Goal: Task Accomplishment & Management: Use online tool/utility

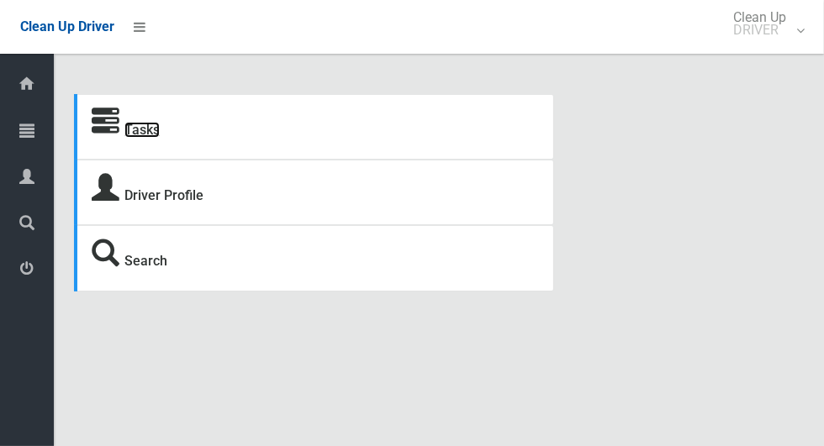
click at [145, 138] on link "Tasks" at bounding box center [141, 130] width 35 height 16
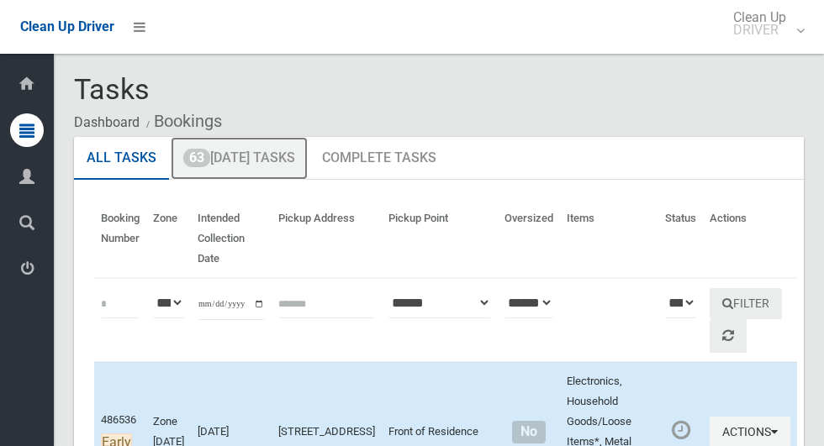
click at [260, 161] on link "63 Today's Tasks" at bounding box center [239, 159] width 137 height 44
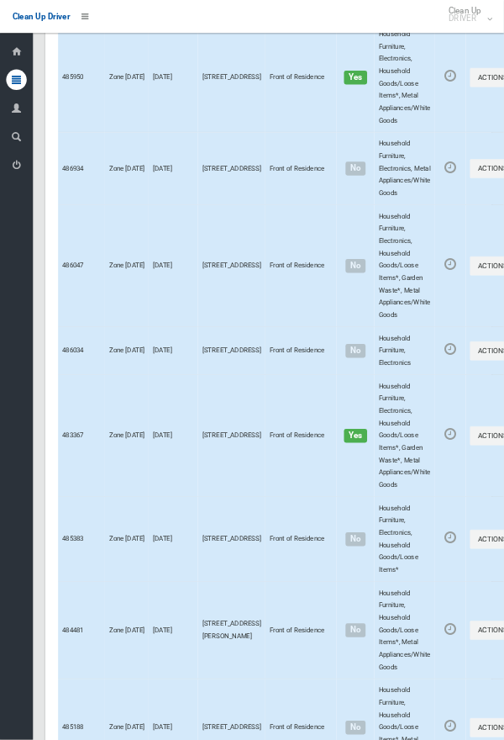
scroll to position [9310, 0]
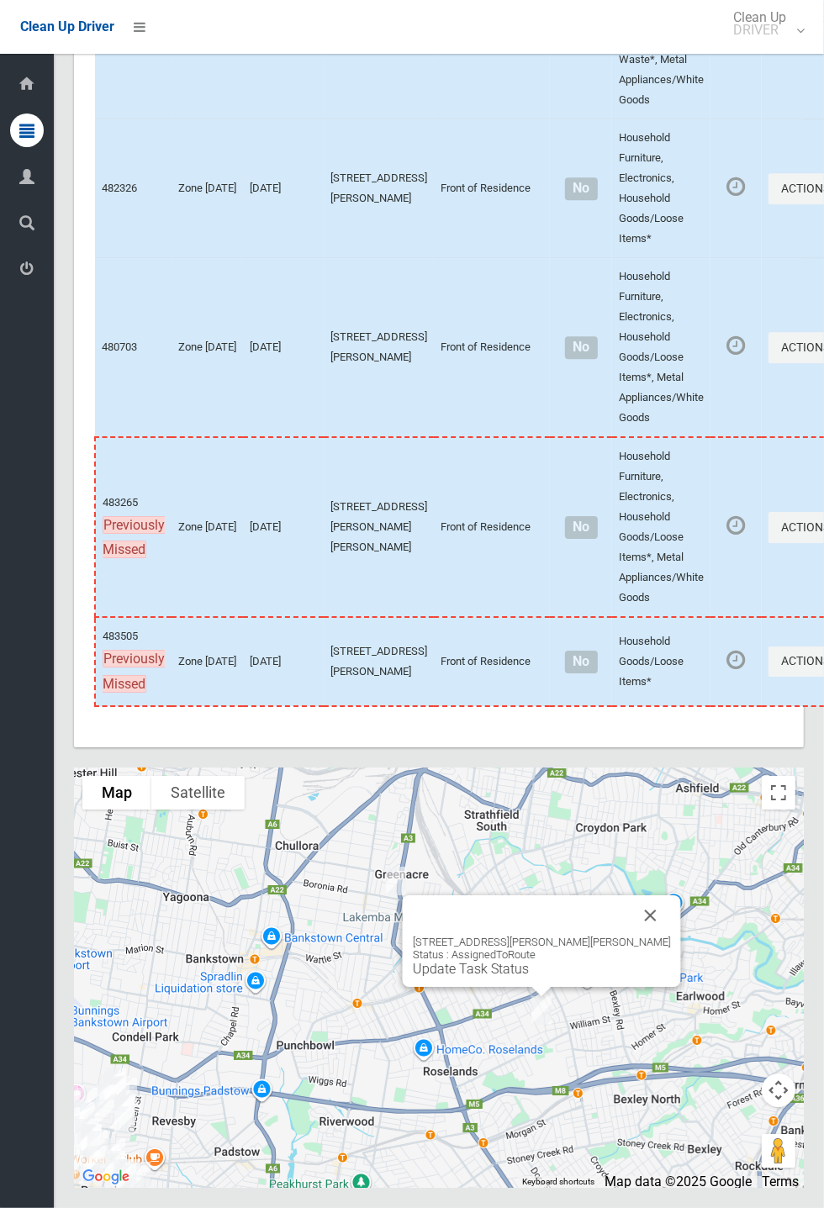
click at [634, 987] on div "6 Marlene Place, BELMORE NSW 2192 Status : AssignedToRoute Update Task Status" at bounding box center [542, 941] width 278 height 92
click at [630, 936] on button "Close" at bounding box center [650, 915] width 40 height 40
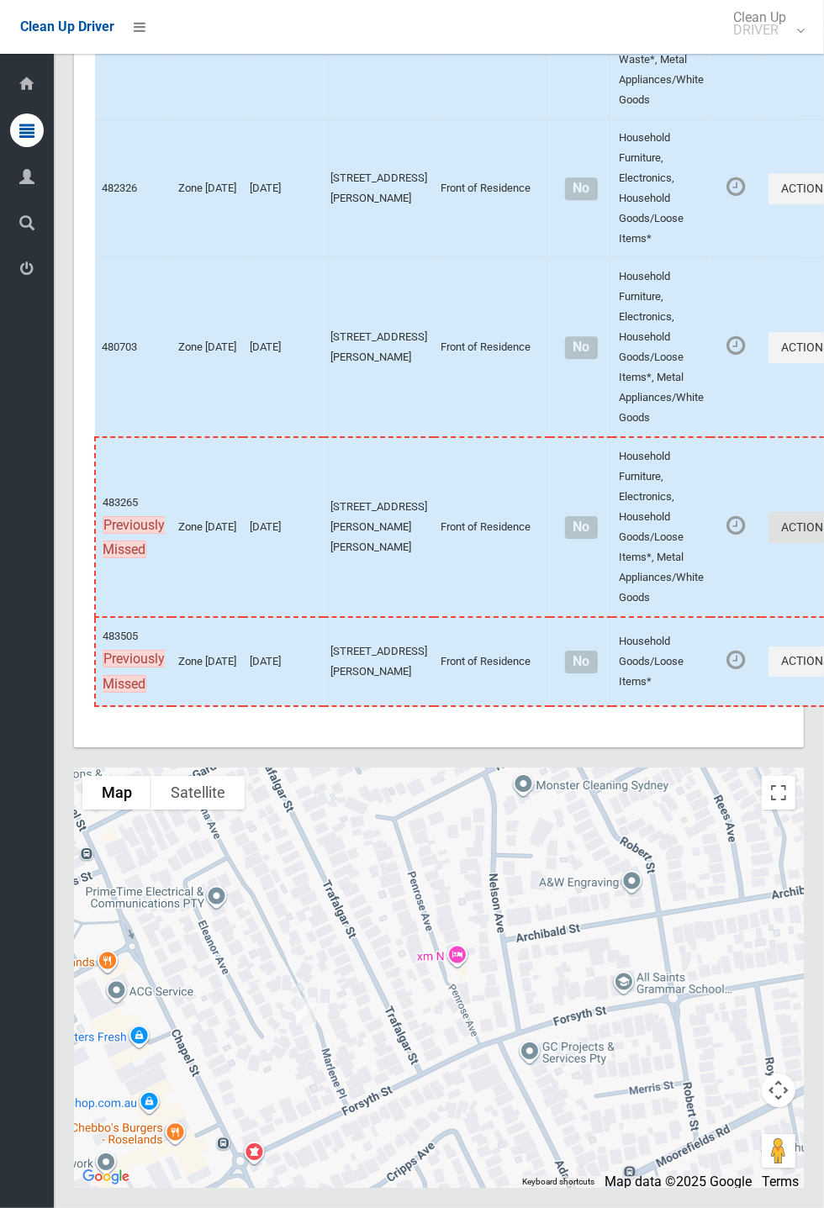
click at [768, 543] on button "Actions" at bounding box center [808, 527] width 81 height 31
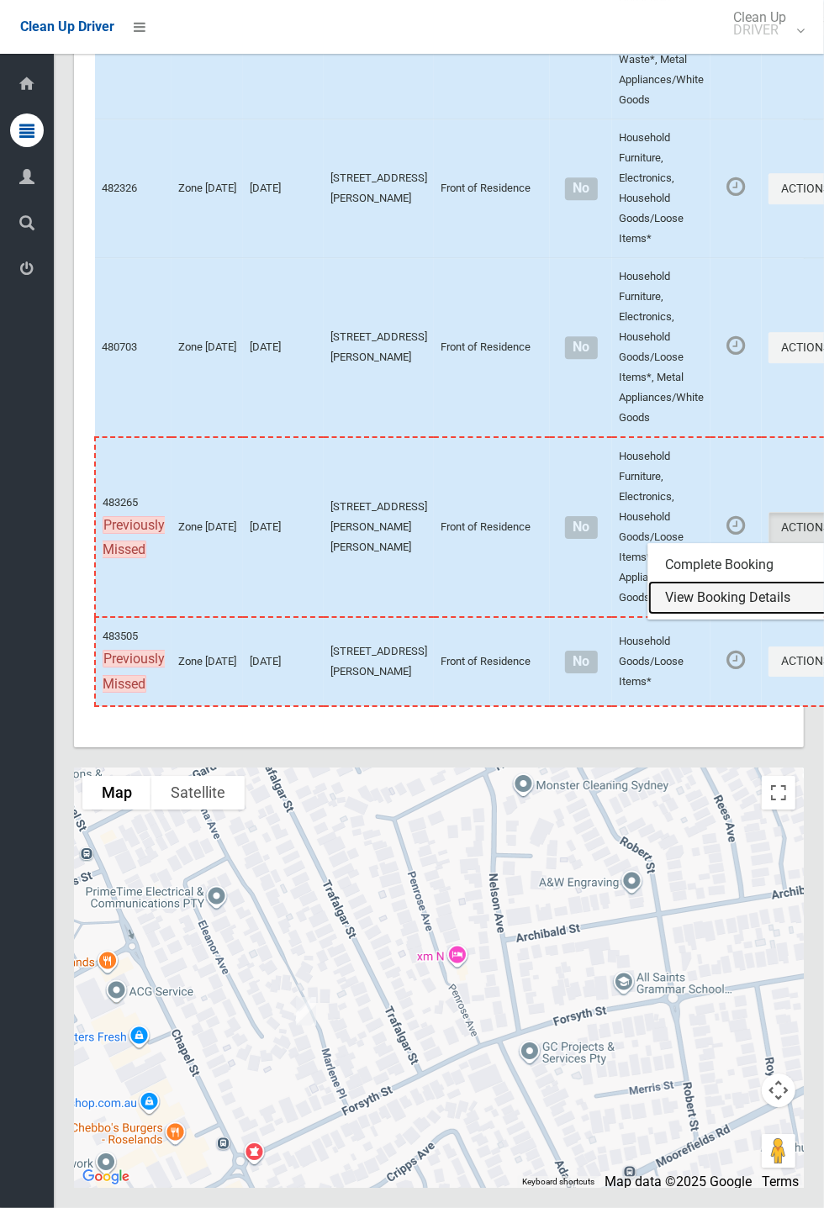
click at [672, 614] on link "View Booking Details" at bounding box center [748, 598] width 200 height 34
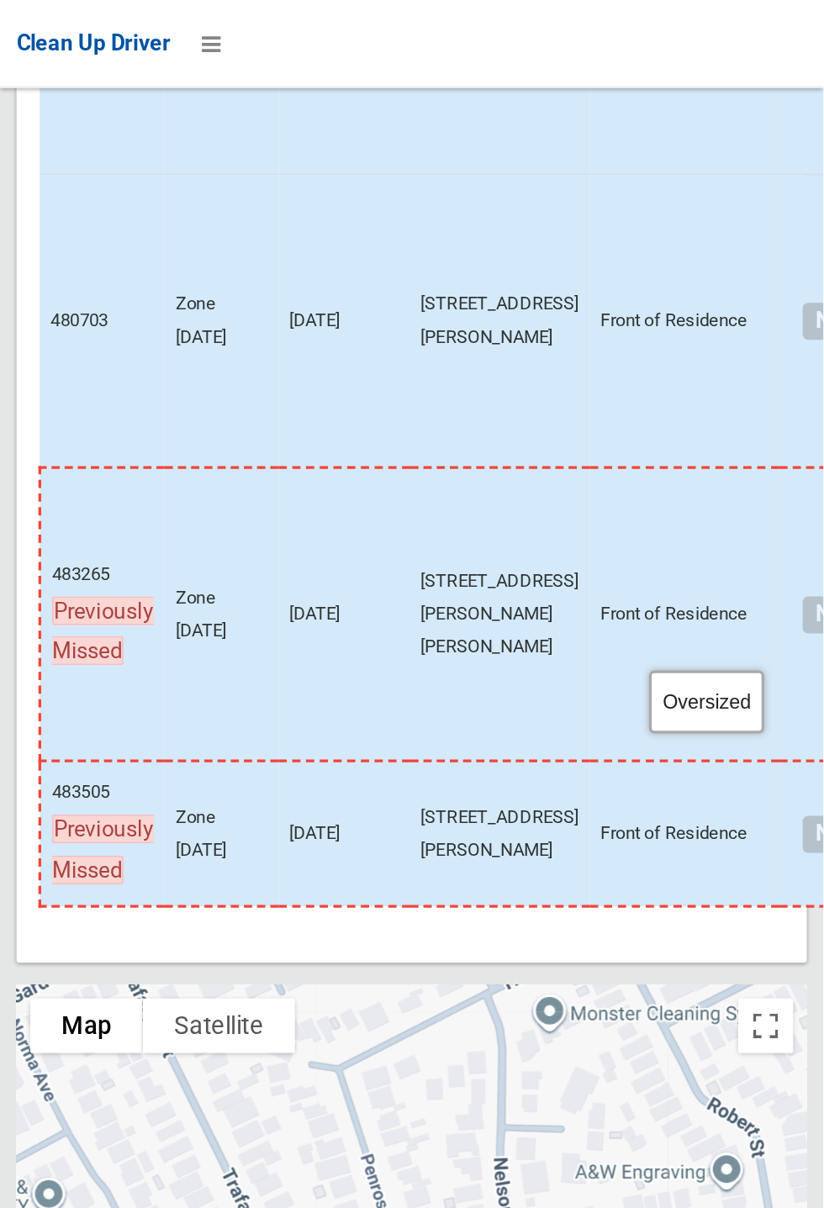
scroll to position [9311, 0]
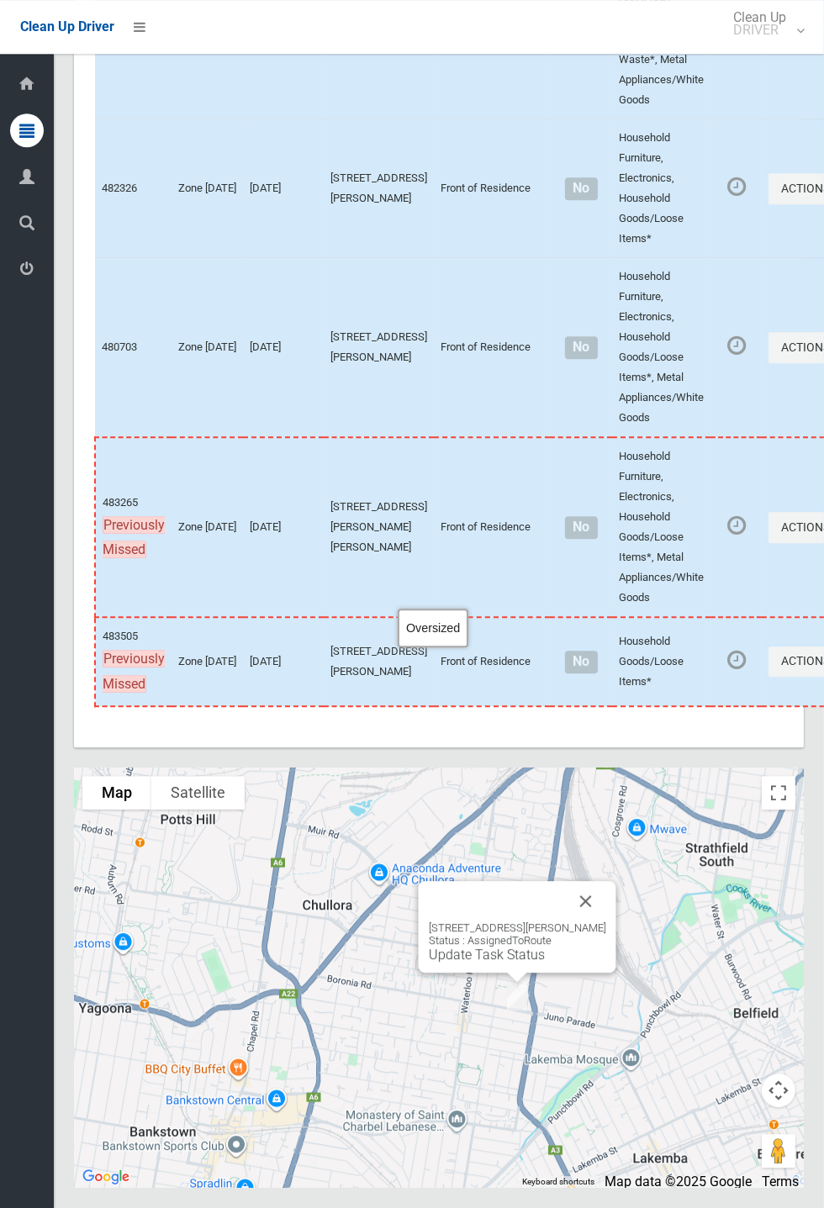
click at [503, 962] on link "Update Task Status" at bounding box center [487, 954] width 116 height 16
click at [768, 677] on button "Actions" at bounding box center [808, 661] width 81 height 31
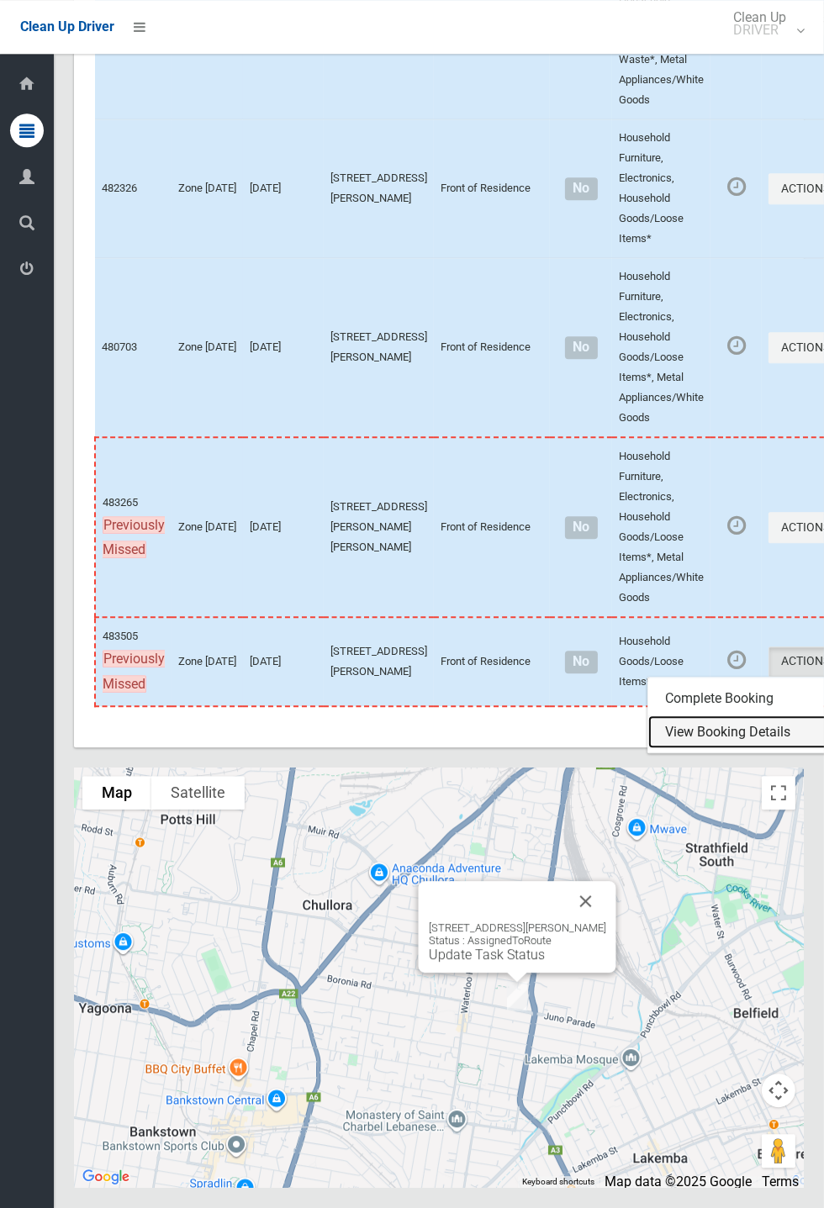
click at [671, 749] on link "View Booking Details" at bounding box center [748, 732] width 200 height 34
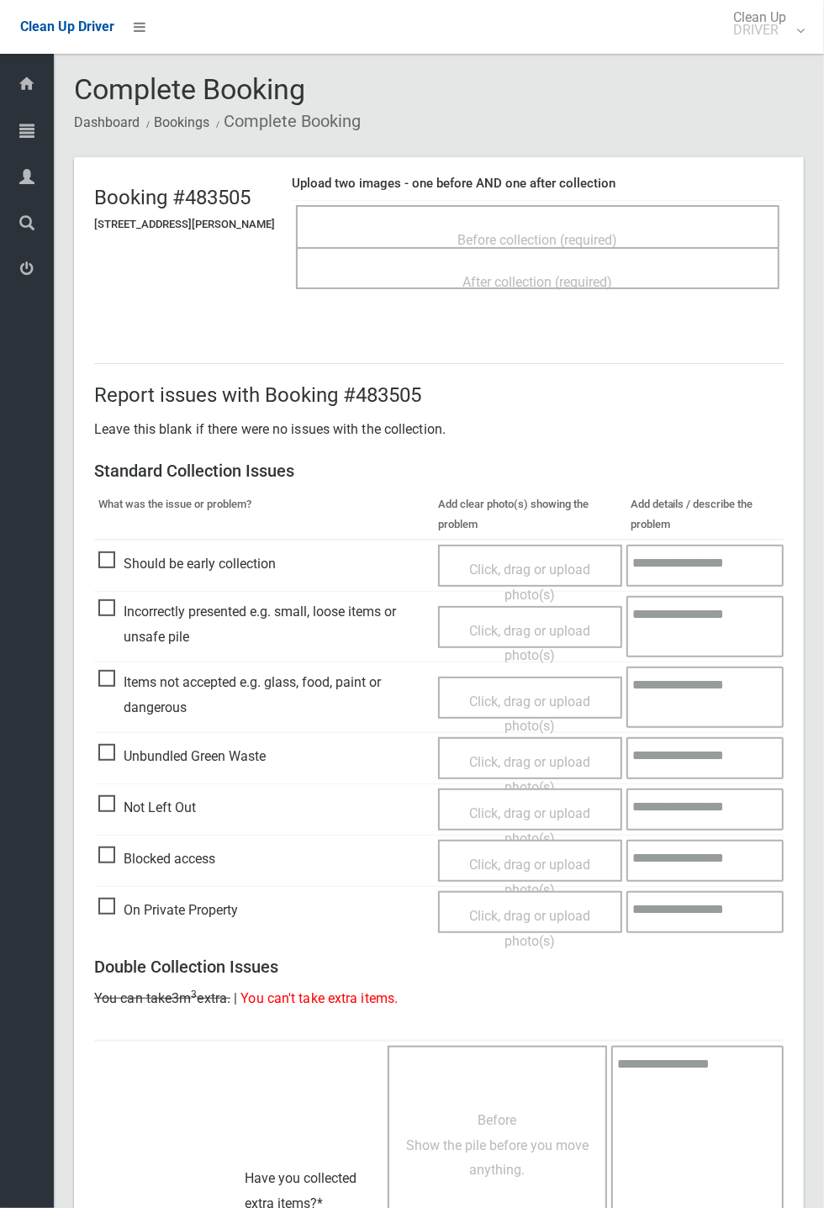
scroll to position [293, 0]
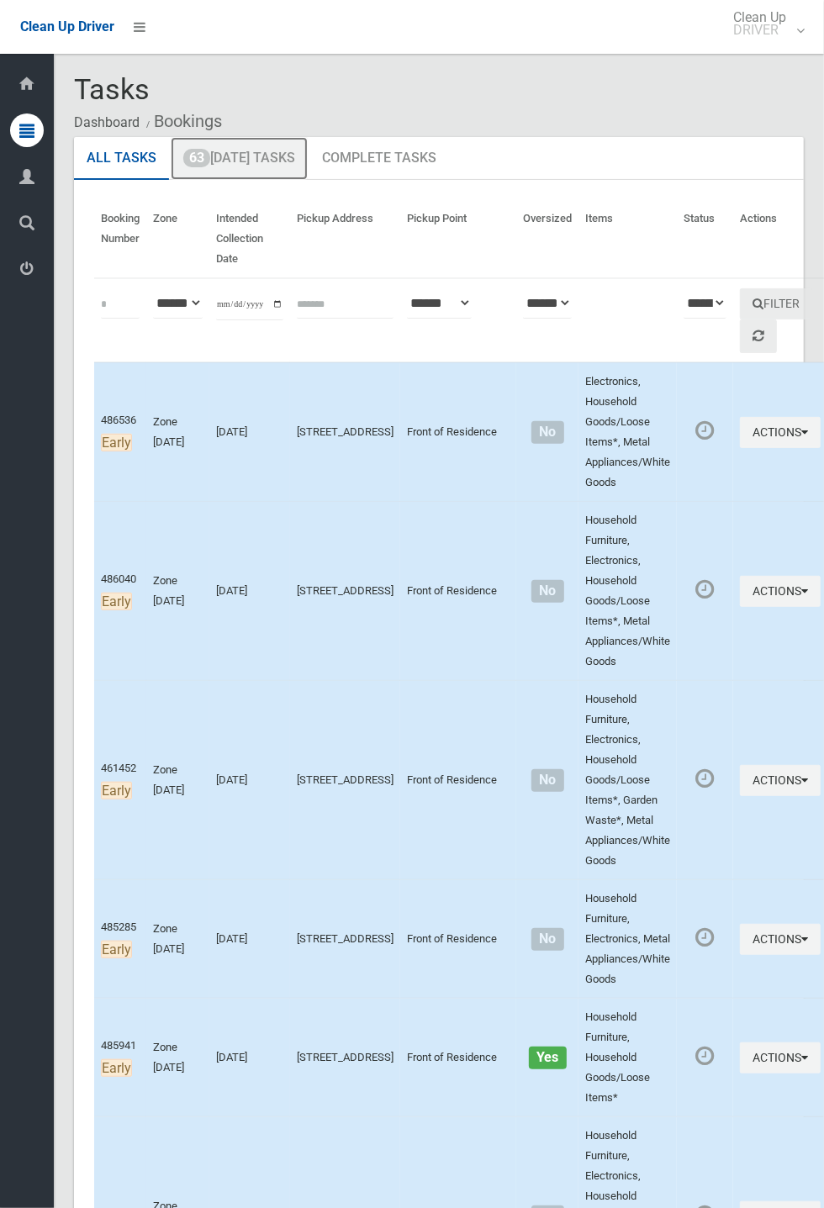
click at [251, 160] on link "63 Today's Tasks" at bounding box center [239, 159] width 137 height 44
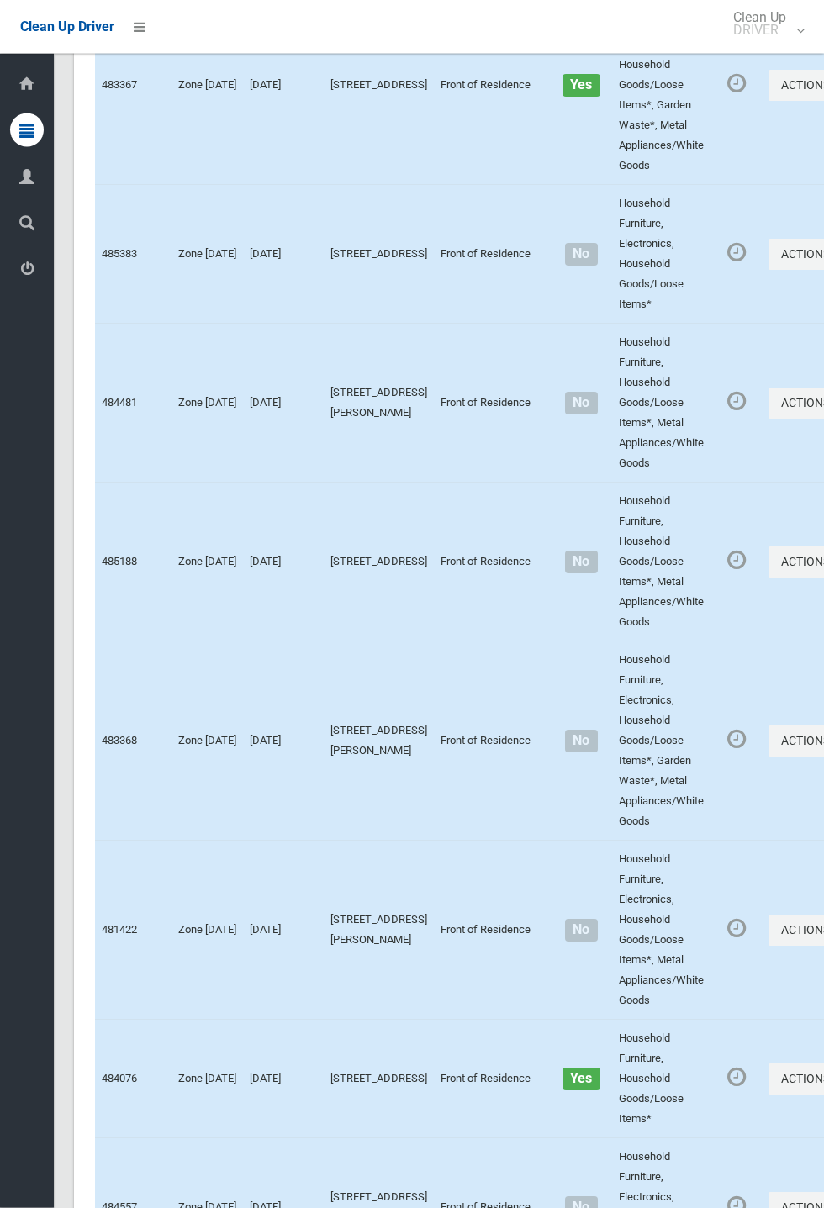
scroll to position [9311, 0]
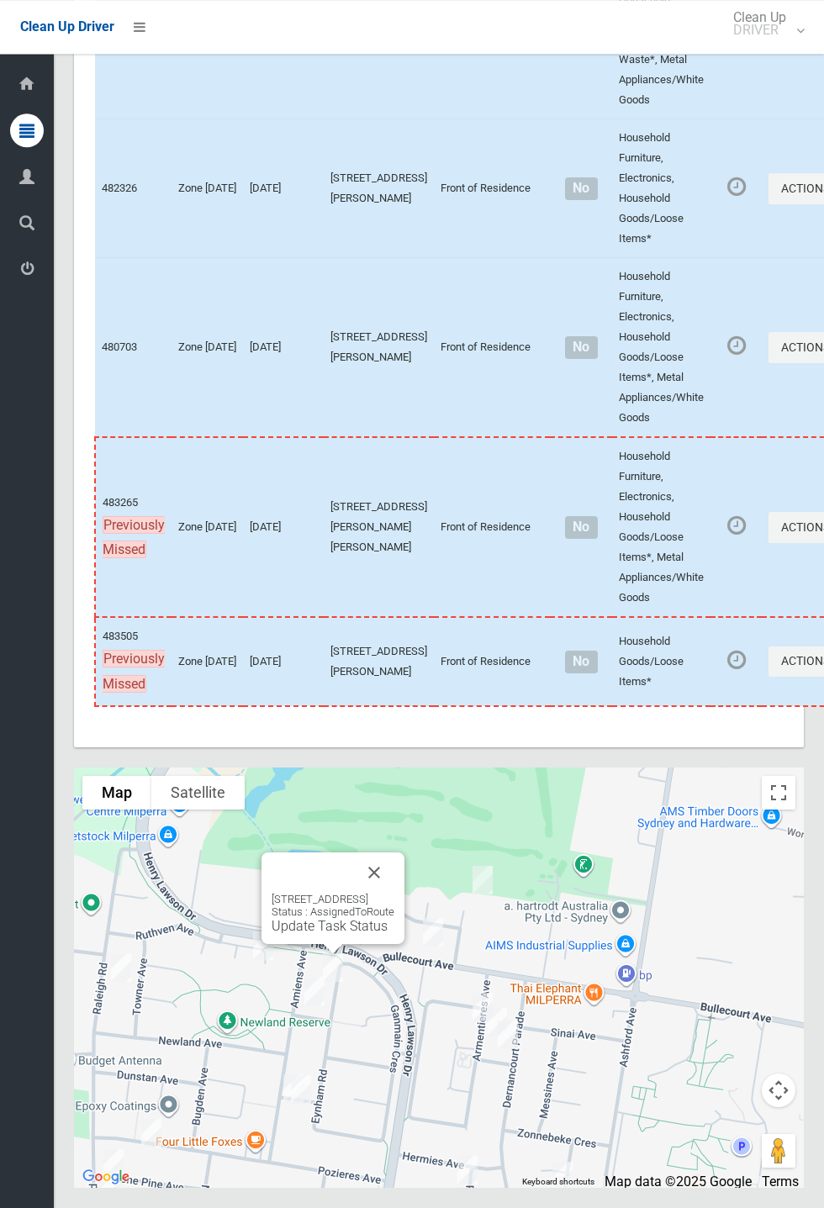
click at [394, 893] on button "Close" at bounding box center [374, 872] width 40 height 40
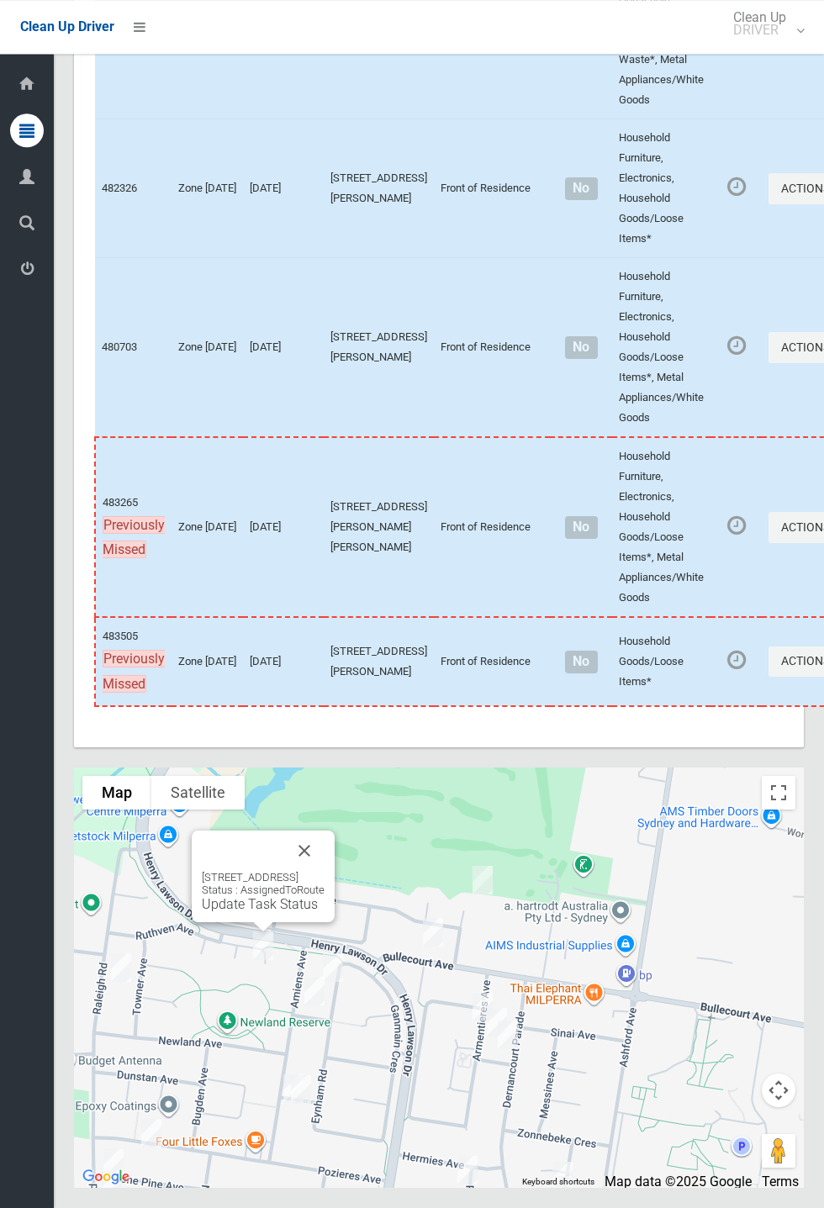
click at [324, 871] on button "Close" at bounding box center [304, 850] width 40 height 40
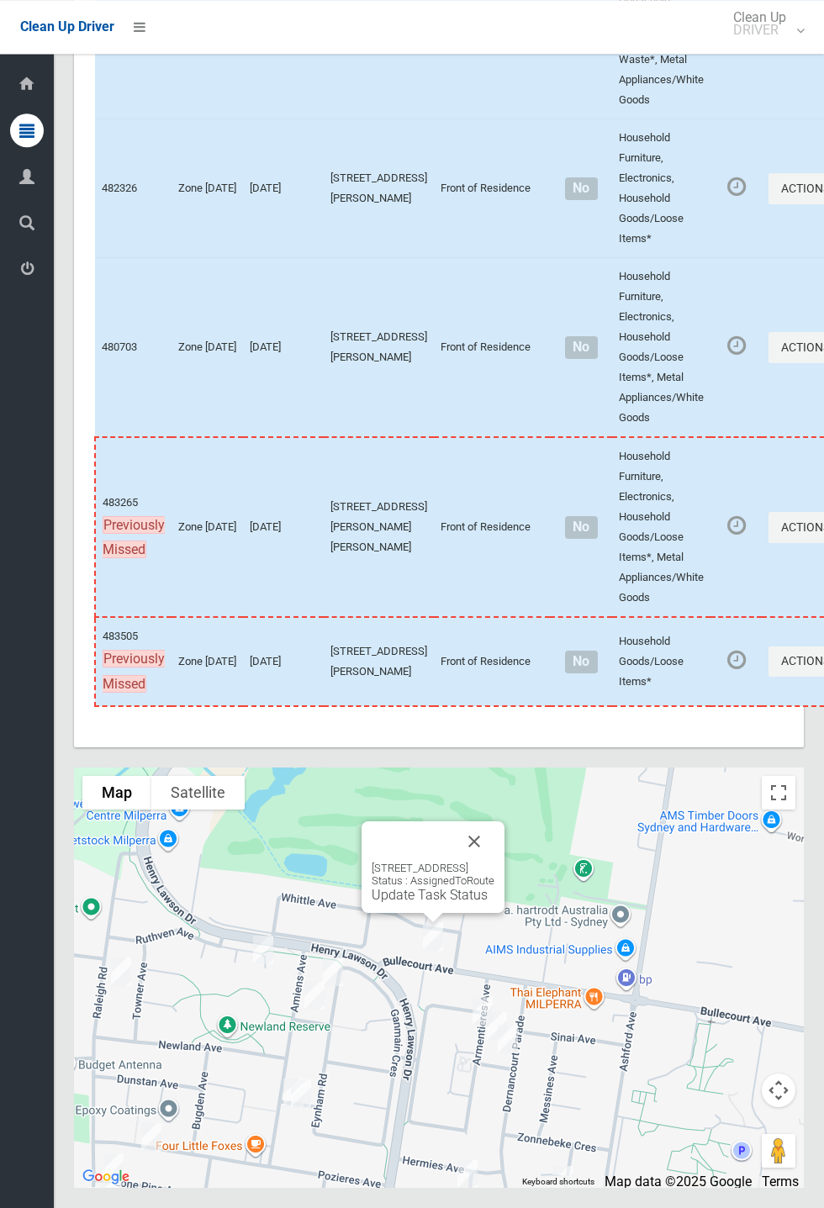
click at [494, 862] on button "Close" at bounding box center [474, 841] width 40 height 40
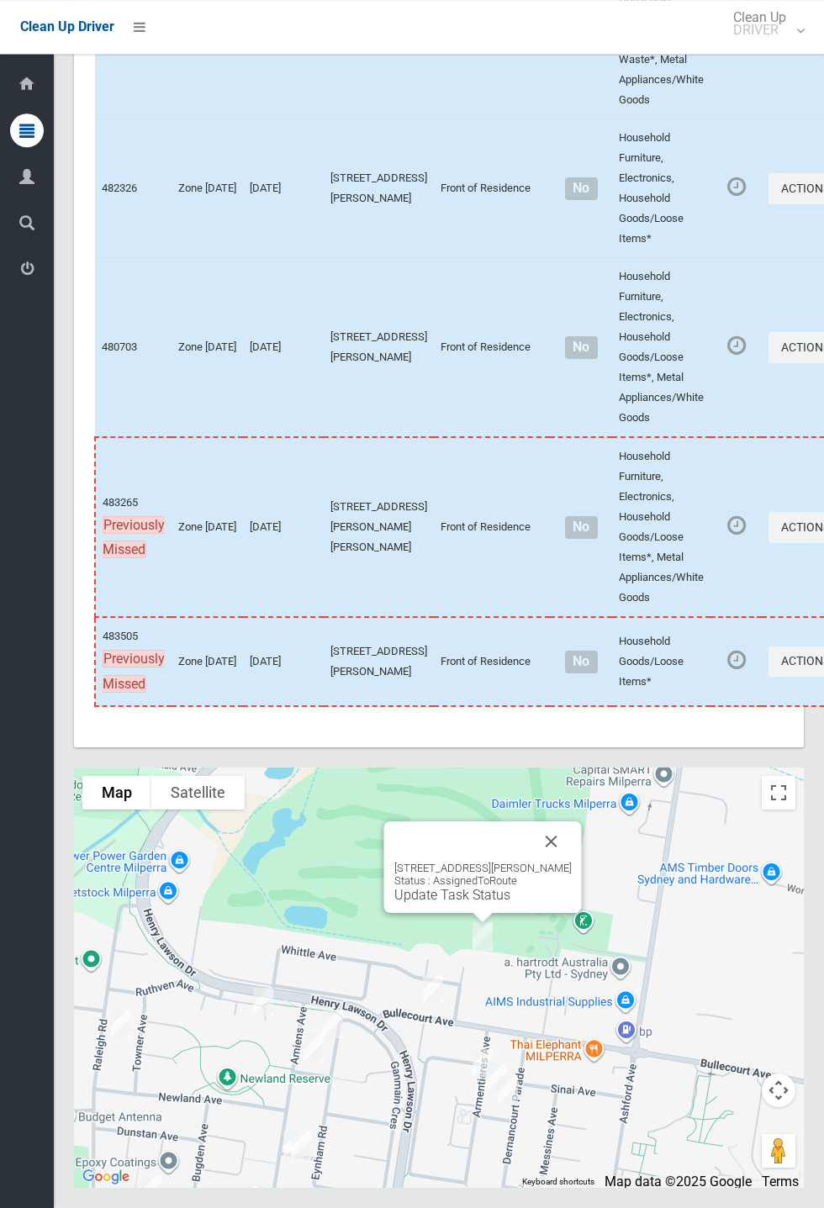
click at [567, 862] on button "Close" at bounding box center [551, 841] width 40 height 40
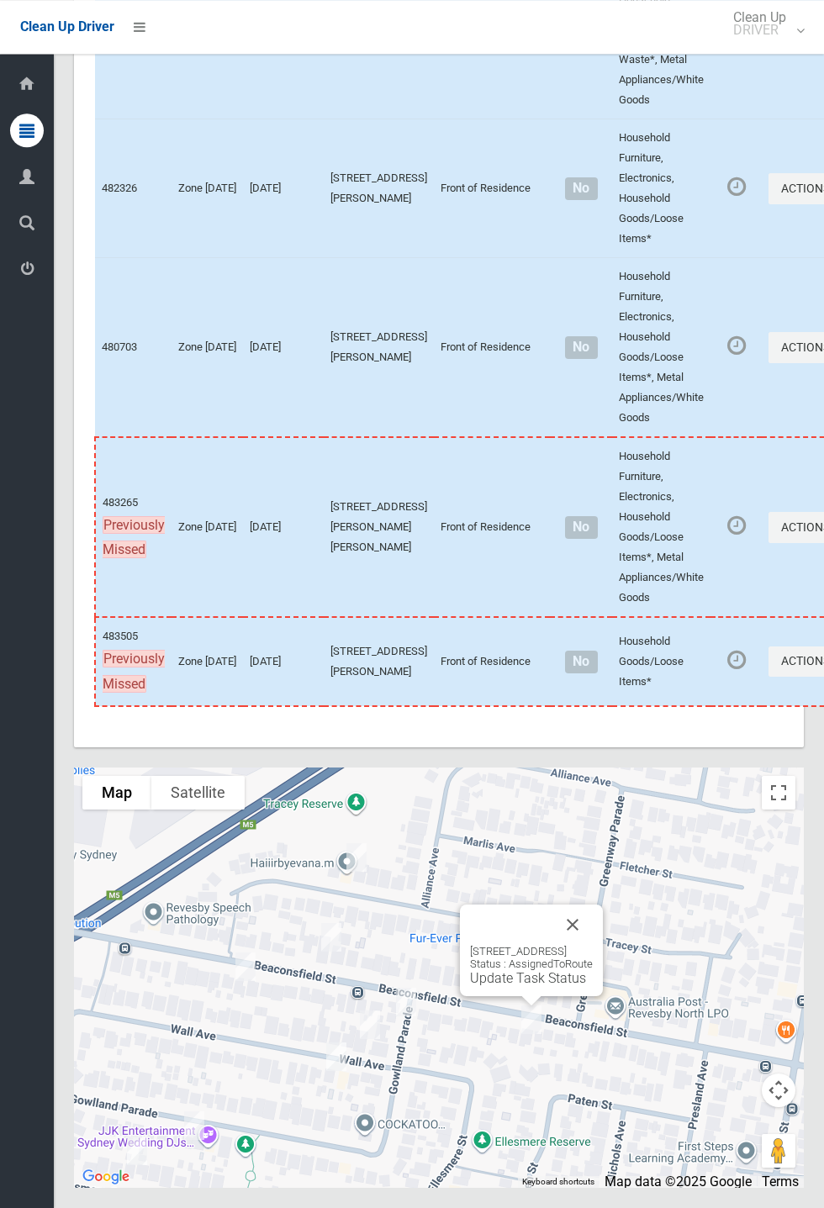
click at [593, 945] on button "Close" at bounding box center [572, 924] width 40 height 40
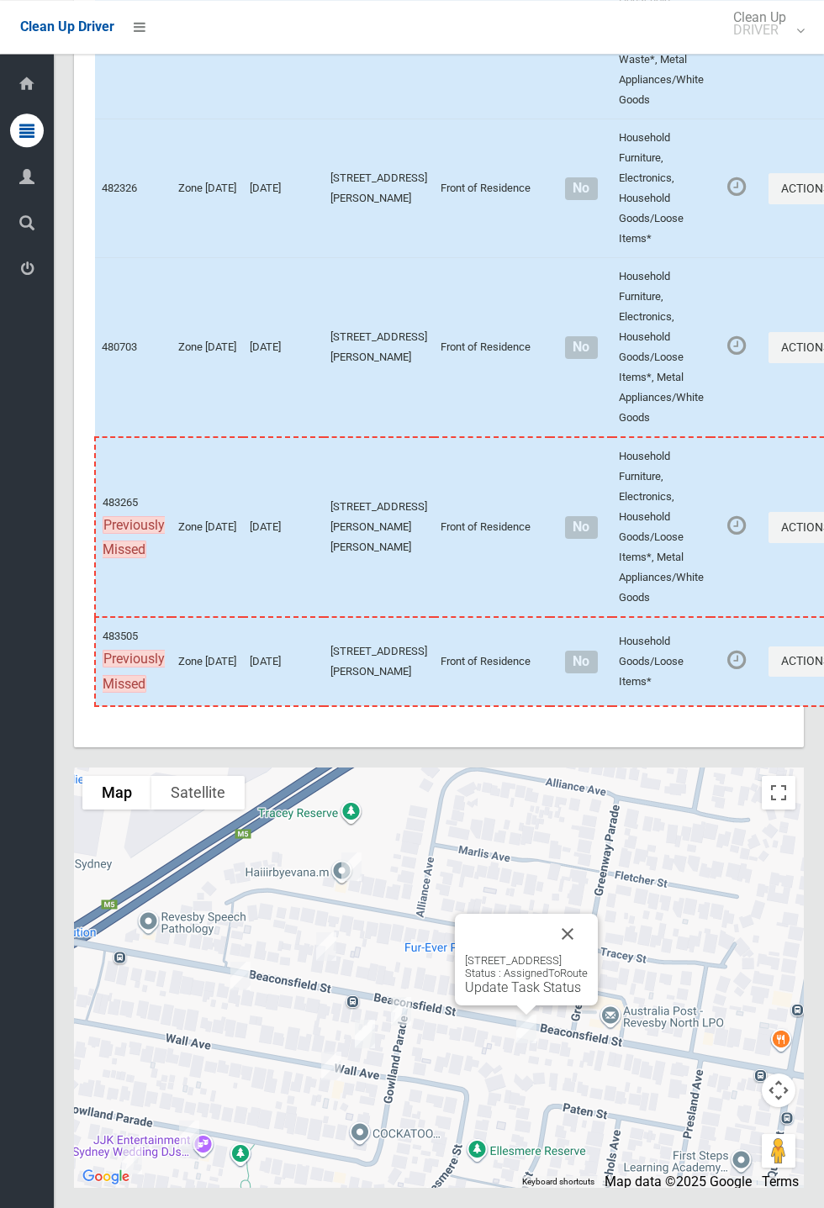
click at [588, 954] on button "Close" at bounding box center [567, 934] width 40 height 40
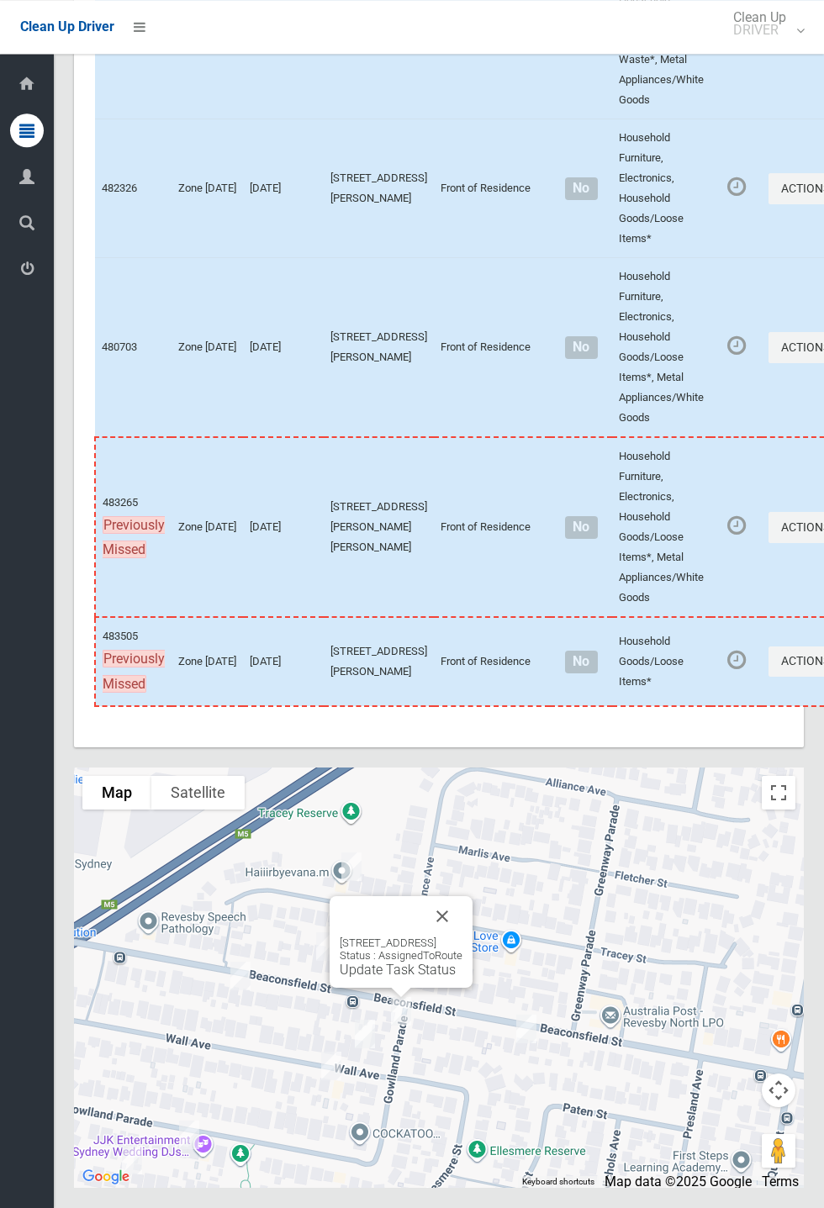
click at [462, 936] on button "Close" at bounding box center [442, 916] width 40 height 40
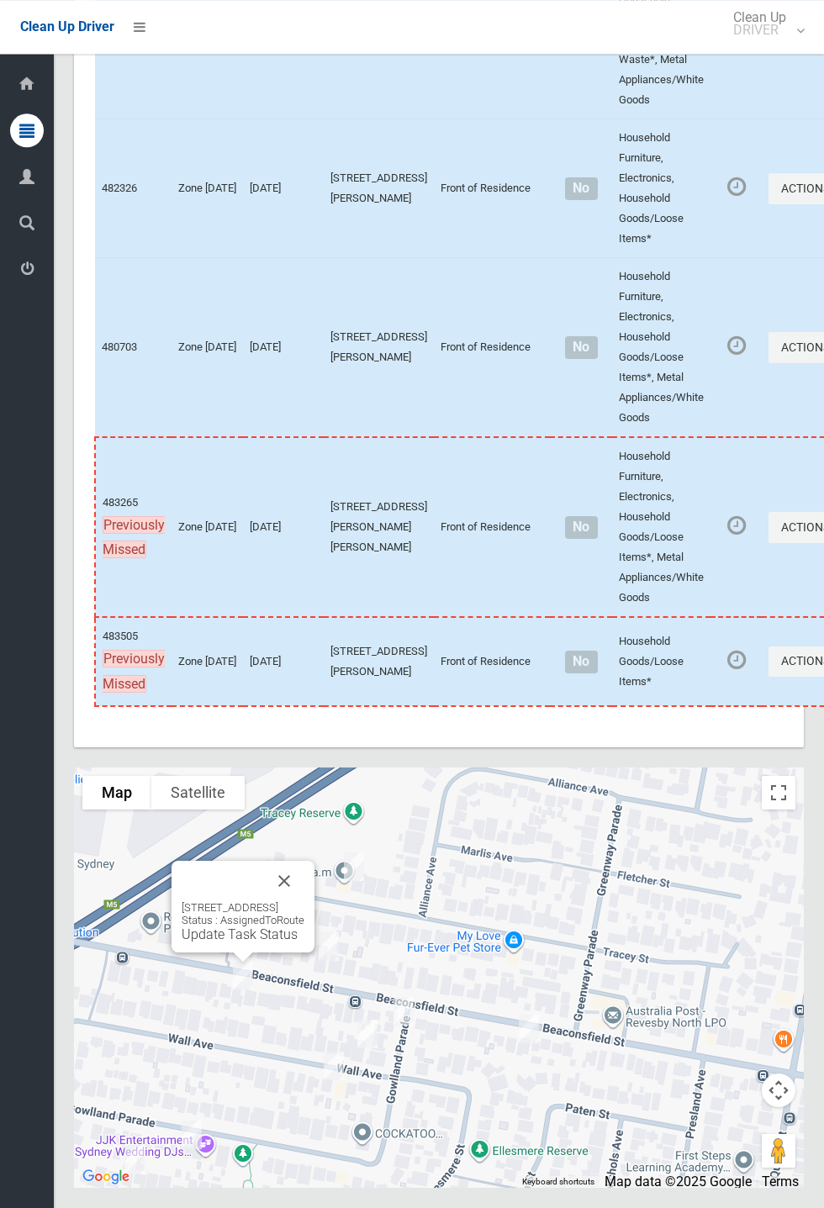
click at [304, 901] on button "Close" at bounding box center [284, 881] width 40 height 40
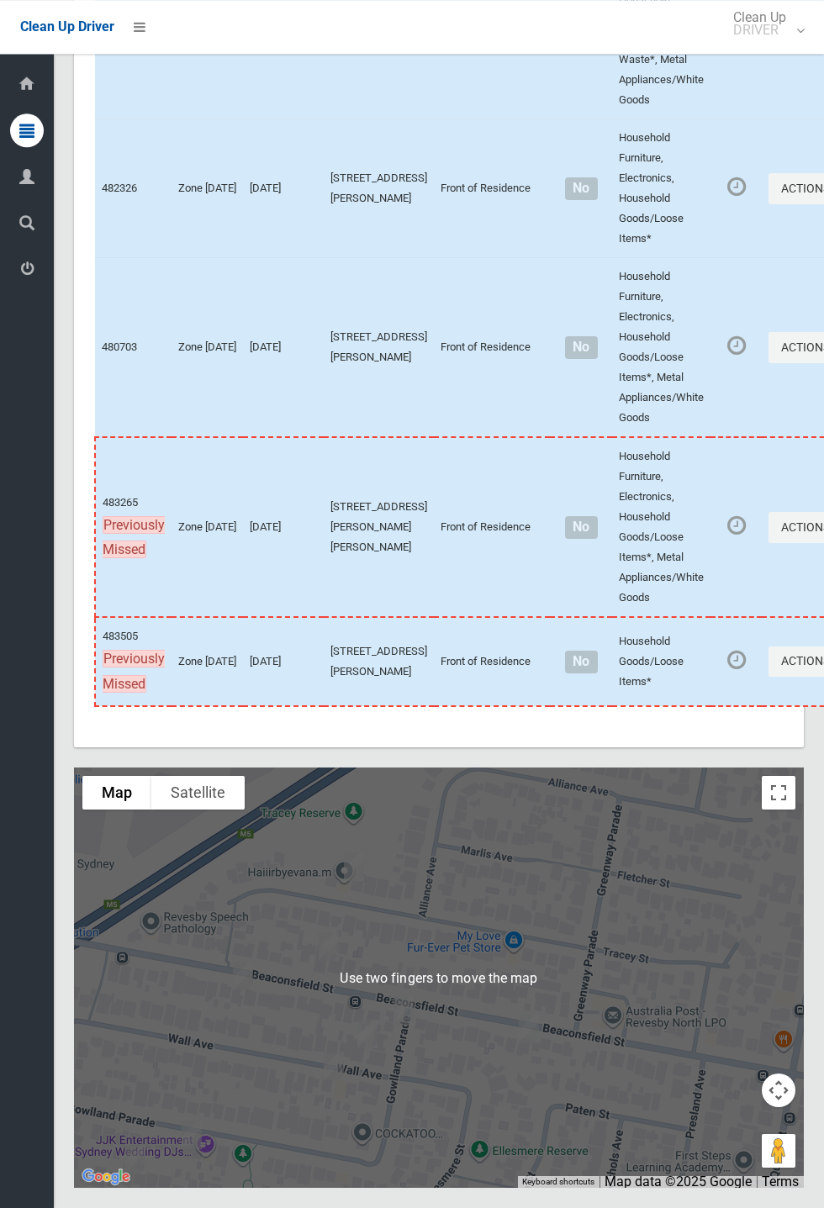
scroll to position [9300, 0]
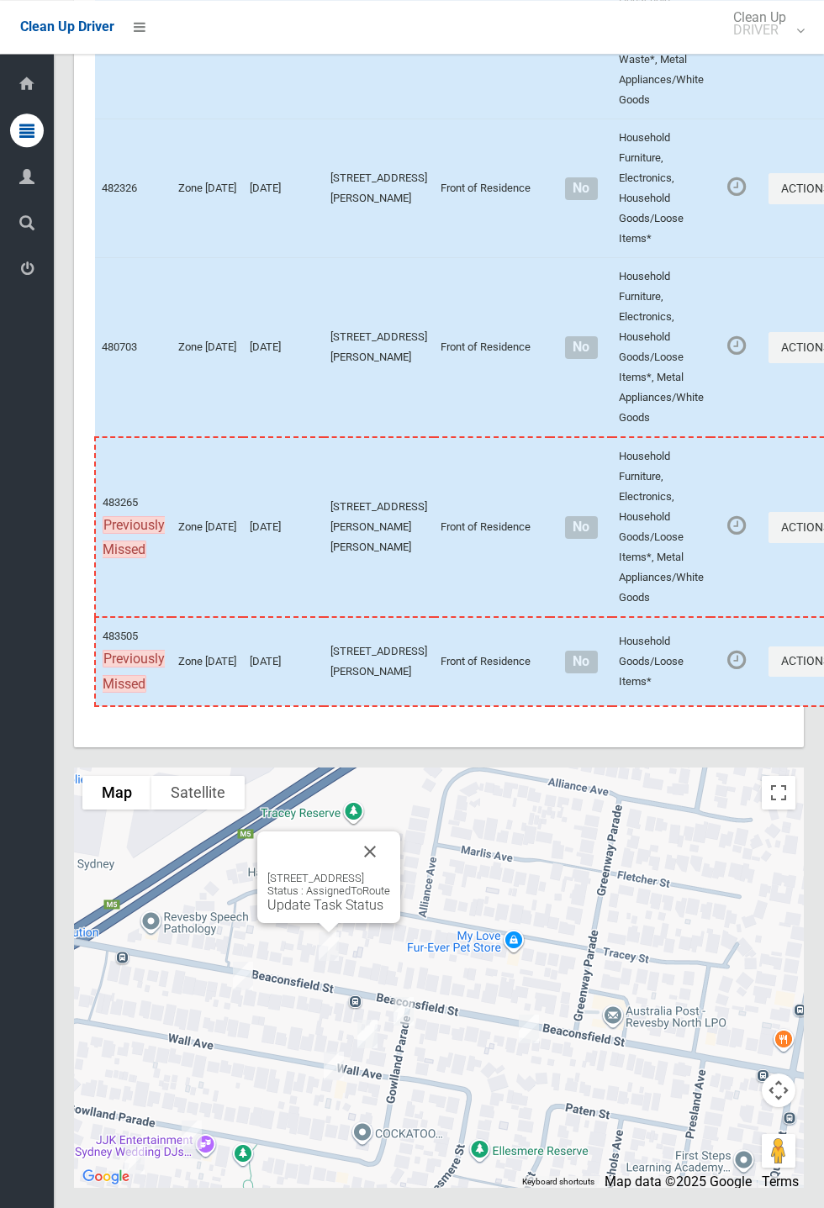
click at [390, 872] on button "Close" at bounding box center [370, 851] width 40 height 40
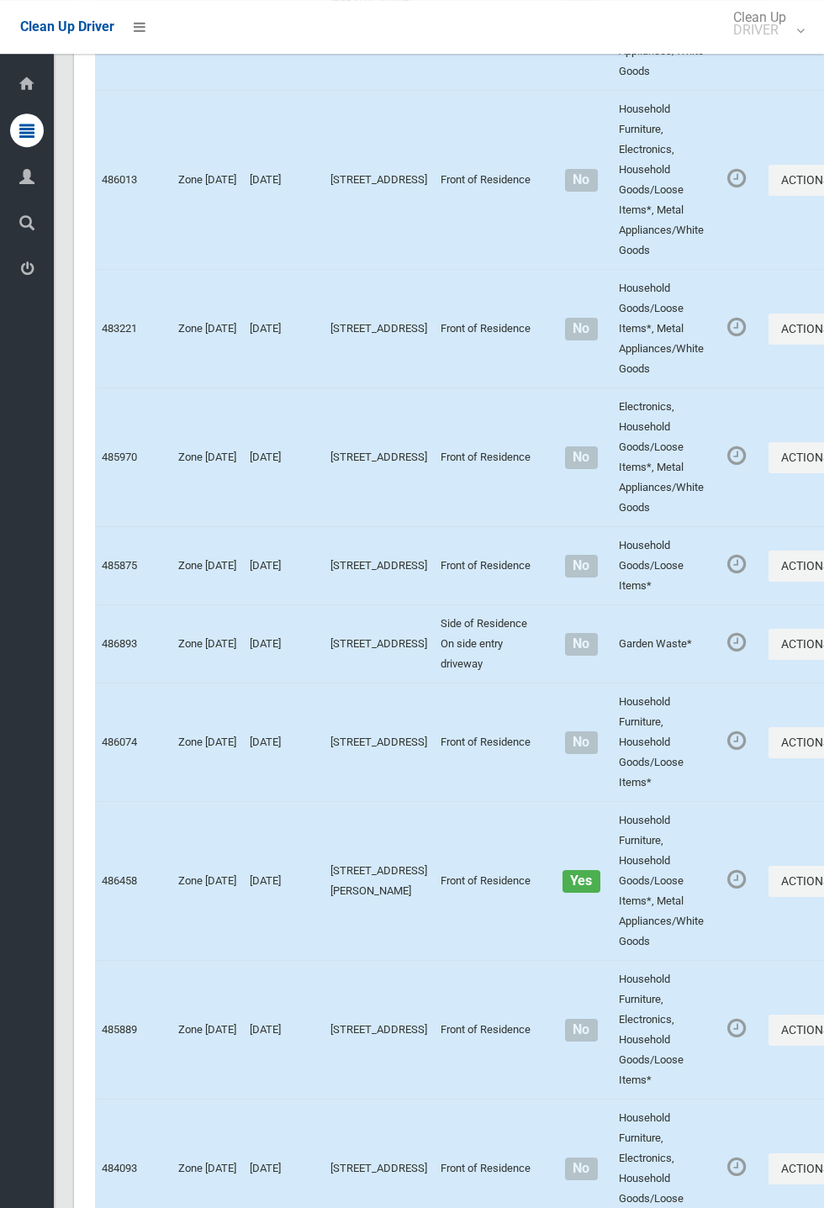
scroll to position [2913, 0]
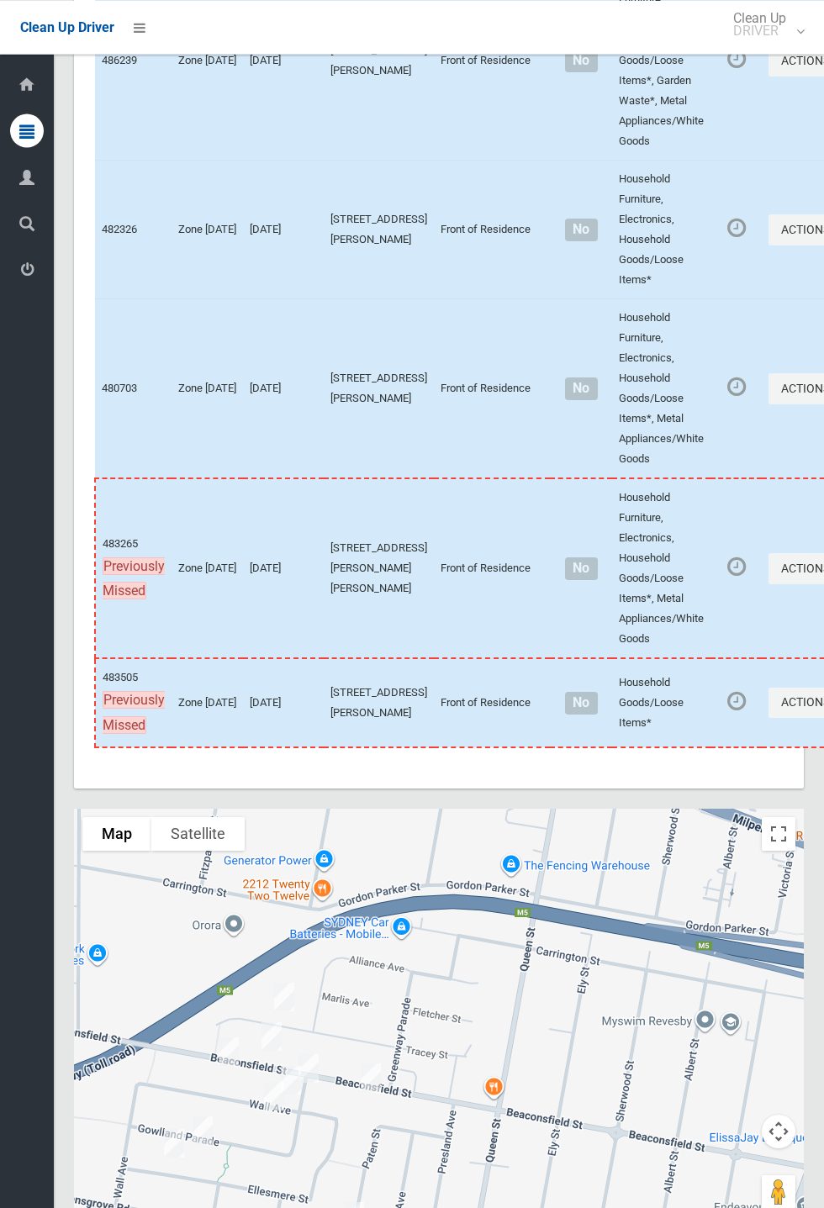
scroll to position [9311, 0]
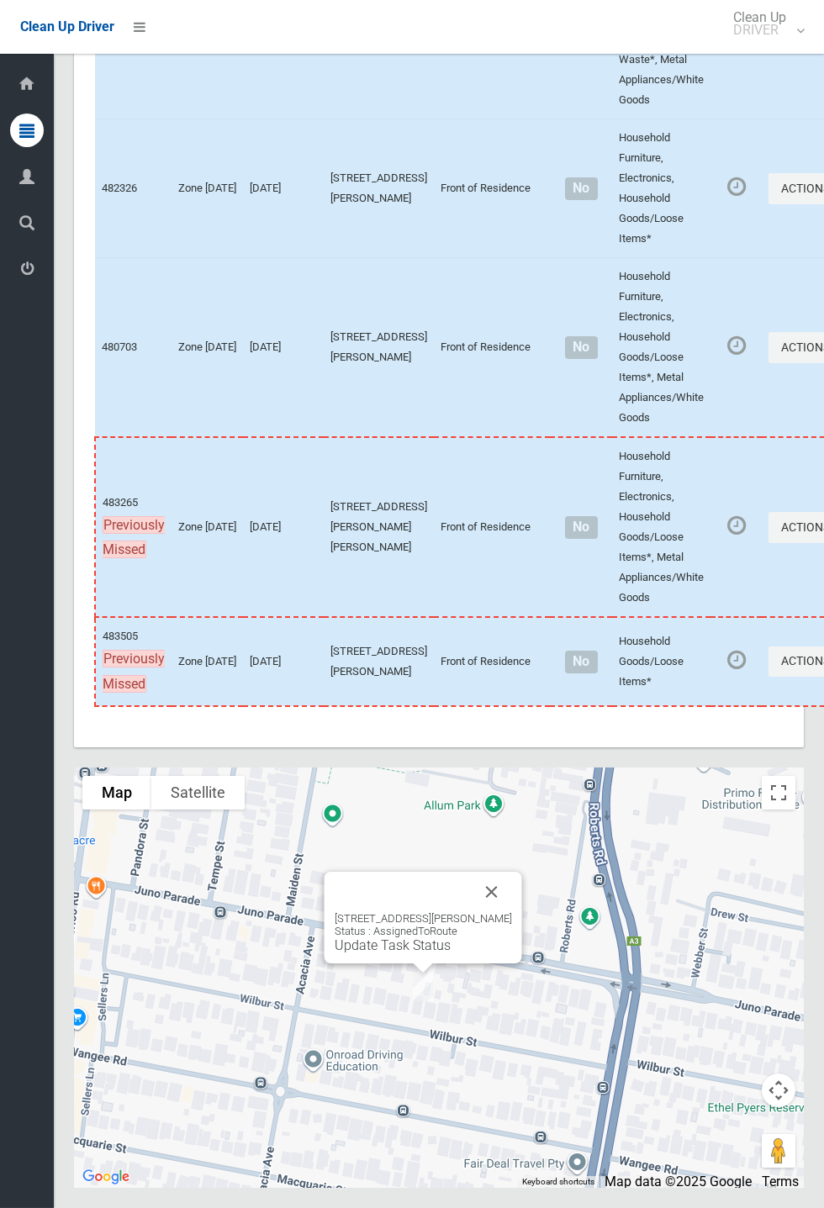
click at [505, 912] on button "Close" at bounding box center [492, 892] width 40 height 40
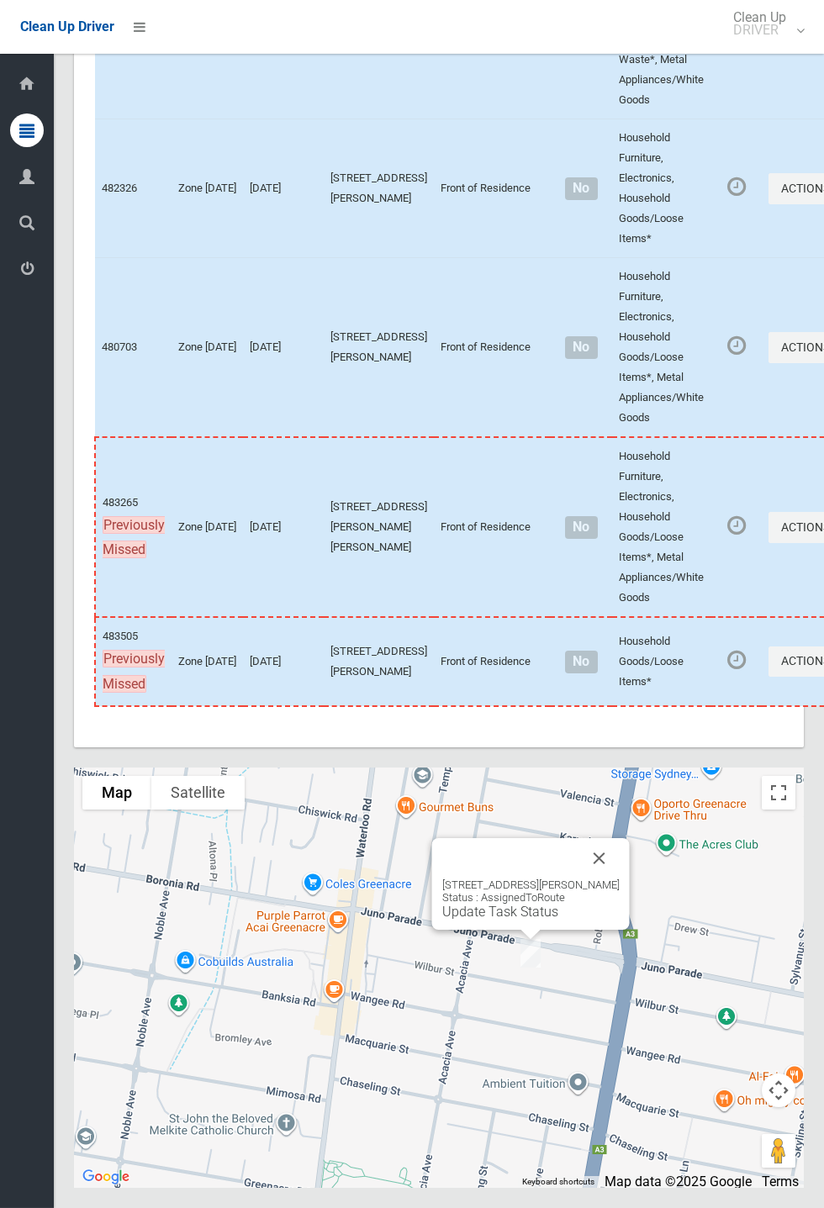
click at [619, 878] on button "Close" at bounding box center [599, 858] width 40 height 40
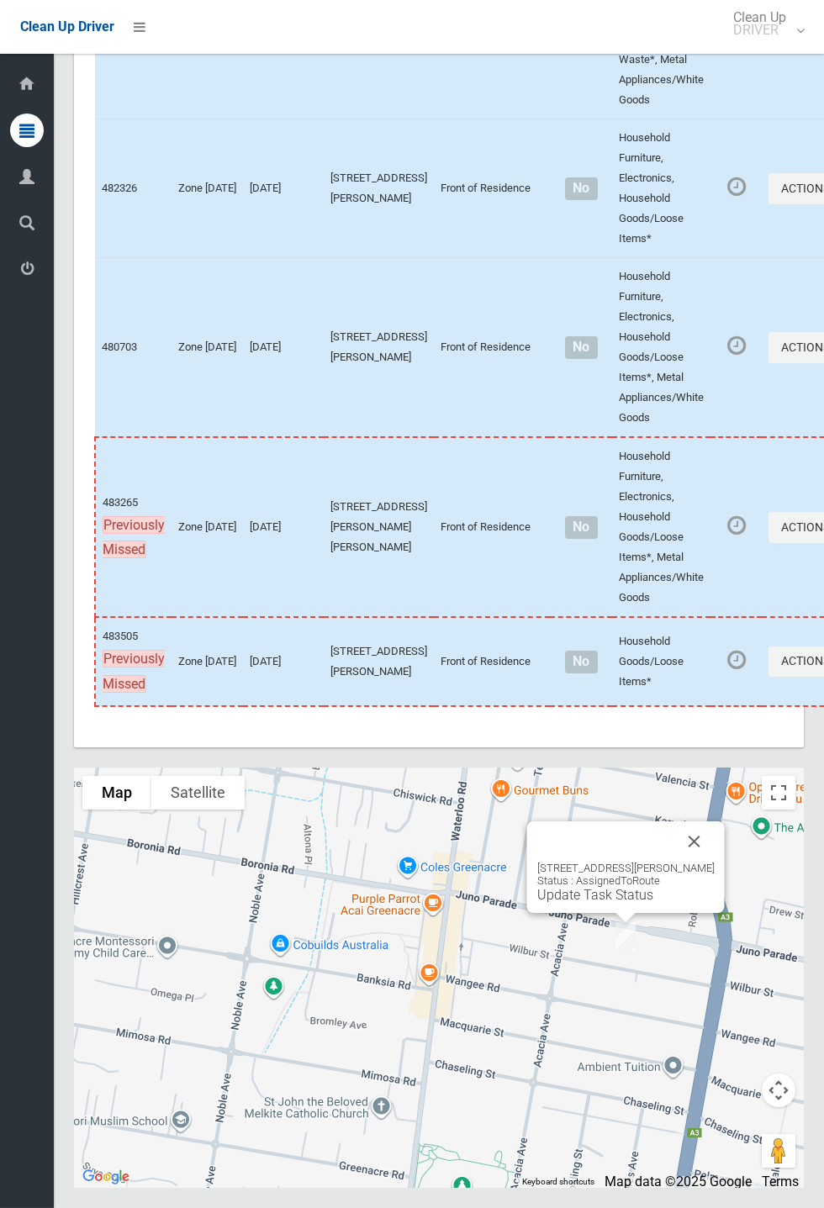
click at [590, 903] on link "Update Task Status" at bounding box center [595, 895] width 116 height 16
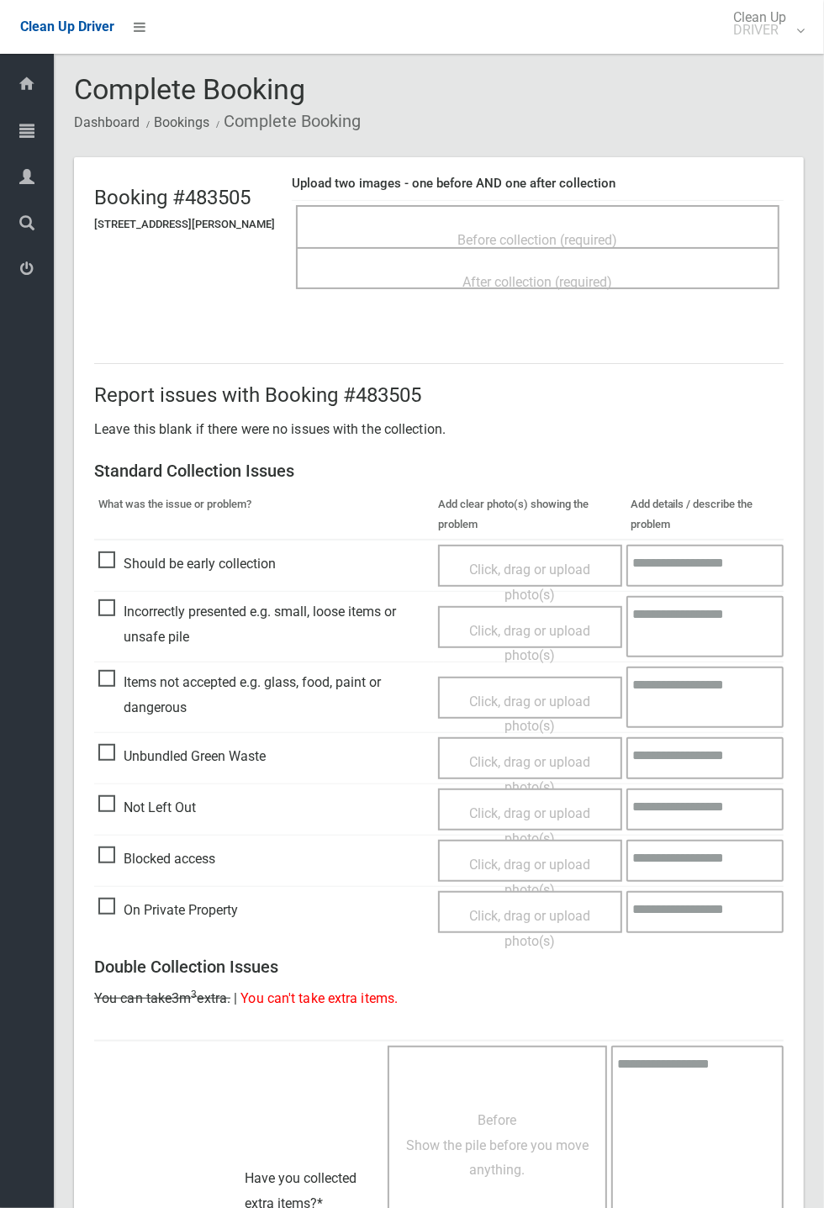
click at [568, 245] on span "Before collection (required)" at bounding box center [538, 240] width 160 height 16
click at [579, 234] on span "Before collection (required)" at bounding box center [538, 240] width 160 height 16
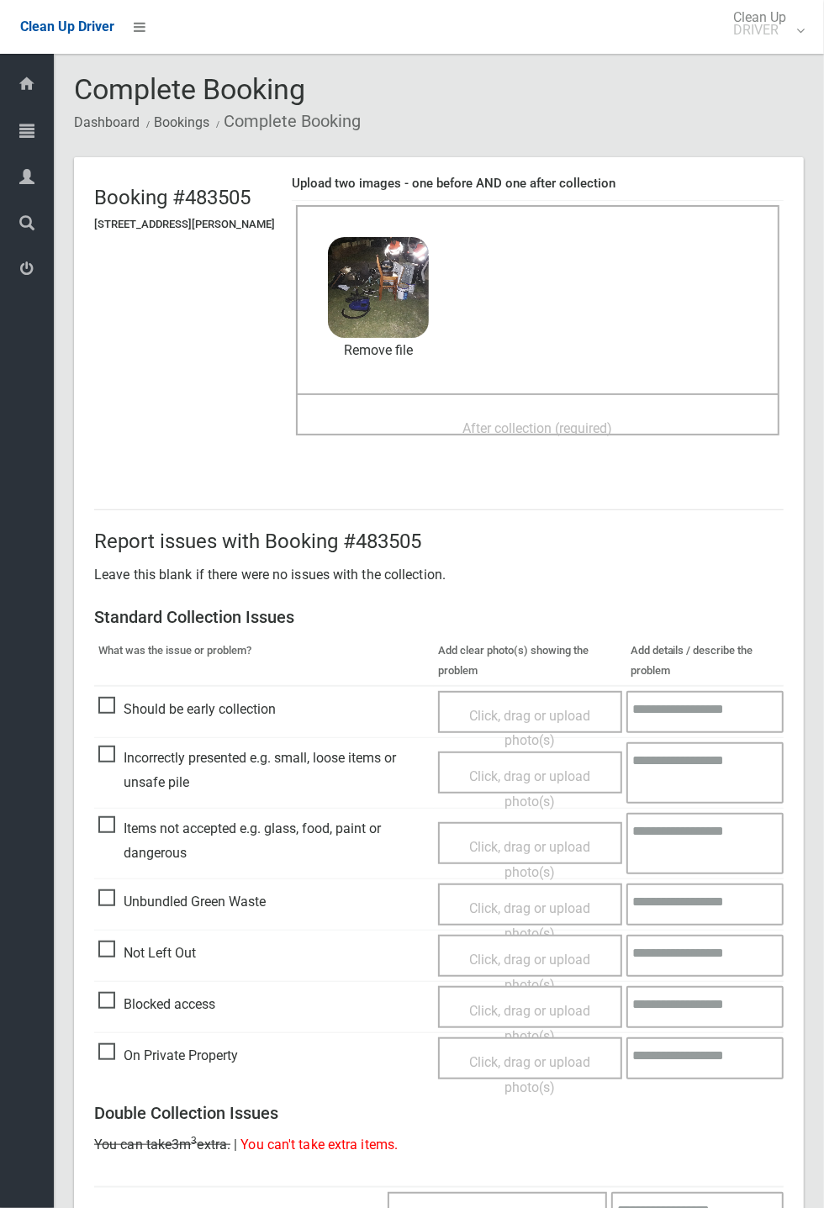
click at [524, 420] on span "After collection (required)" at bounding box center [538, 428] width 150 height 16
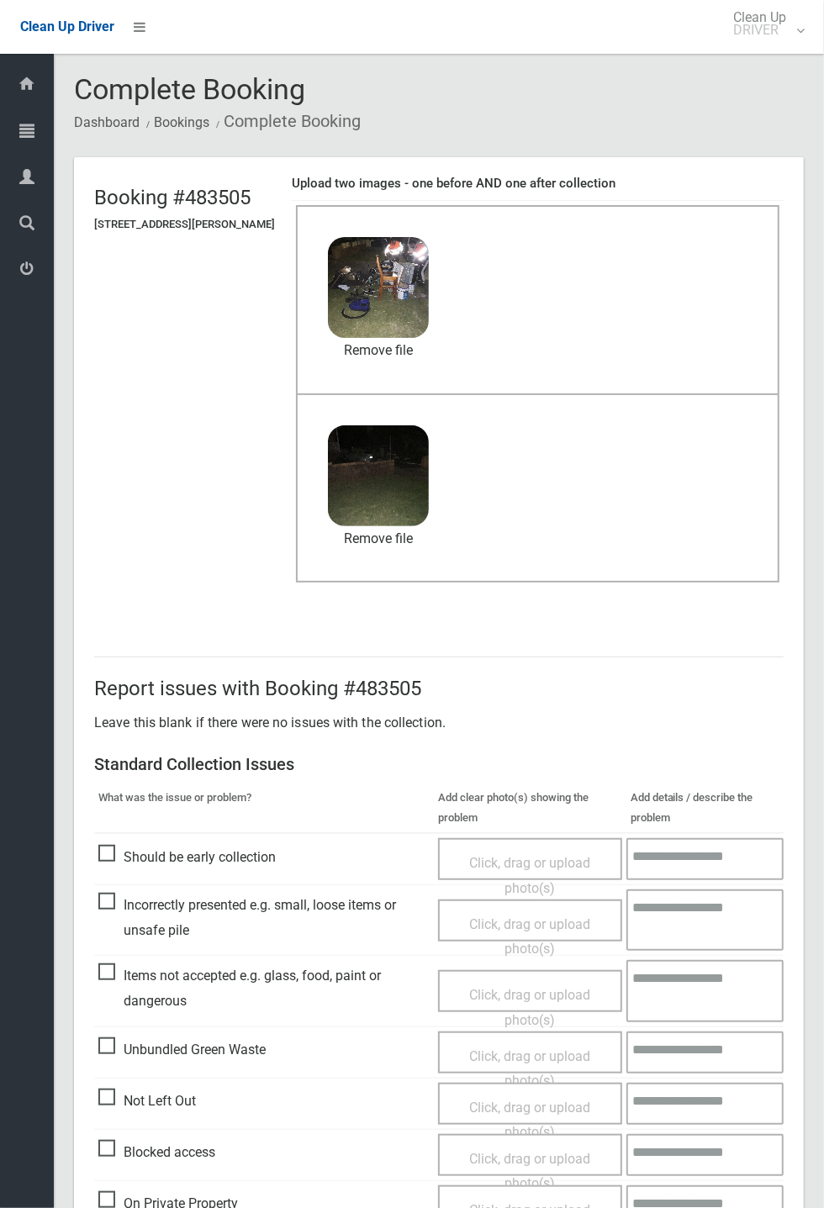
scroll to position [583, 0]
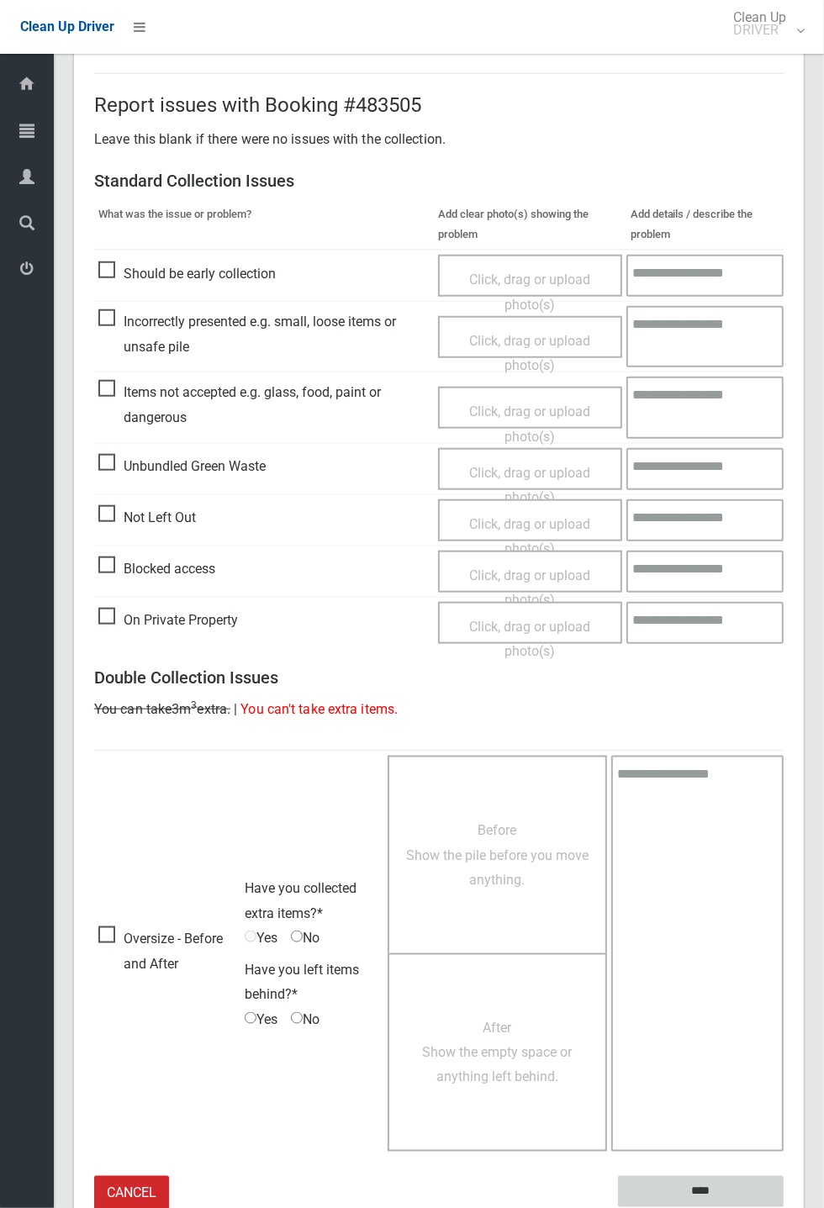
click at [783, 1207] on input "****" at bounding box center [701, 1191] width 166 height 31
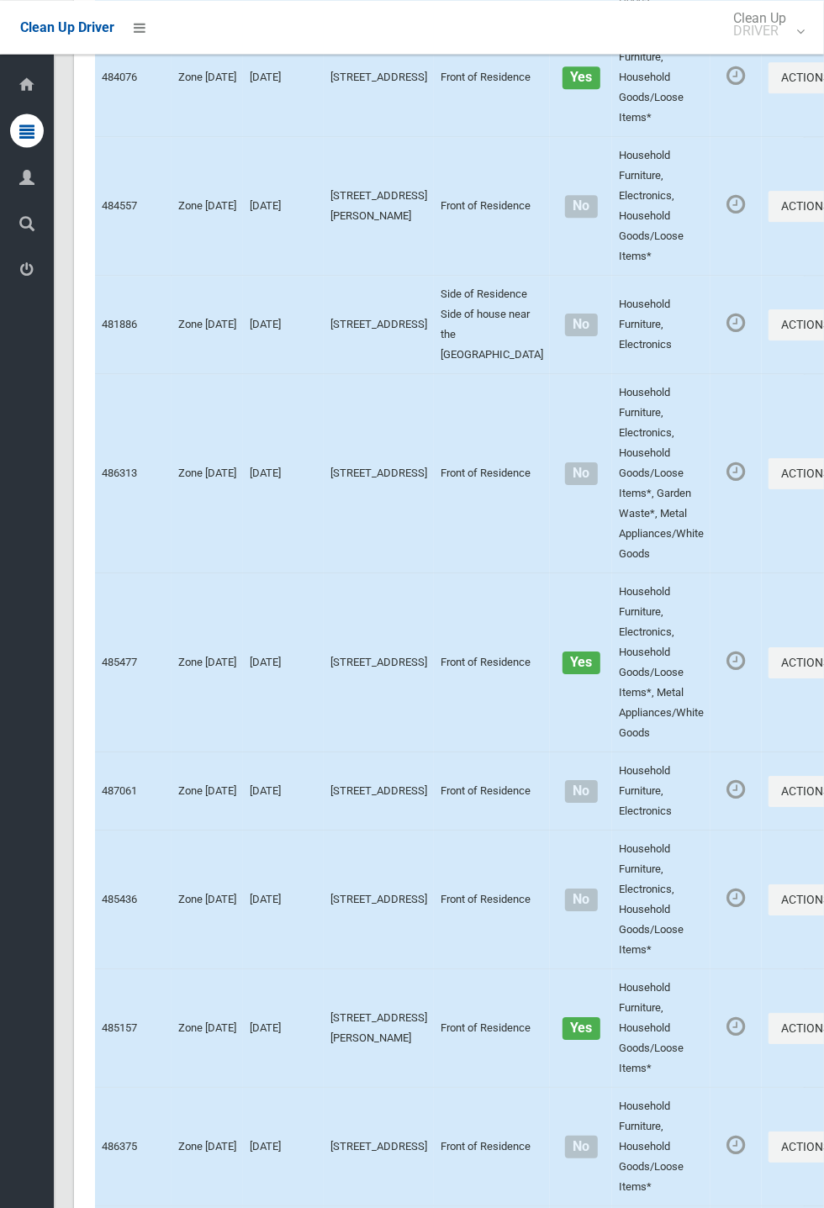
scroll to position [9310, 0]
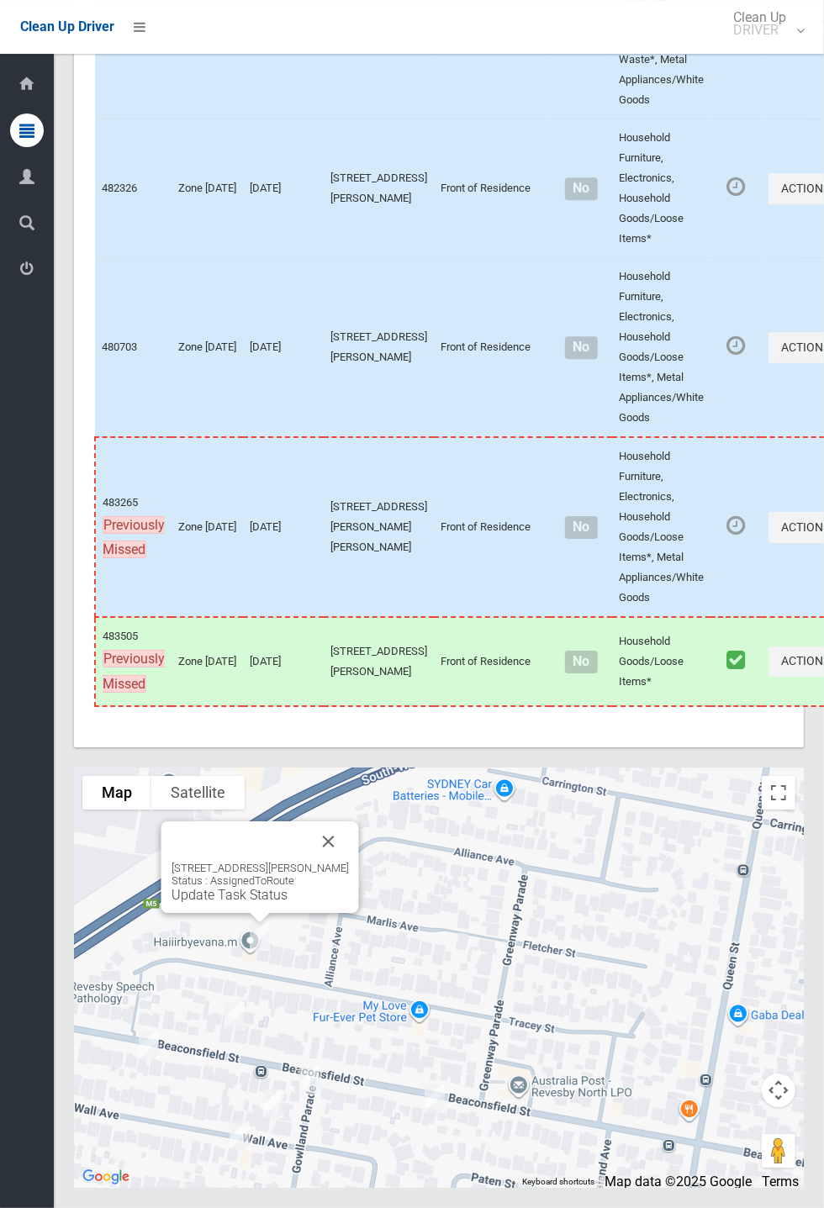
click at [260, 903] on link "Update Task Status" at bounding box center [229, 895] width 116 height 16
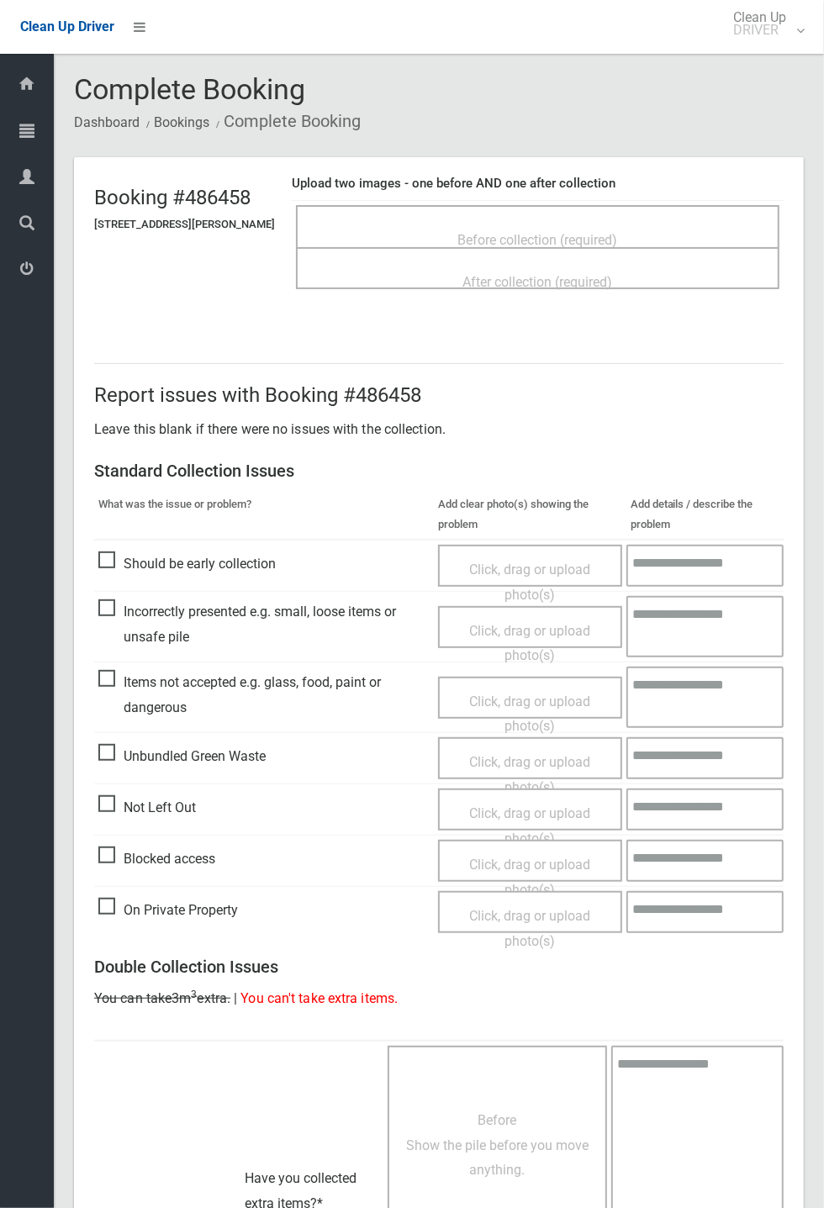
click at [488, 232] on span "Before collection (required)" at bounding box center [538, 240] width 160 height 16
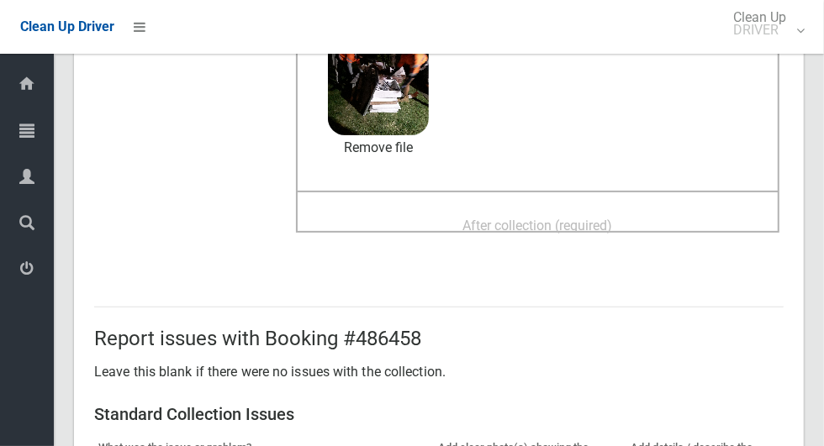
scroll to position [289, 0]
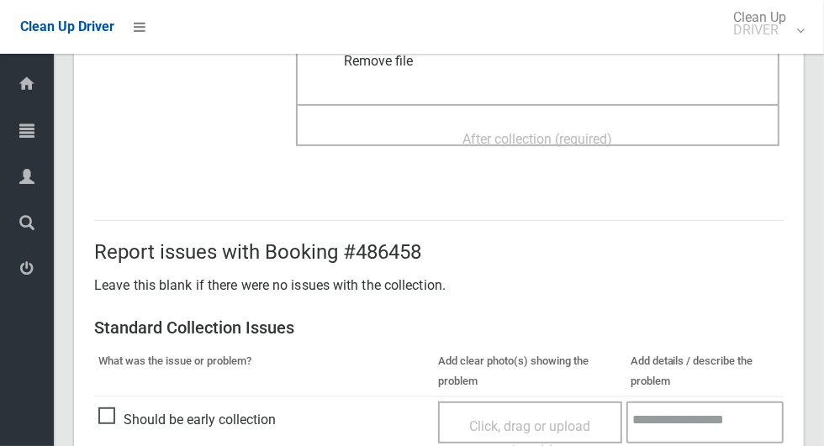
click at [598, 146] on span "After collection (required)" at bounding box center [538, 139] width 150 height 16
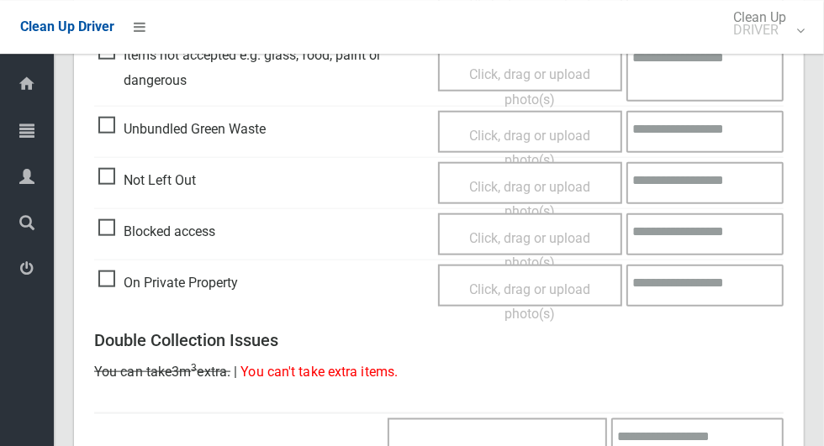
scroll to position [1375, 0]
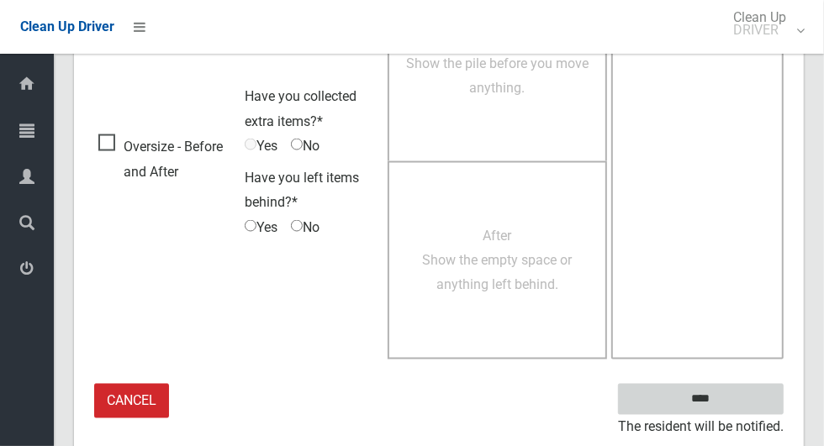
click at [730, 409] on input "****" at bounding box center [701, 399] width 166 height 31
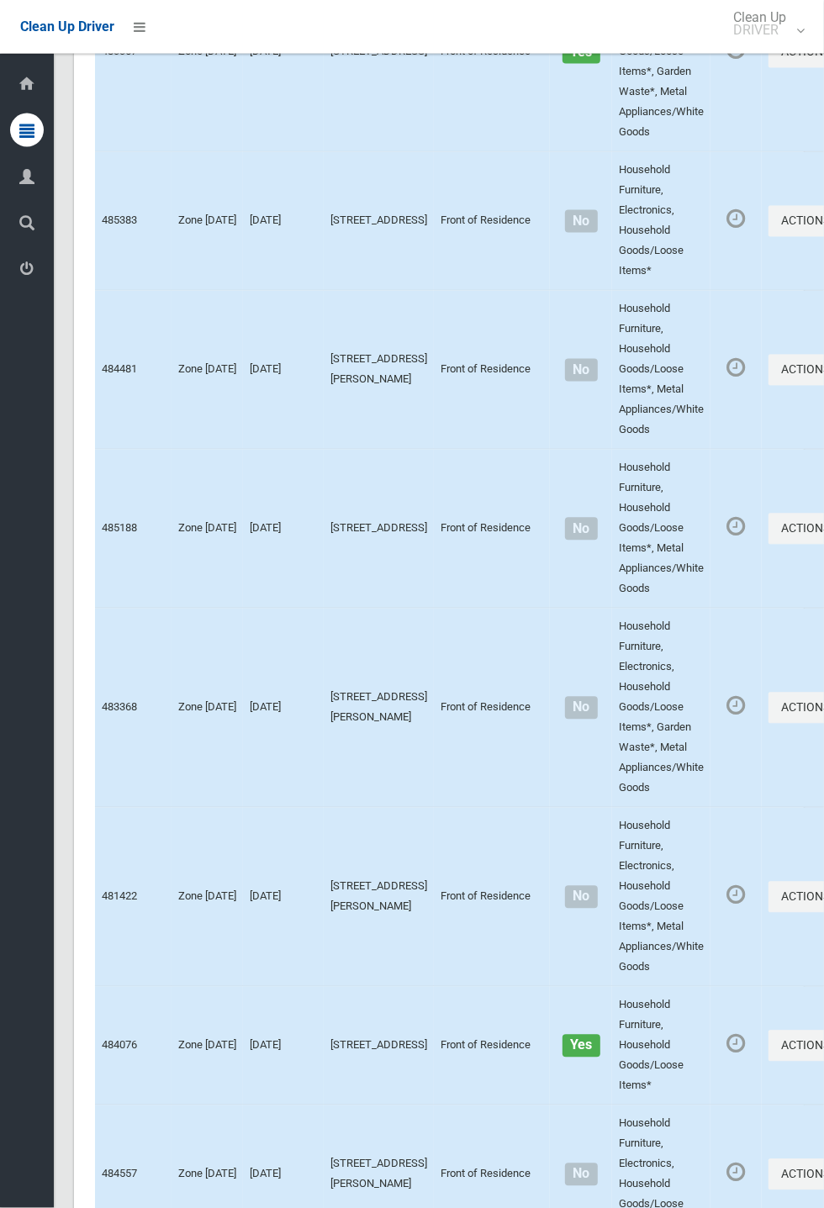
scroll to position [9310, 0]
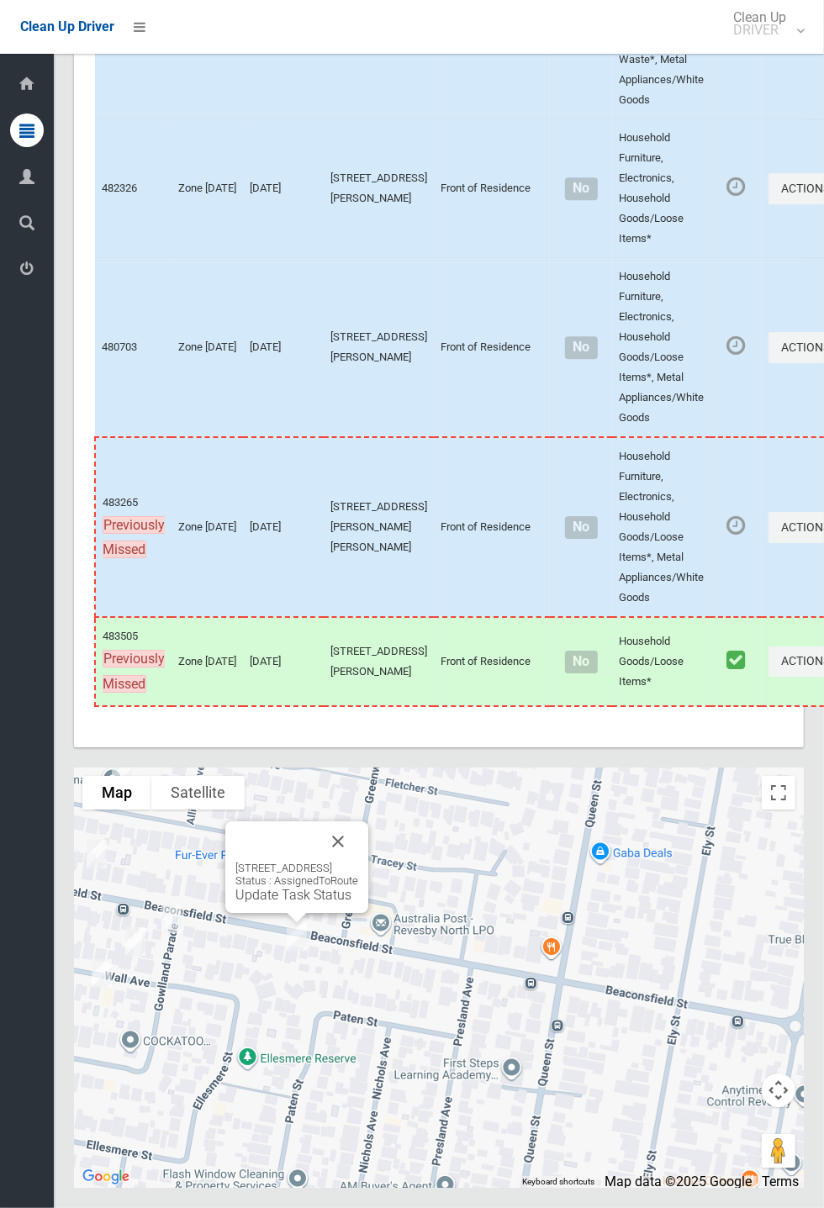
click at [287, 445] on link "Update Task Status" at bounding box center [293, 895] width 116 height 16
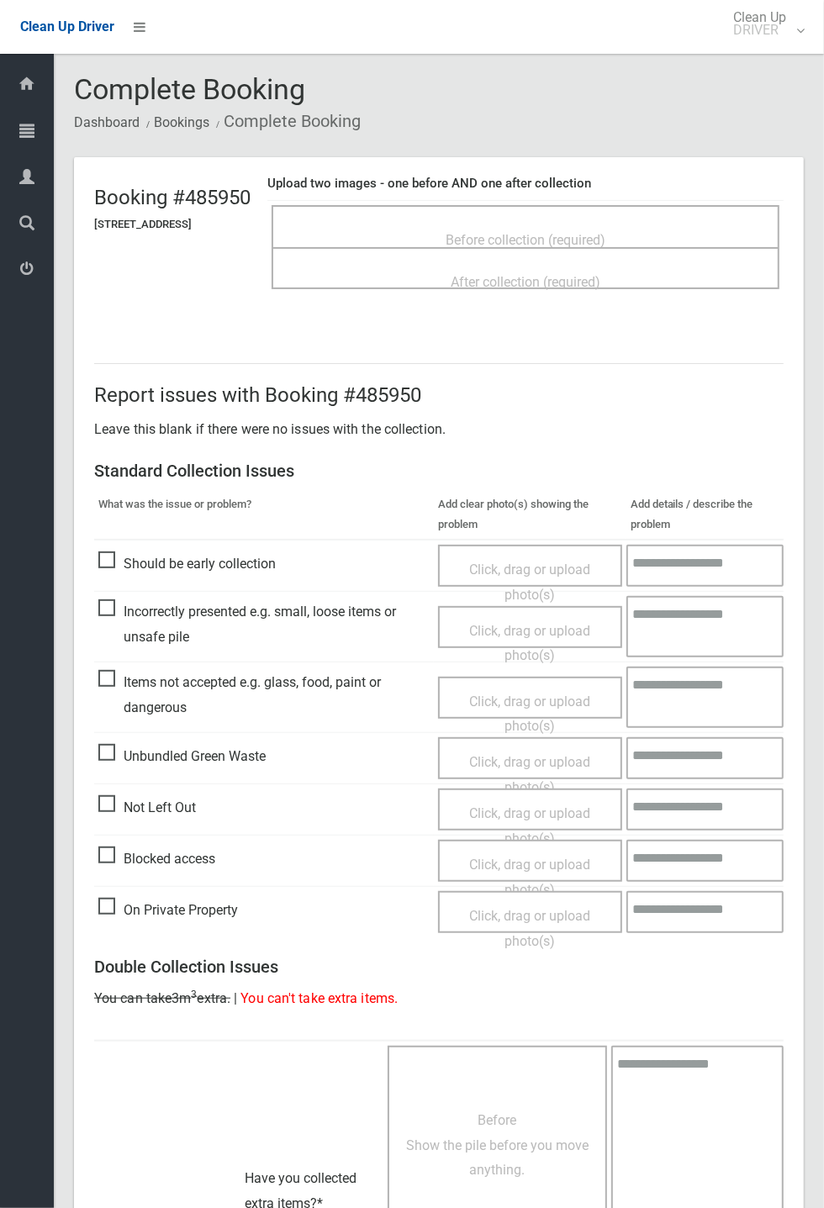
click at [549, 234] on span "Before collection (required)" at bounding box center [525, 240] width 160 height 16
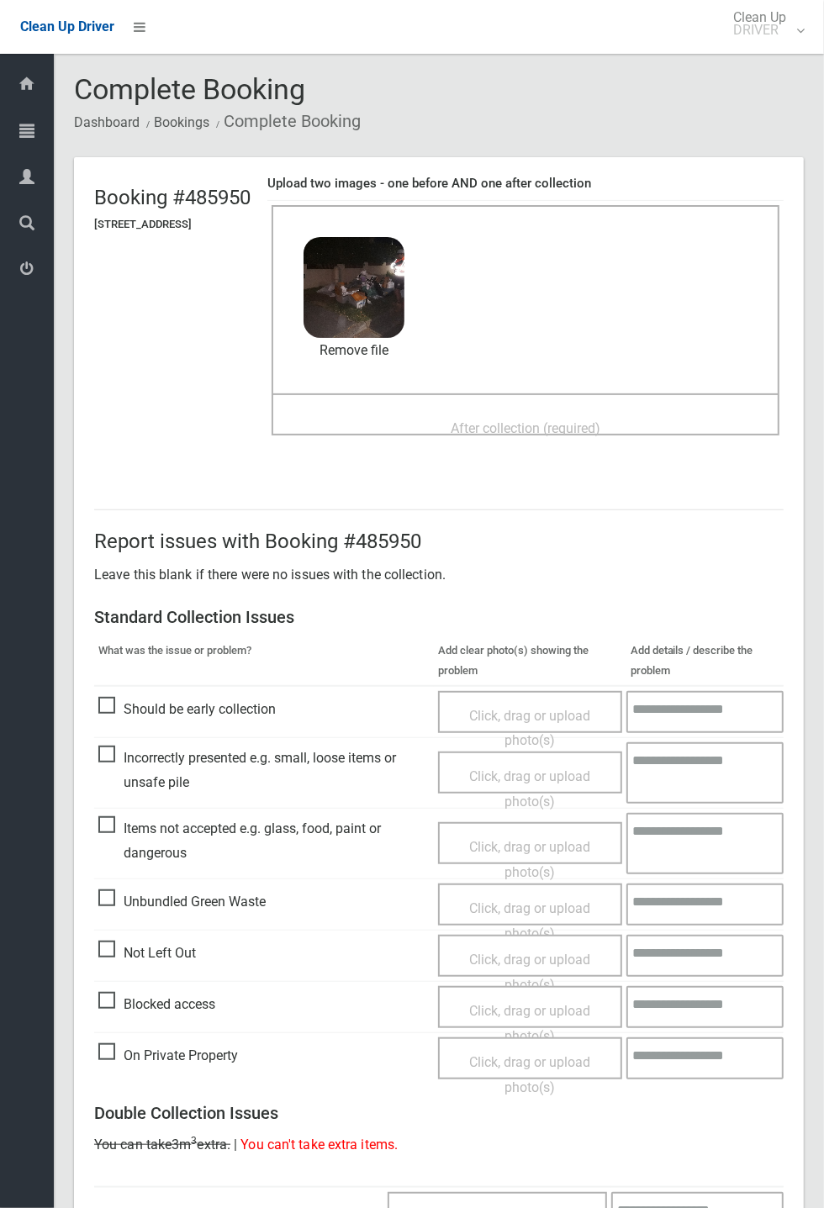
click at [548, 393] on div "Before collection (required) 2.4 MB 2025-09-2505.08.37270113531302758464.jpg Ch…" at bounding box center [525, 299] width 508 height 188
click at [540, 420] on span "After collection (required)" at bounding box center [526, 428] width 150 height 16
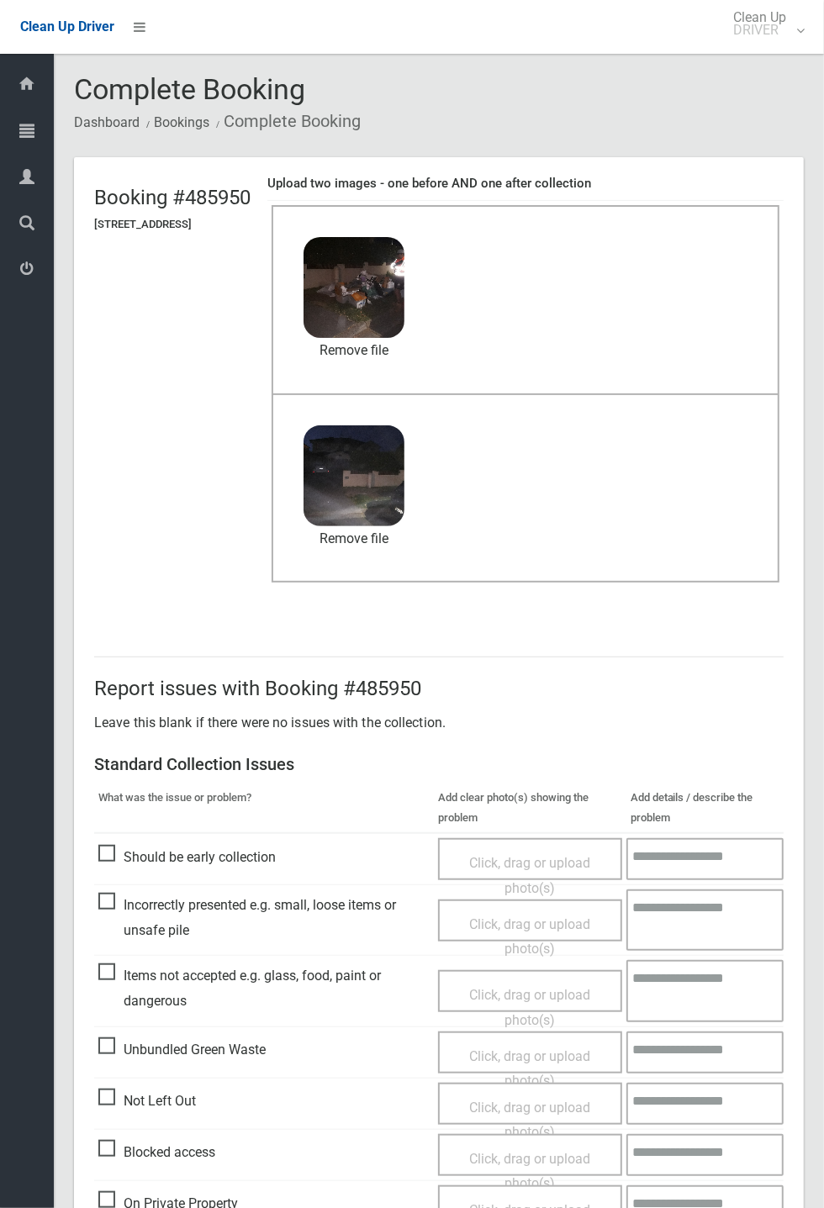
scroll to position [583, 0]
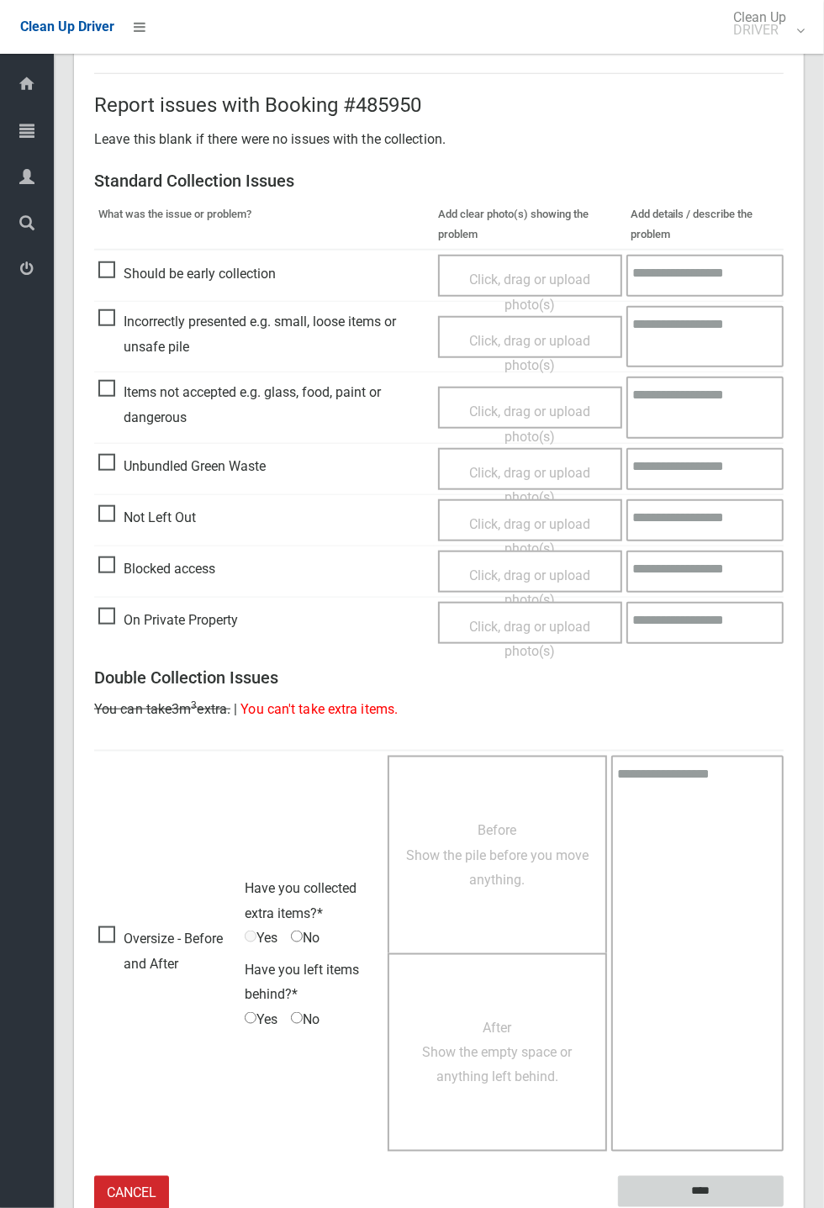
click at [783, 1207] on input "****" at bounding box center [701, 1191] width 166 height 31
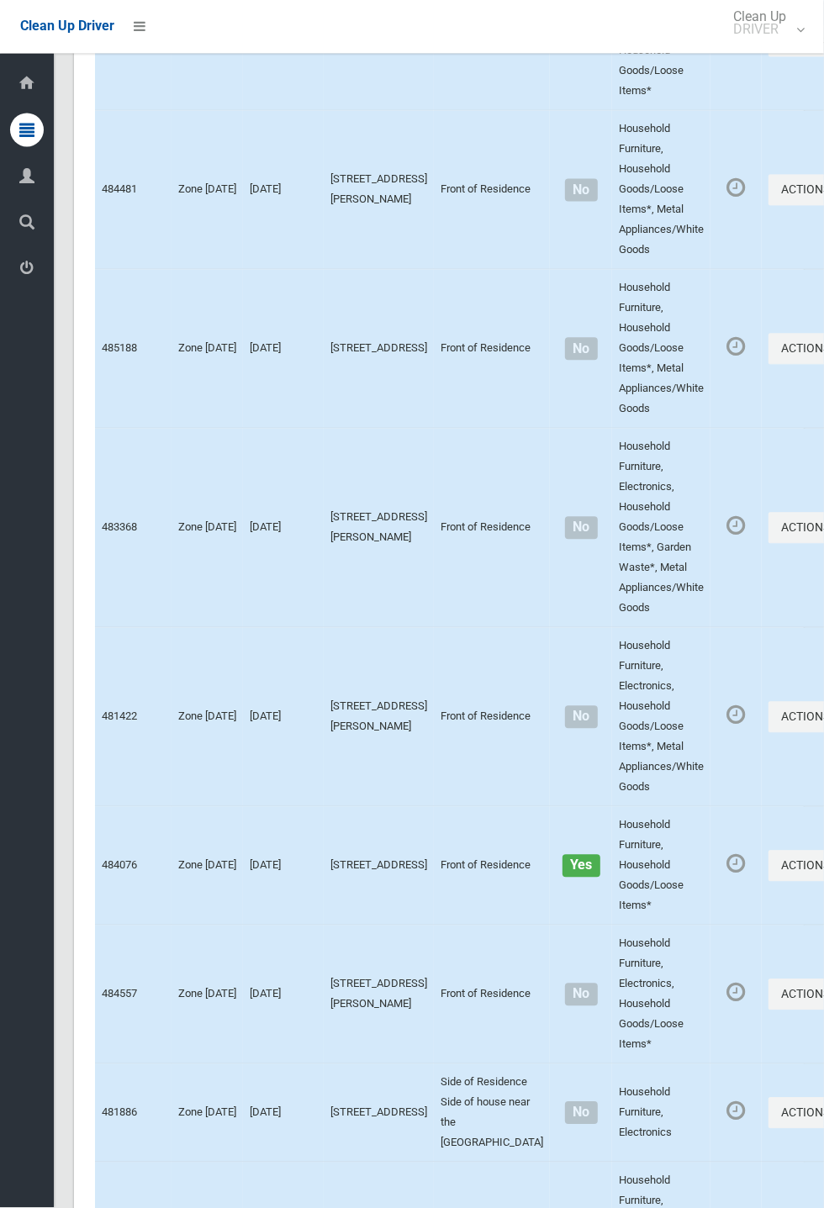
scroll to position [9310, 0]
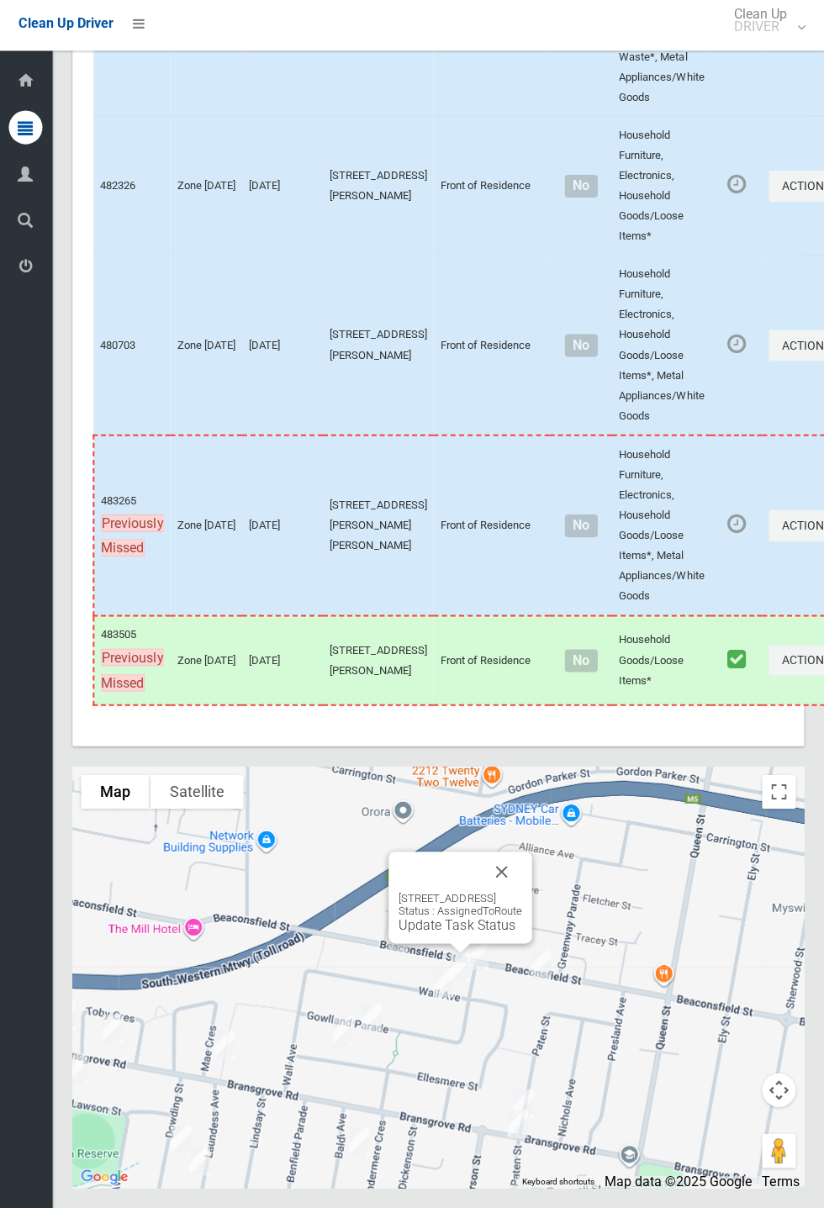
click at [522, 893] on button "Close" at bounding box center [502, 872] width 40 height 40
click at [461, 922] on link "Update Task Status" at bounding box center [475, 914] width 116 height 16
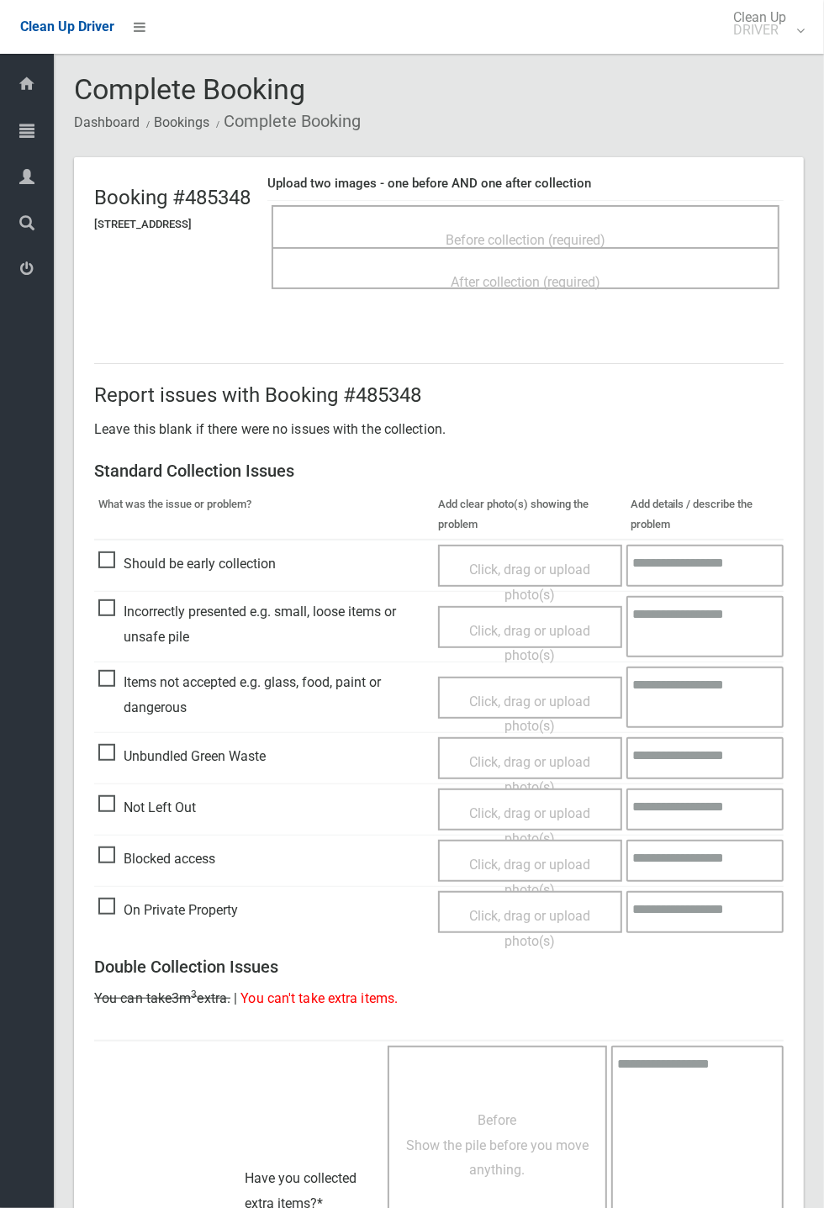
click at [562, 232] on span "Before collection (required)" at bounding box center [525, 240] width 160 height 16
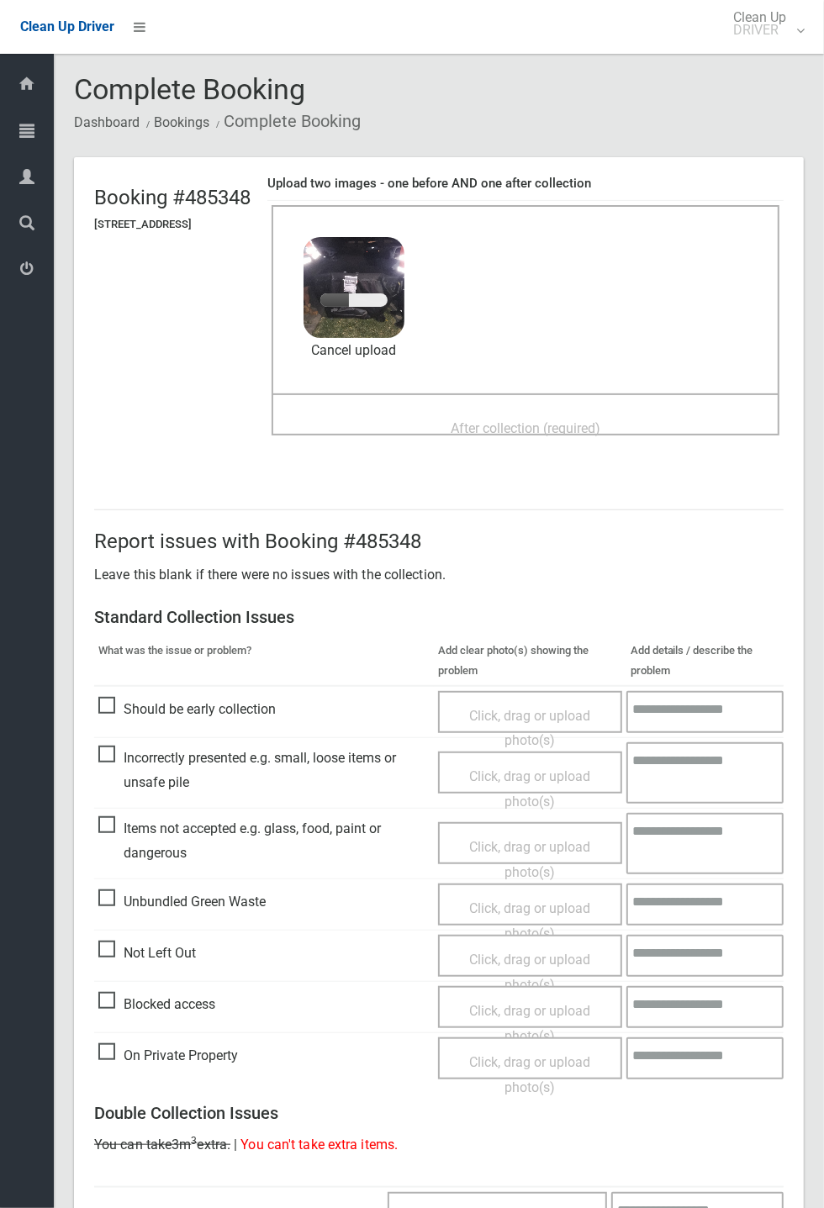
click at [503, 420] on span "After collection (required)" at bounding box center [526, 428] width 150 height 16
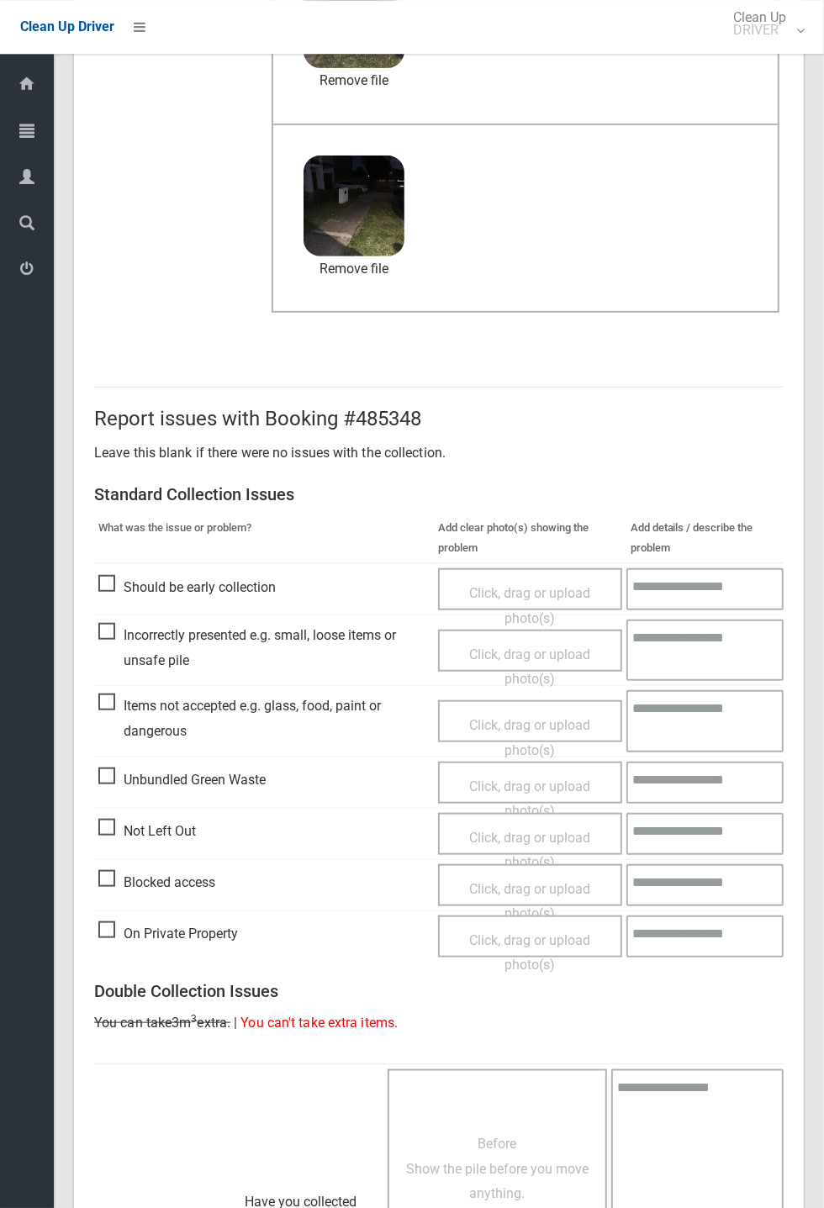
scroll to position [583, 0]
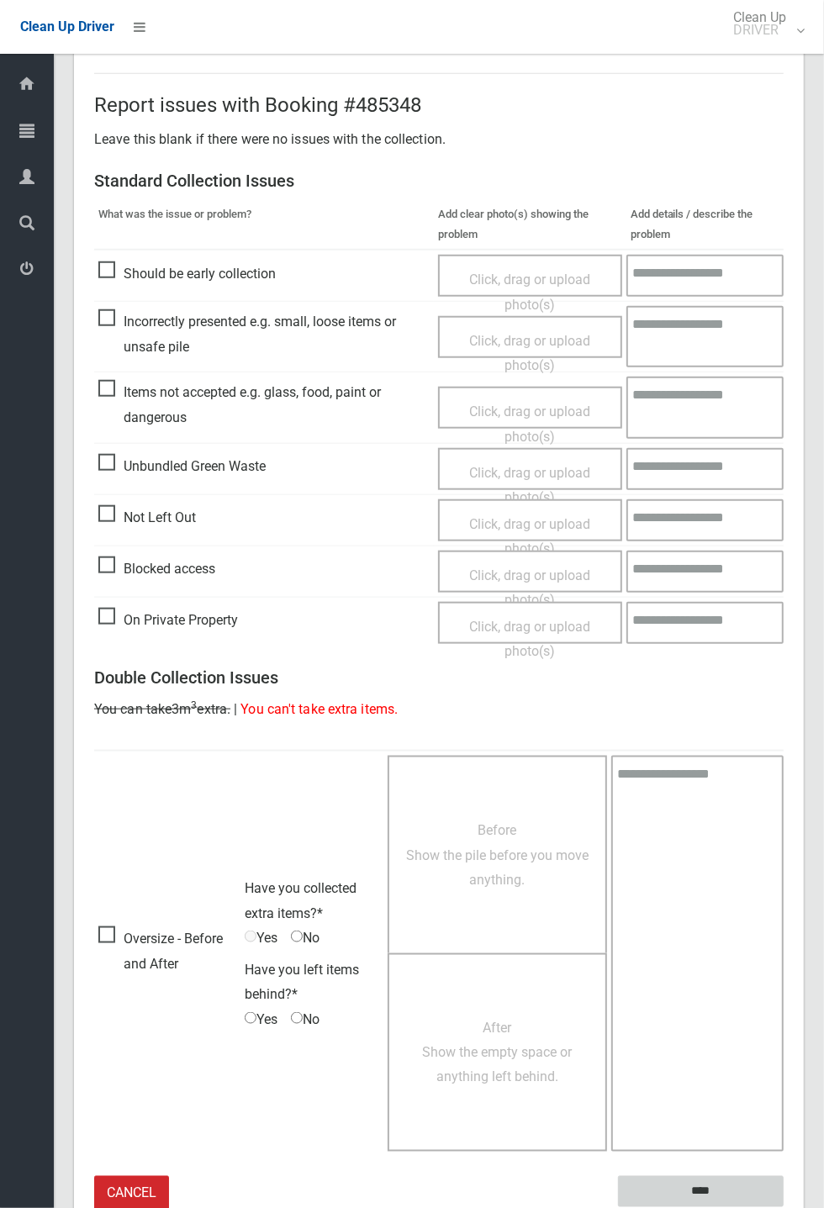
click at [783, 1207] on input "****" at bounding box center [701, 1191] width 166 height 31
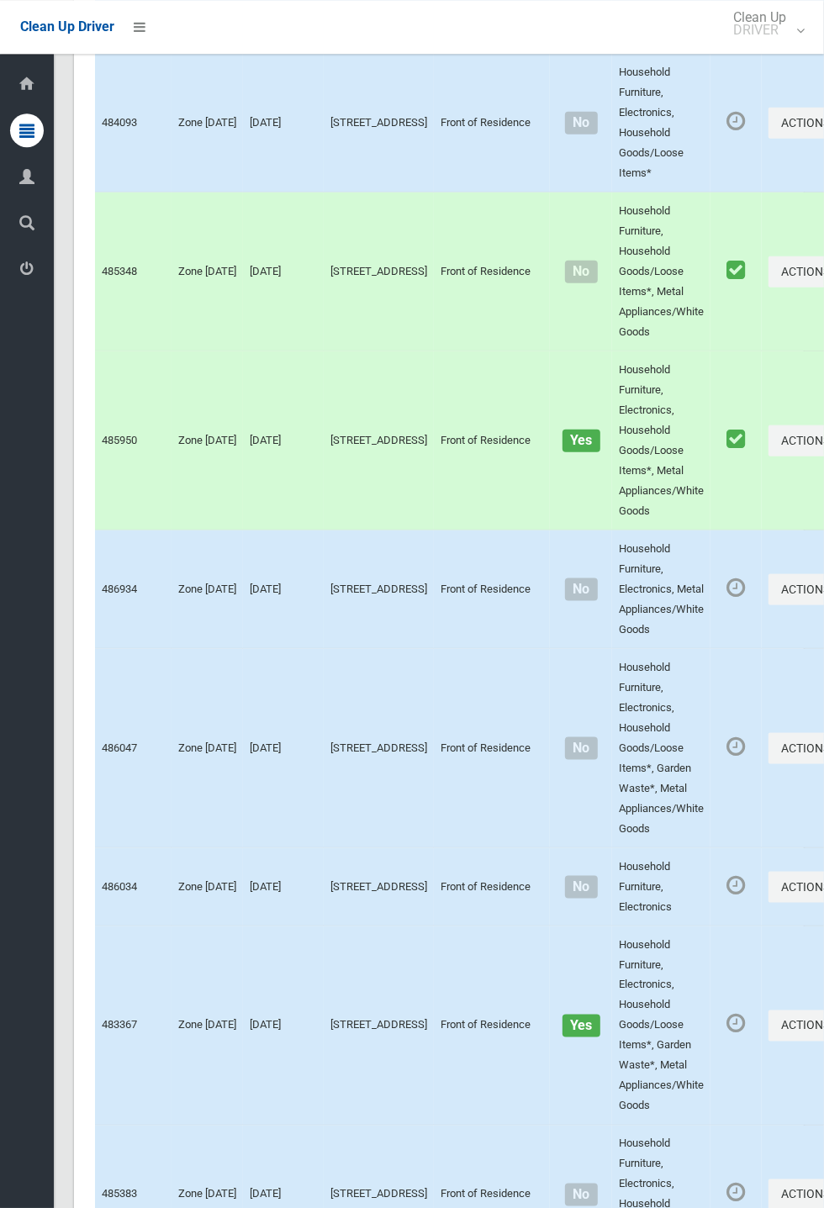
scroll to position [9310, 0]
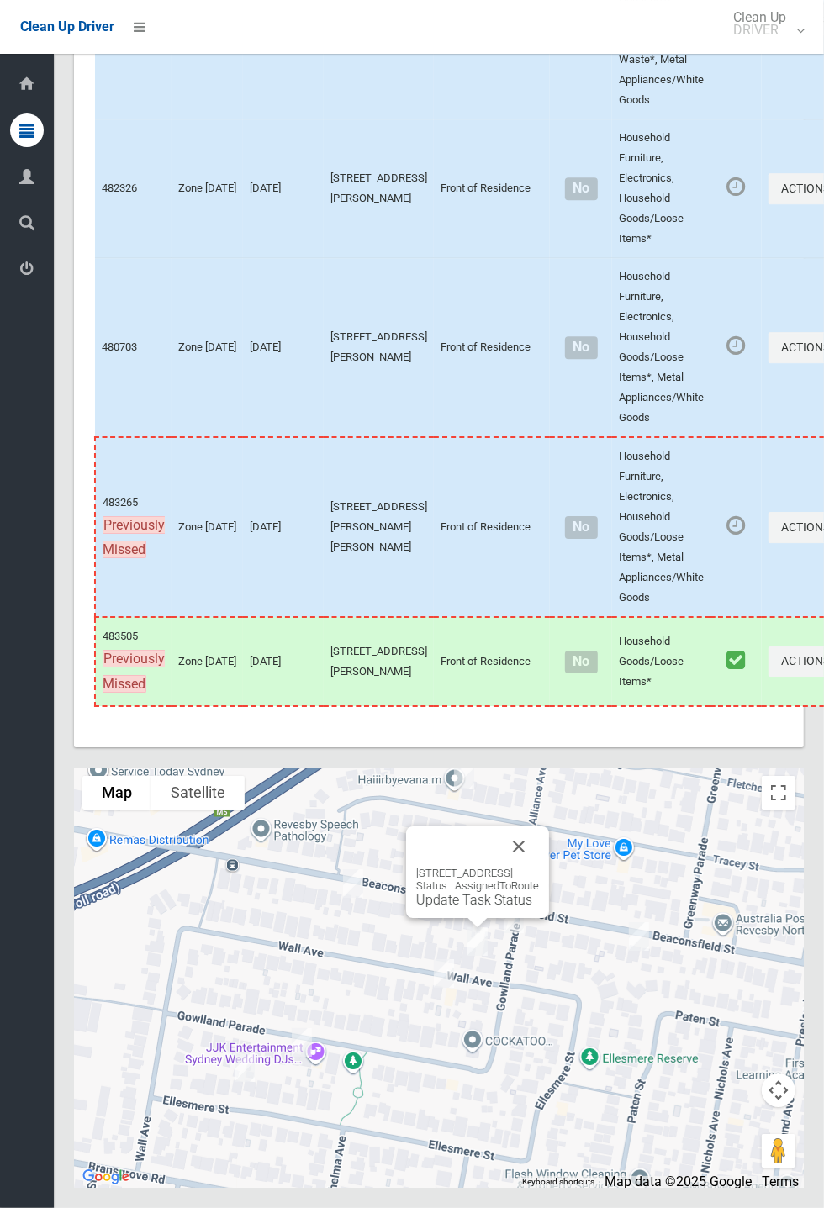
click at [472, 908] on div "77A Wall Avenue, PANANIA NSW 2213 Status : AssignedToRoute Update Task Status" at bounding box center [477, 887] width 123 height 41
click at [463, 908] on link "Update Task Status" at bounding box center [474, 900] width 116 height 16
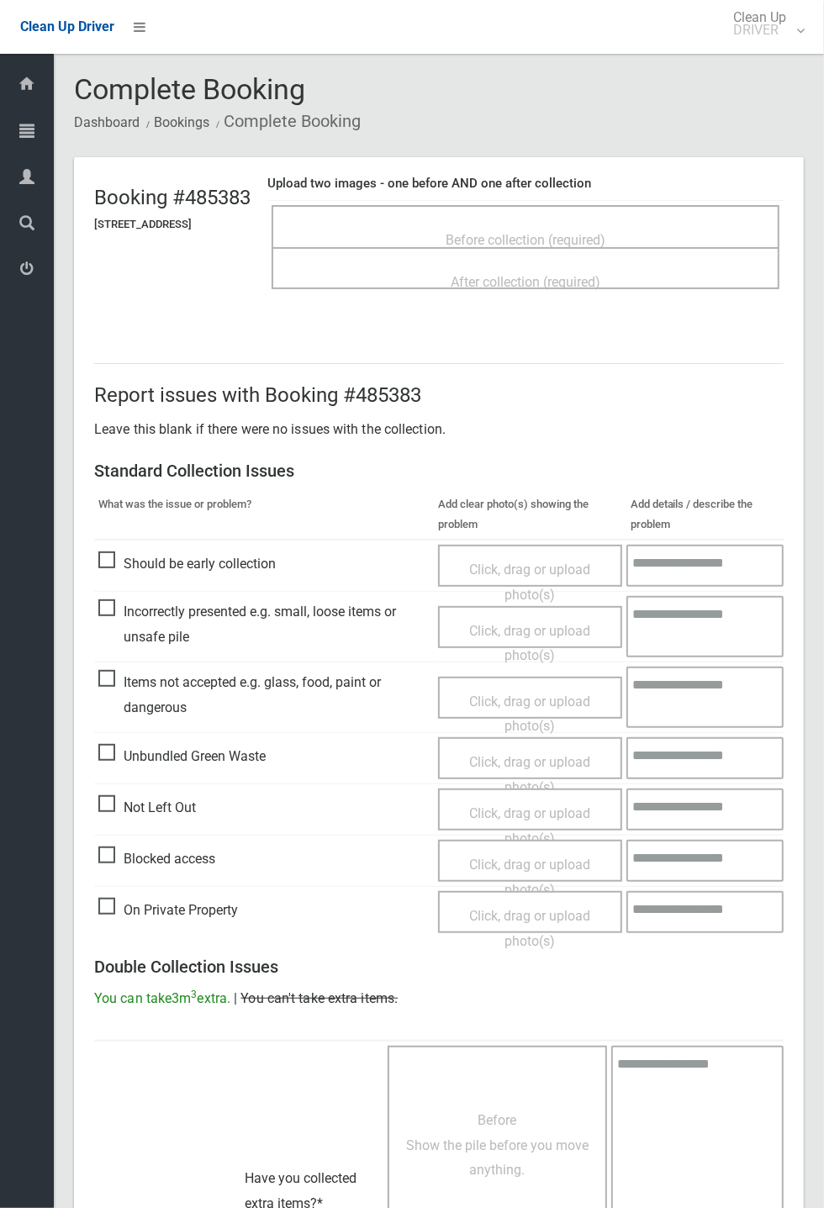
click at [580, 232] on span "Before collection (required)" at bounding box center [525, 240] width 160 height 16
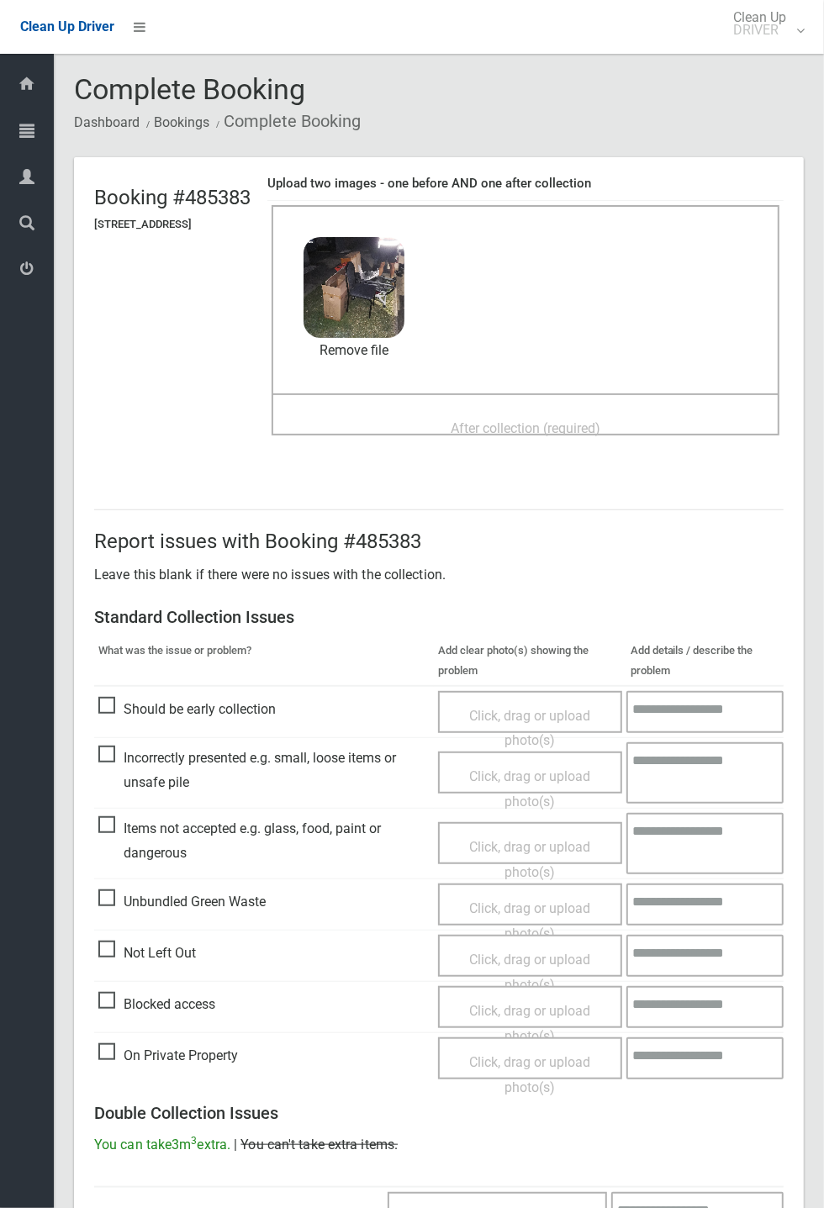
click at [456, 389] on div "Before collection (required) 2.9 MB 2025-09-2505.16.053586138605770036544.jpg C…" at bounding box center [525, 299] width 508 height 188
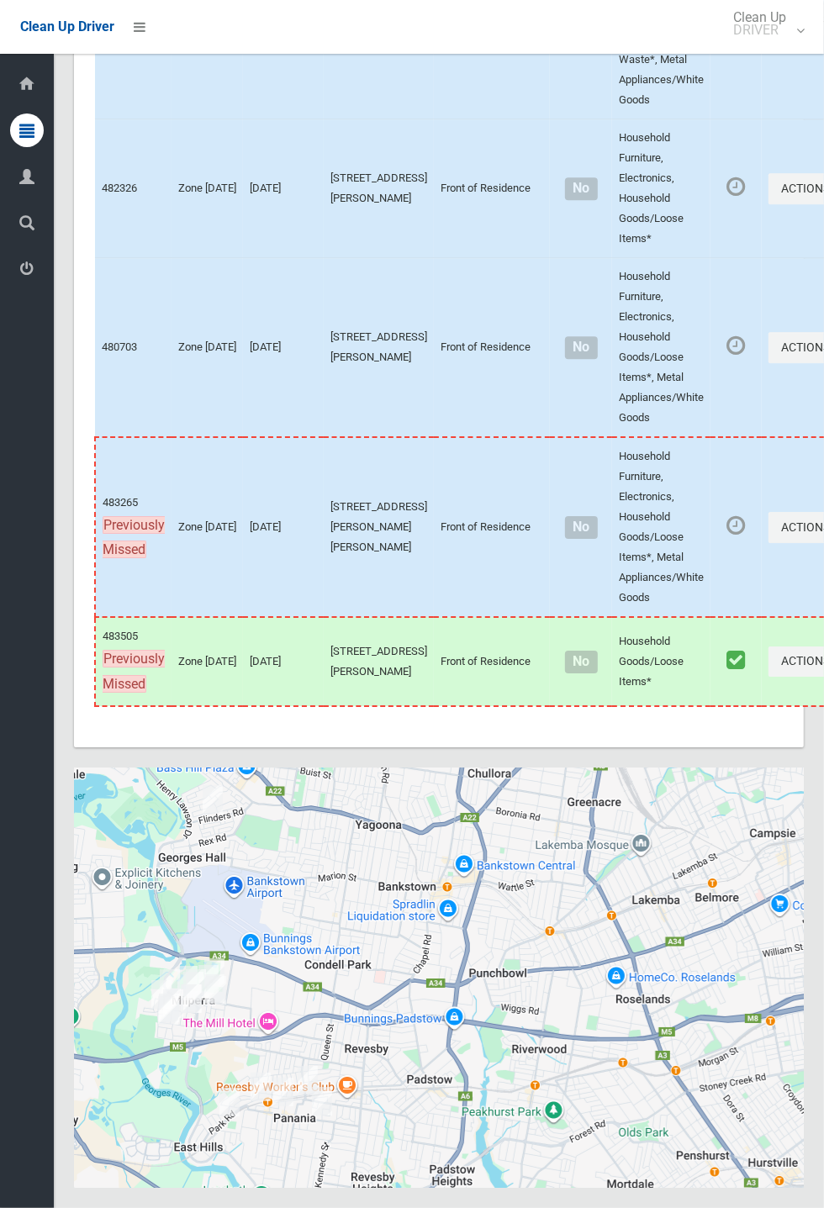
scroll to position [9310, 0]
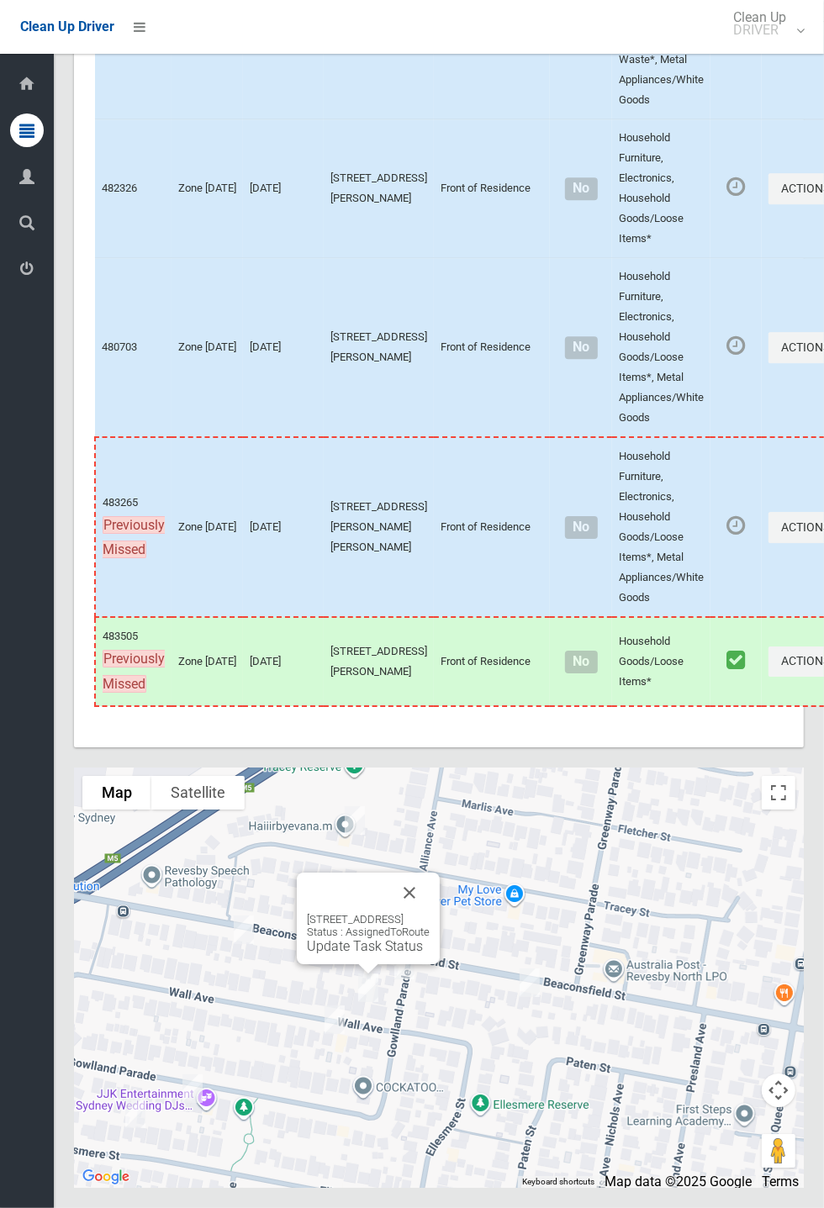
click at [358, 954] on link "Update Task Status" at bounding box center [365, 946] width 116 height 16
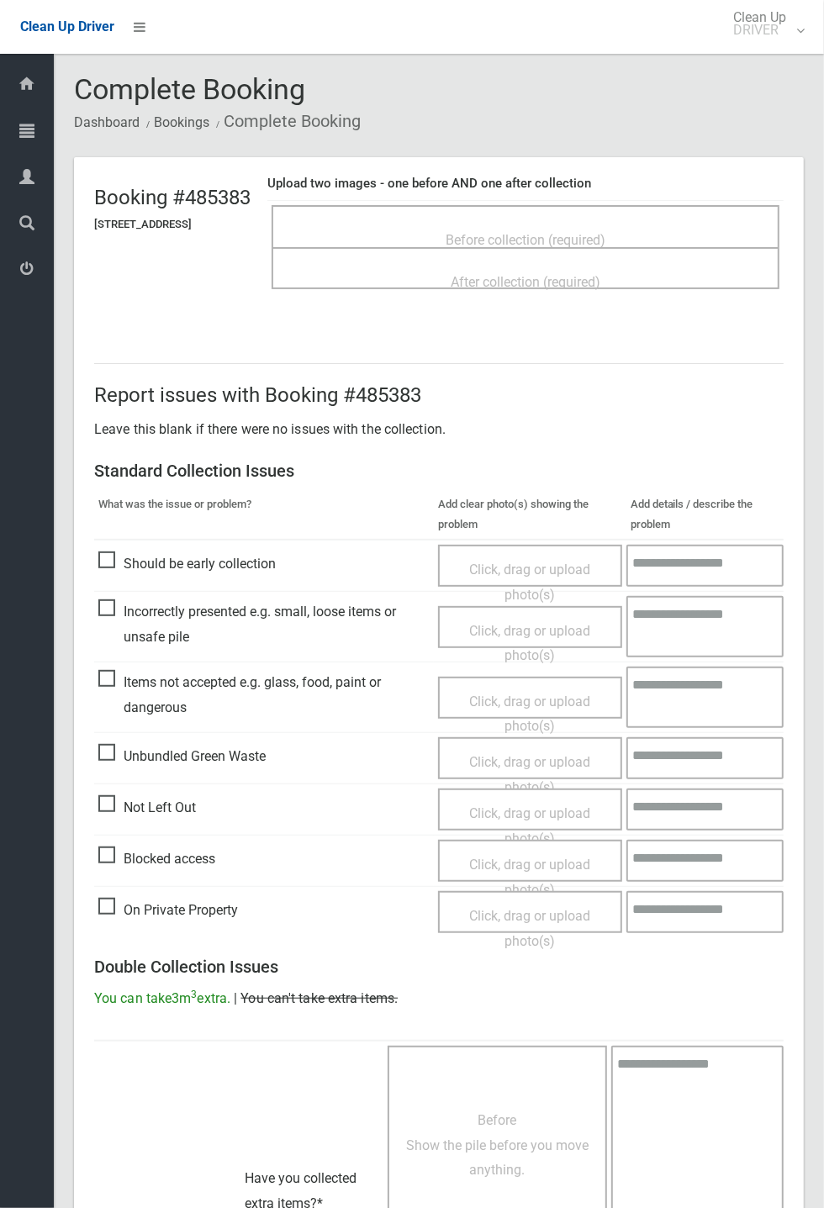
click at [504, 232] on span "Before collection (required)" at bounding box center [525, 240] width 160 height 16
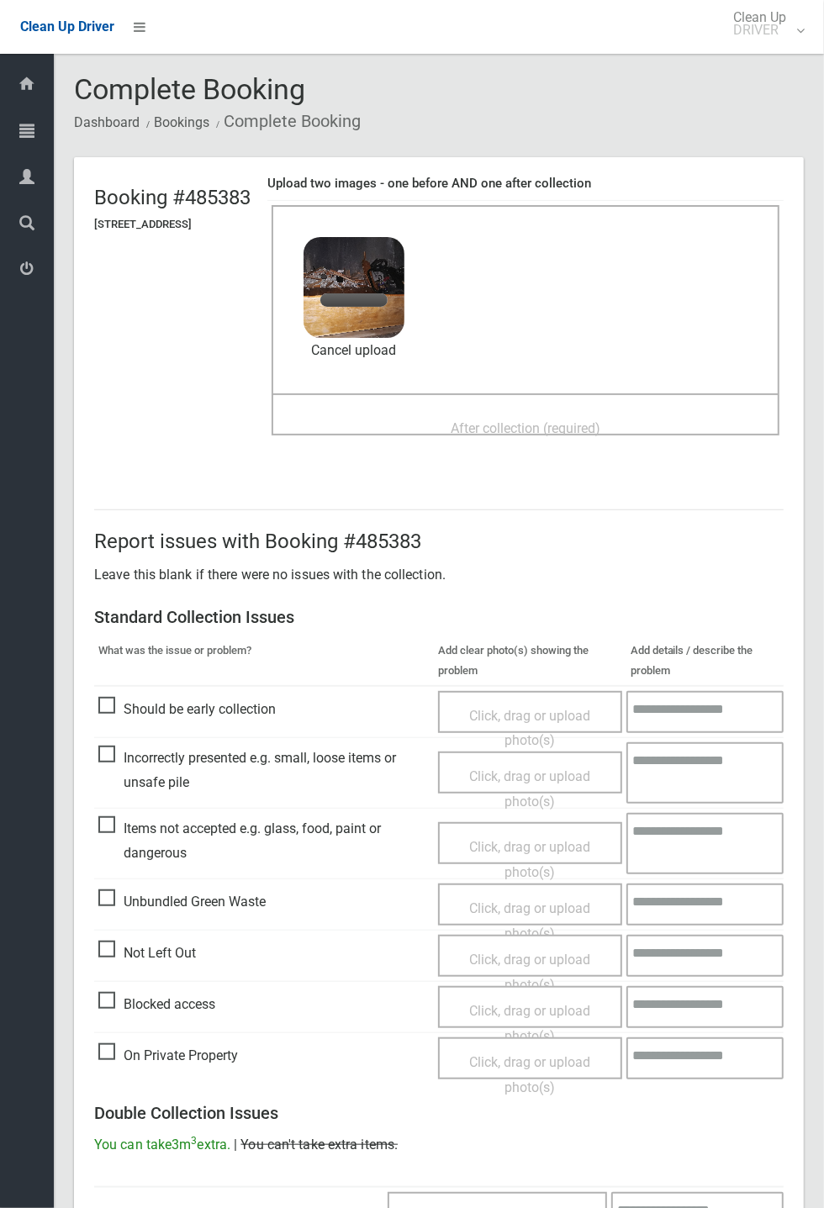
click at [576, 420] on span "After collection (required)" at bounding box center [526, 428] width 150 height 16
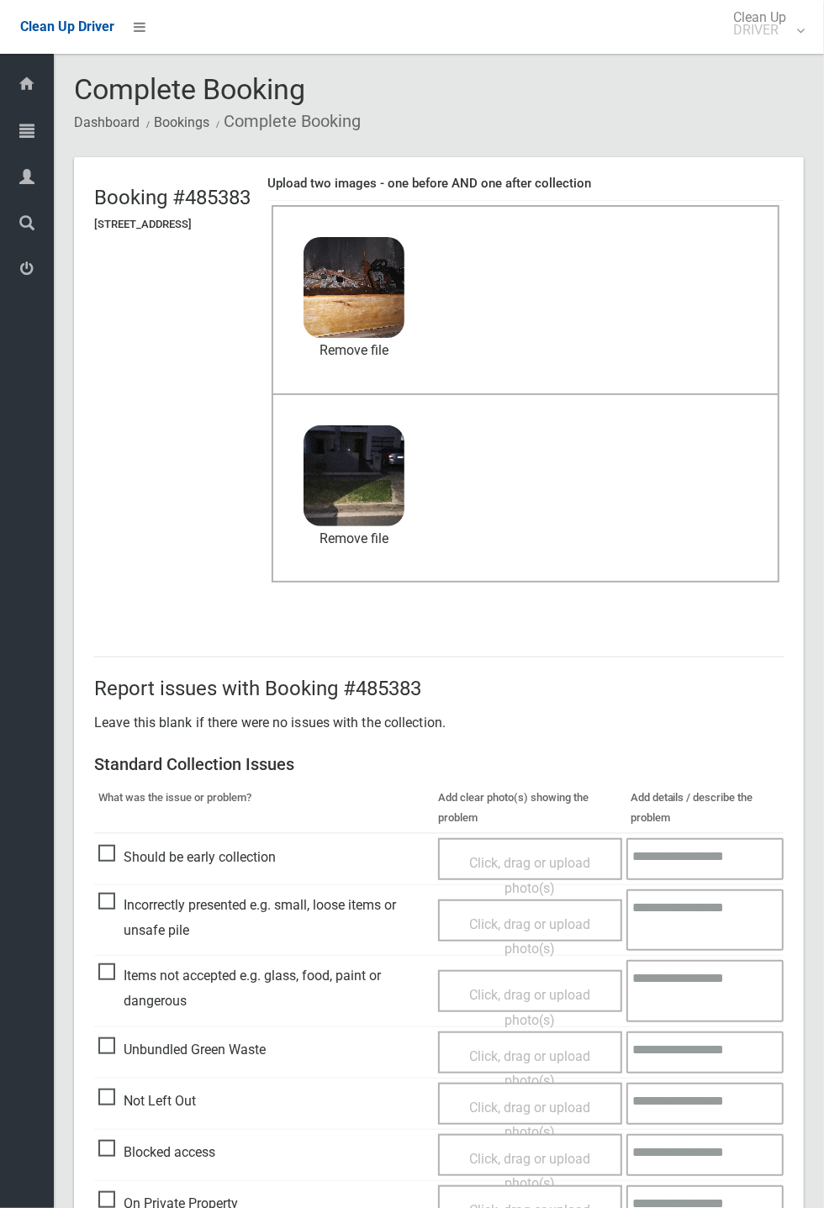
scroll to position [583, 0]
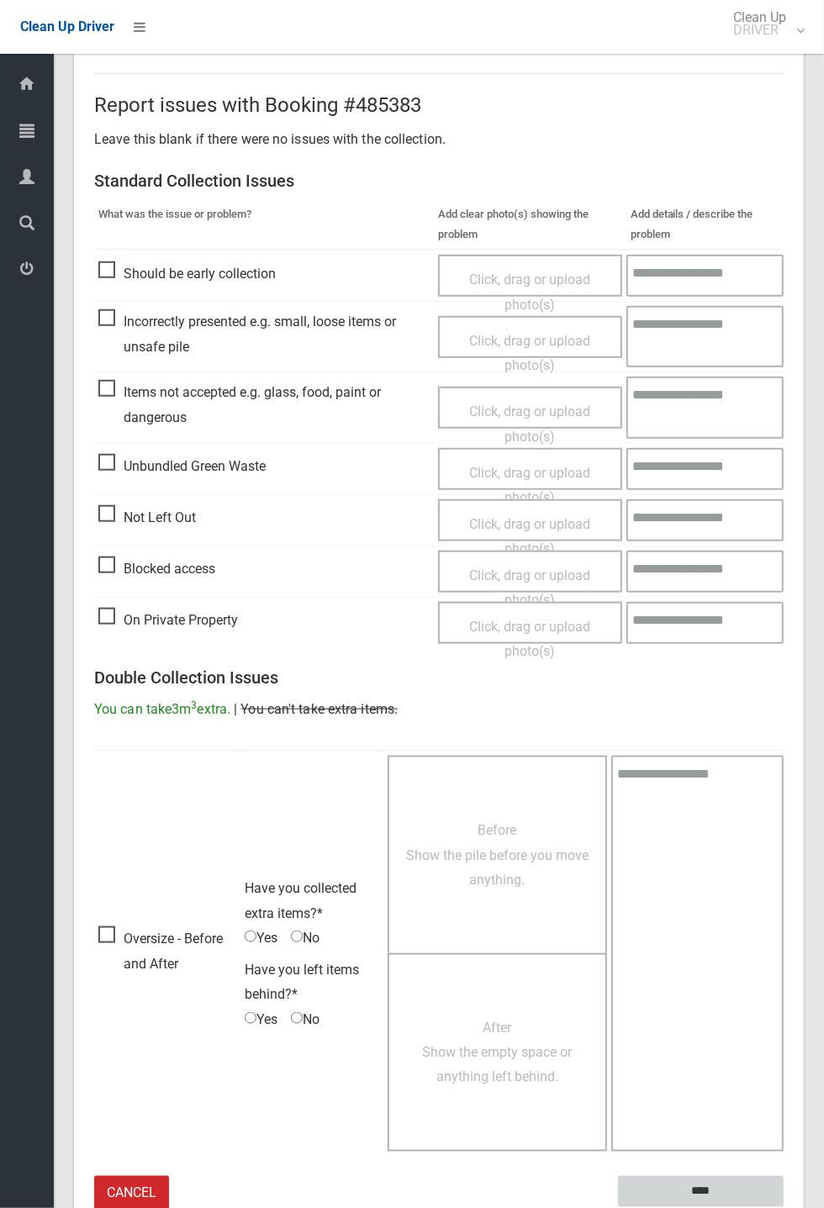
click at [783, 1207] on input "****" at bounding box center [701, 1191] width 166 height 31
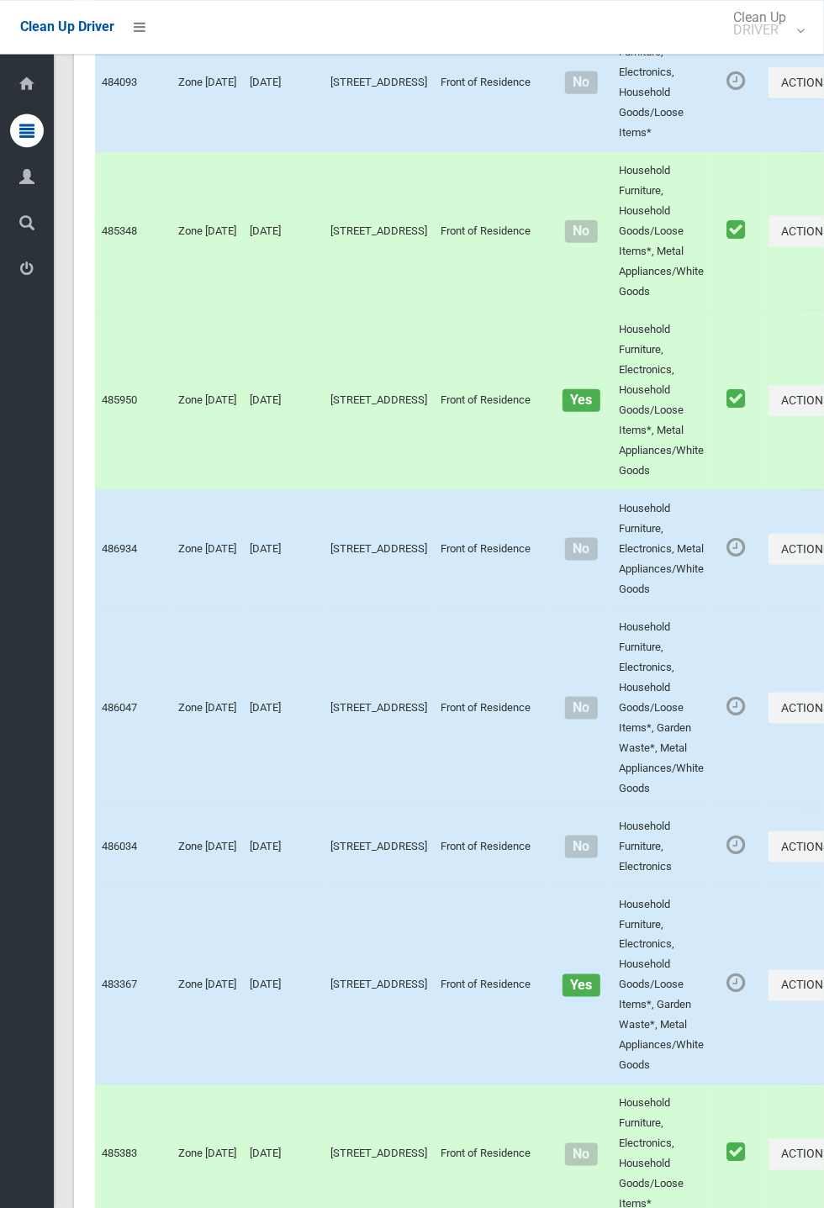
scroll to position [9310, 0]
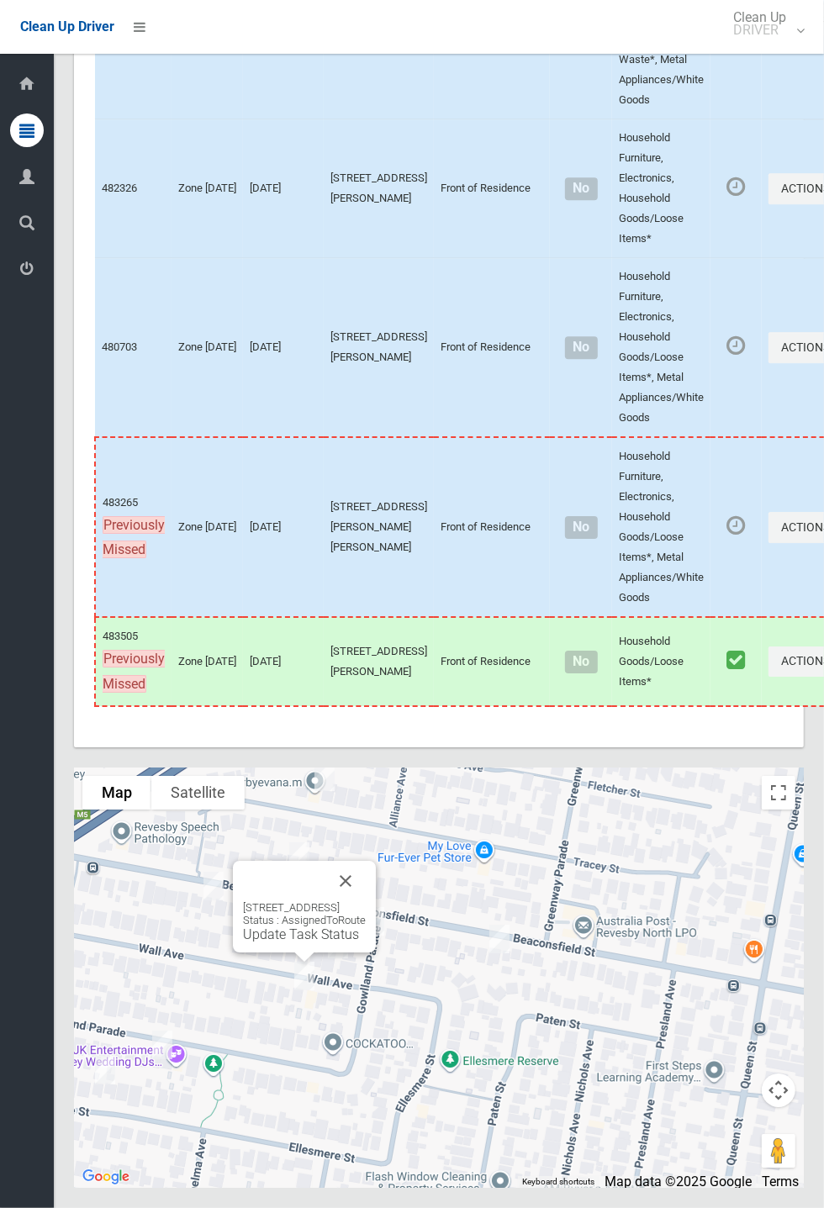
click at [306, 942] on link "Update Task Status" at bounding box center [301, 934] width 116 height 16
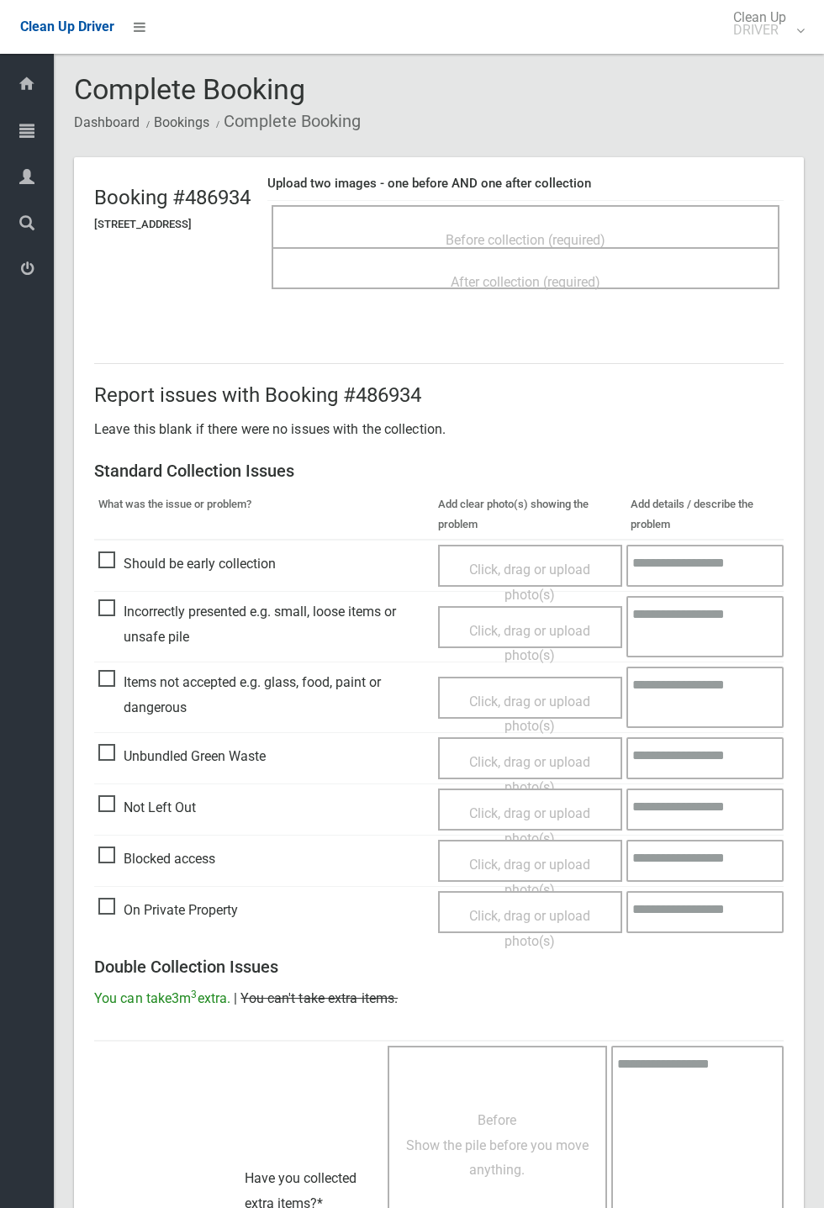
click at [551, 232] on span "Before collection (required)" at bounding box center [525, 240] width 160 height 16
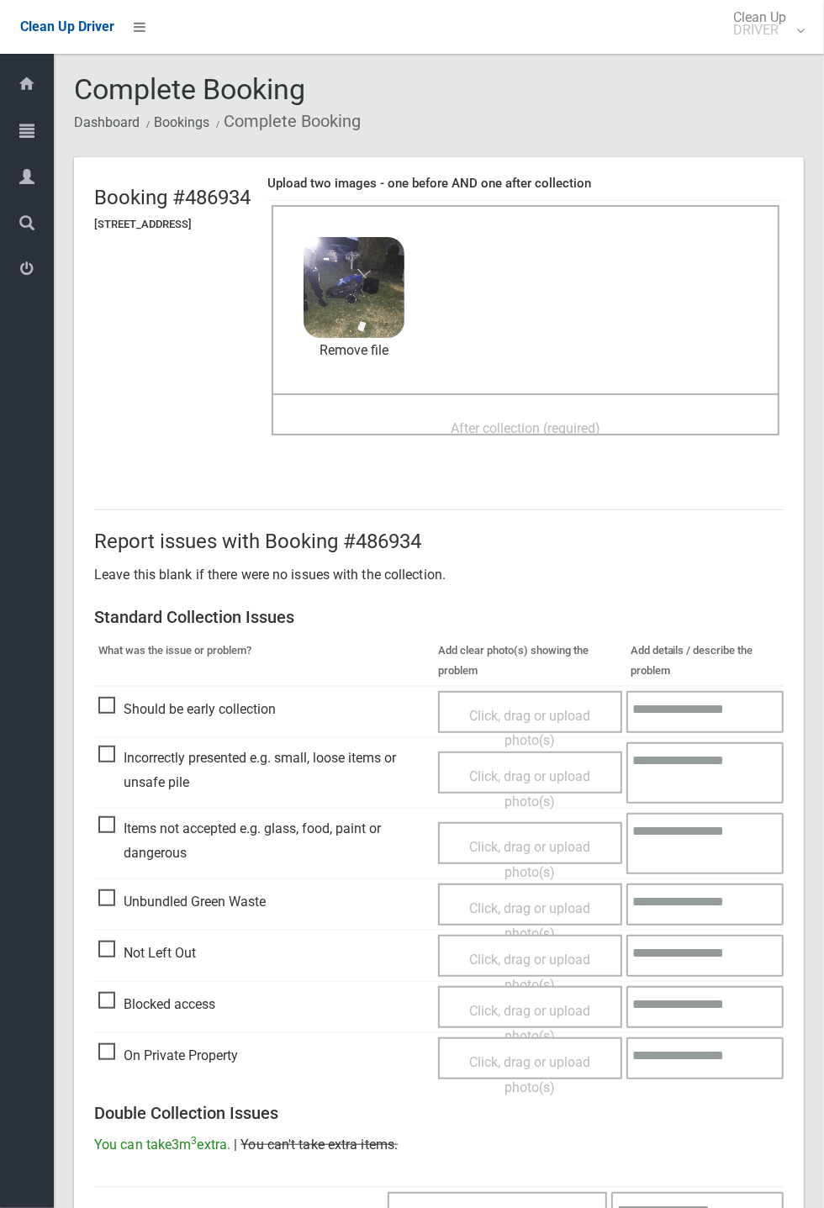
click at [469, 420] on span "After collection (required)" at bounding box center [526, 428] width 150 height 16
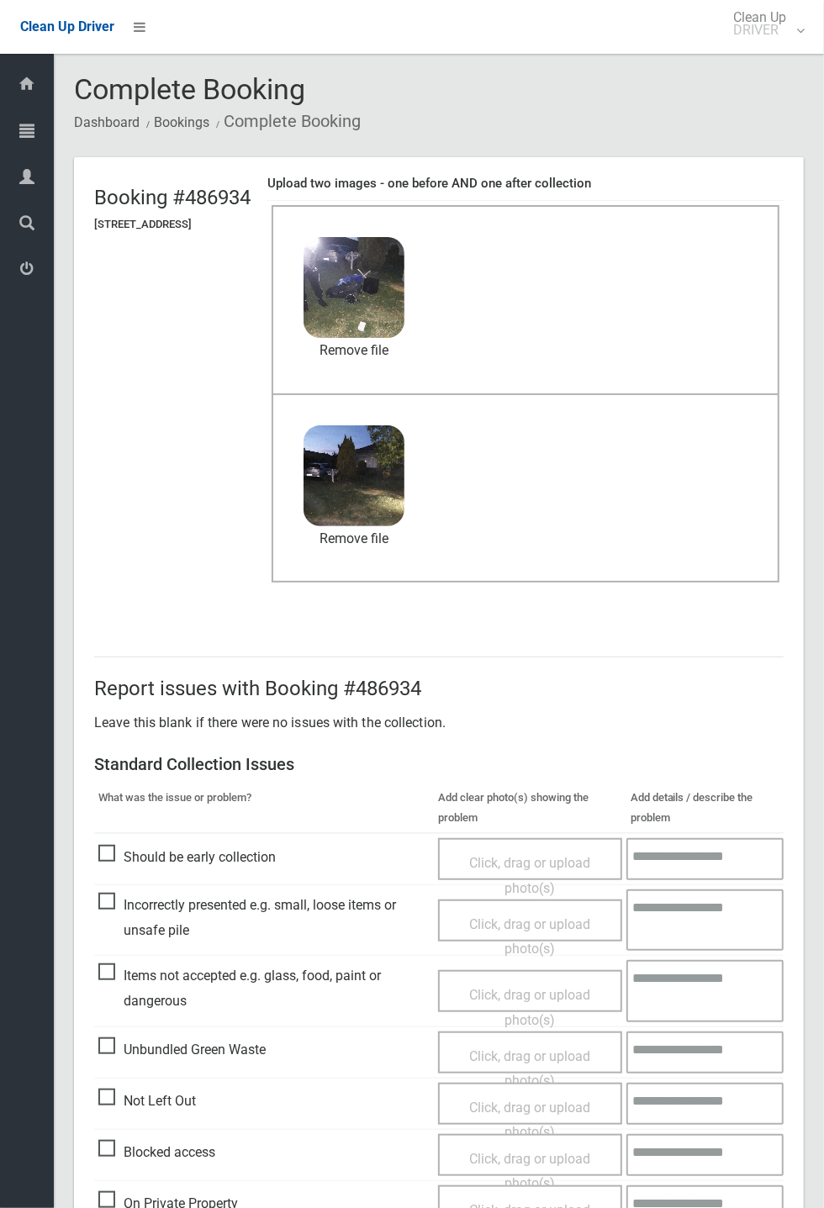
scroll to position [583, 0]
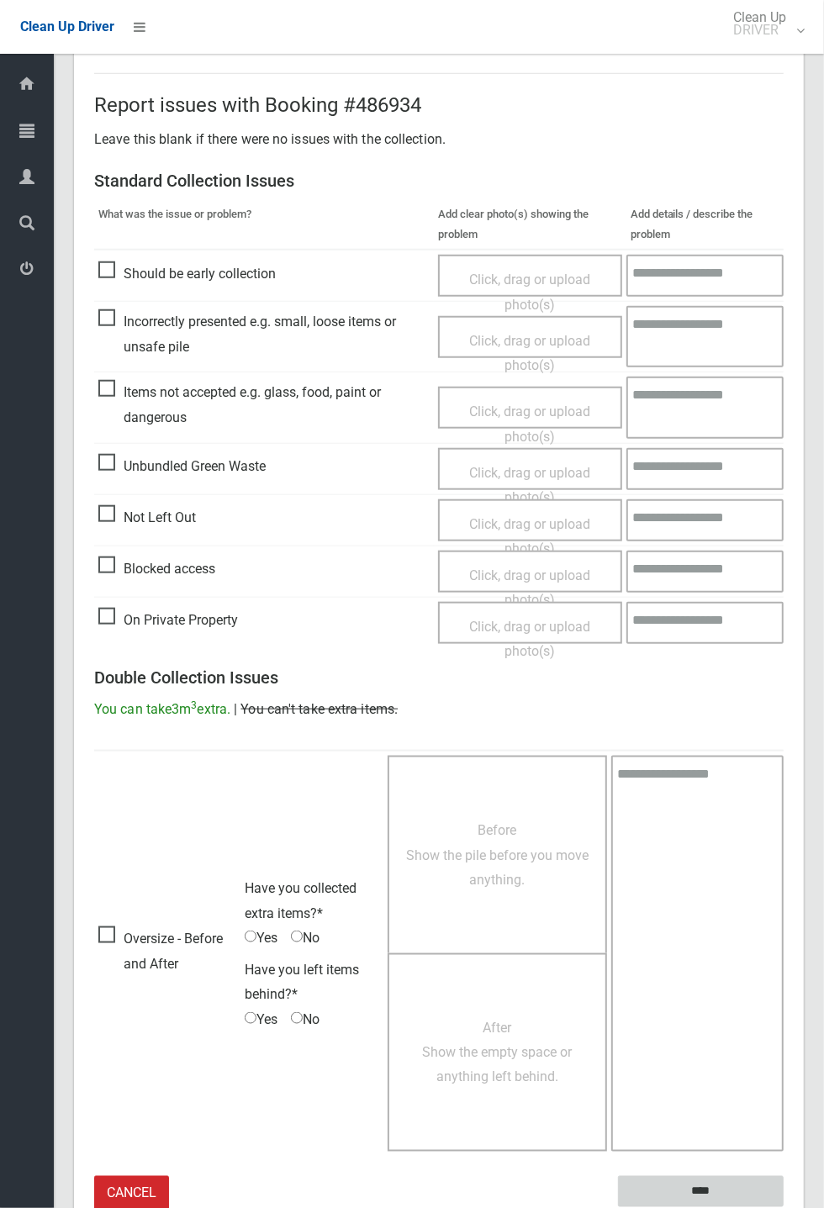
click at [695, 1184] on input "****" at bounding box center [701, 1191] width 166 height 31
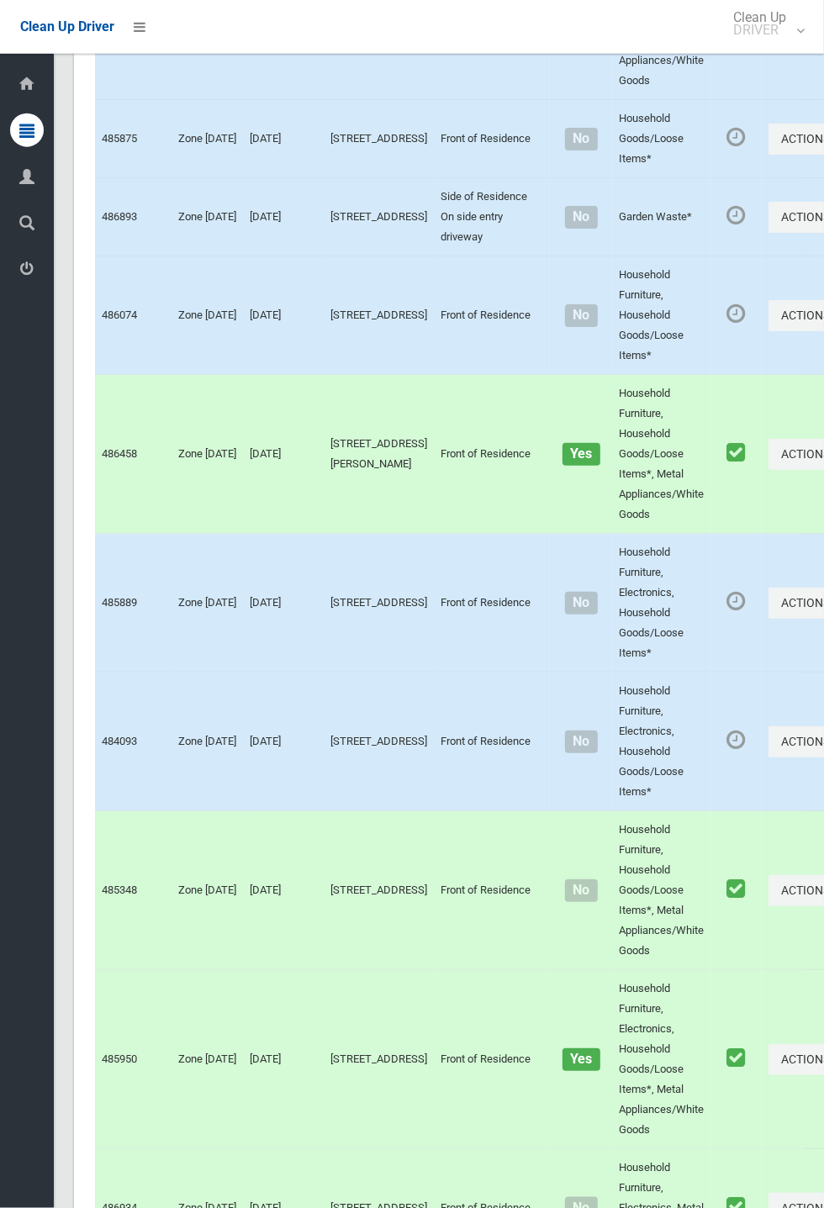
scroll to position [9310, 0]
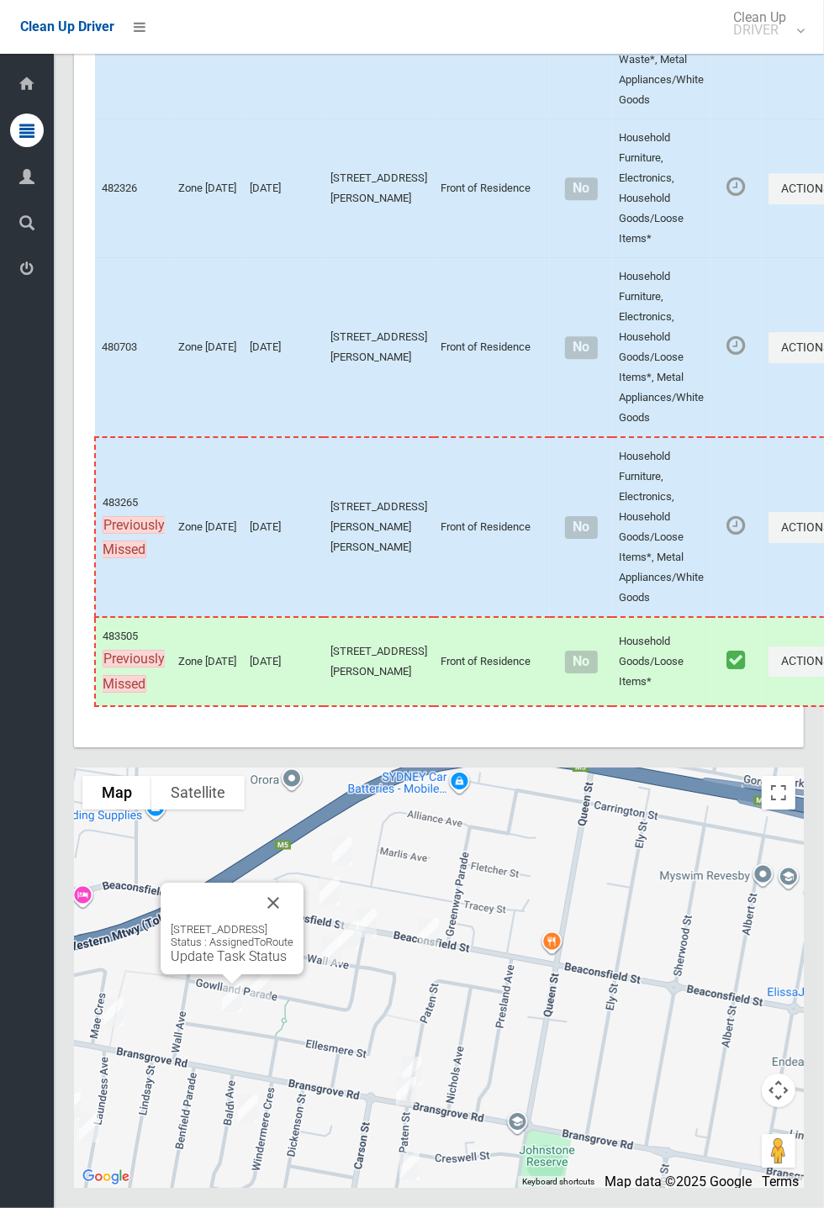
click at [293, 923] on button "Close" at bounding box center [273, 903] width 40 height 40
click at [259, 962] on div "16a Gowlland Parade, PANANIA NSW 2213 Status : AssignedToRoute Update Task Stat…" at bounding box center [260, 916] width 143 height 92
click at [241, 951] on link "Update Task Status" at bounding box center [257, 944] width 116 height 16
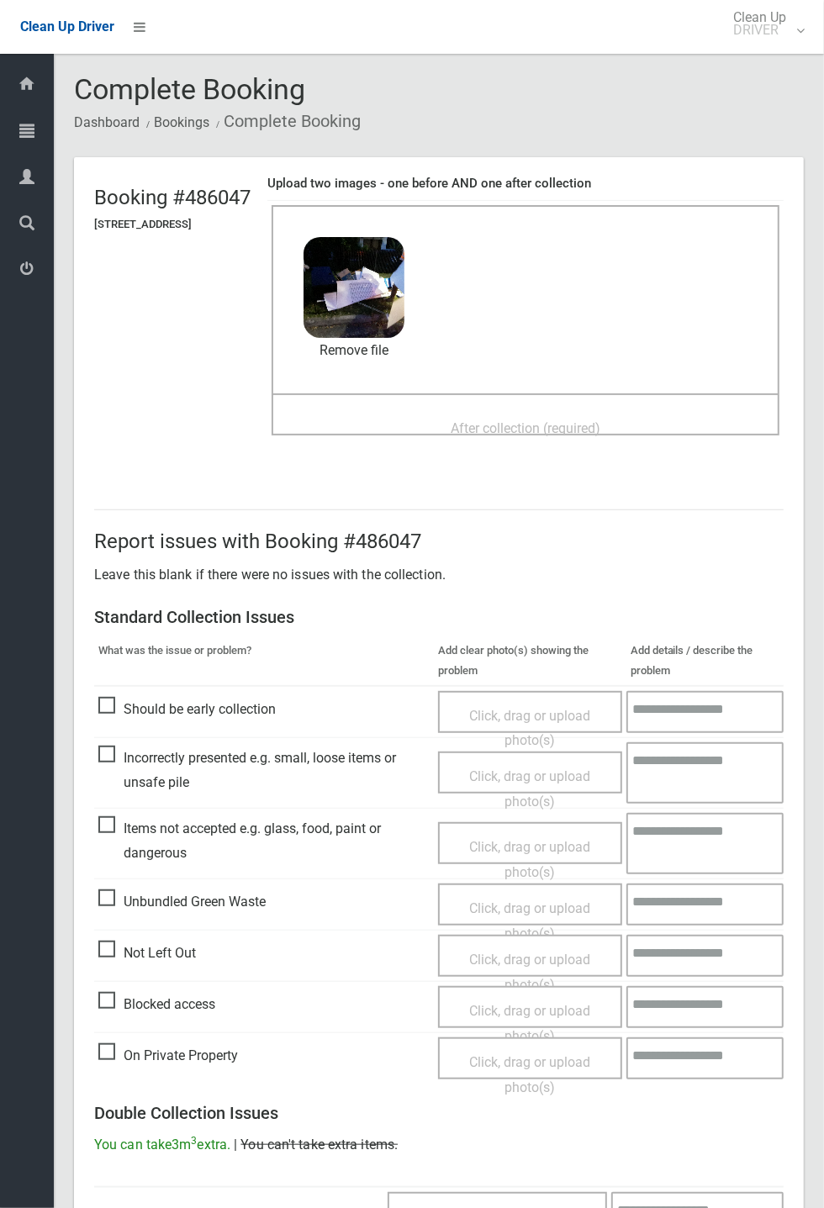
click at [524, 420] on span "After collection (required)" at bounding box center [526, 428] width 150 height 16
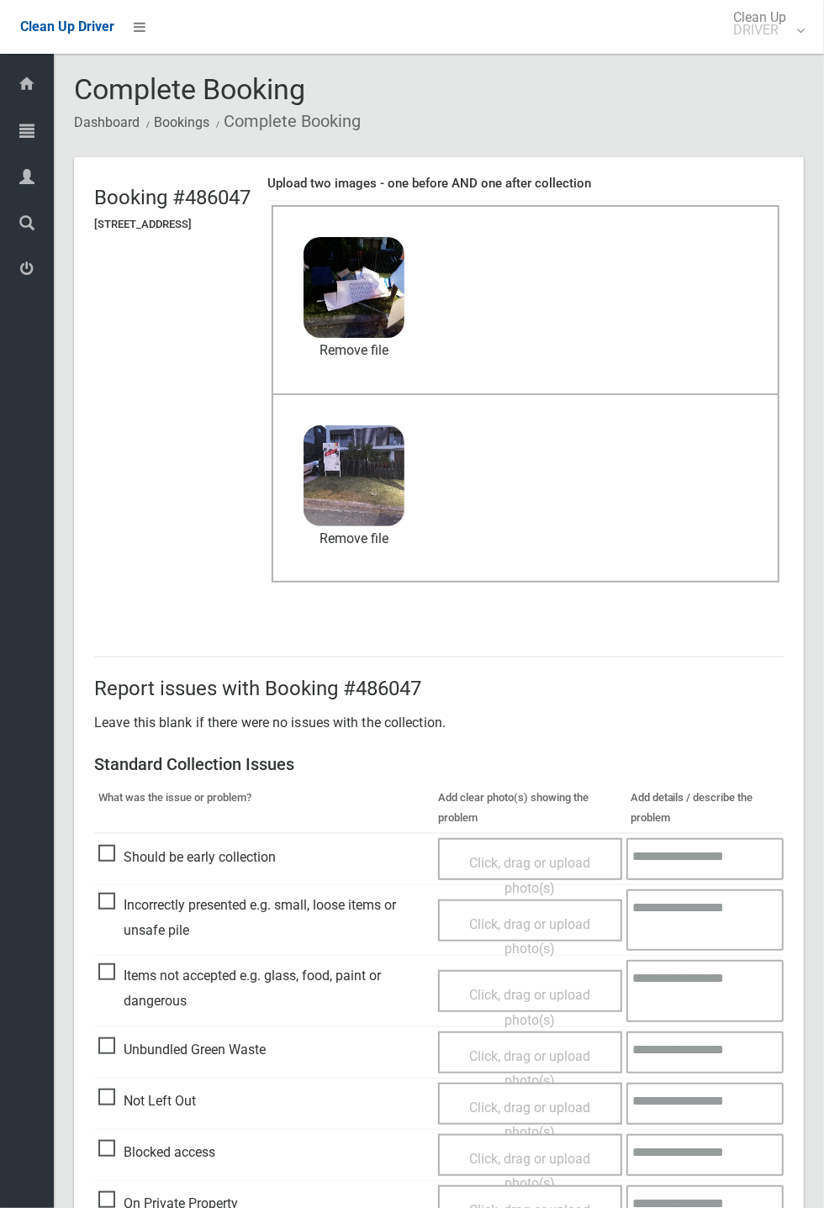
scroll to position [583, 0]
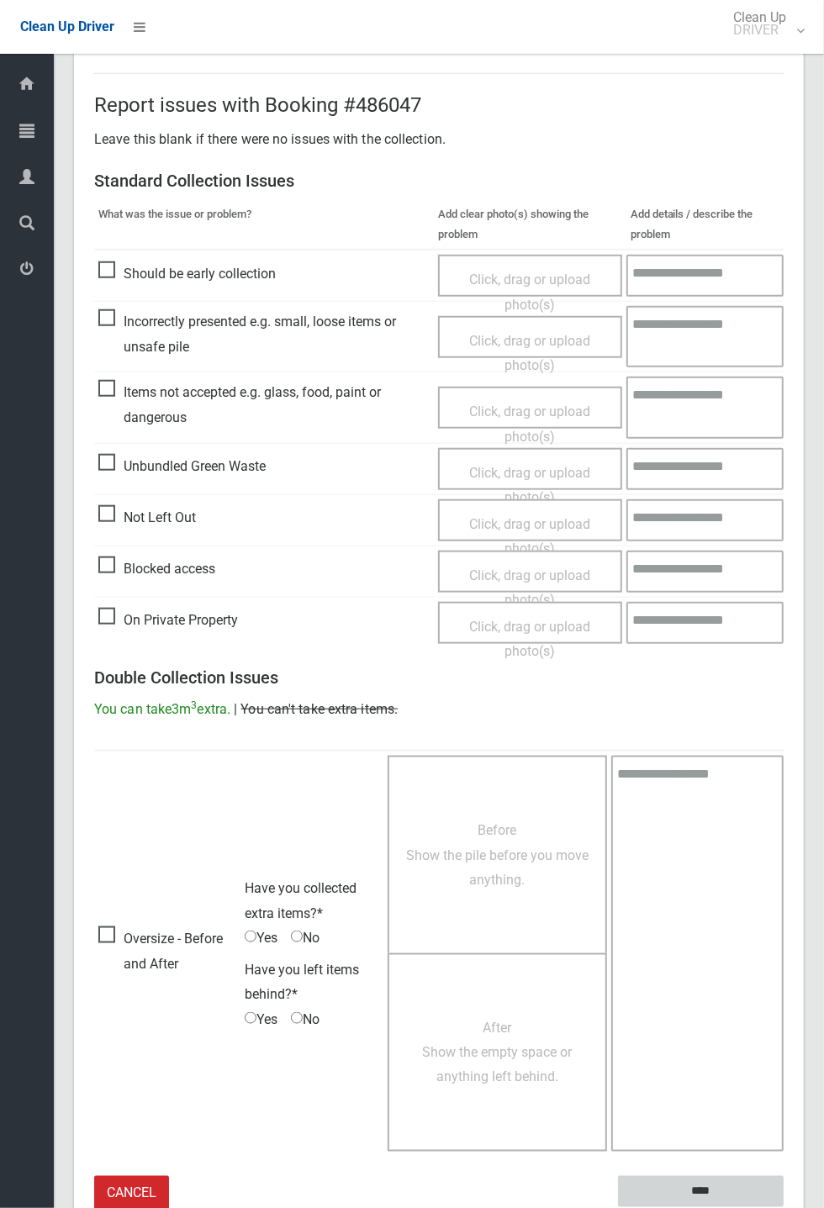
click at [783, 1207] on input "****" at bounding box center [701, 1191] width 166 height 31
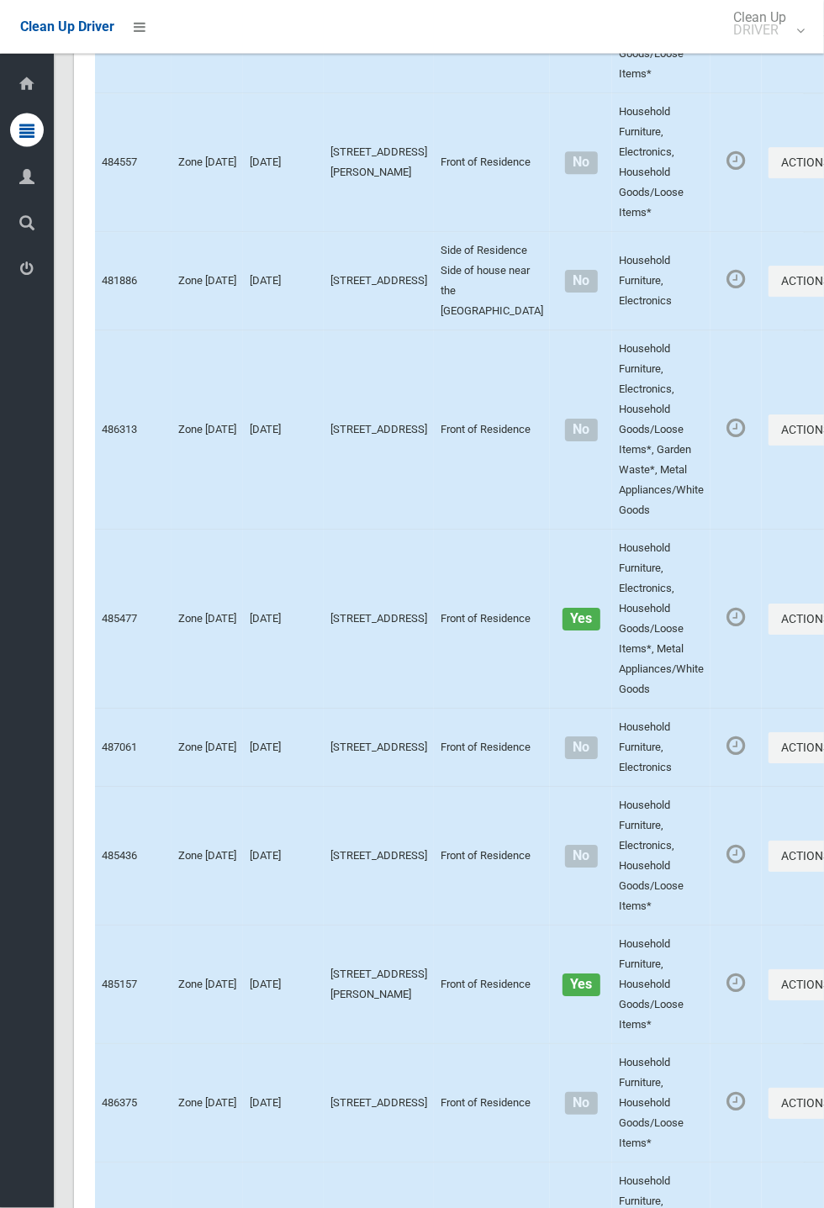
scroll to position [9310, 0]
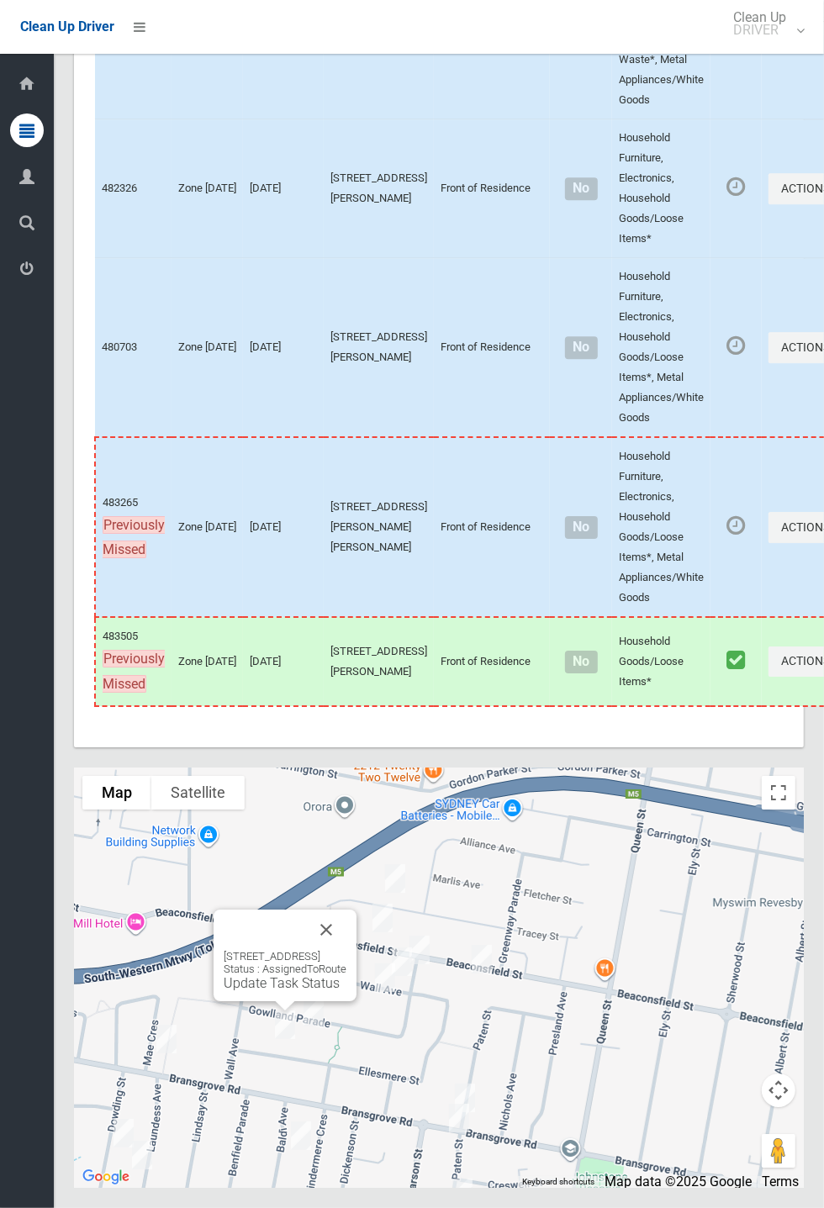
click at [277, 991] on link "Update Task Status" at bounding box center [282, 983] width 116 height 16
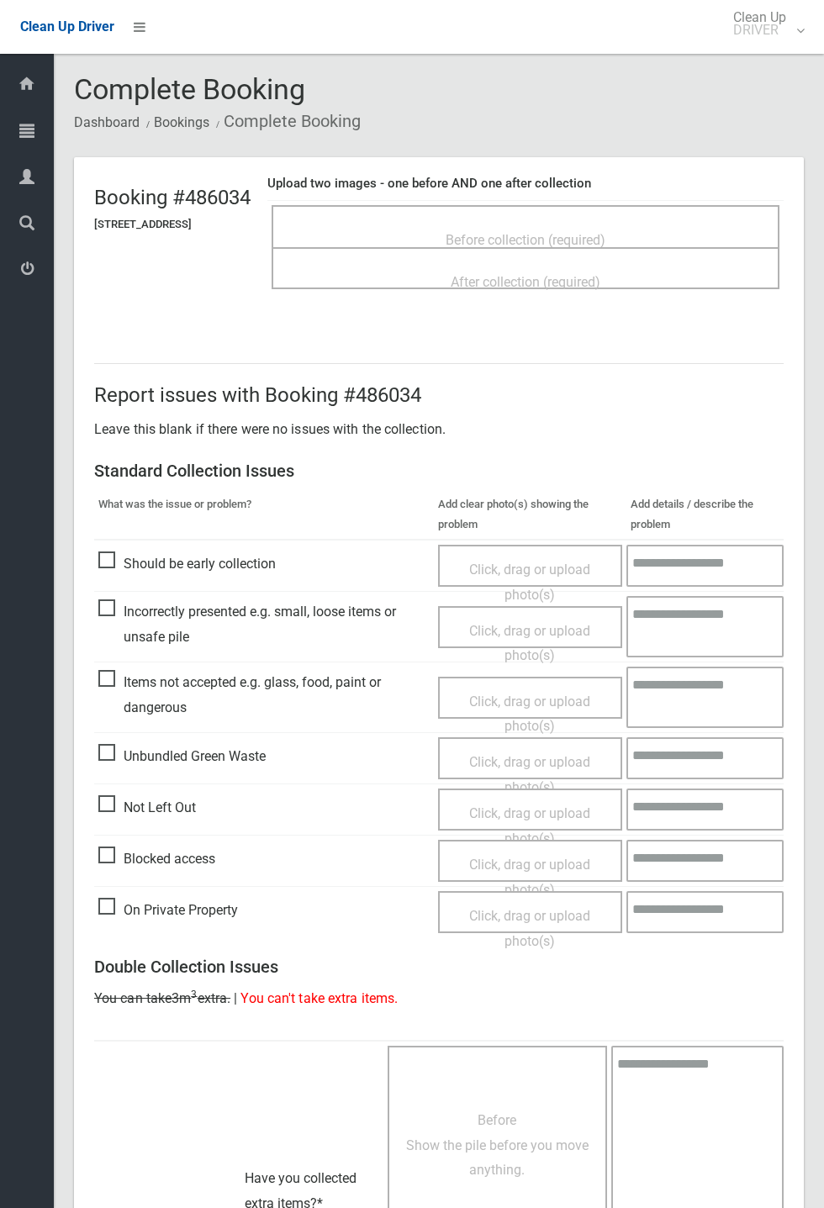
click at [559, 232] on span "Before collection (required)" at bounding box center [525, 240] width 160 height 16
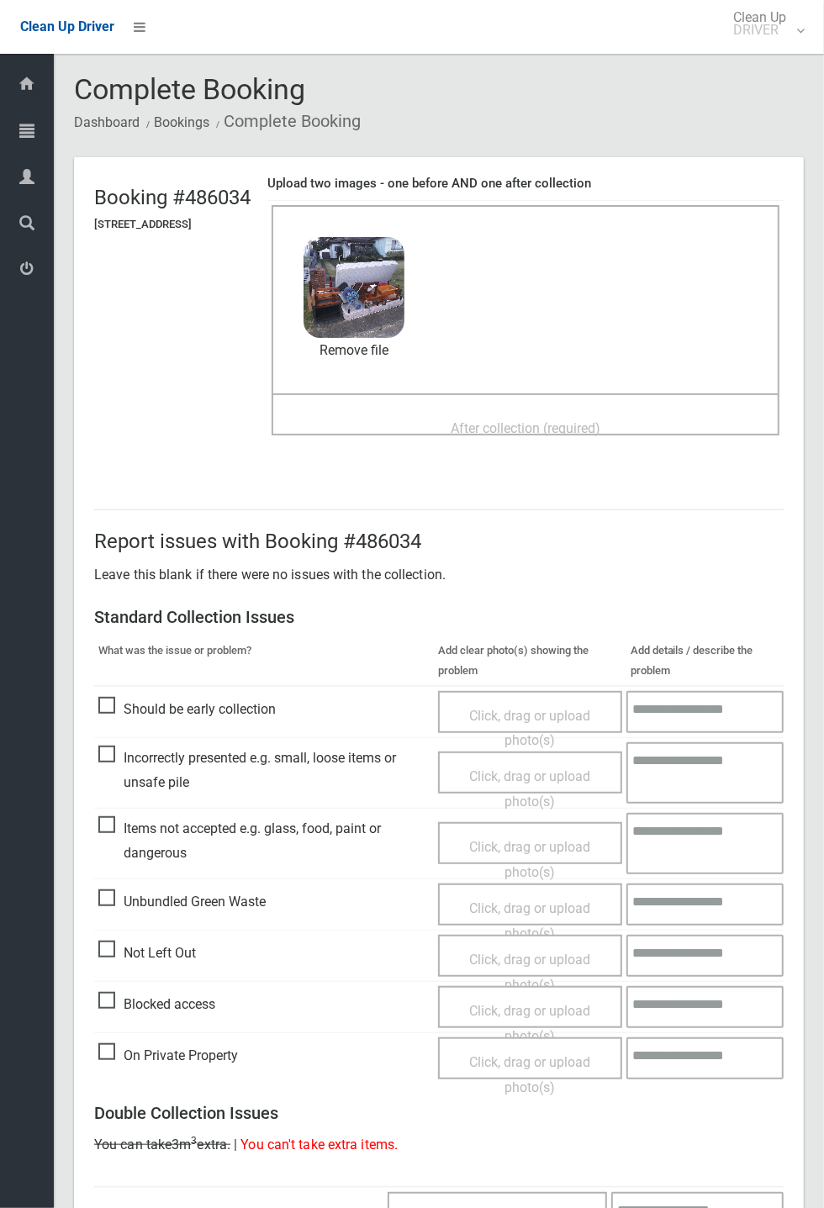
click at [536, 420] on span "After collection (required)" at bounding box center [526, 428] width 150 height 16
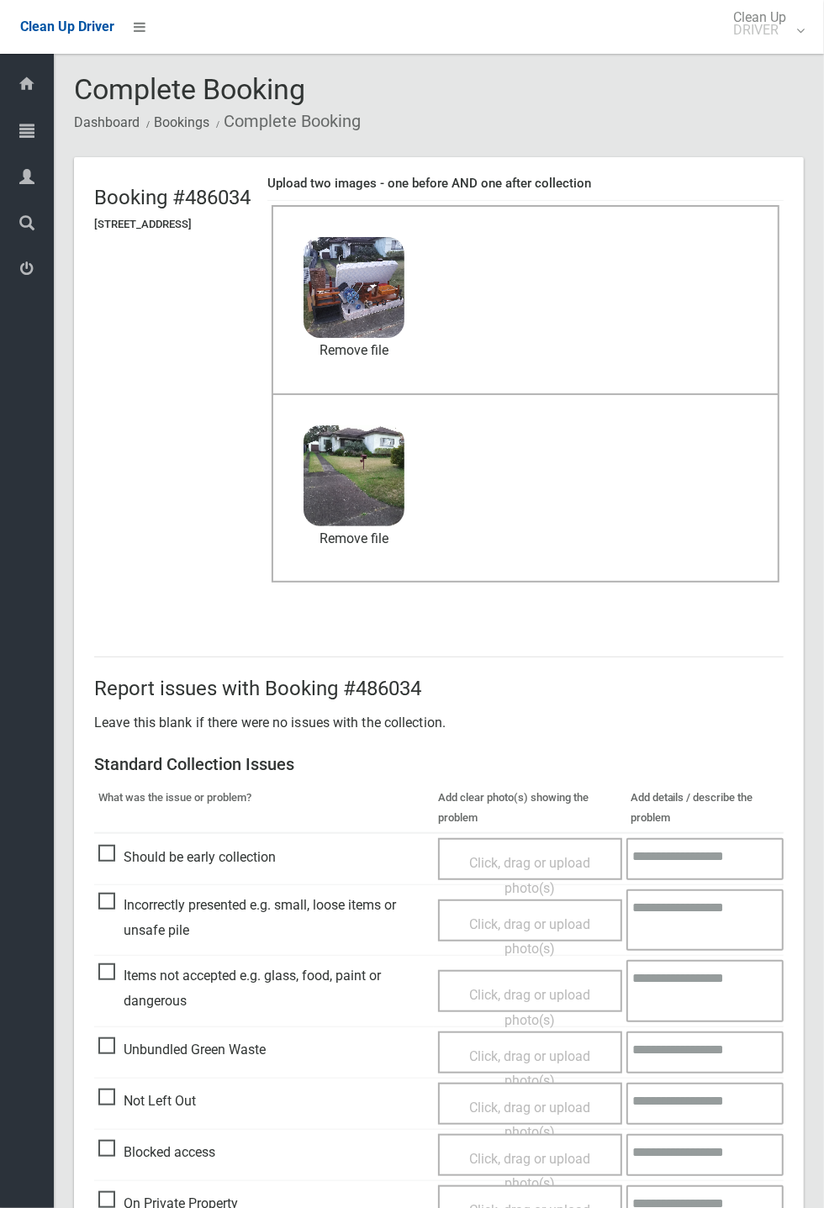
scroll to position [583, 0]
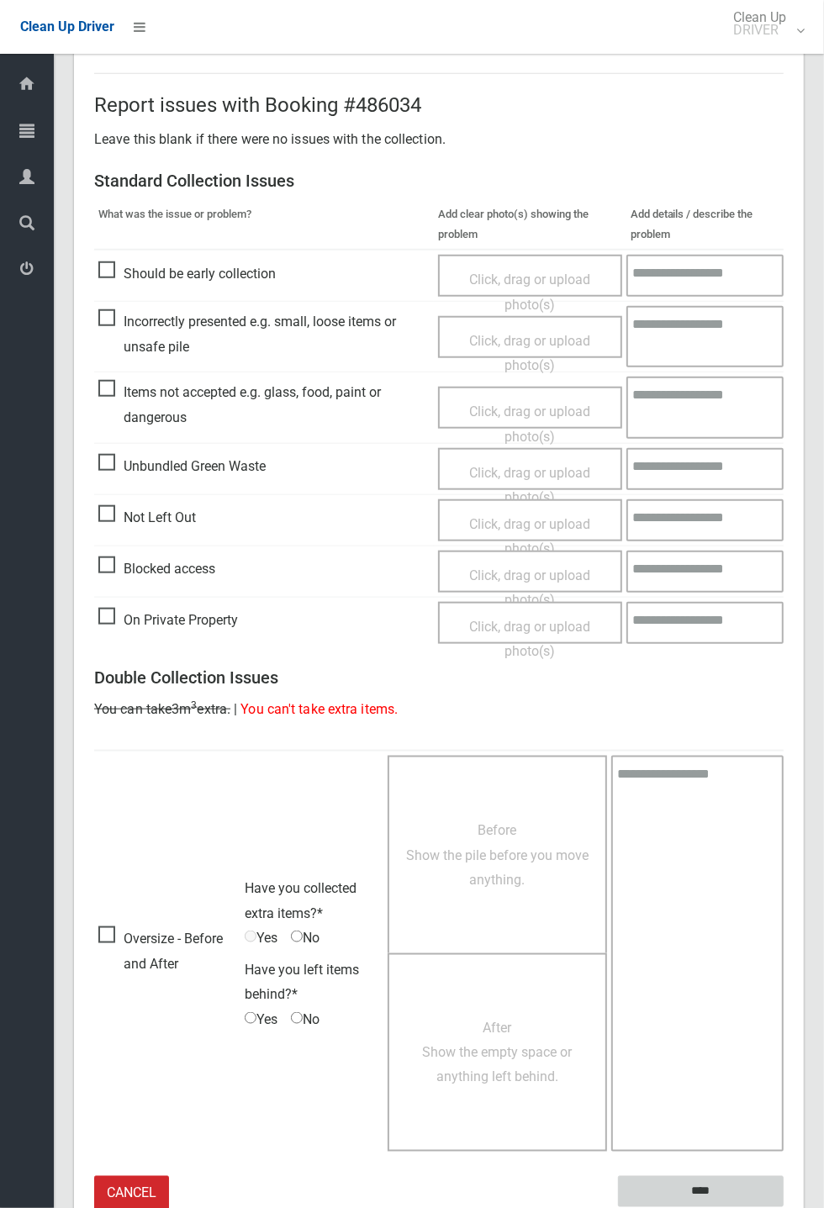
click at [783, 1207] on input "****" at bounding box center [701, 1191] width 166 height 31
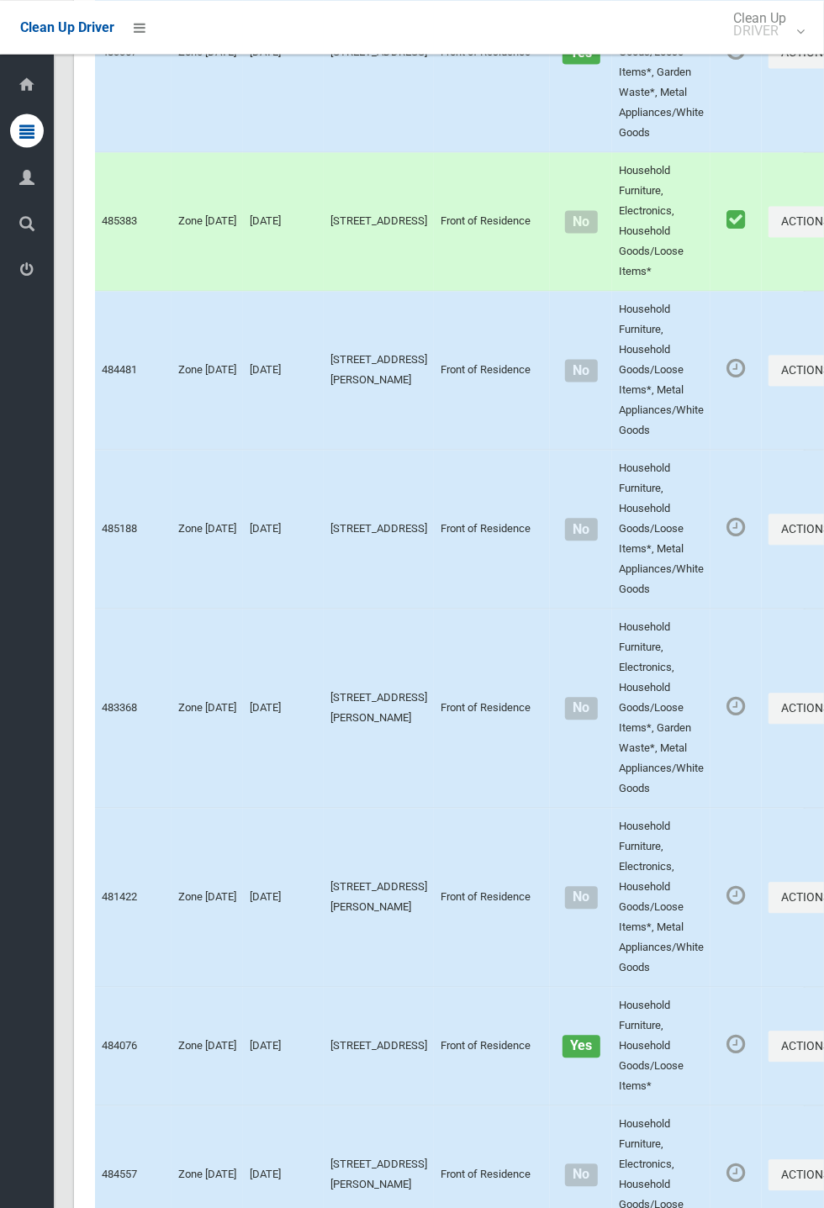
scroll to position [9310, 0]
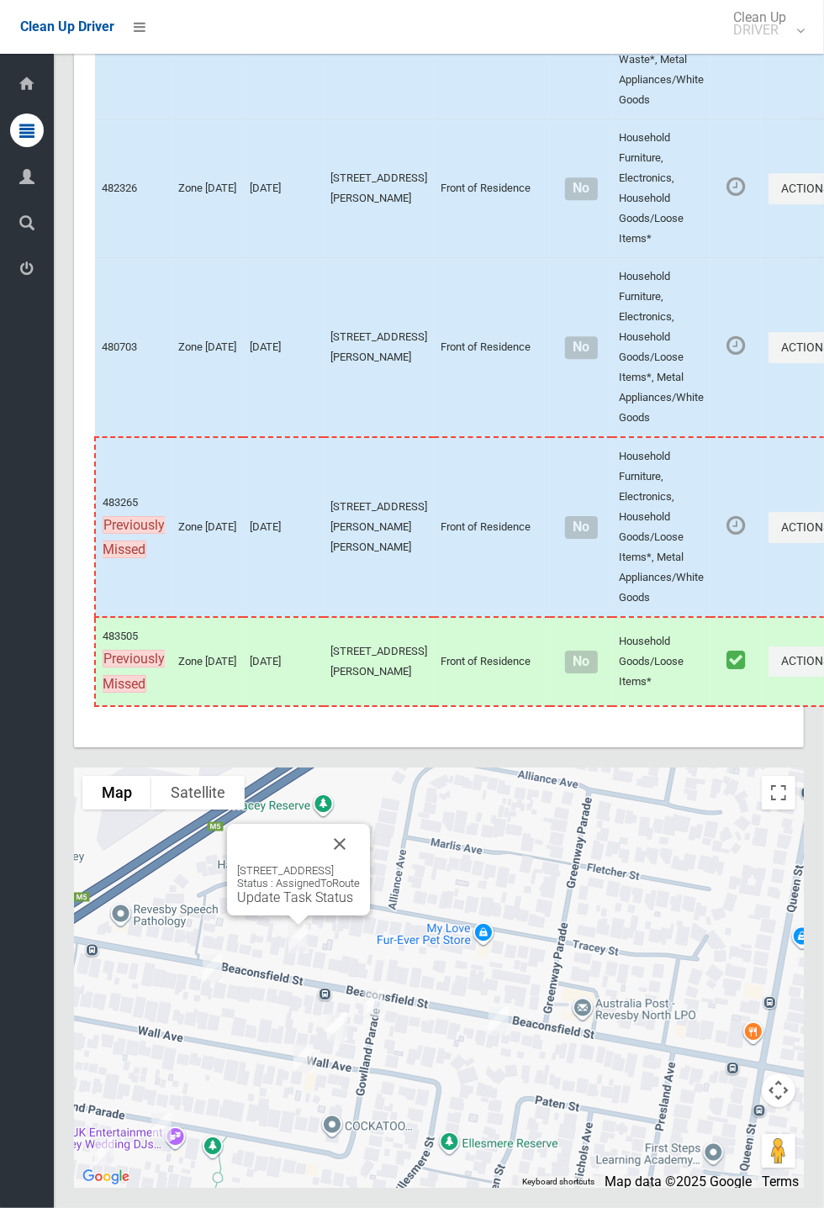
click at [360, 864] on button "Close" at bounding box center [339, 844] width 40 height 40
click at [287, 905] on link "Update Task Status" at bounding box center [295, 897] width 116 height 16
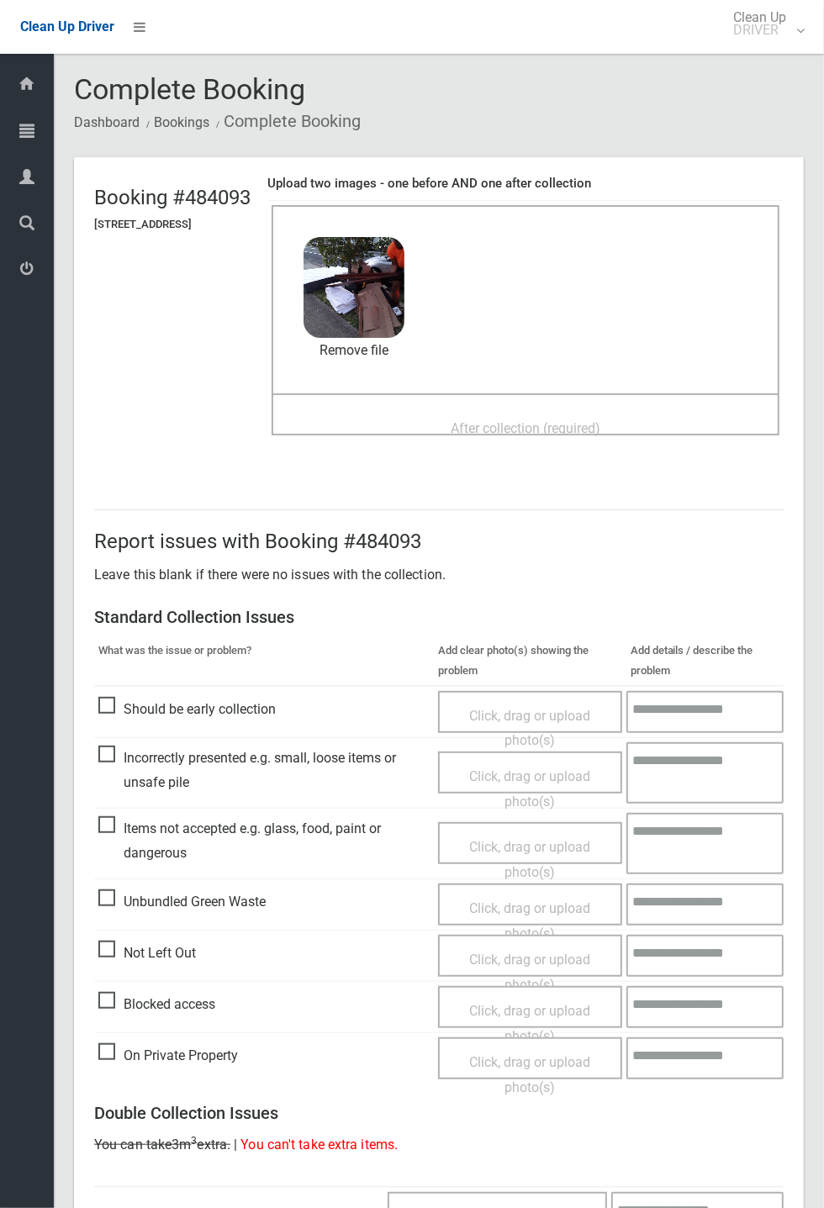
click at [526, 422] on span "After collection (required)" at bounding box center [526, 428] width 150 height 16
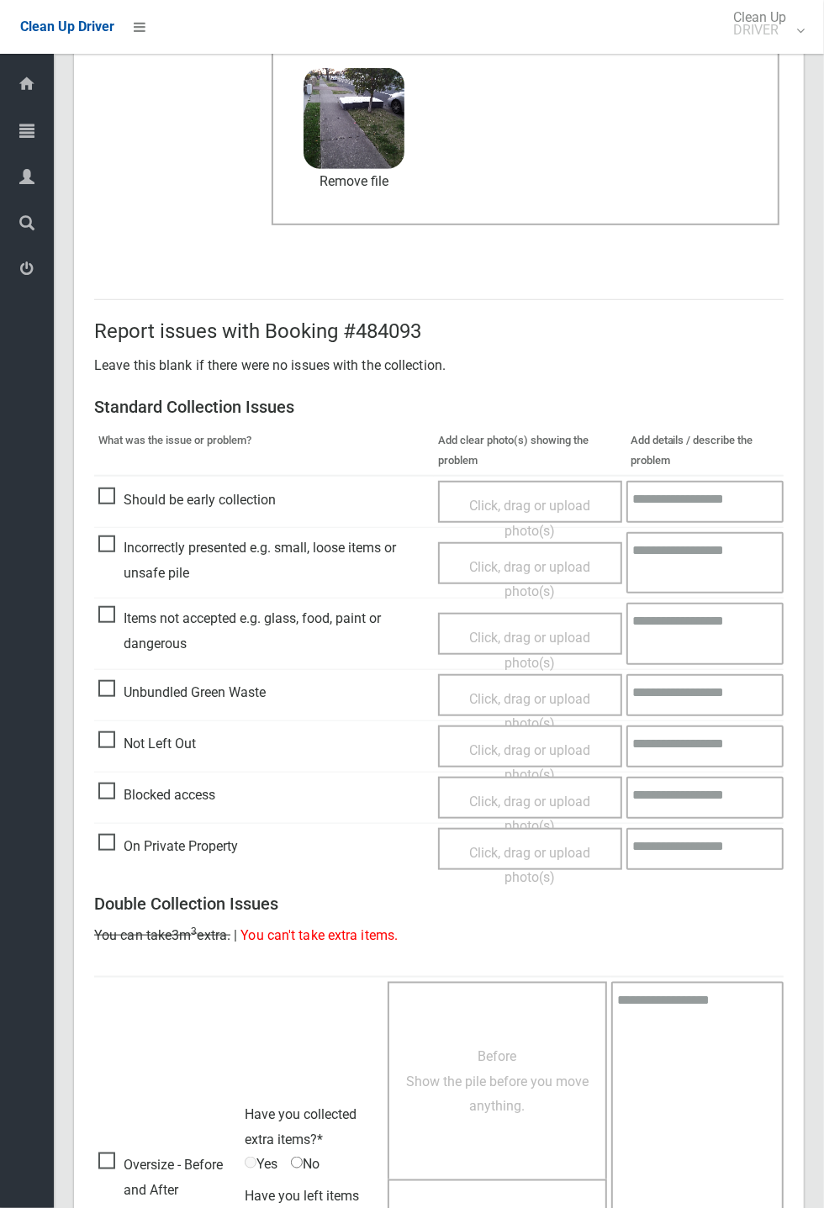
scroll to position [583, 0]
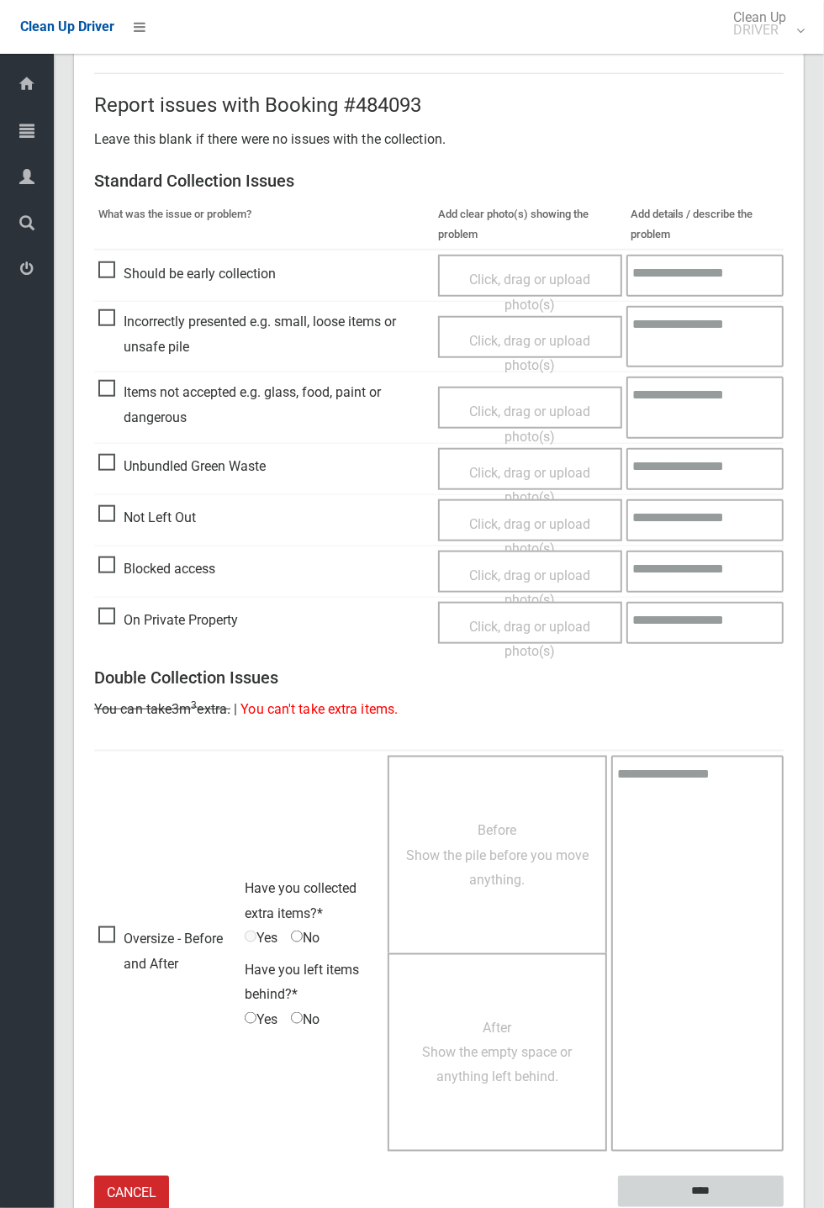
click at [708, 1192] on input "****" at bounding box center [701, 1191] width 166 height 31
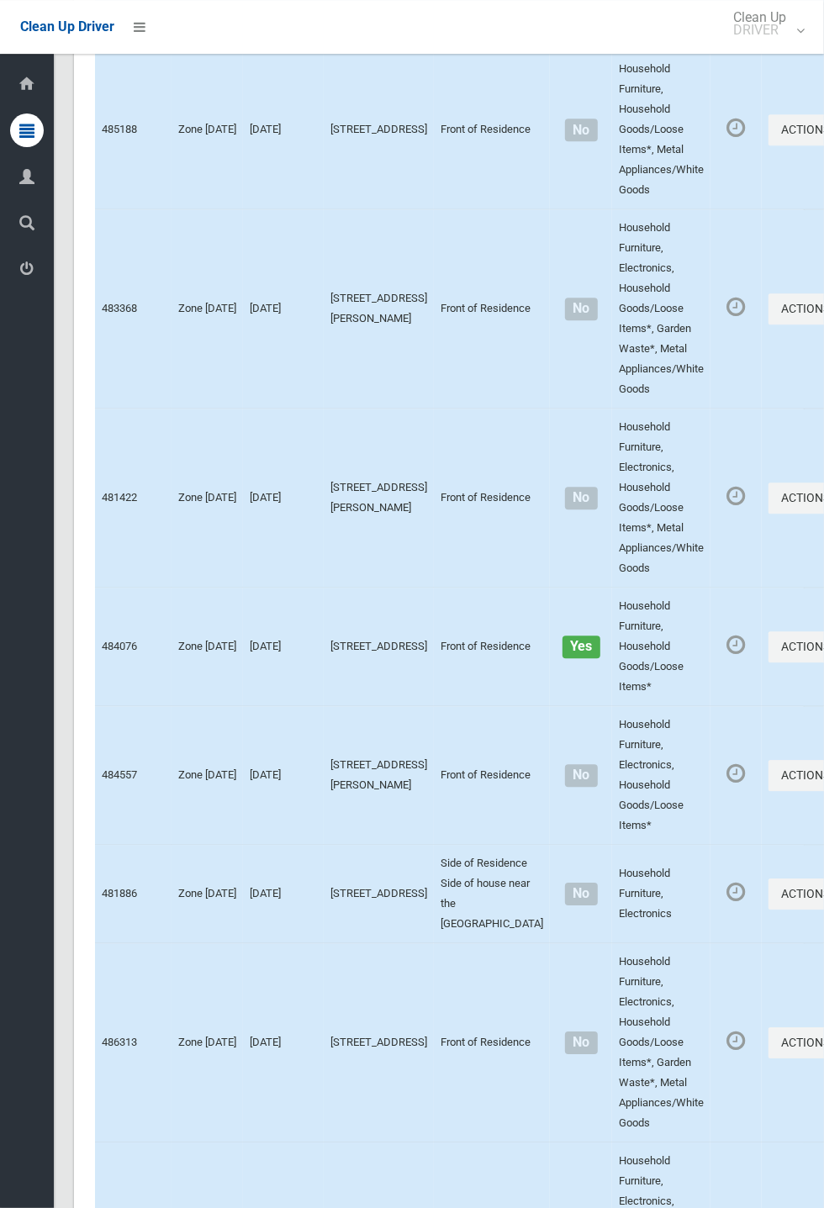
scroll to position [9310, 0]
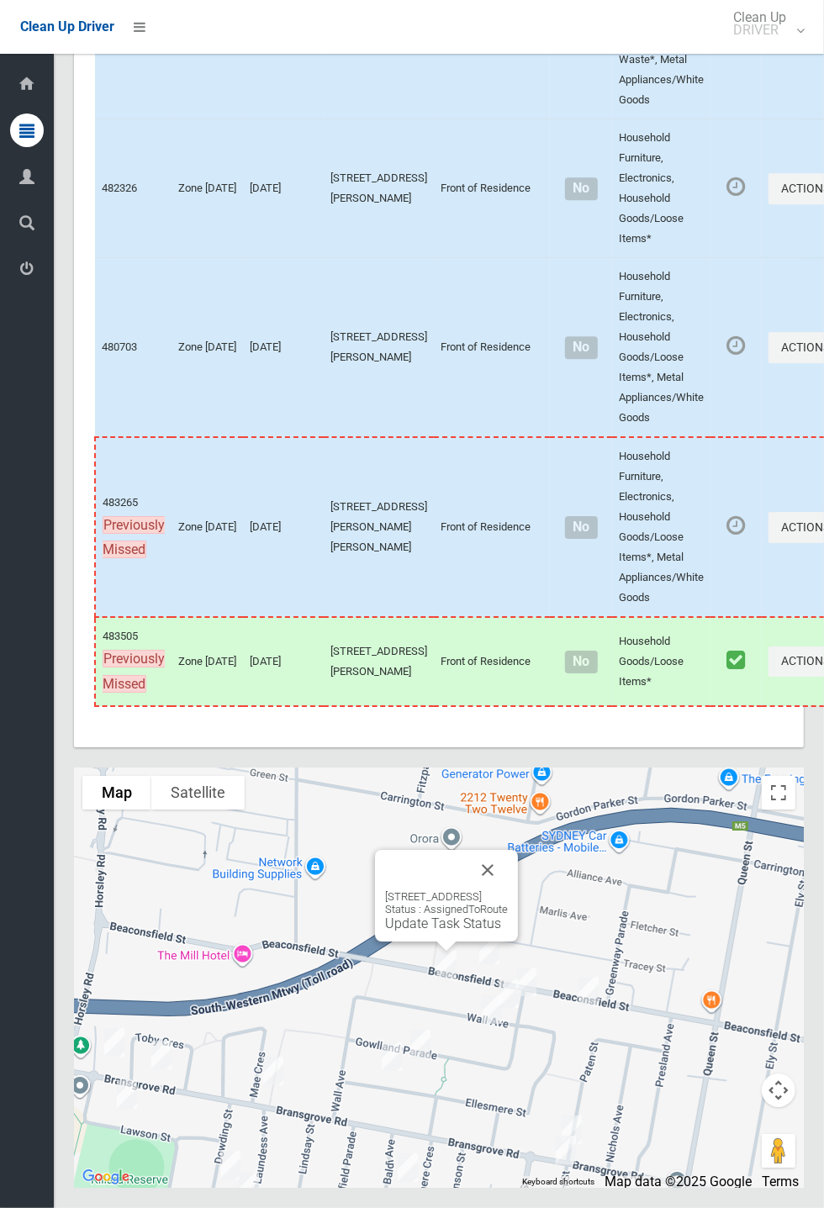
click at [425, 931] on link "Update Task Status" at bounding box center [443, 923] width 116 height 16
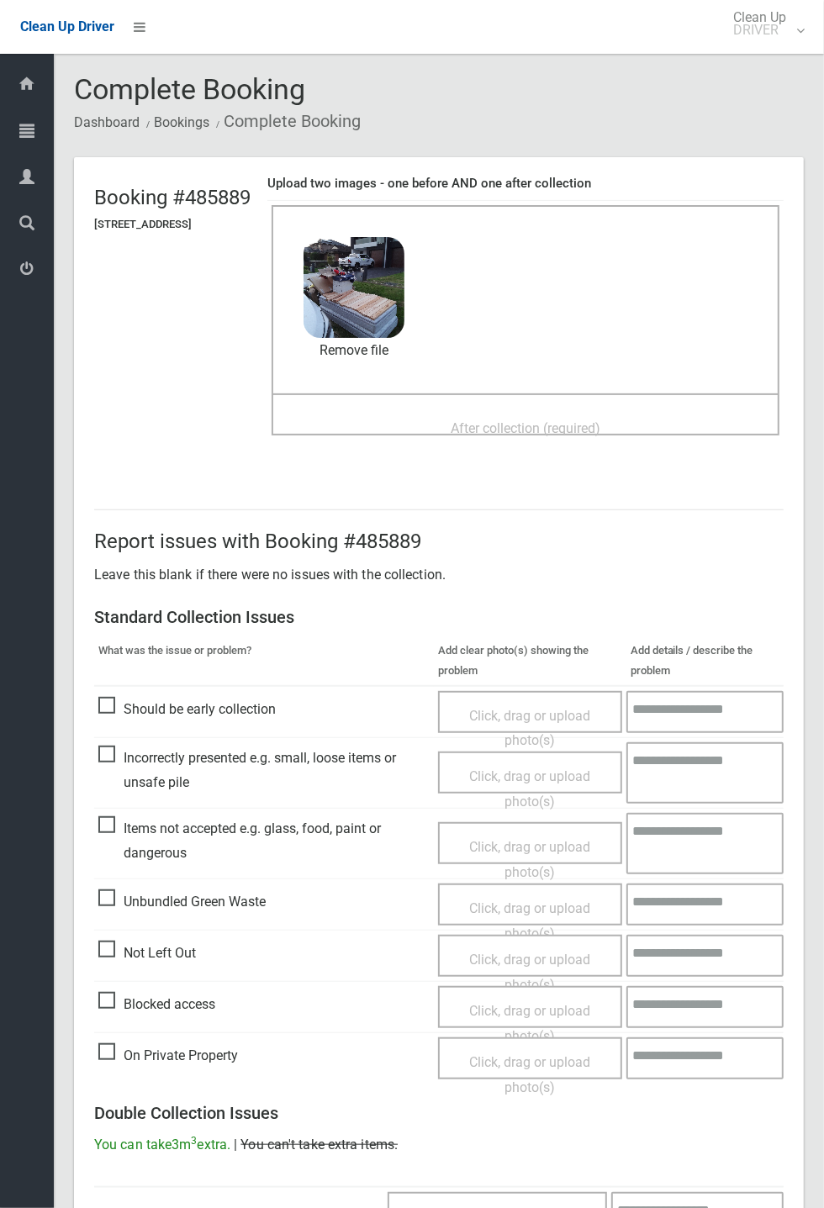
click at [517, 420] on span "After collection (required)" at bounding box center [526, 428] width 150 height 16
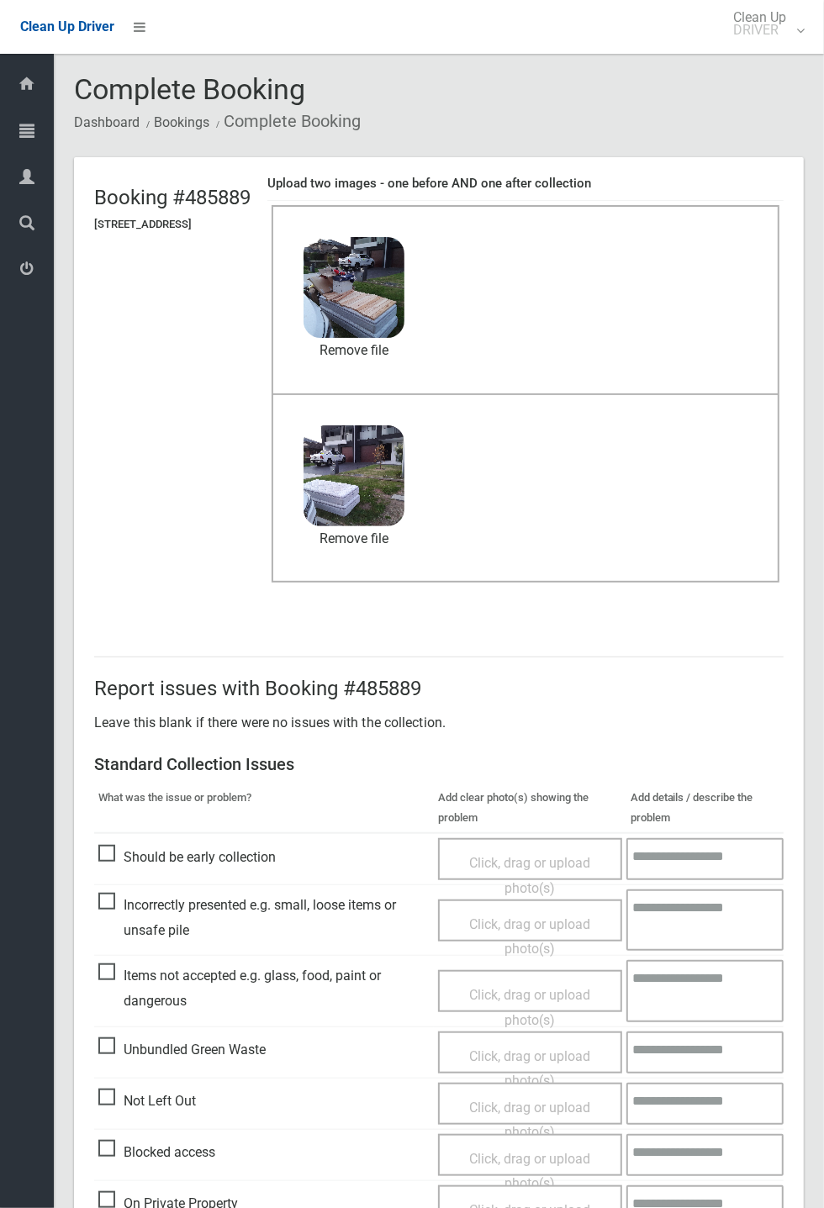
scroll to position [583, 0]
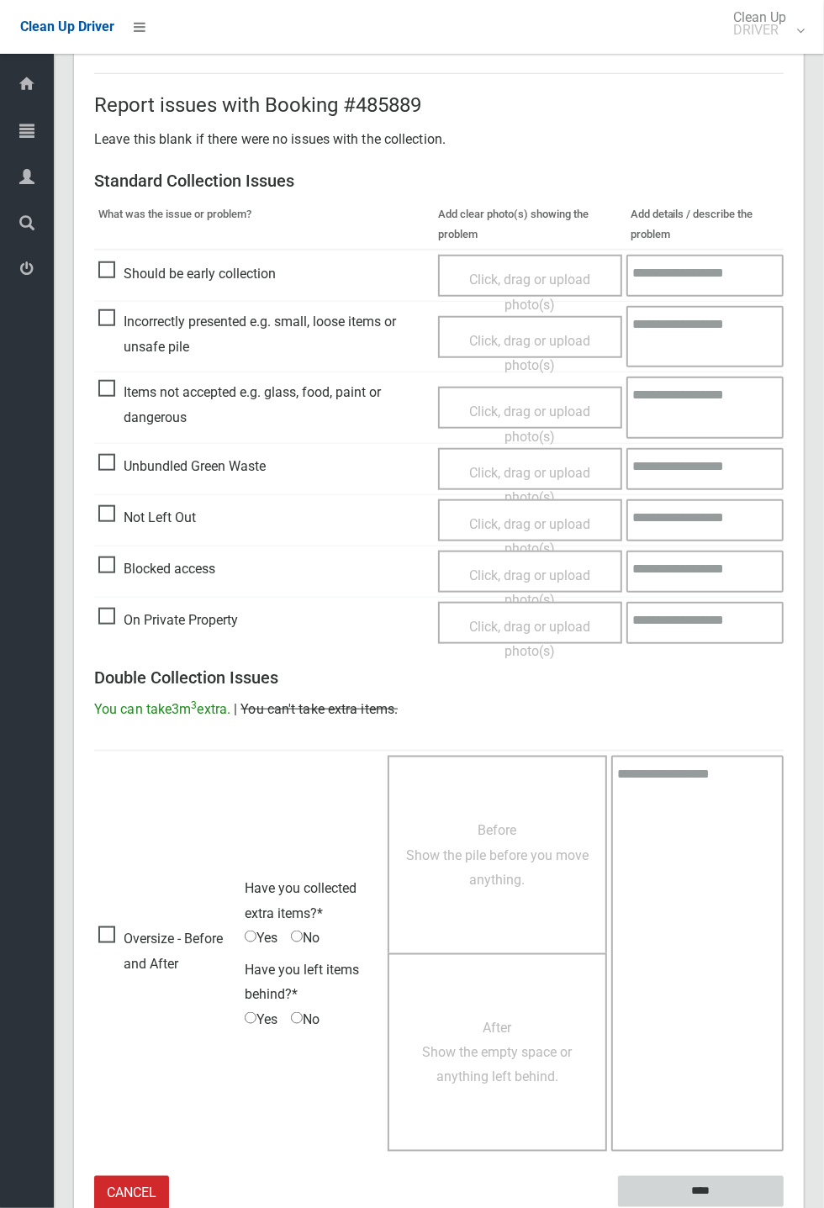
click at [783, 1207] on input "****" at bounding box center [701, 1191] width 166 height 31
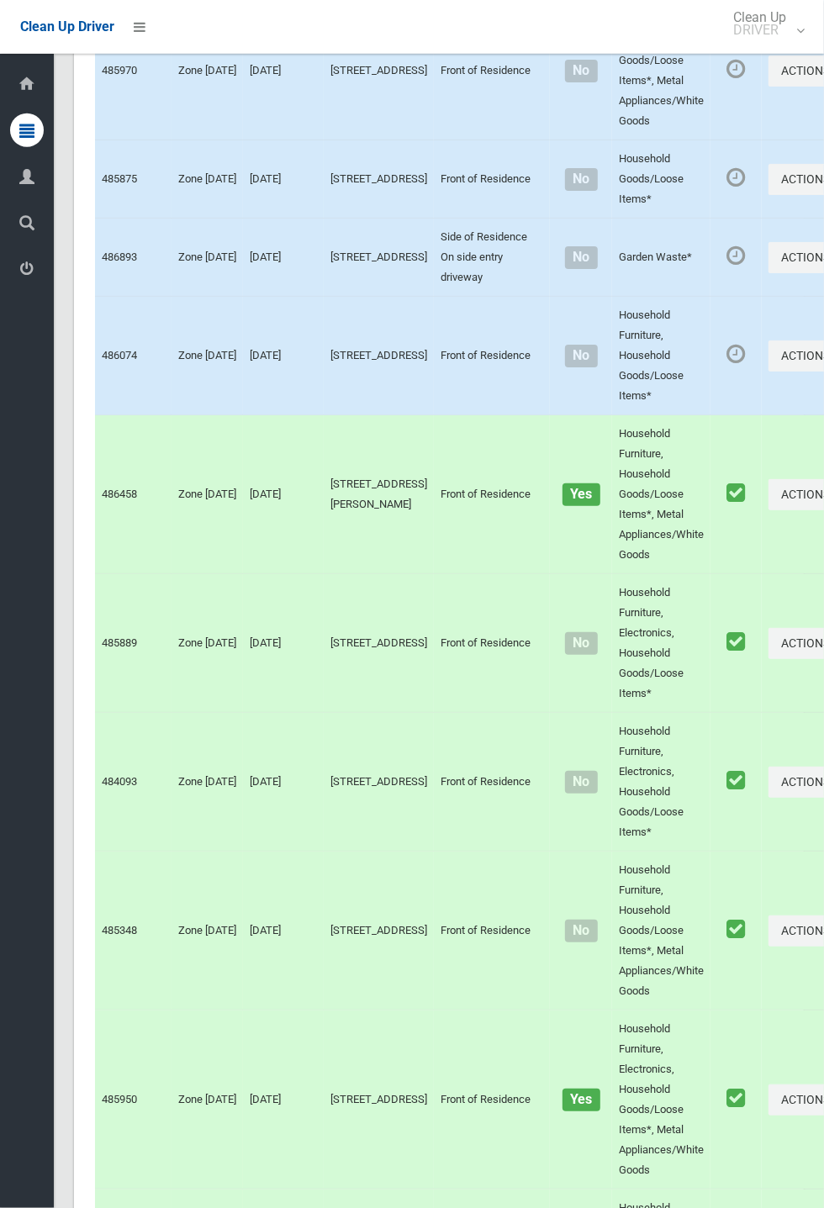
scroll to position [9310, 0]
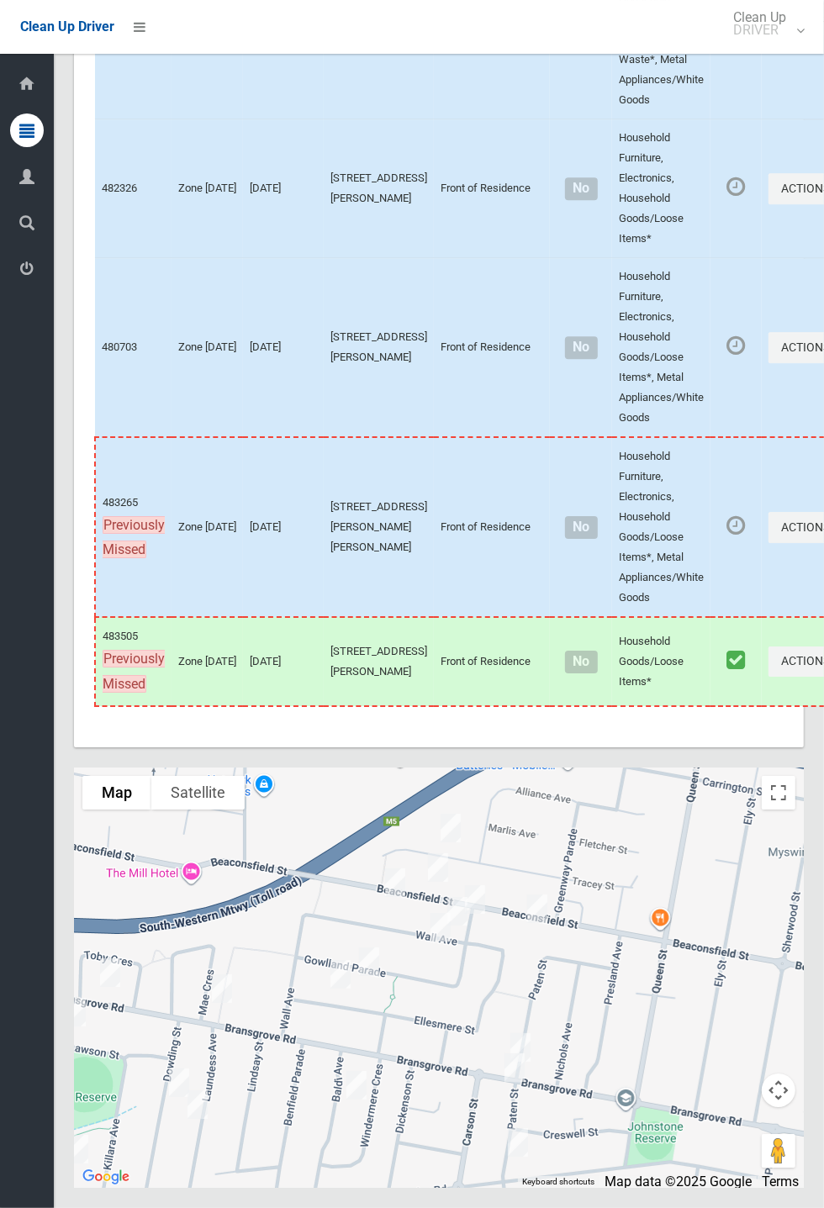
click at [639, 1169] on div at bounding box center [439, 977] width 730 height 420
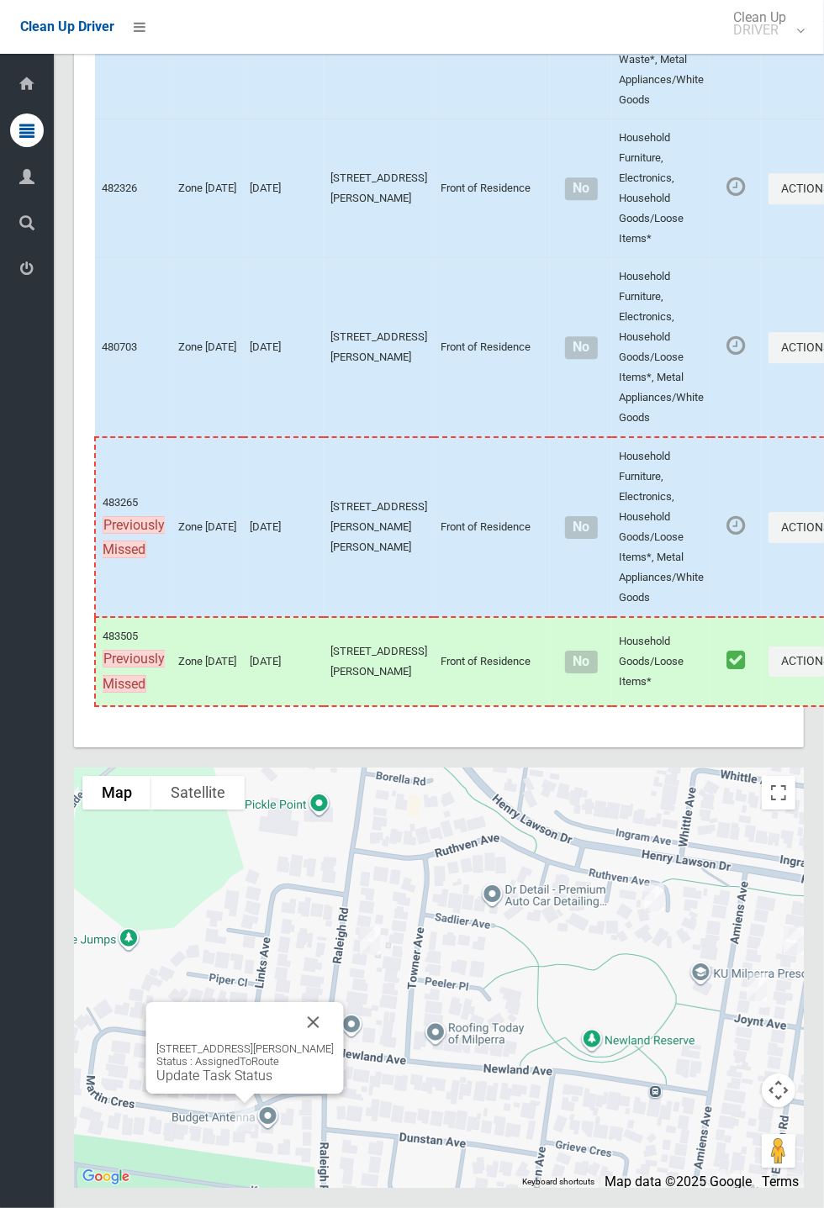
click at [333, 1042] on button "Close" at bounding box center [313, 1022] width 40 height 40
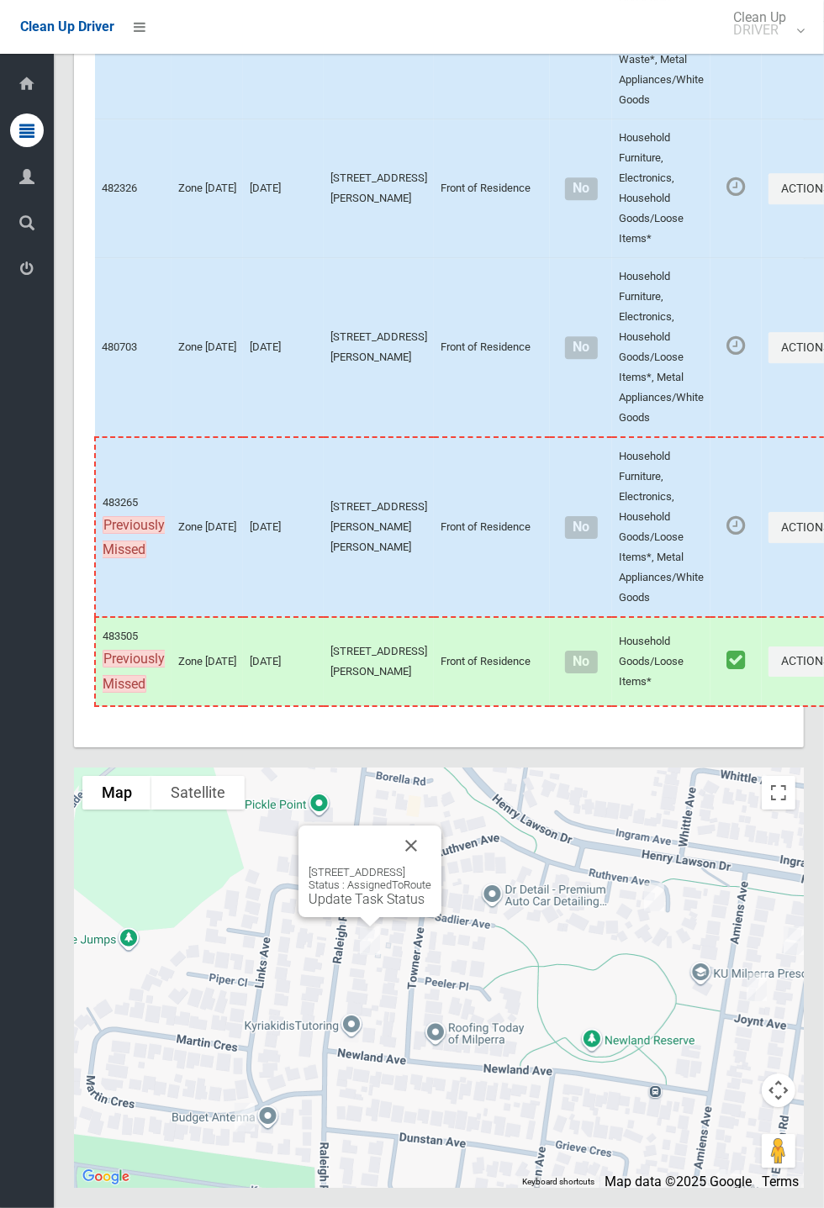
click at [373, 917] on div "60 Raleigh Road, MILPERRA NSW 2214 Status : AssignedToRoute Update Task Status" at bounding box center [369, 871] width 143 height 92
click at [371, 907] on link "Update Task Status" at bounding box center [366, 899] width 116 height 16
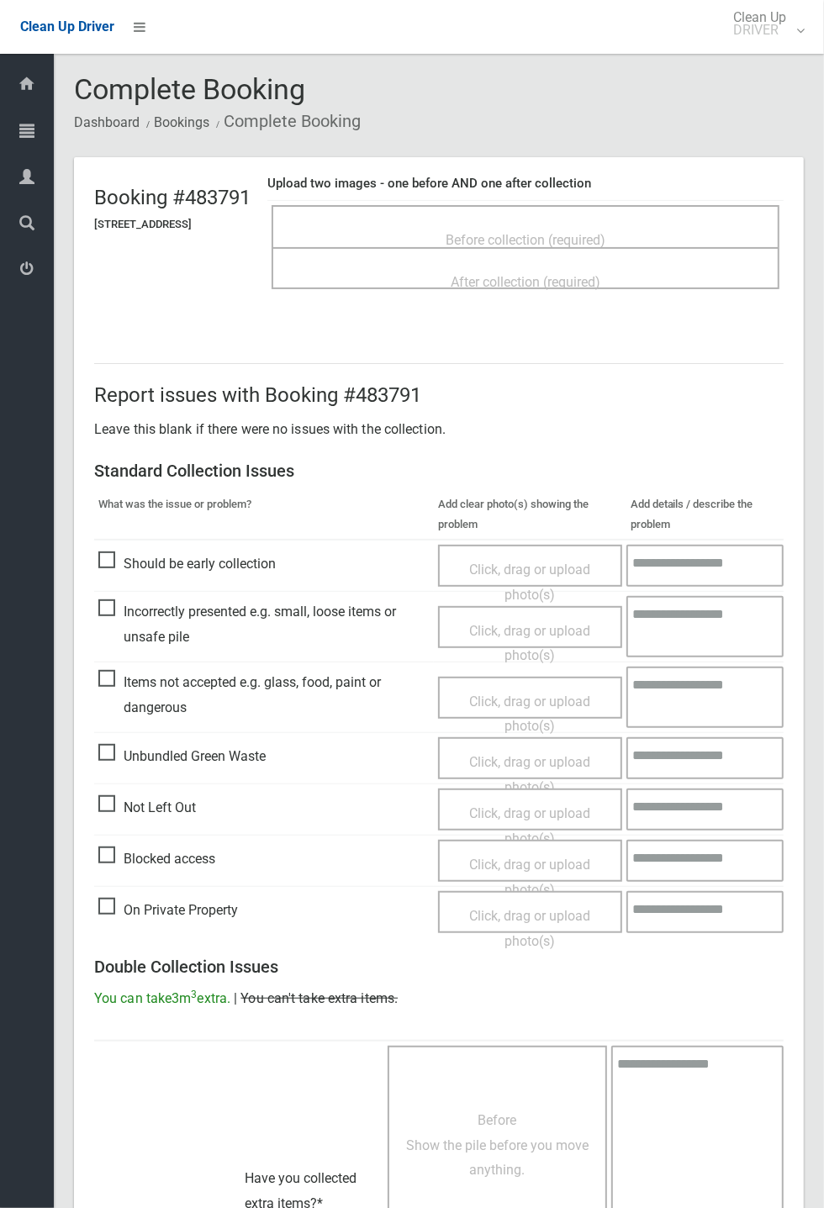
click at [567, 243] on span "Before collection (required)" at bounding box center [525, 240] width 160 height 16
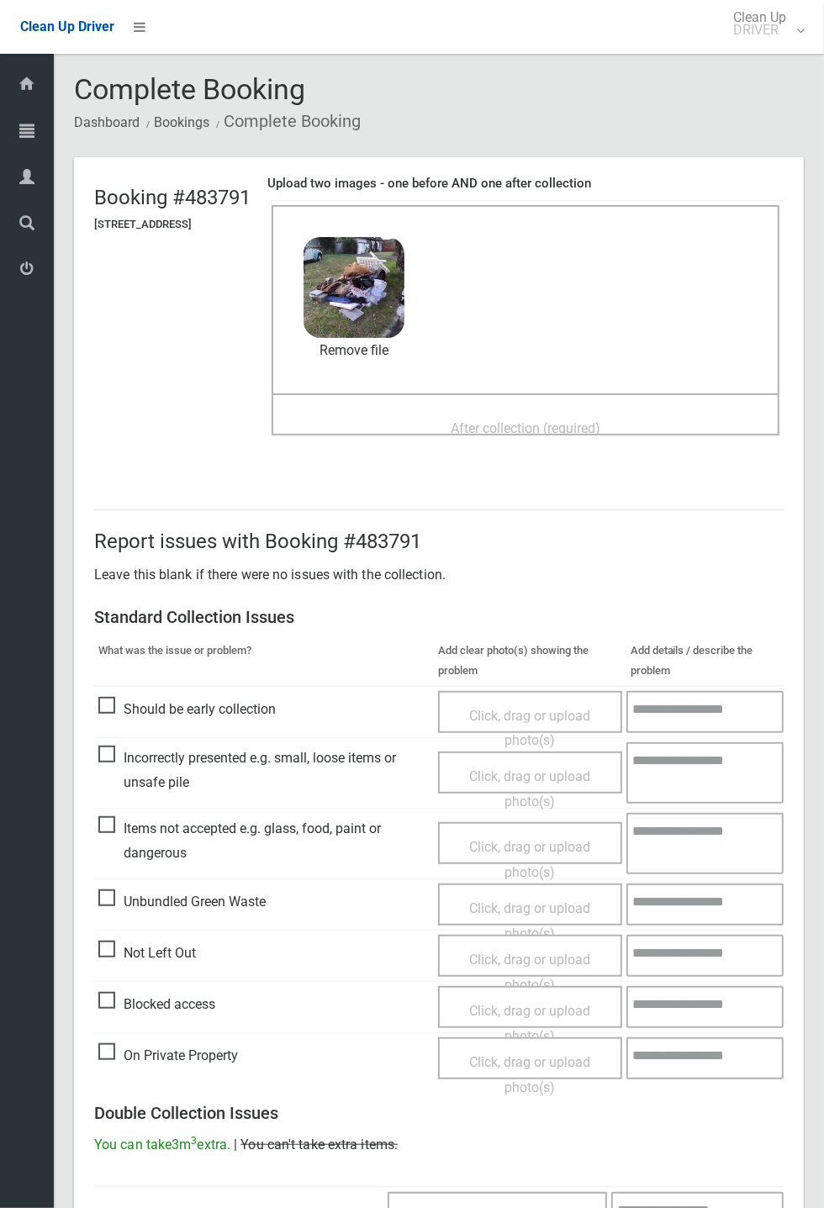
click at [497, 420] on span "After collection (required)" at bounding box center [526, 428] width 150 height 16
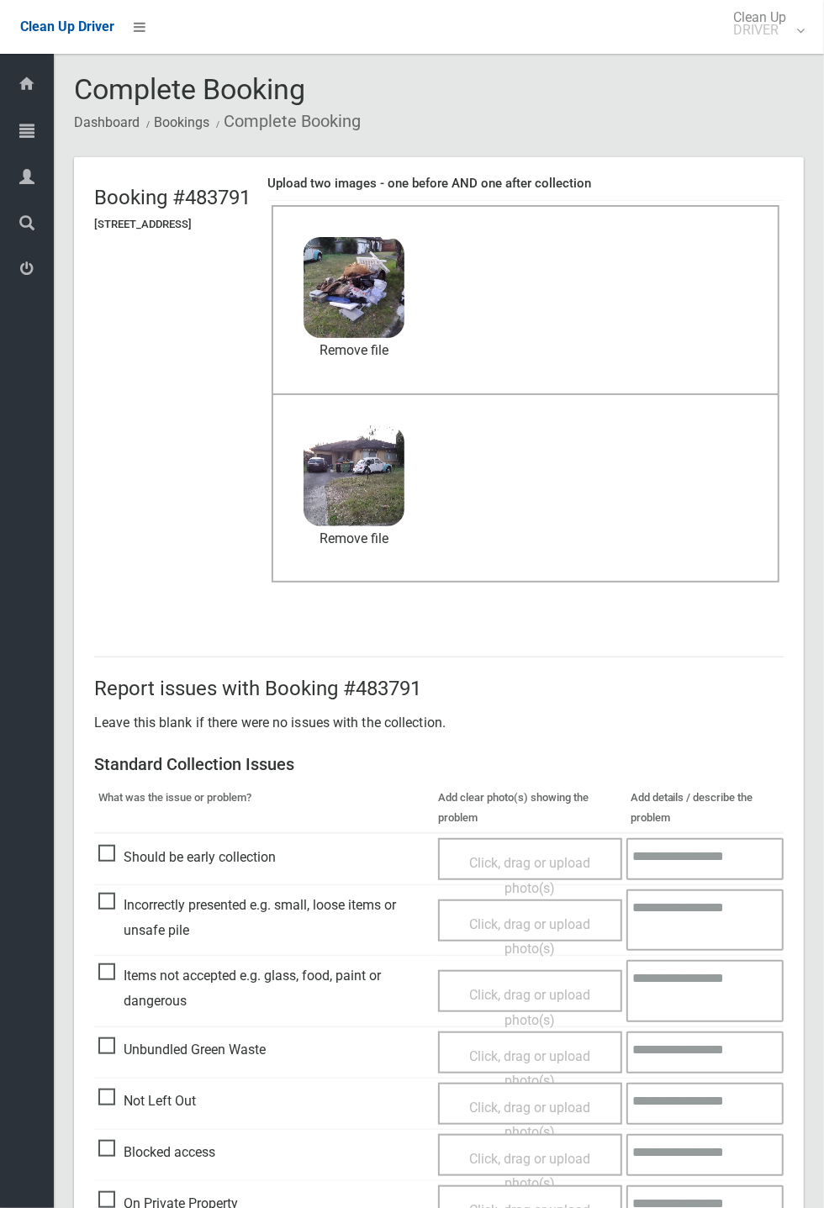
scroll to position [583, 0]
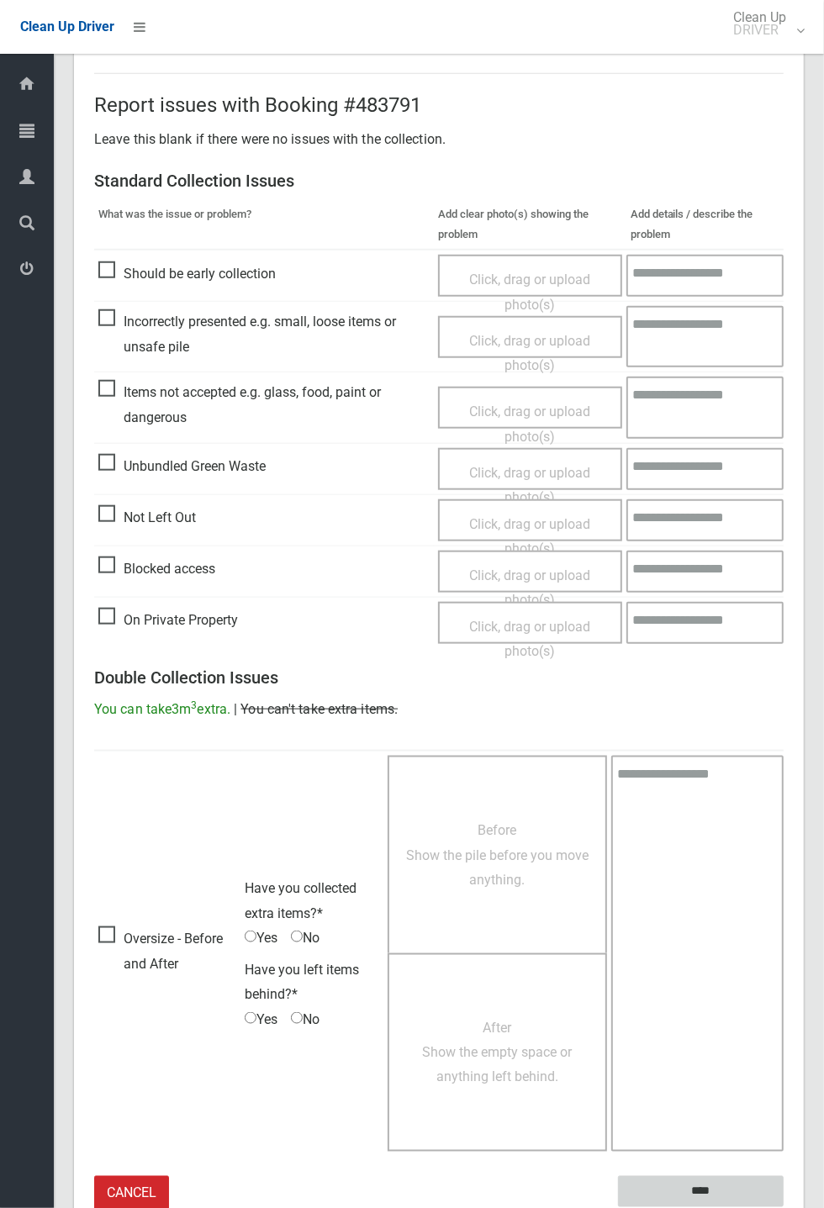
click at [783, 1207] on input "****" at bounding box center [701, 1191] width 166 height 31
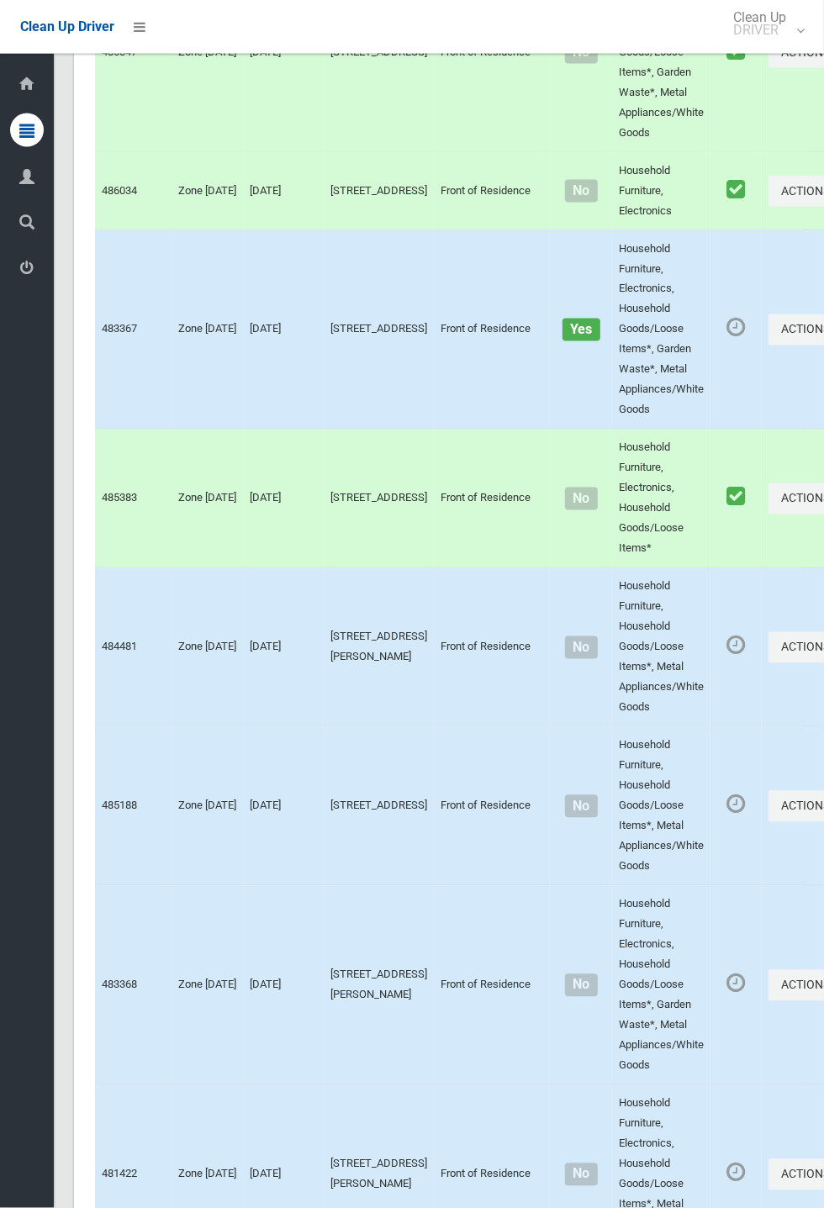
scroll to position [9310, 0]
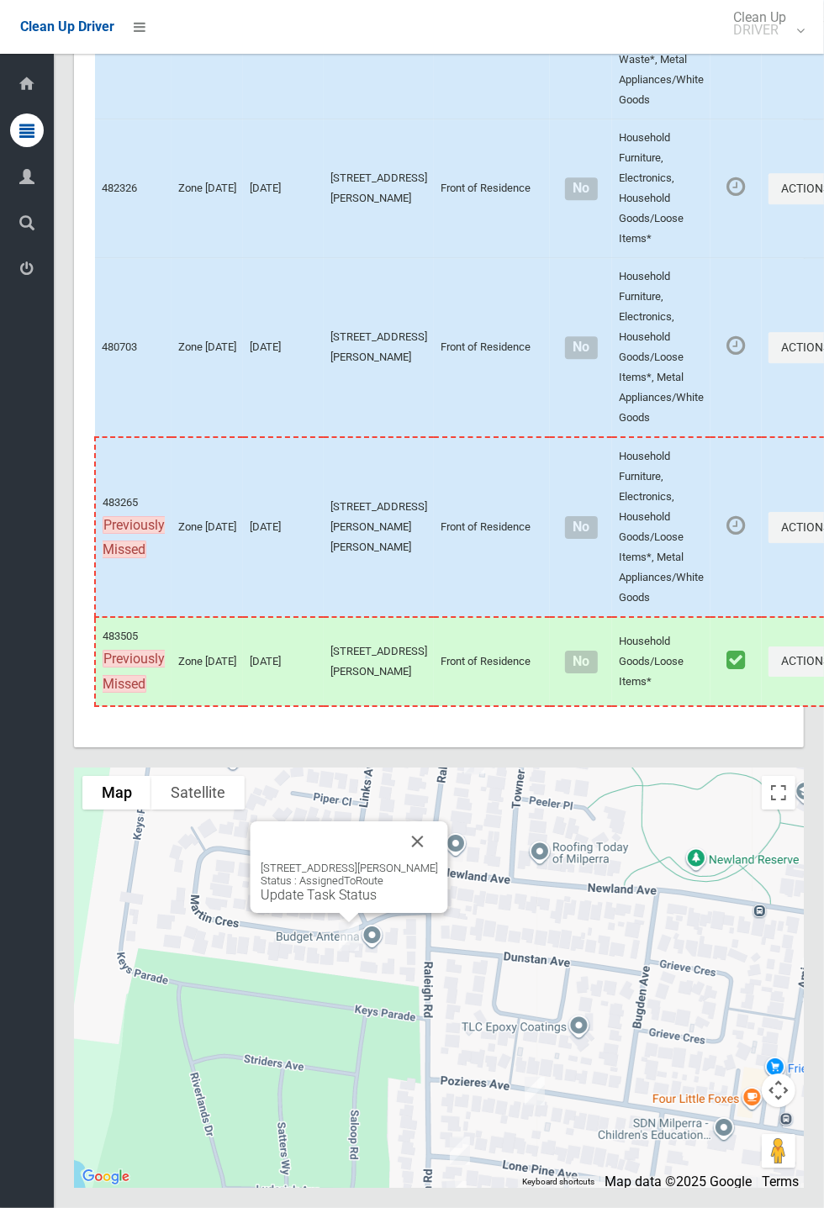
click at [341, 903] on link "Update Task Status" at bounding box center [319, 895] width 116 height 16
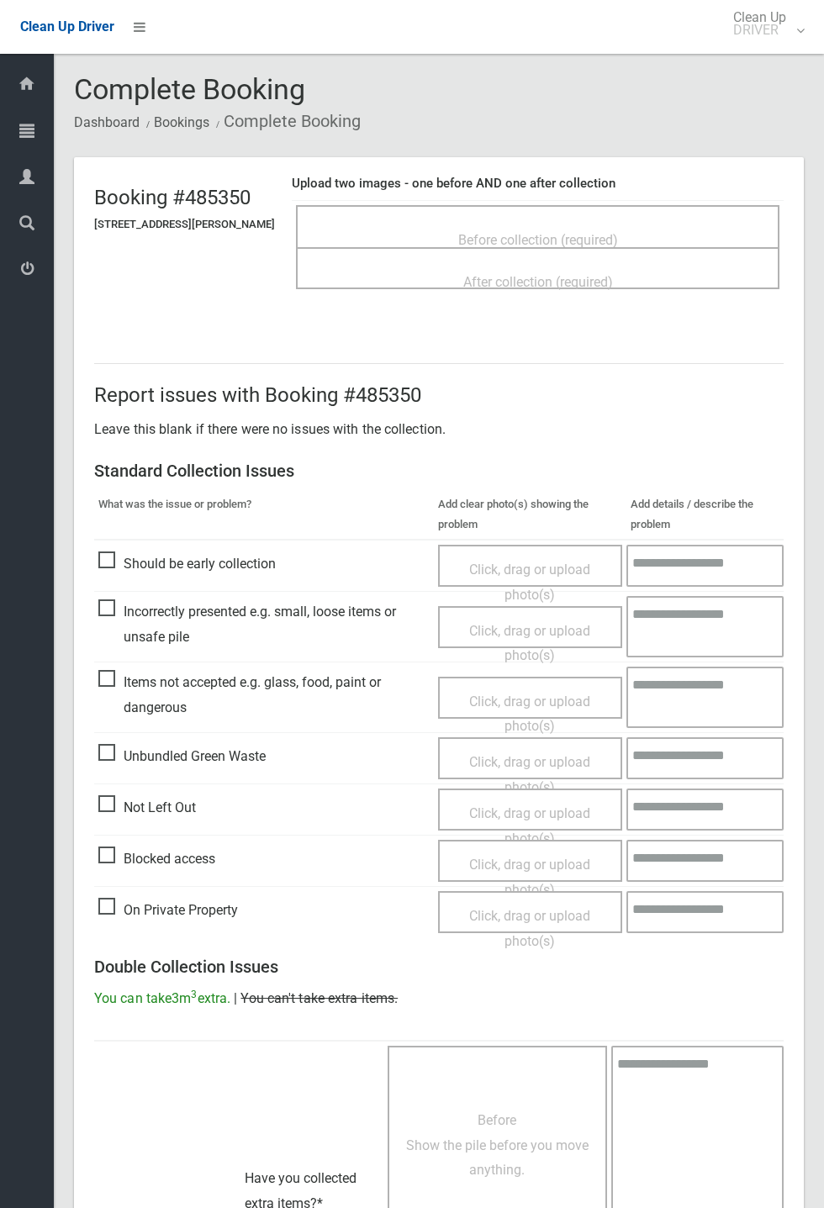
click at [482, 232] on span "Before collection (required)" at bounding box center [538, 240] width 160 height 16
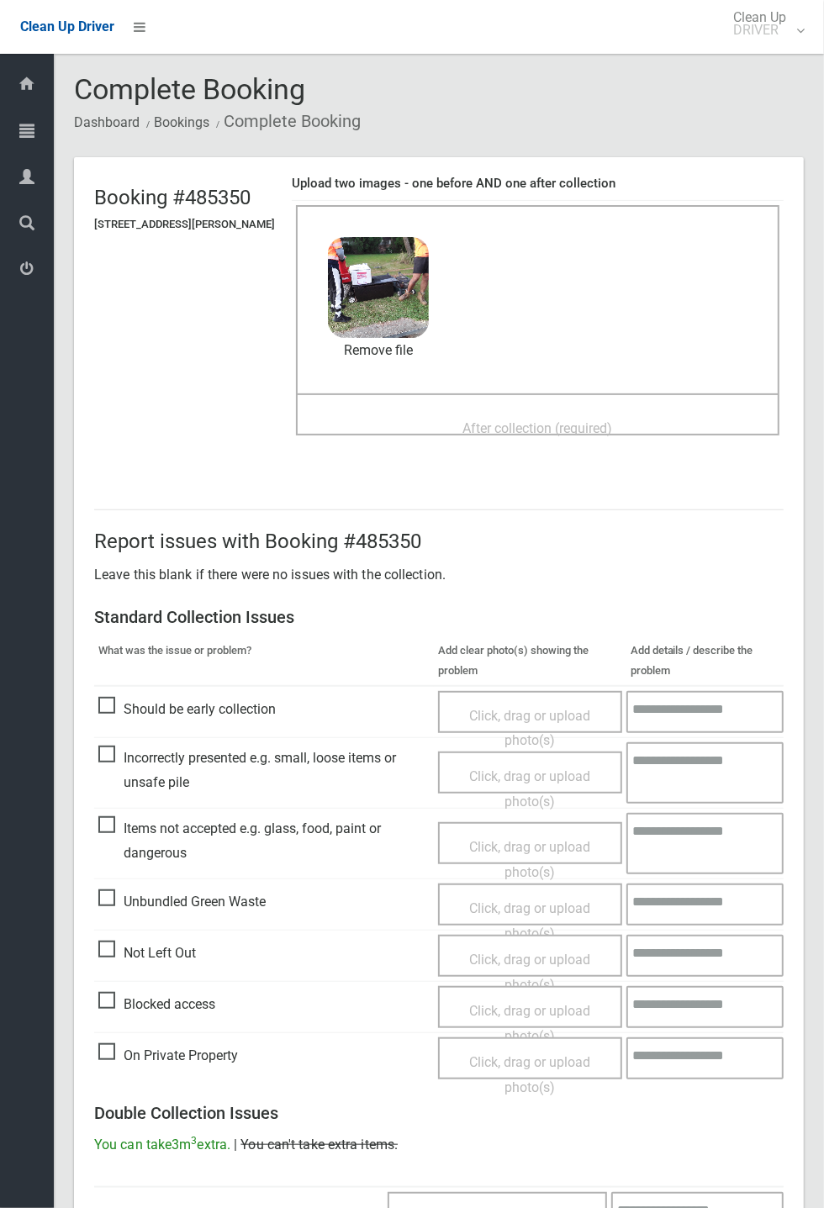
click at [532, 392] on div "Before collection (required) 3.1 MB 2025-09-2505.53.30911315688261896527.jpg Ch…" at bounding box center [537, 299] width 483 height 188
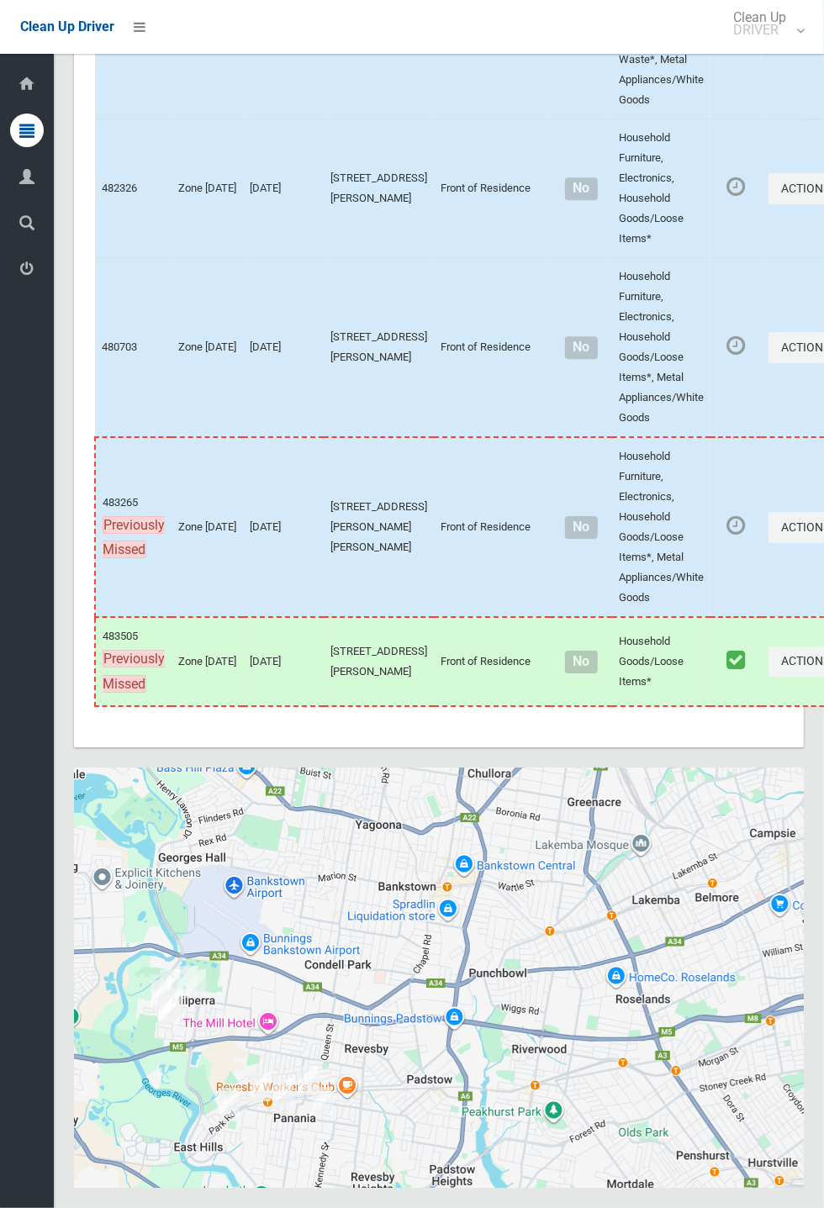
scroll to position [9310, 0]
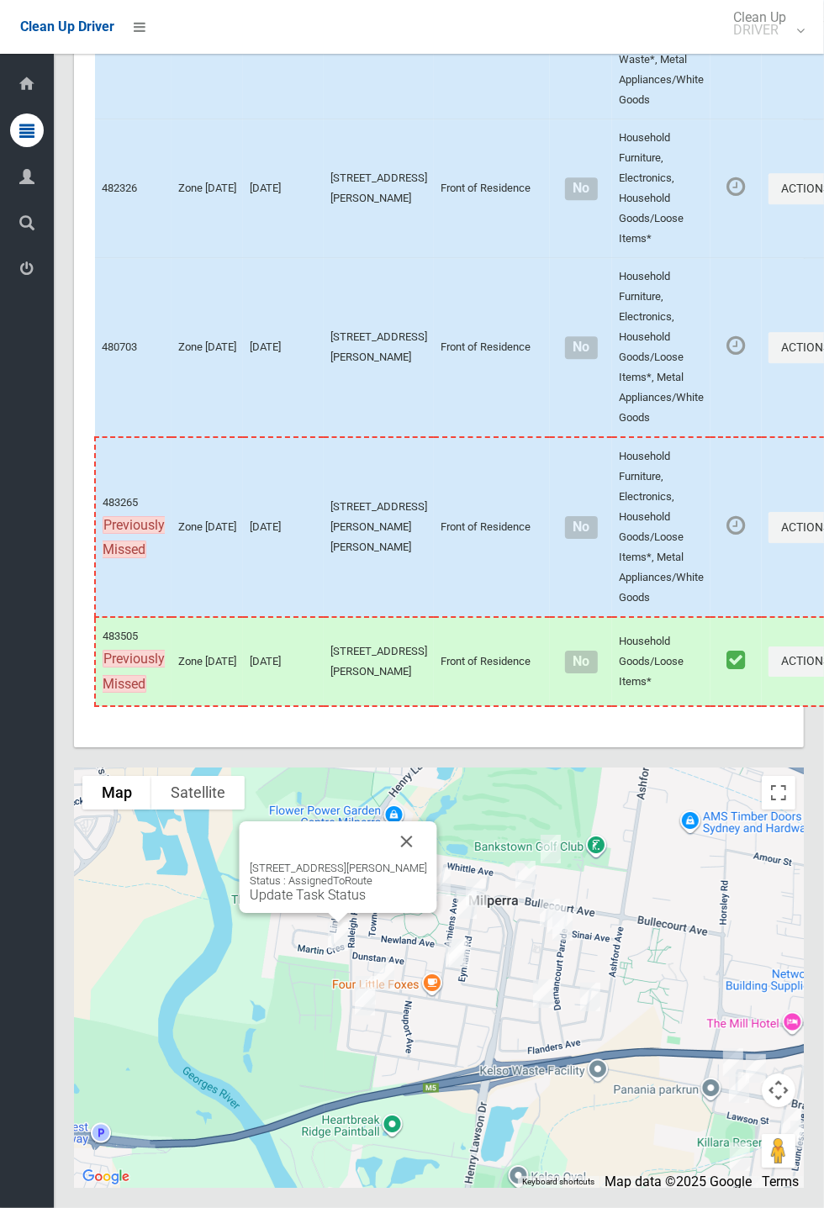
click at [323, 445] on link "Update Task Status" at bounding box center [308, 895] width 116 height 16
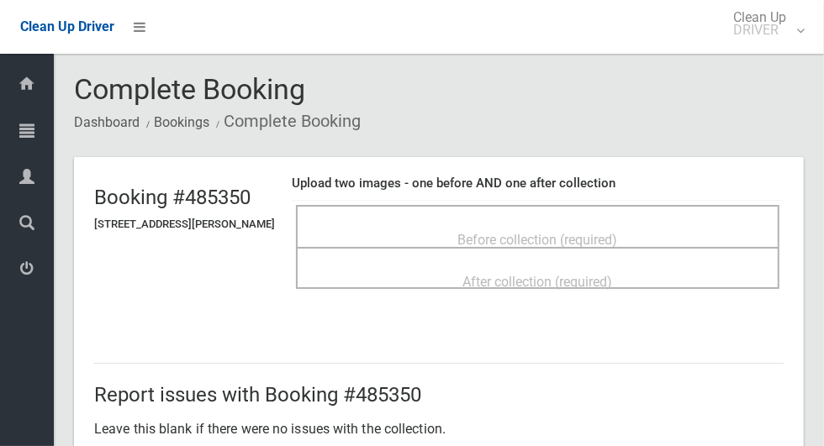
click at [604, 245] on span "Before collection (required)" at bounding box center [538, 240] width 160 height 16
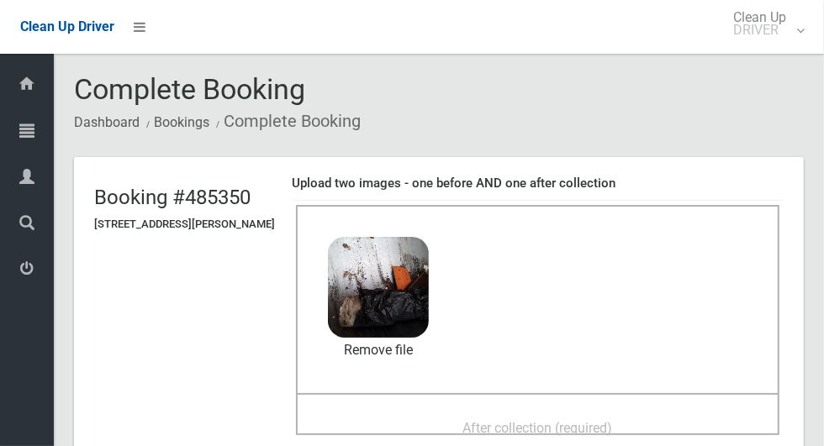
click at [503, 428] on span "After collection (required)" at bounding box center [538, 428] width 150 height 16
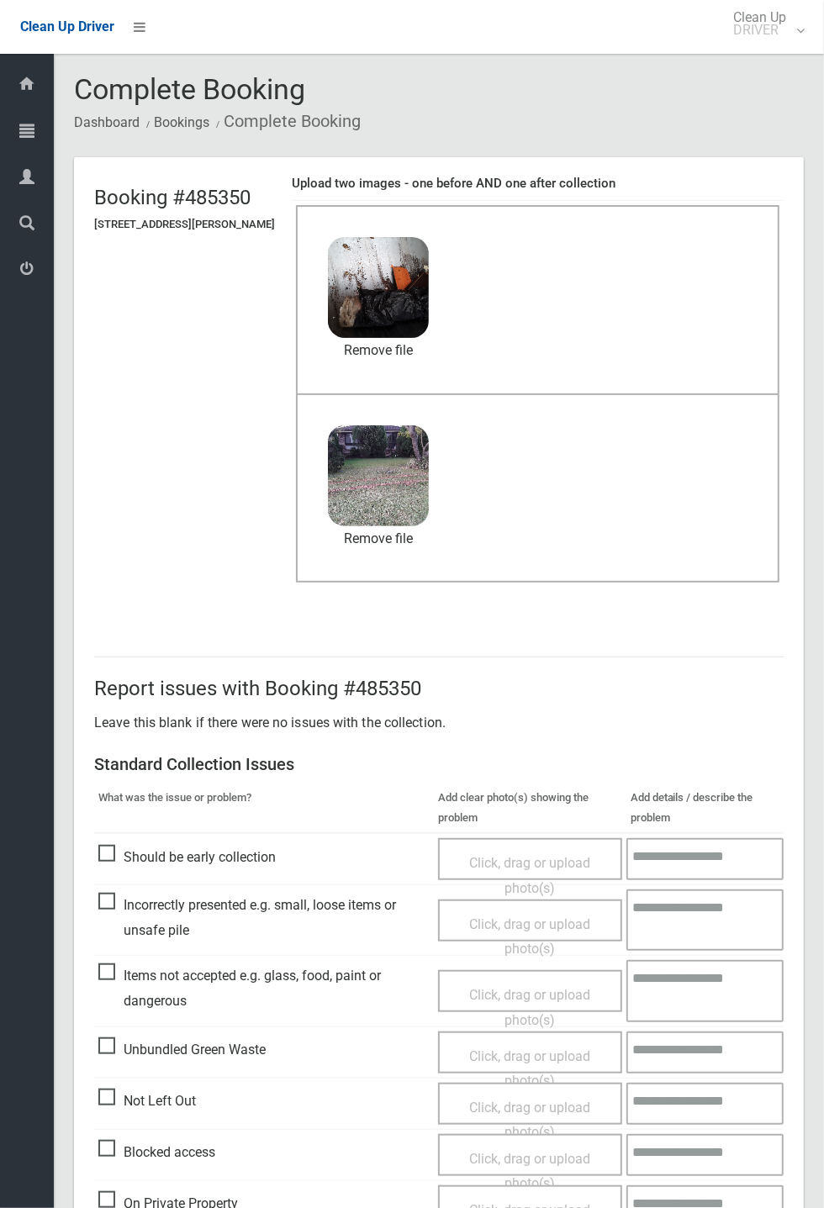
scroll to position [583, 0]
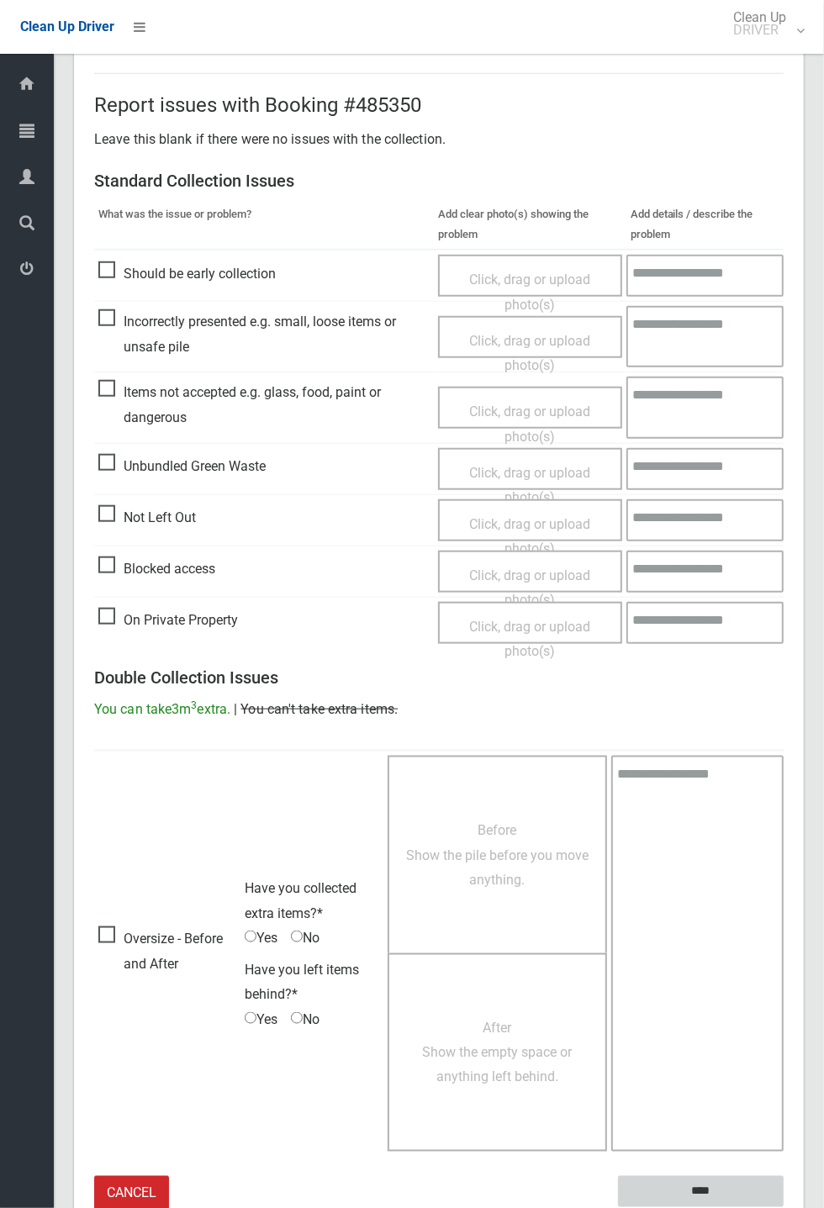
click at [783, 1207] on input "****" at bounding box center [701, 1191] width 166 height 31
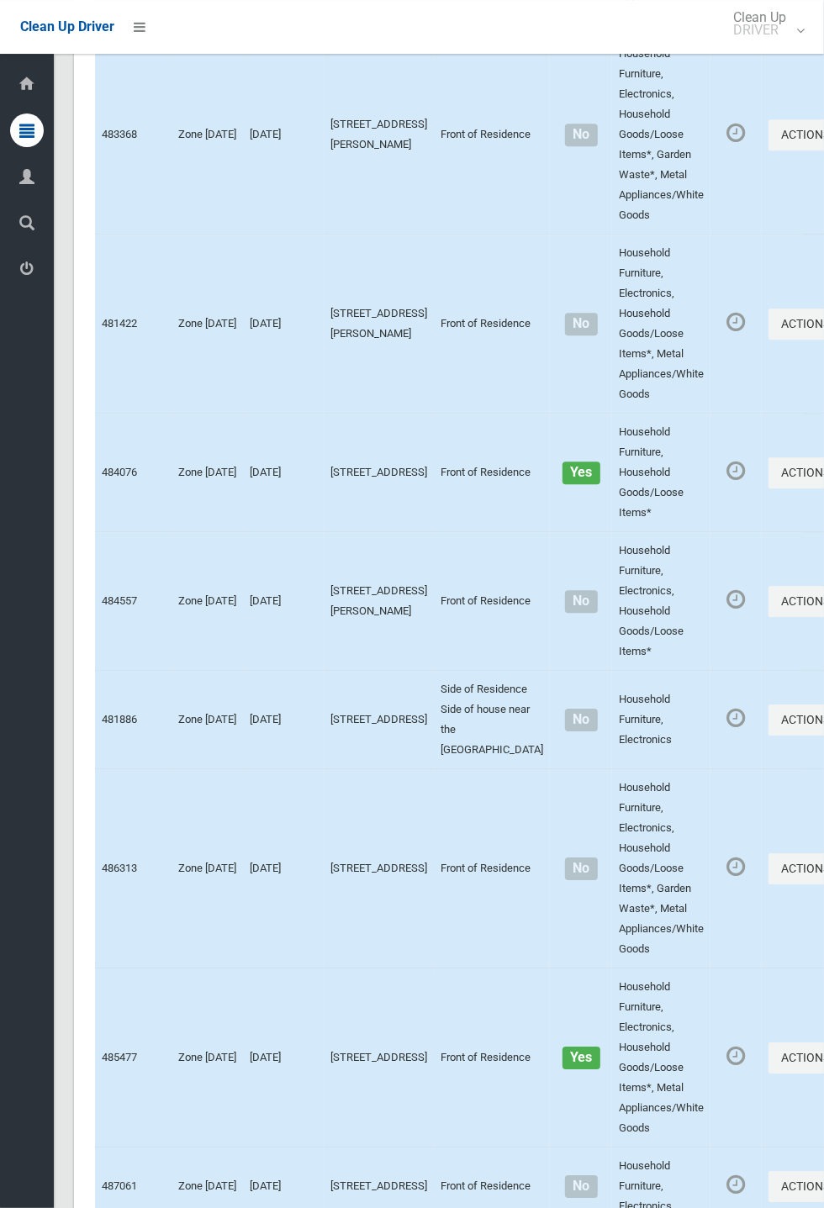
scroll to position [9310, 0]
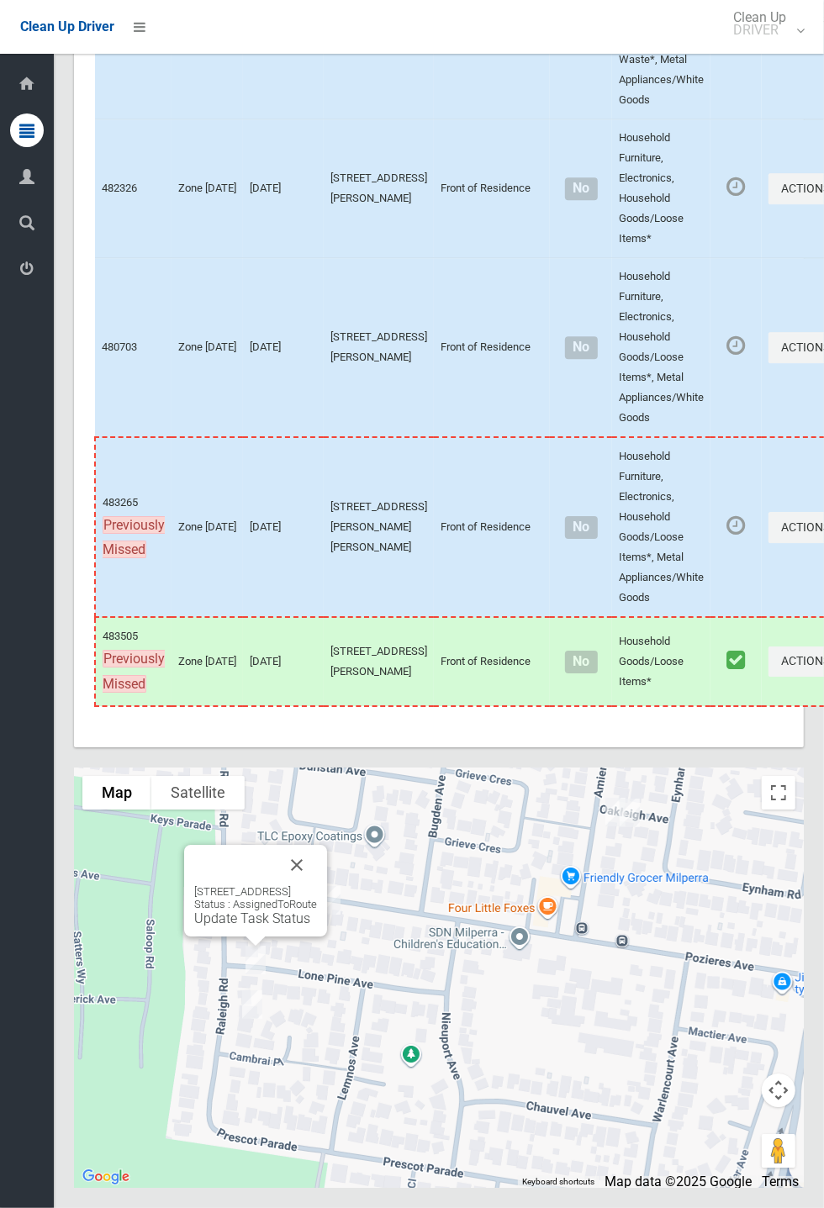
click at [317, 885] on button "Close" at bounding box center [297, 865] width 40 height 40
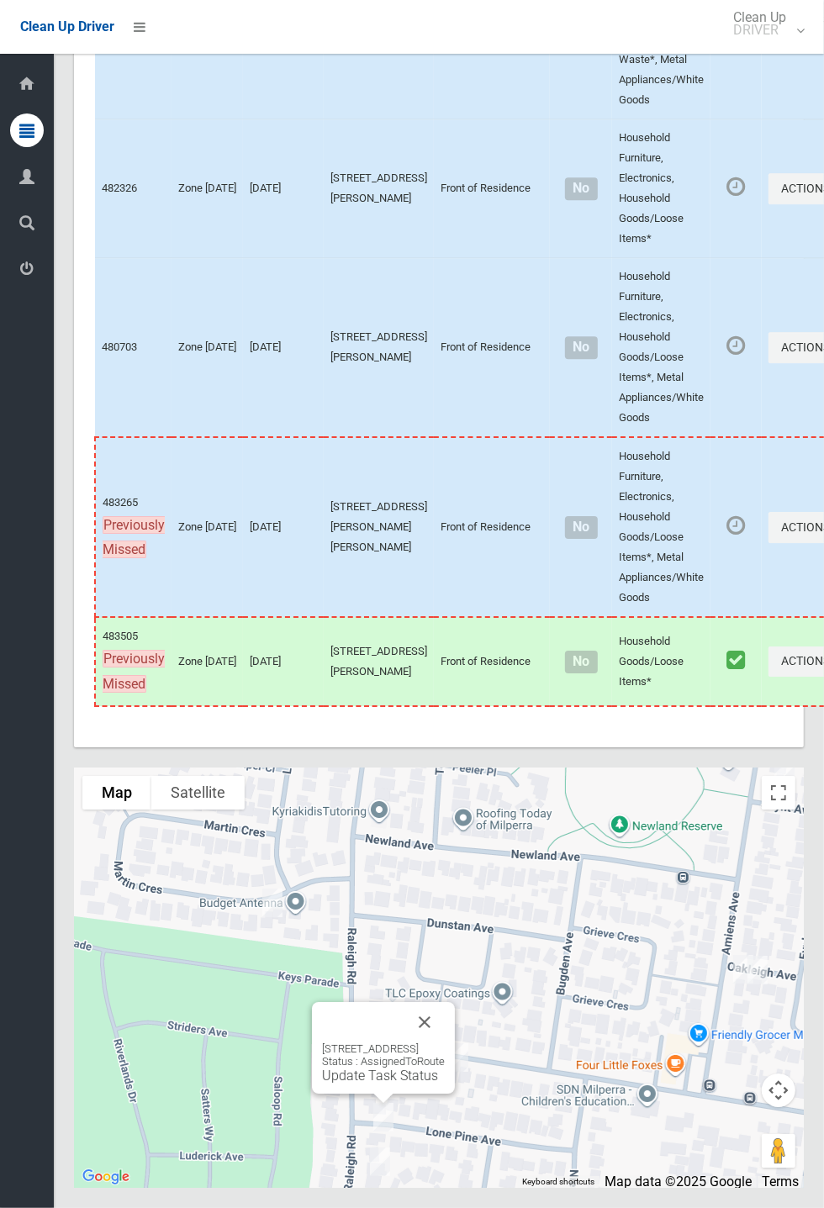
click at [392, 1083] on link "Update Task Status" at bounding box center [380, 1075] width 116 height 16
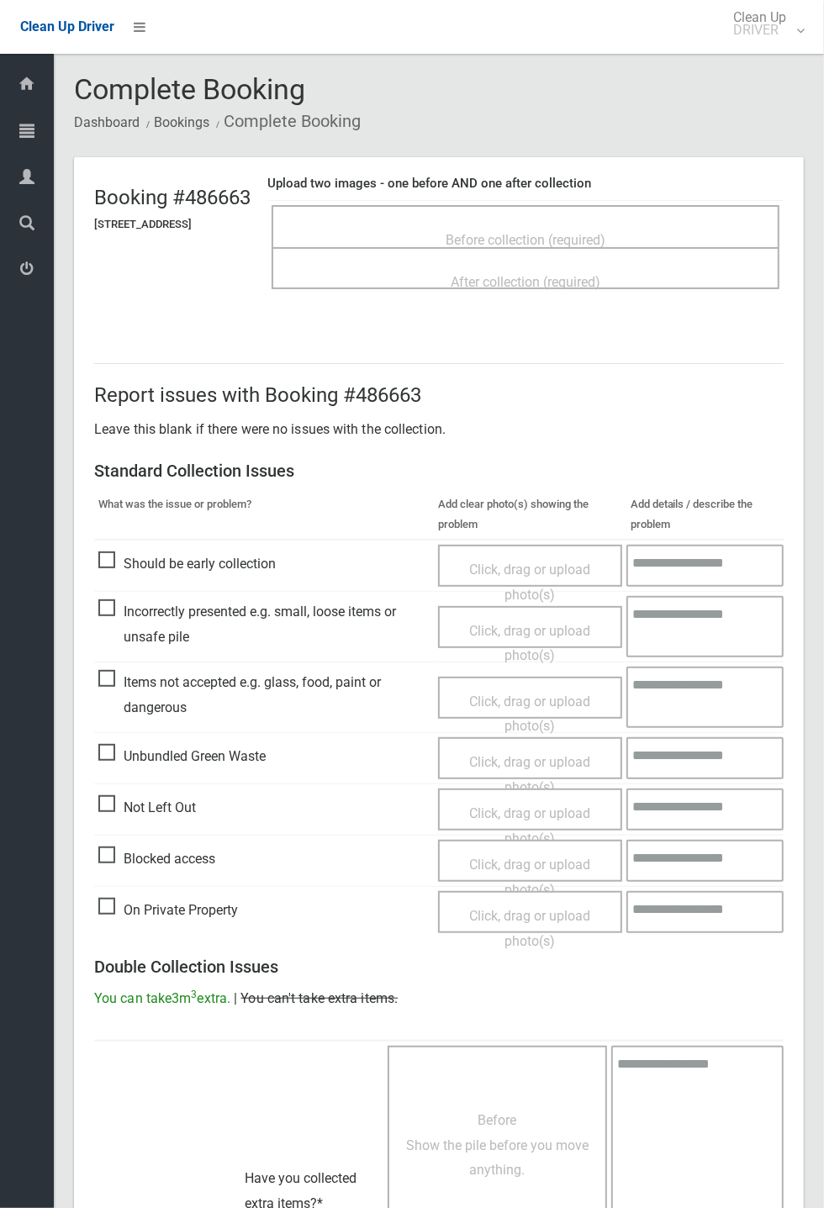
click at [531, 232] on span "Before collection (required)" at bounding box center [525, 240] width 160 height 16
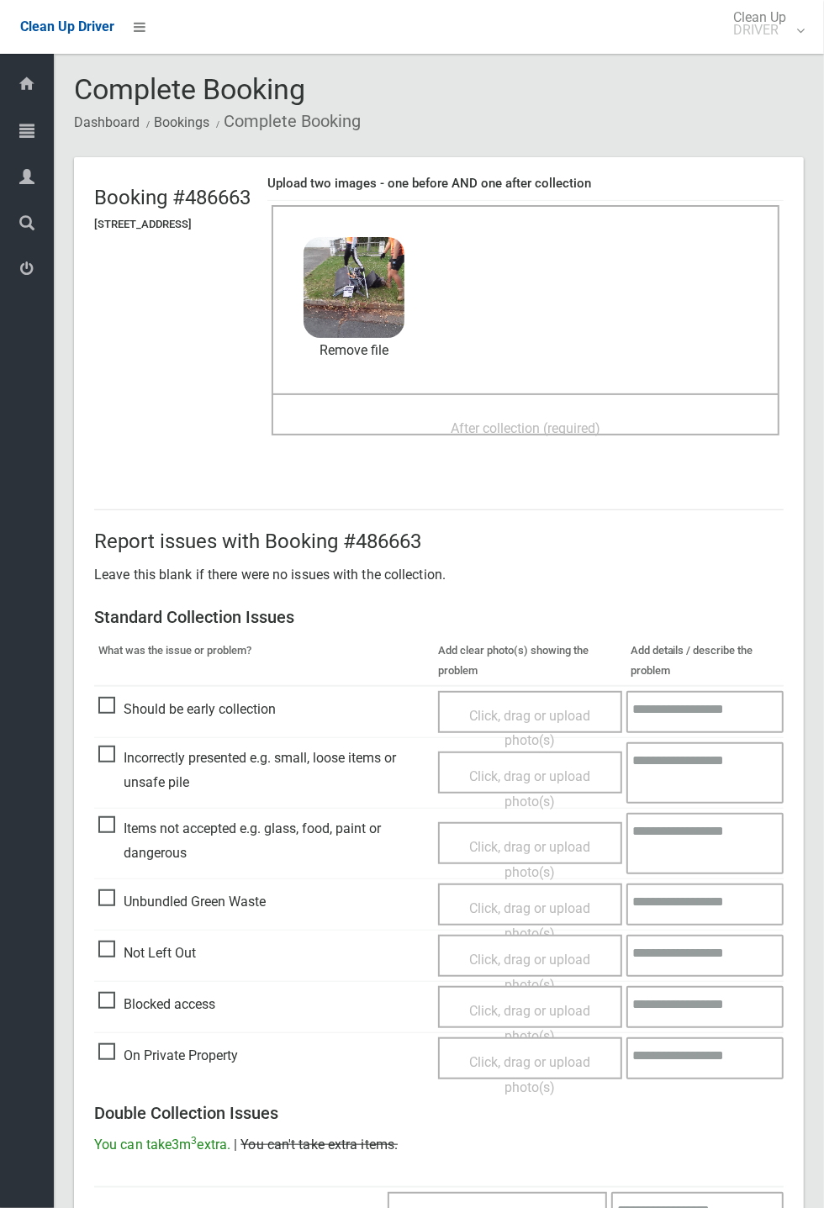
click at [495, 412] on div "After collection (required)" at bounding box center [525, 427] width 471 height 31
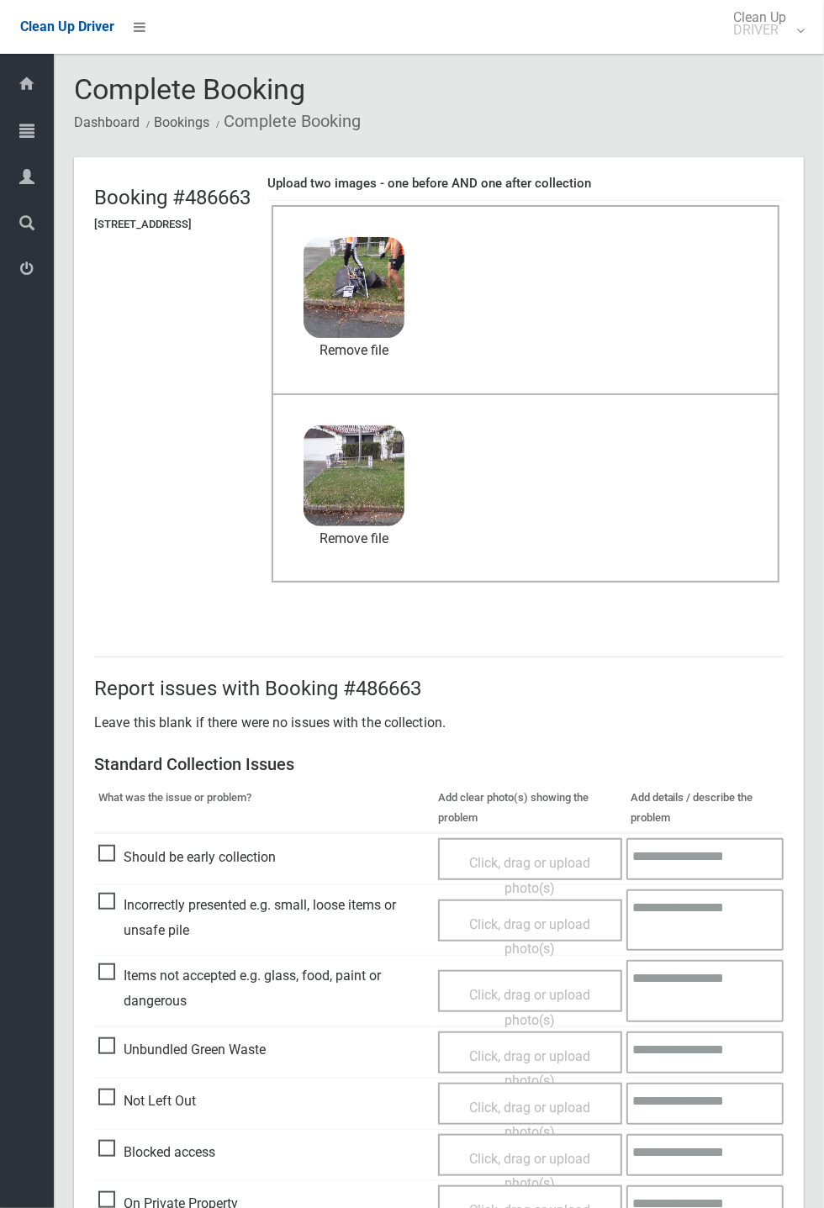
scroll to position [583, 0]
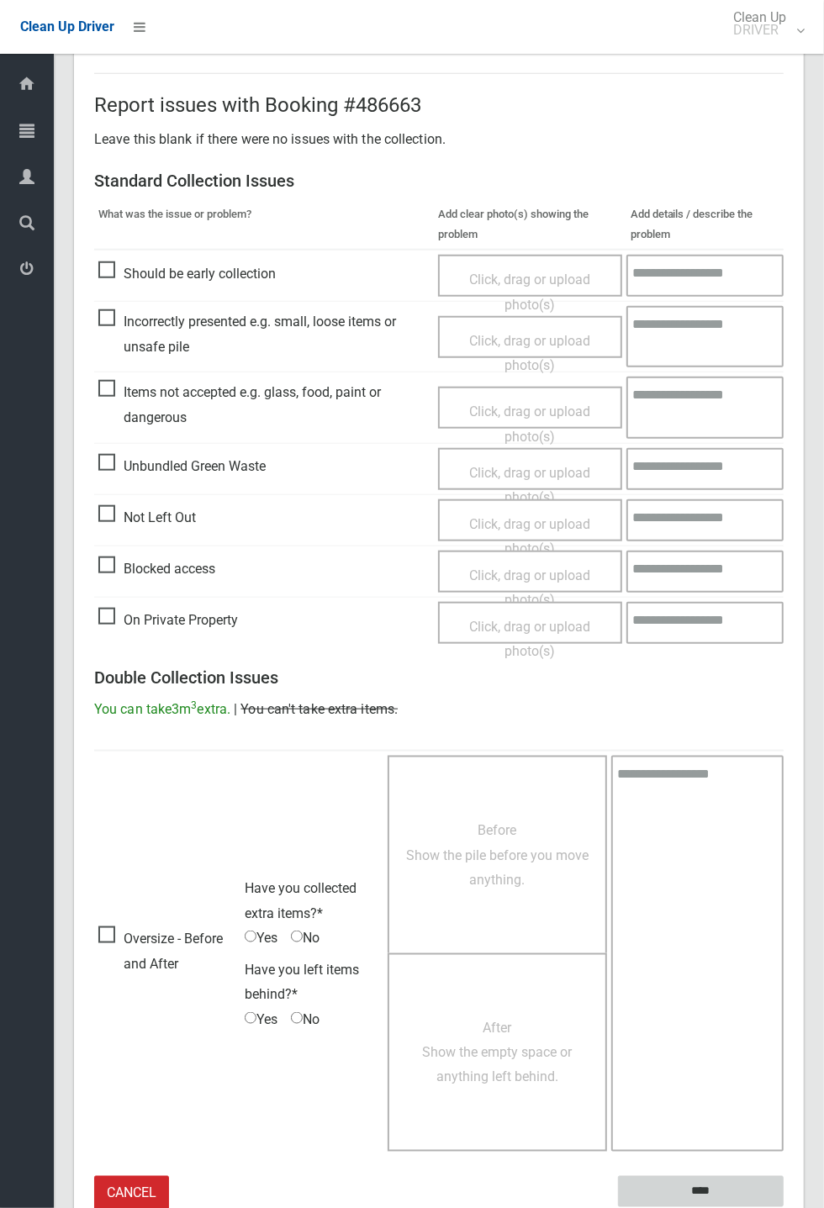
click at [783, 1207] on input "****" at bounding box center [701, 1191] width 166 height 31
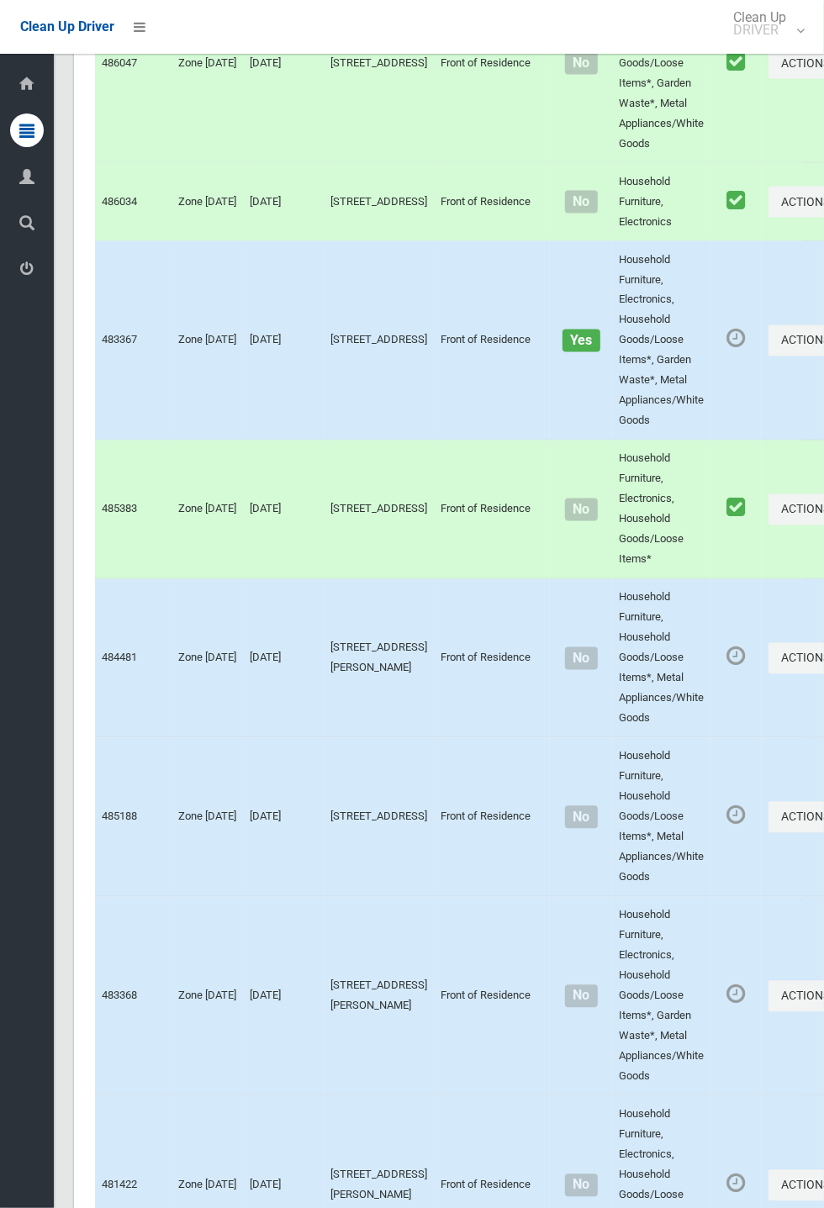
scroll to position [9310, 0]
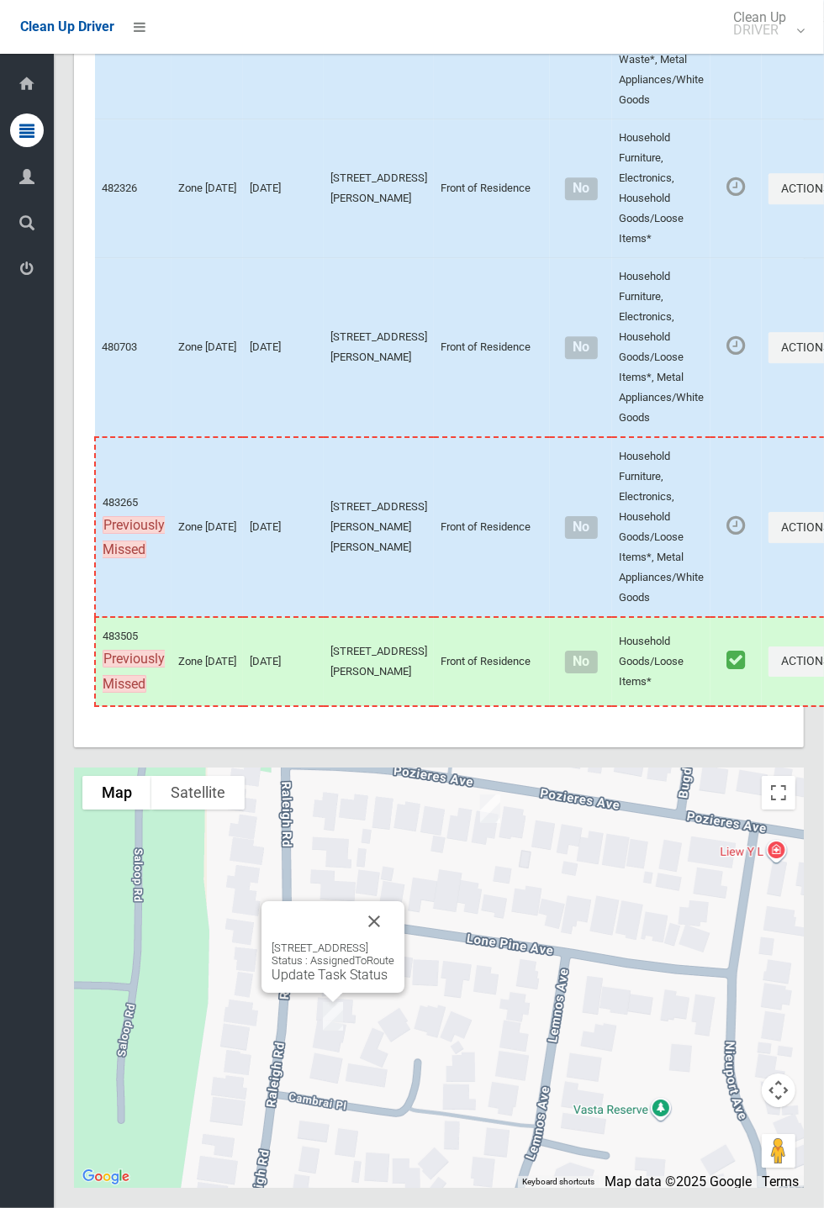
click at [305, 983] on link "Update Task Status" at bounding box center [329, 975] width 116 height 16
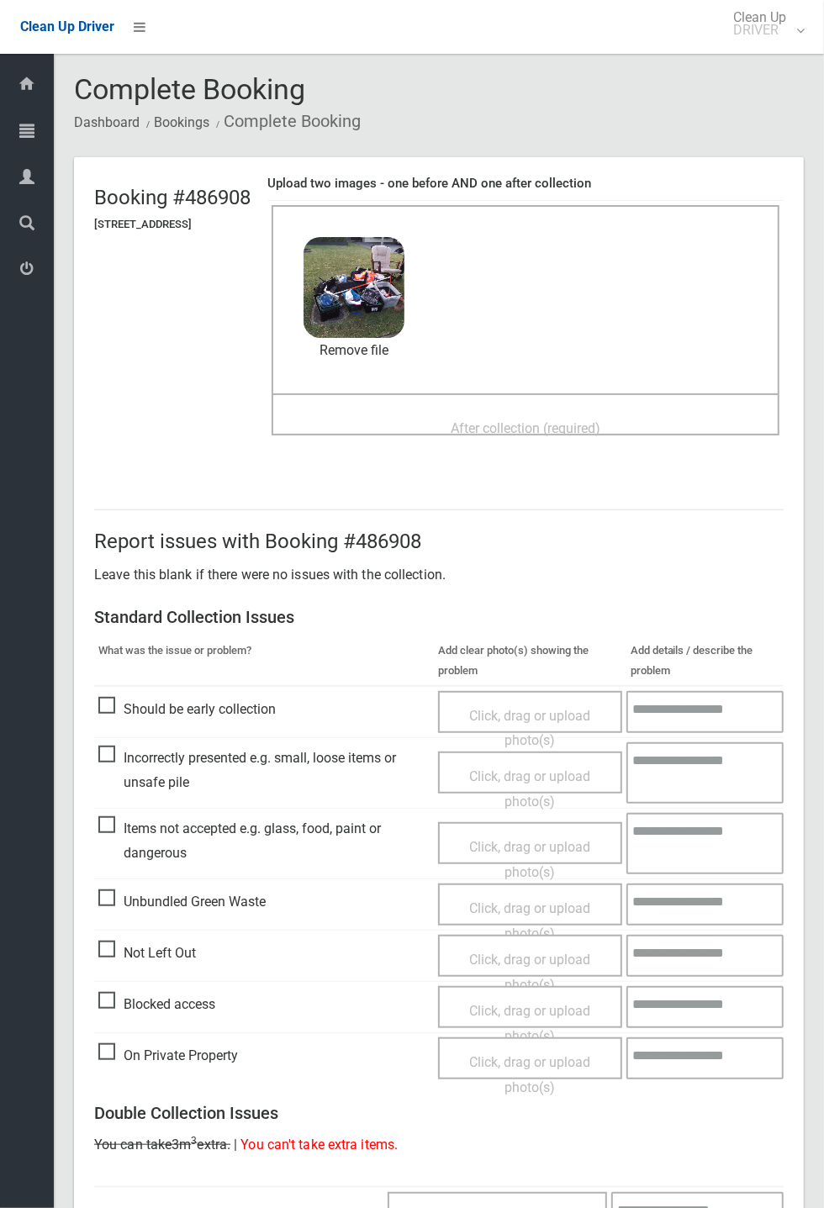
click at [510, 420] on span "After collection (required)" at bounding box center [526, 428] width 150 height 16
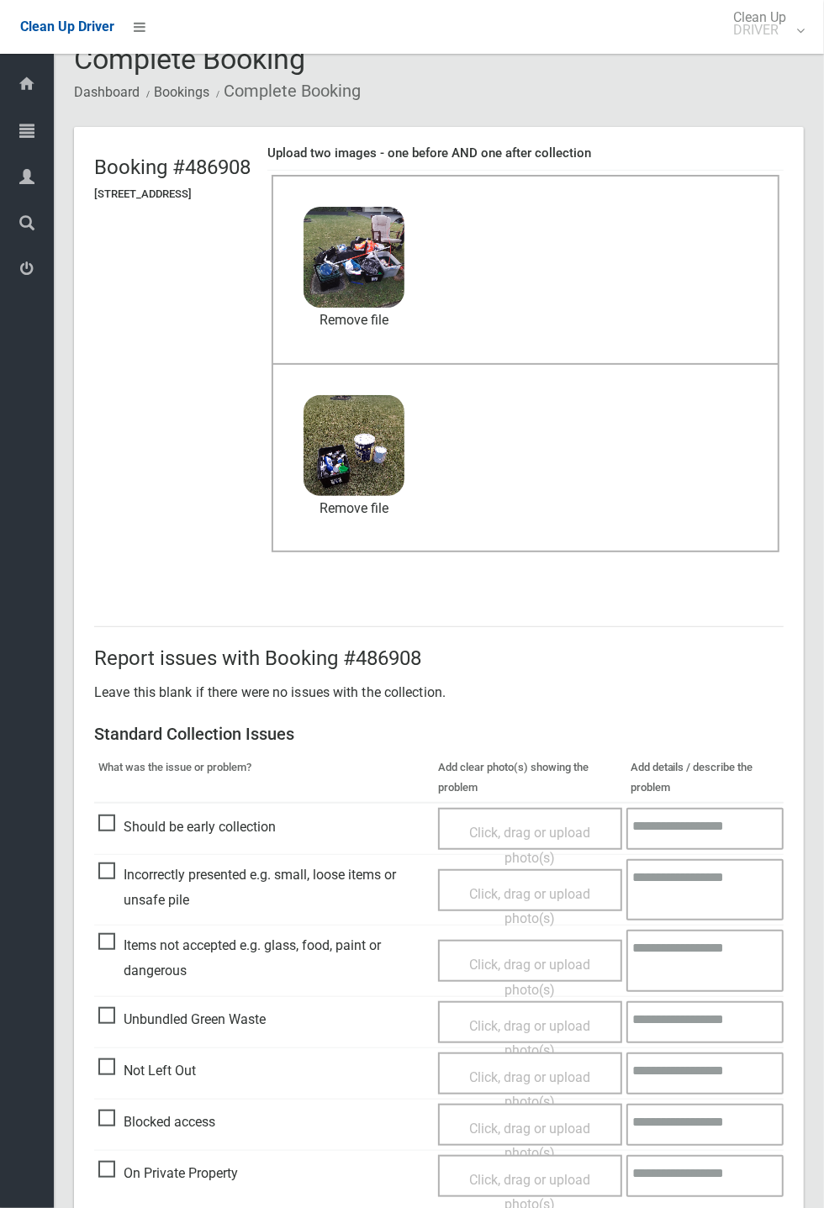
scroll to position [583, 0]
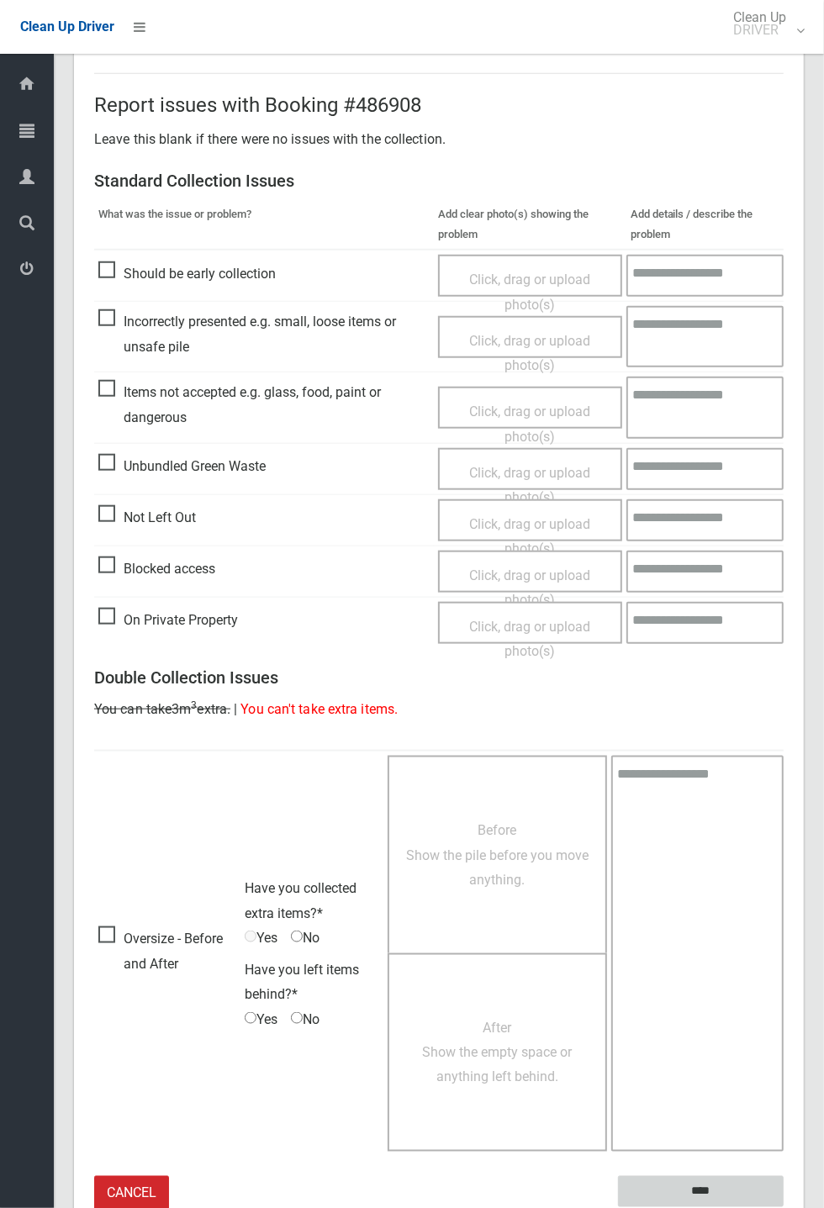
click at [688, 1181] on input "****" at bounding box center [701, 1191] width 166 height 31
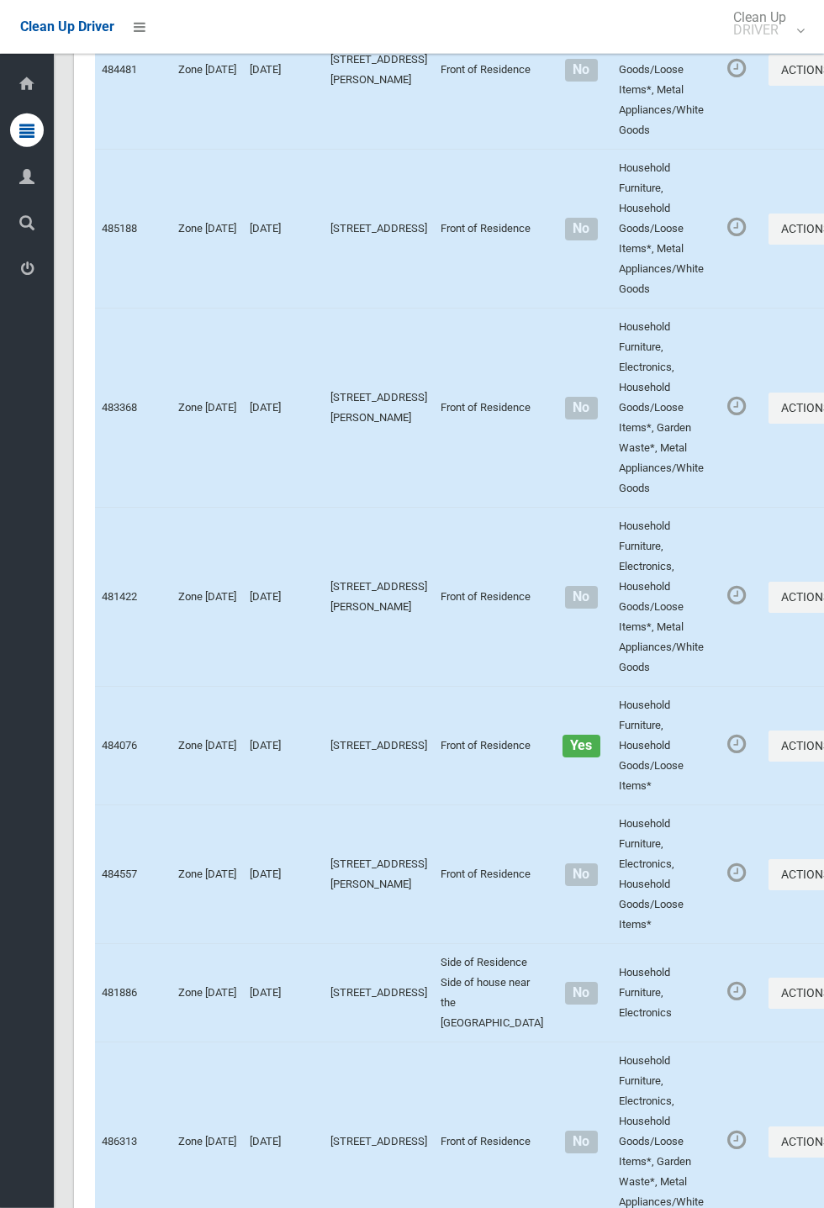
scroll to position [9311, 0]
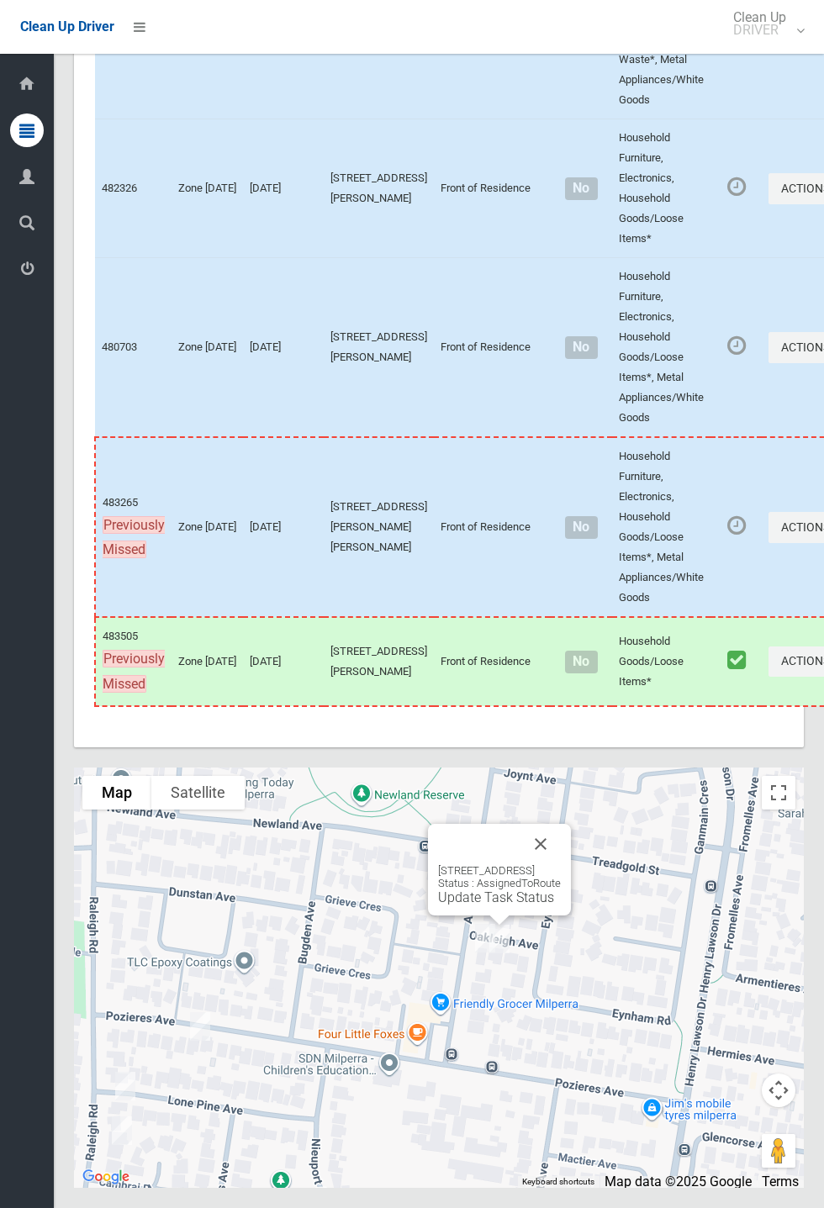
click at [571, 899] on div "[STREET_ADDRESS] Status : AssignedToRoute Update Task Status" at bounding box center [499, 870] width 143 height 92
click at [546, 863] on button "Close" at bounding box center [526, 843] width 40 height 40
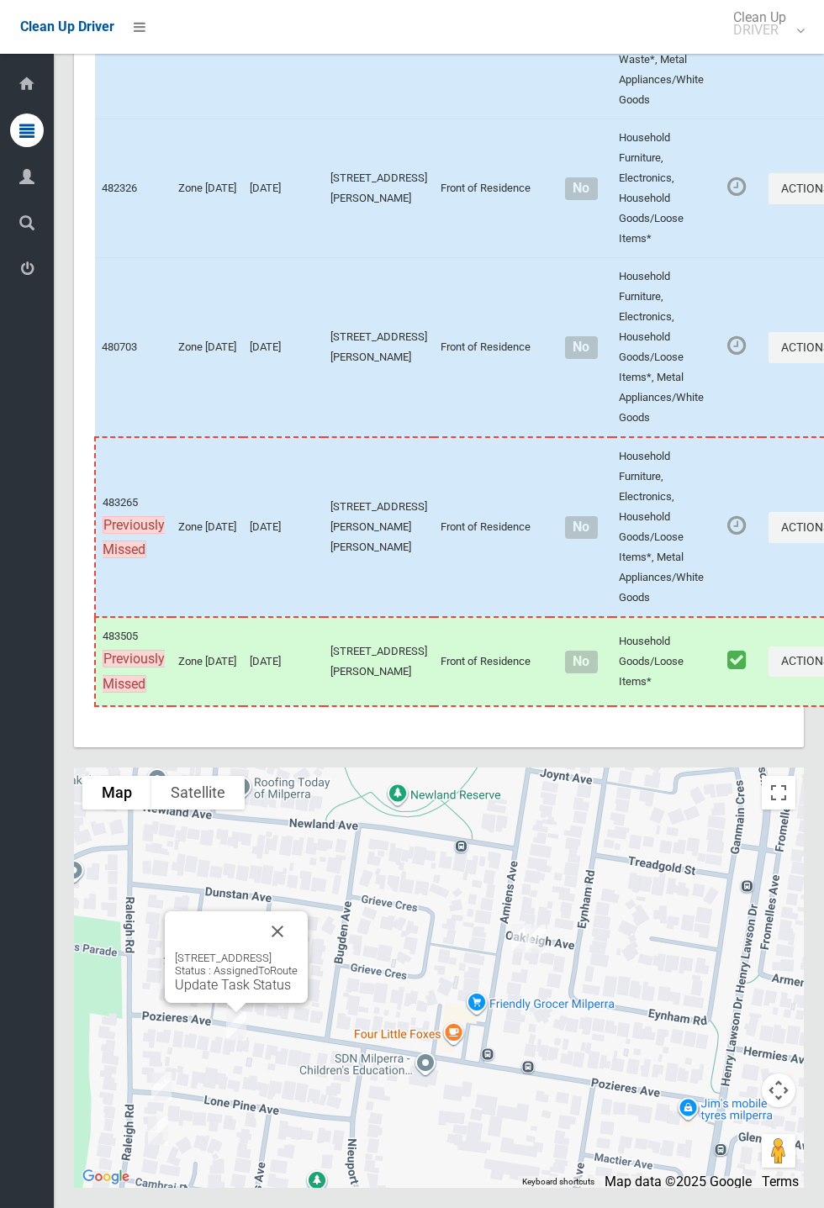
click at [234, 993] on link "Update Task Status" at bounding box center [233, 985] width 116 height 16
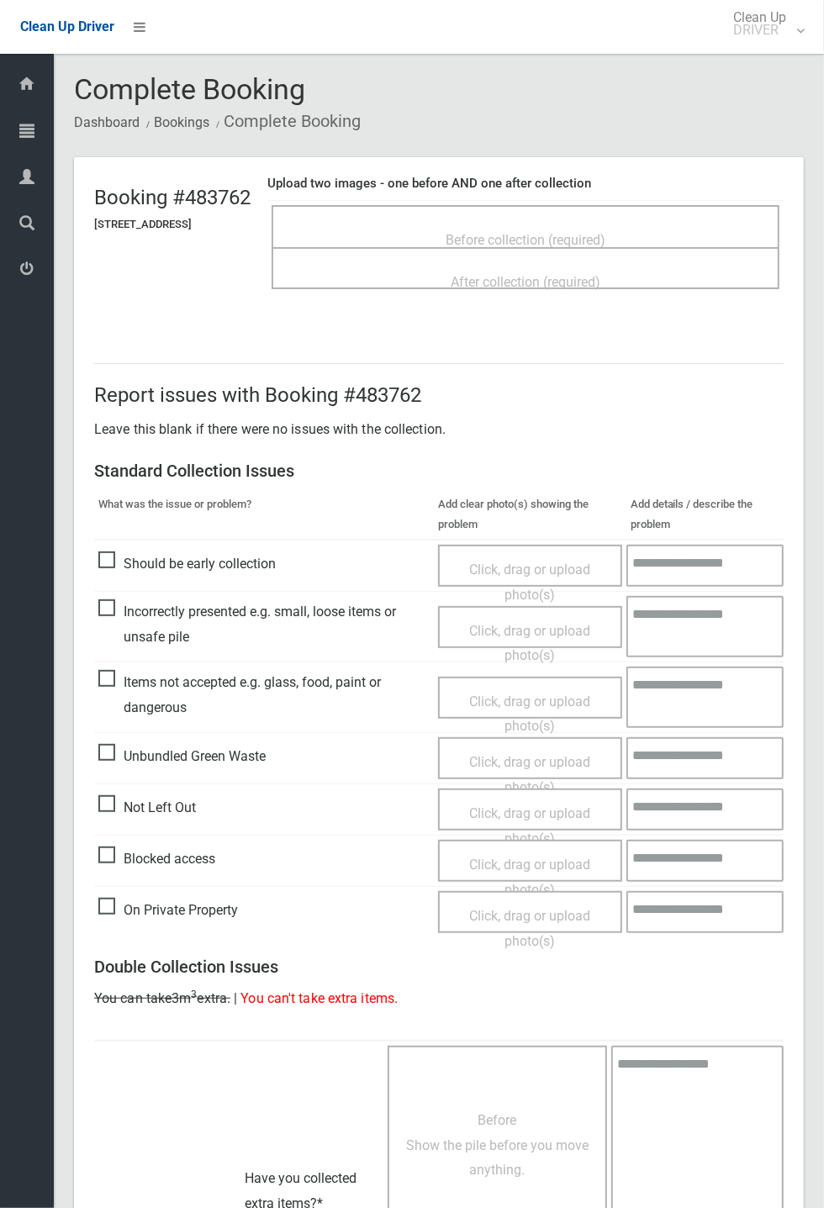
click at [594, 235] on span "Before collection (required)" at bounding box center [525, 240] width 160 height 16
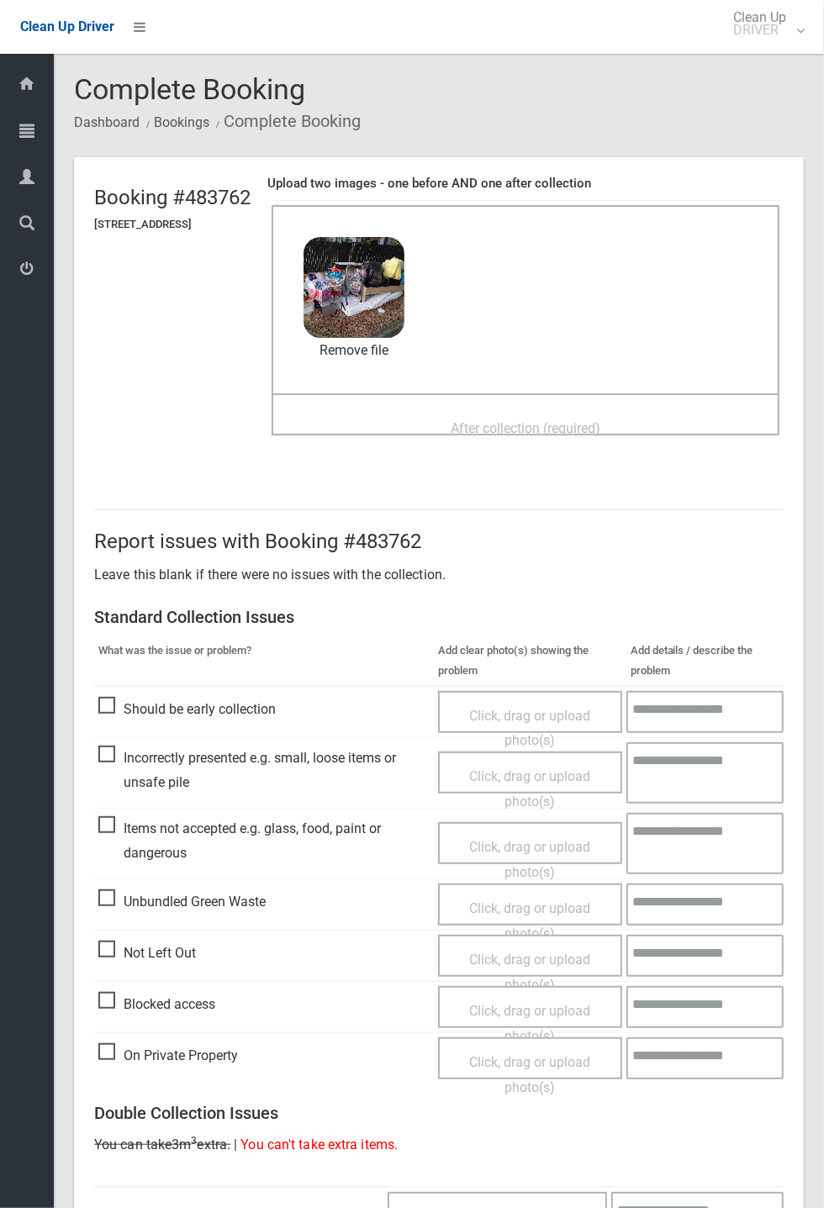
click at [539, 412] on div "After collection (required)" at bounding box center [525, 427] width 471 height 31
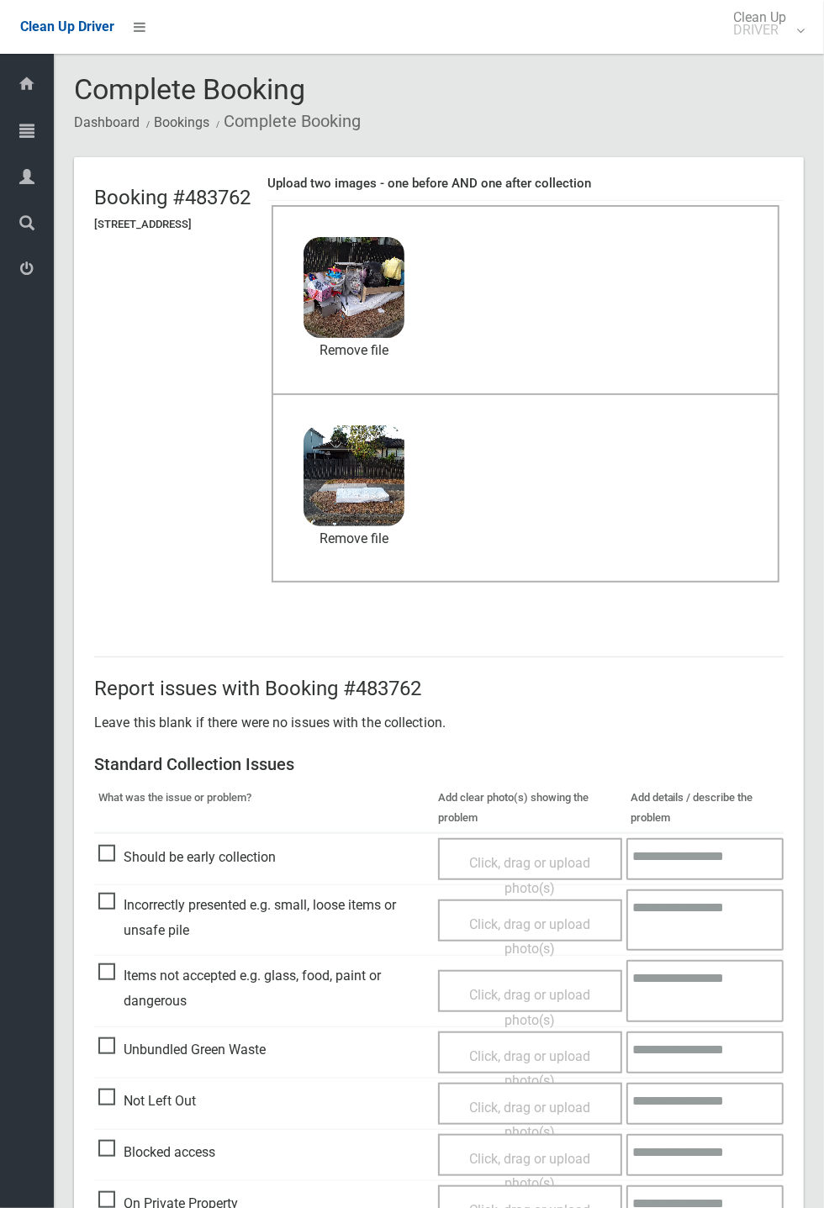
scroll to position [583, 0]
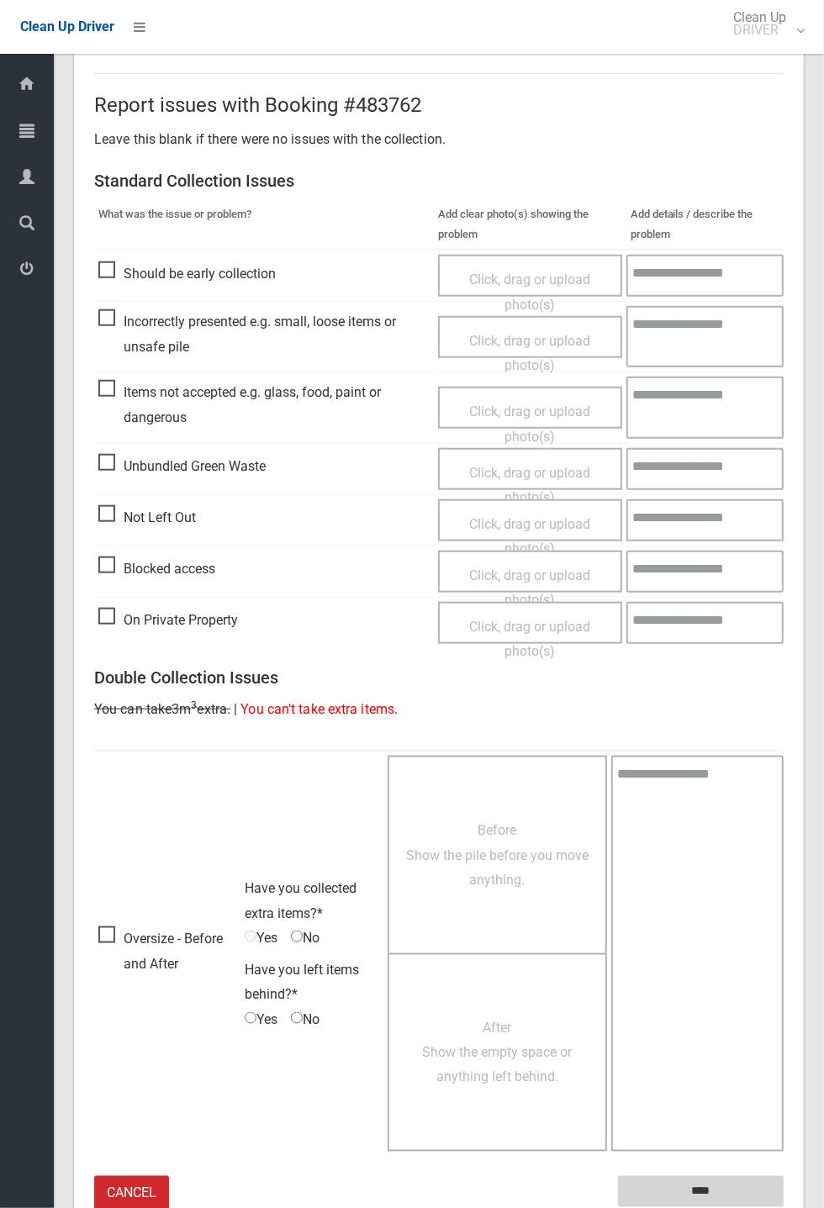
click at [783, 1207] on input "****" at bounding box center [701, 1191] width 166 height 31
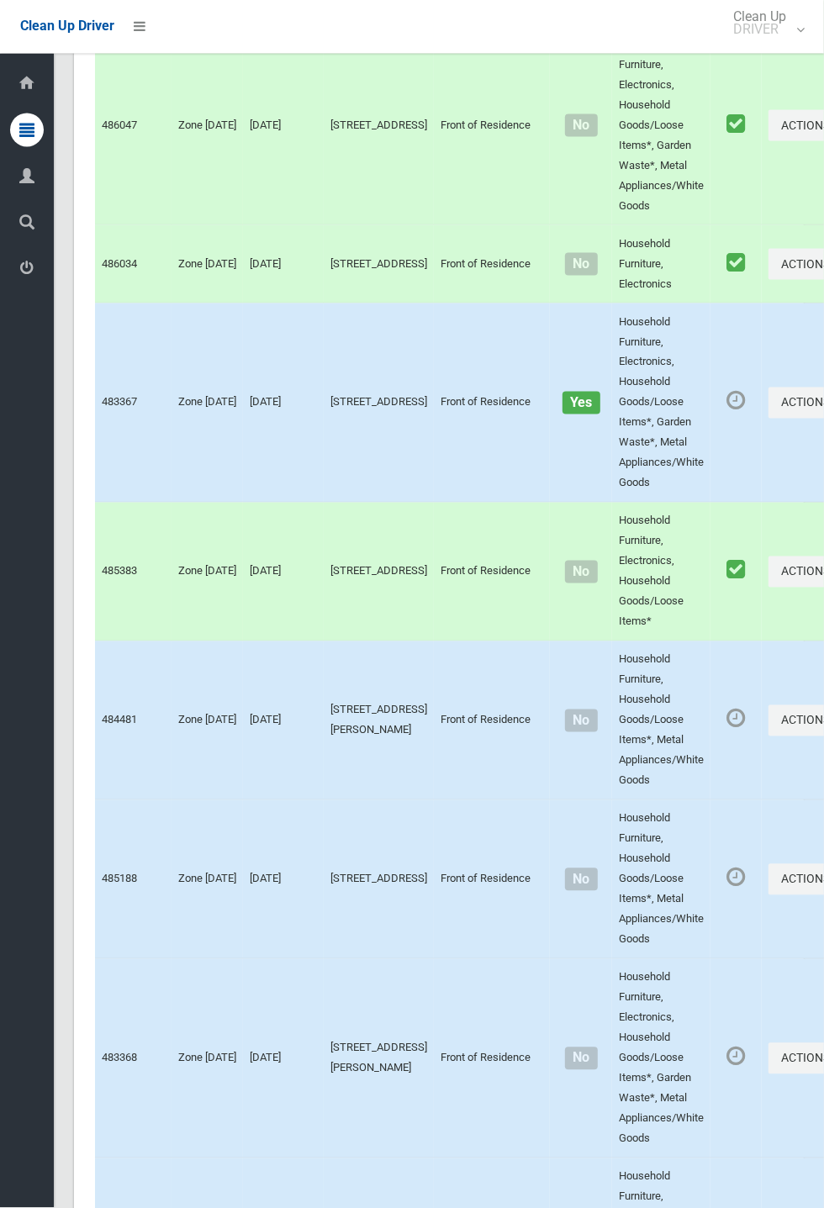
scroll to position [9310, 0]
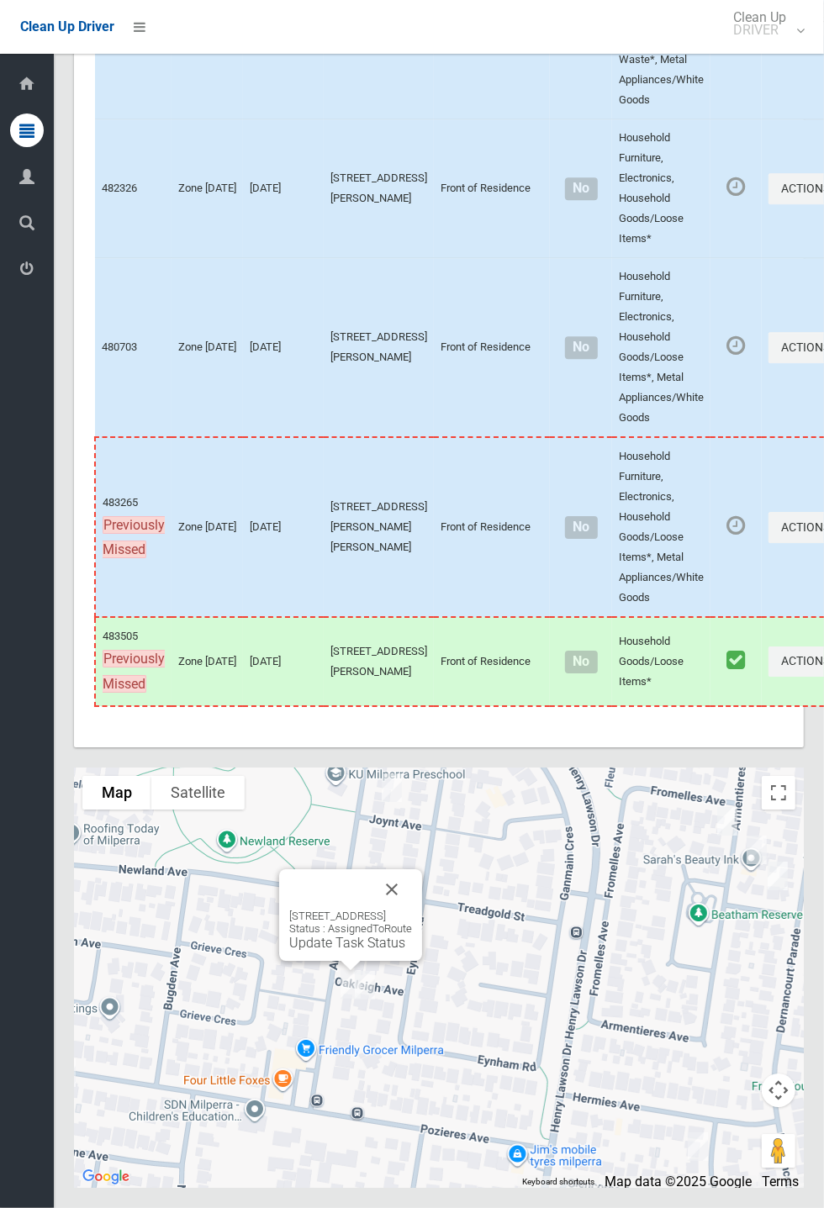
click at [315, 951] on div "[STREET_ADDRESS] Status : AssignedToRoute Update Task Status" at bounding box center [350, 929] width 123 height 41
click at [300, 951] on link "Update Task Status" at bounding box center [347, 943] width 116 height 16
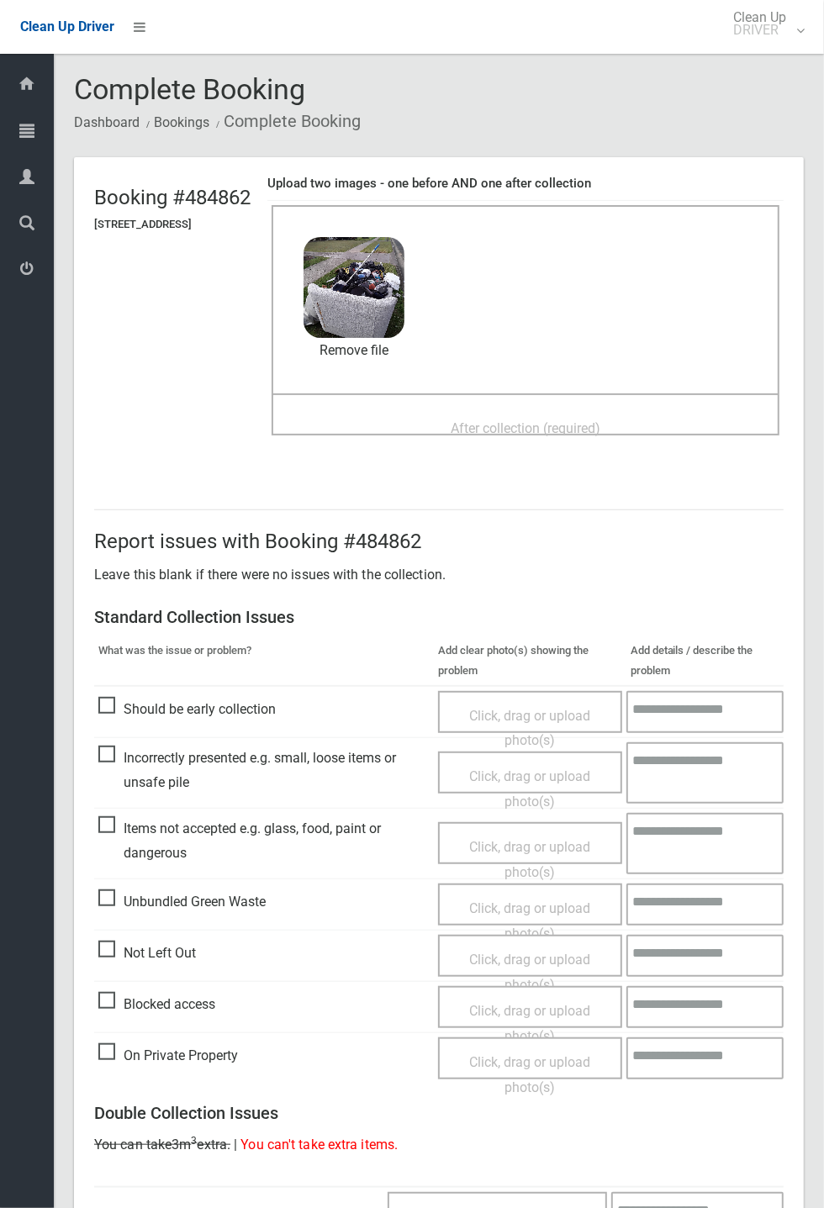
click at [527, 420] on span "After collection (required)" at bounding box center [526, 428] width 150 height 16
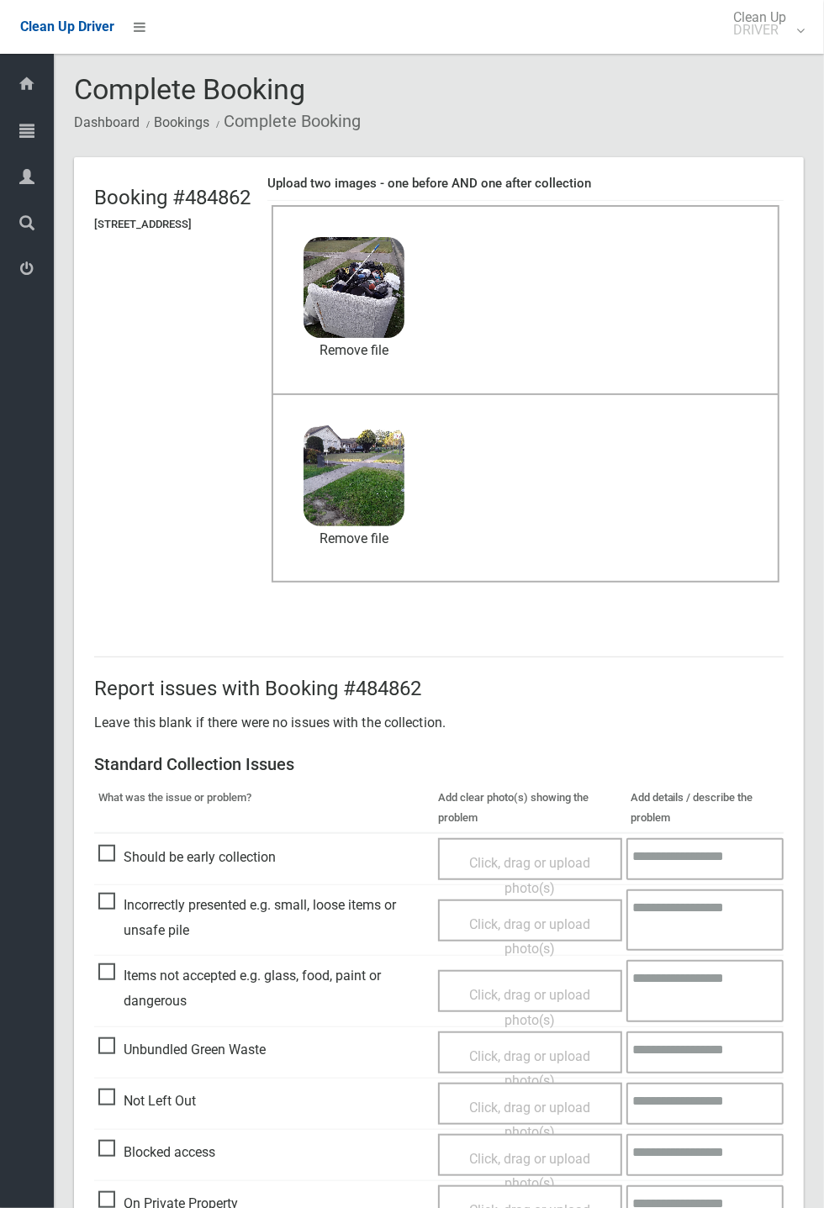
scroll to position [583, 0]
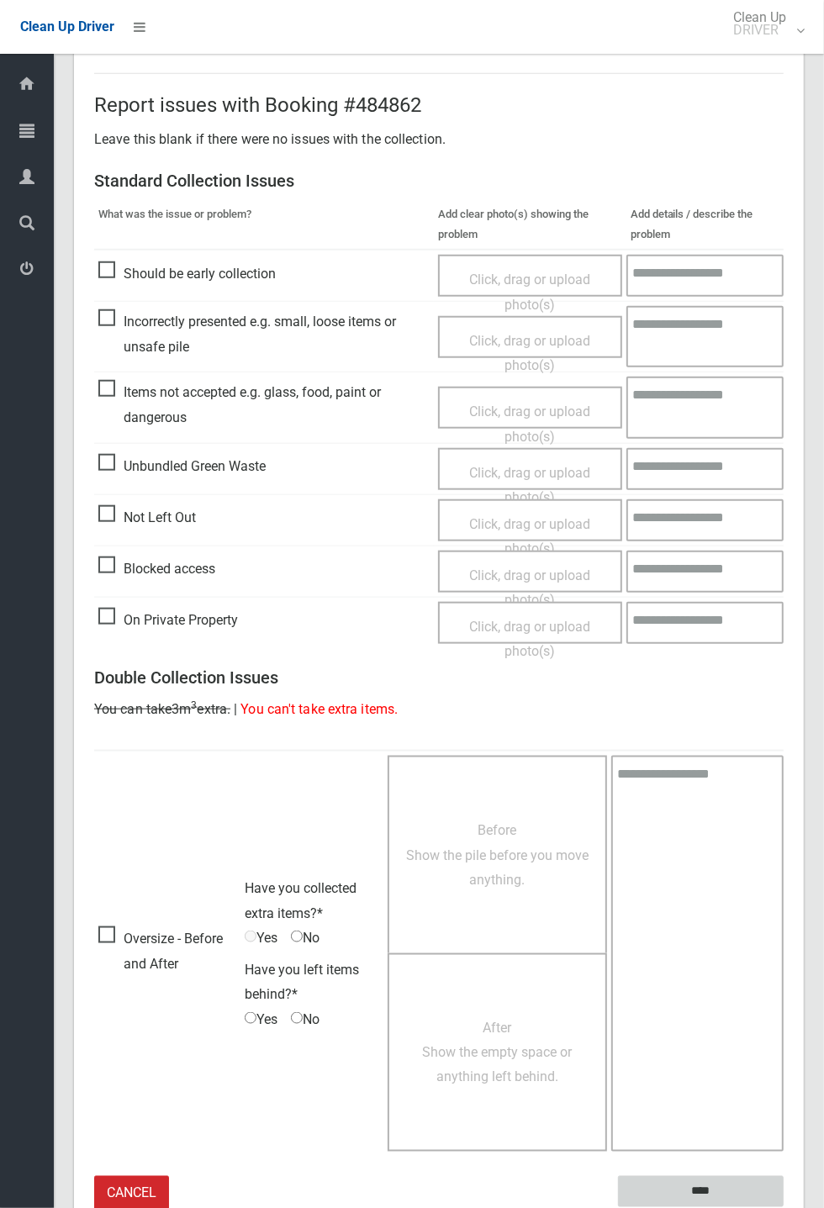
click at [704, 1187] on input "****" at bounding box center [701, 1191] width 166 height 31
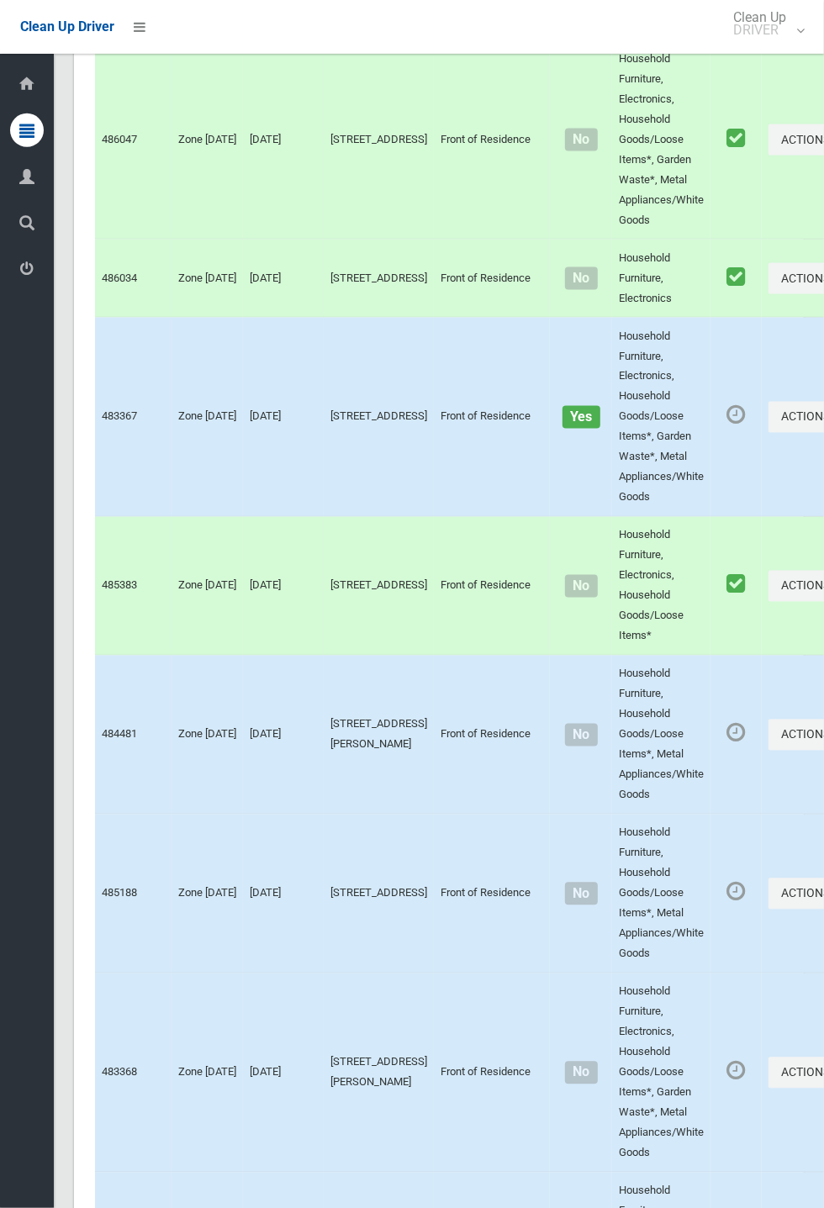
scroll to position [9310, 0]
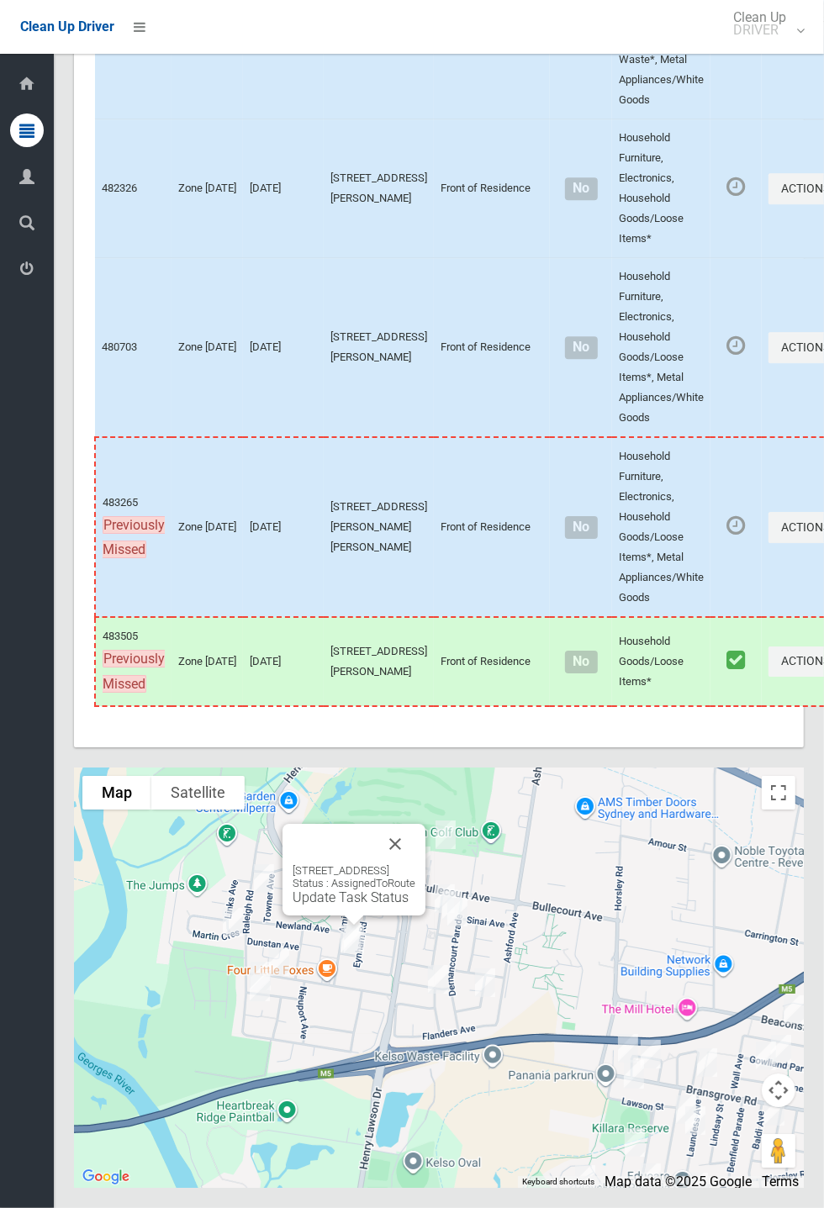
click at [353, 905] on link "Update Task Status" at bounding box center [351, 897] width 116 height 16
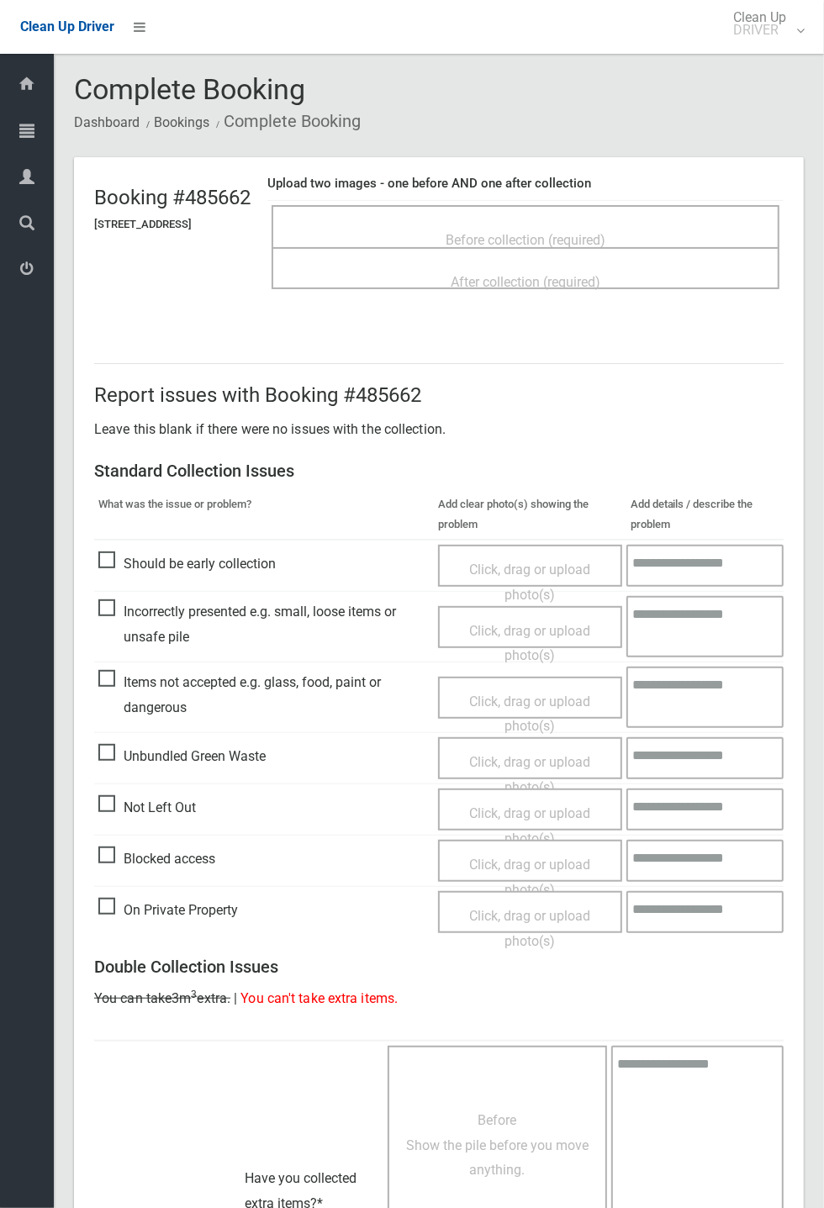
click at [534, 232] on span "Before collection (required)" at bounding box center [525, 240] width 160 height 16
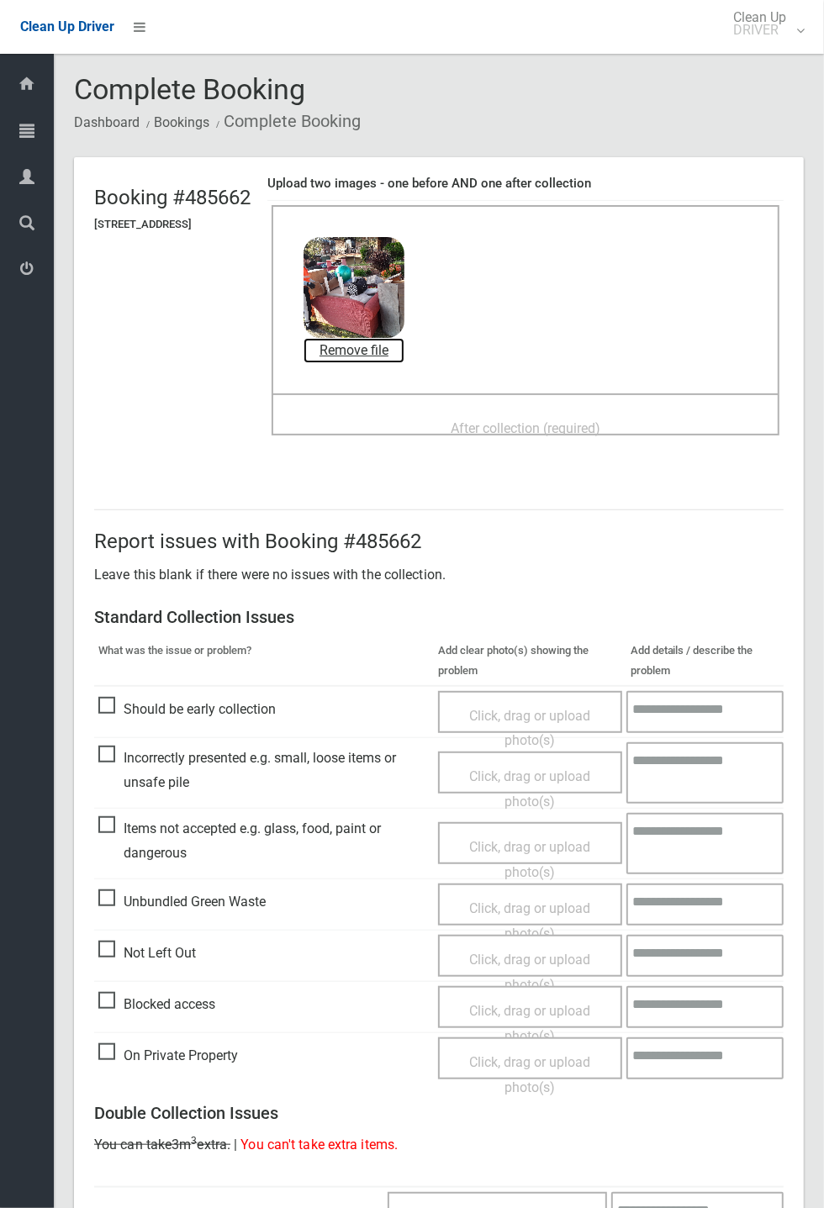
click at [404, 346] on link "Remove file" at bounding box center [353, 350] width 101 height 25
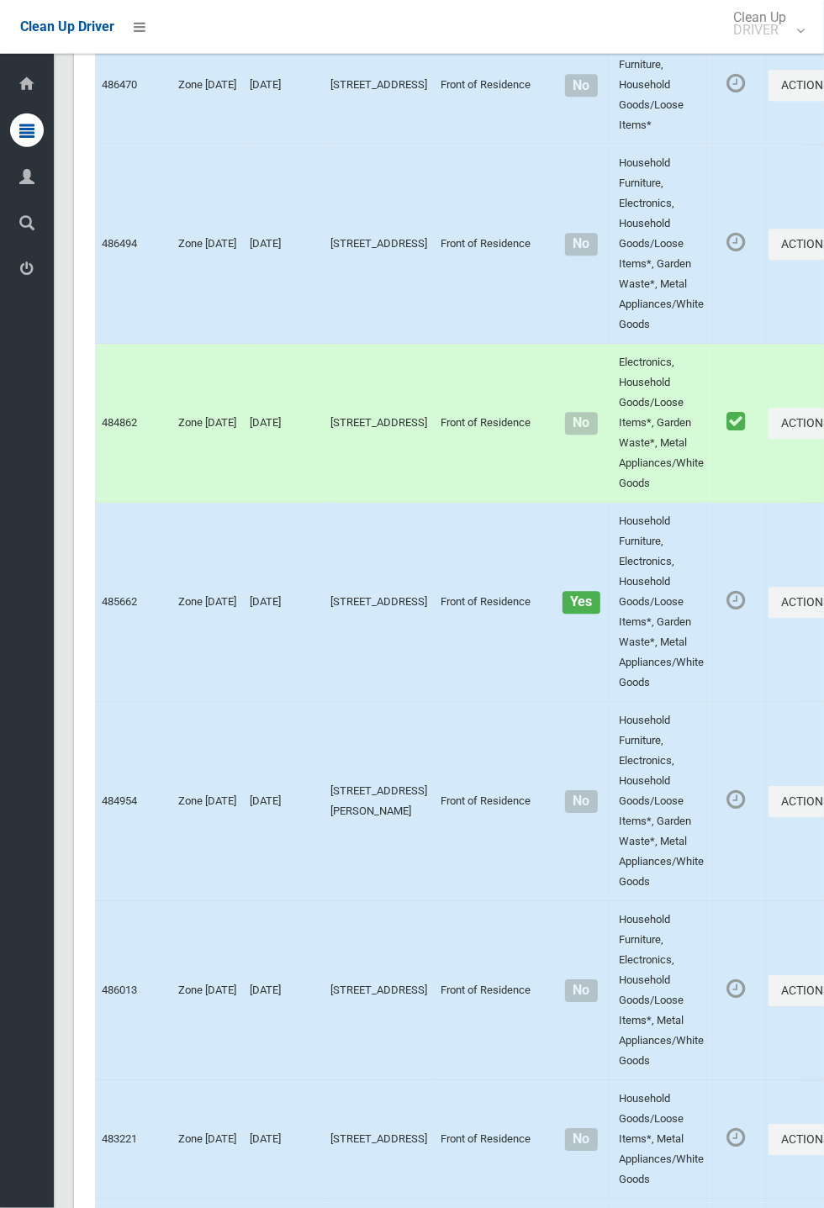
scroll to position [2107, 0]
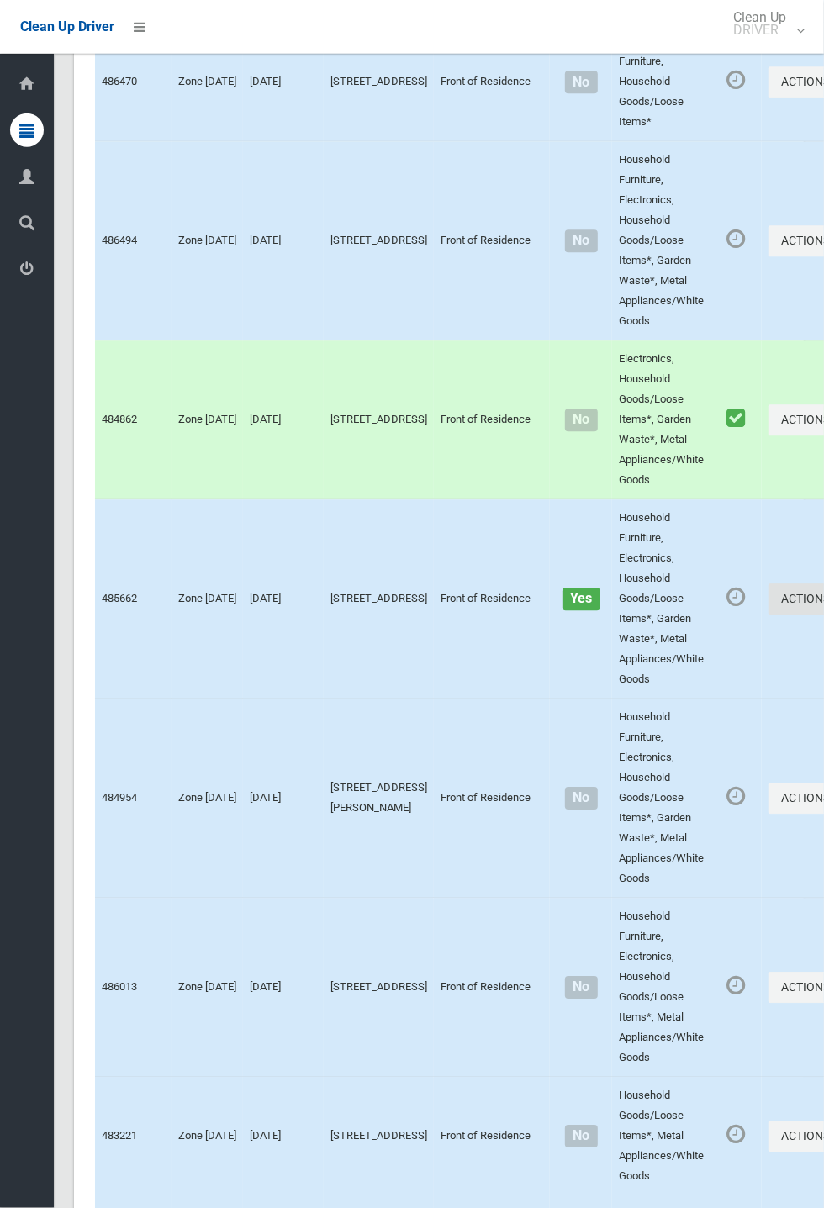
click at [768, 615] on button "Actions" at bounding box center [808, 599] width 81 height 31
click at [671, 654] on link "Complete Booking" at bounding box center [748, 637] width 200 height 34
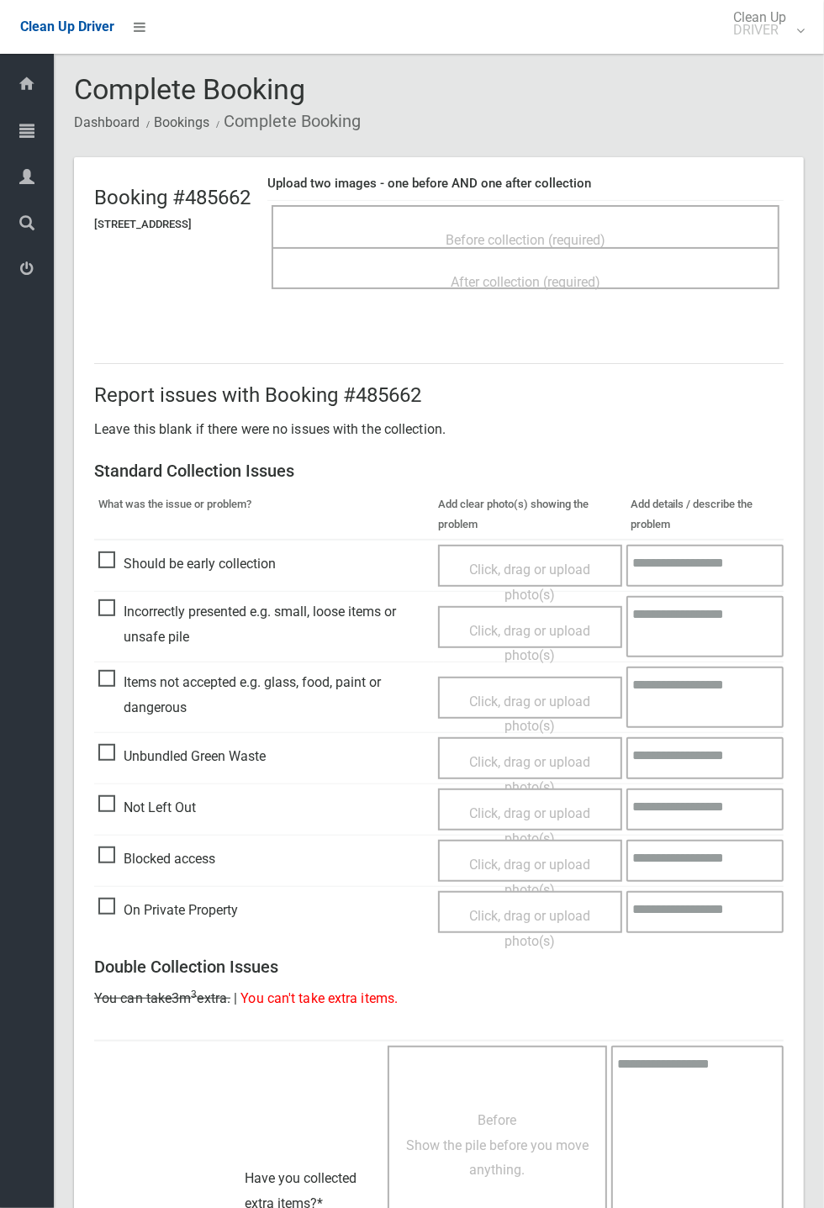
click at [552, 234] on span "Before collection (required)" at bounding box center [525, 240] width 160 height 16
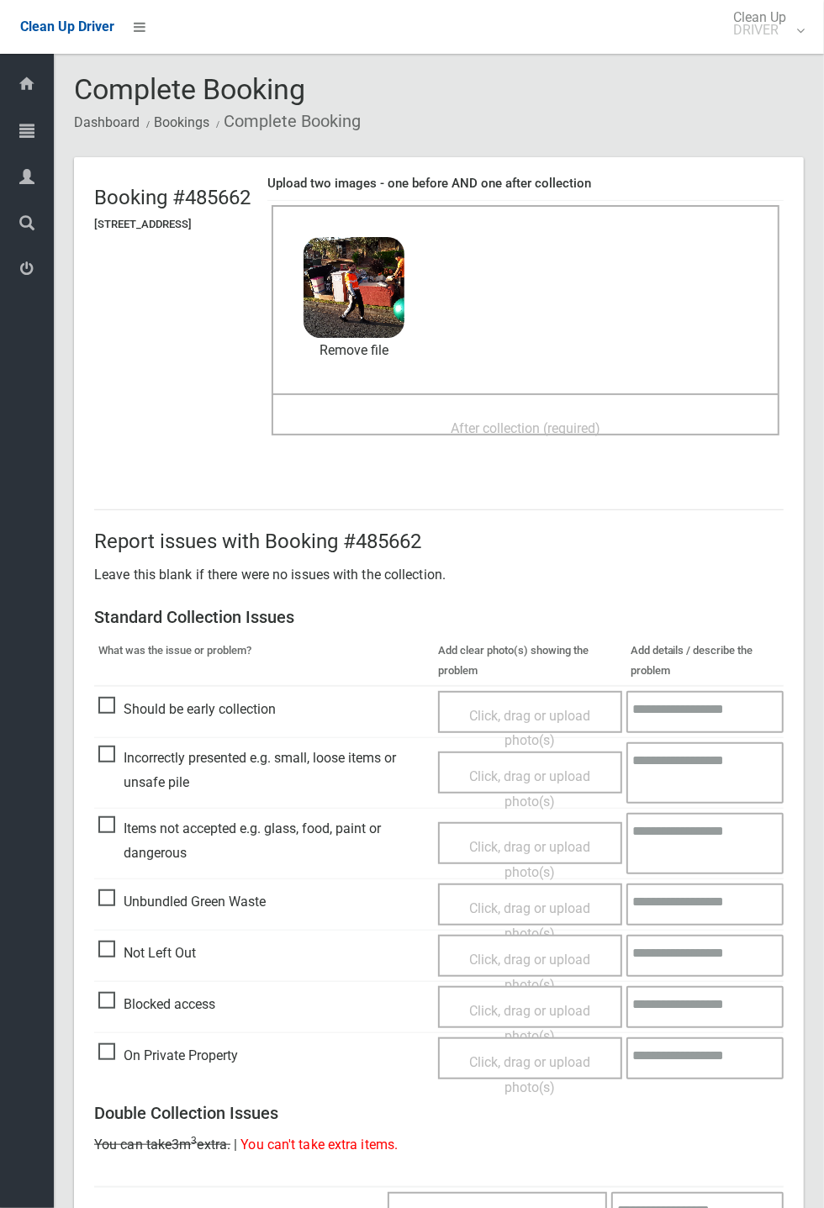
click at [517, 424] on span "After collection (required)" at bounding box center [526, 428] width 150 height 16
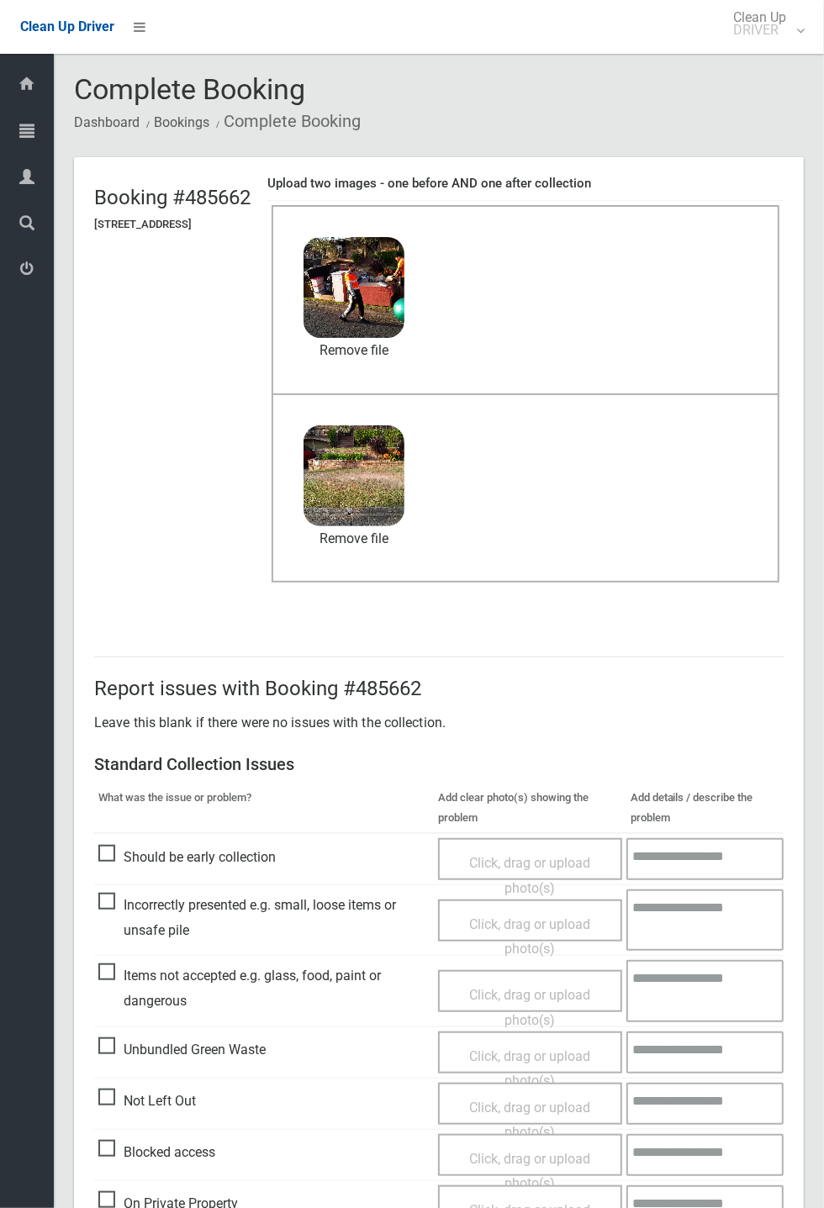
scroll to position [583, 0]
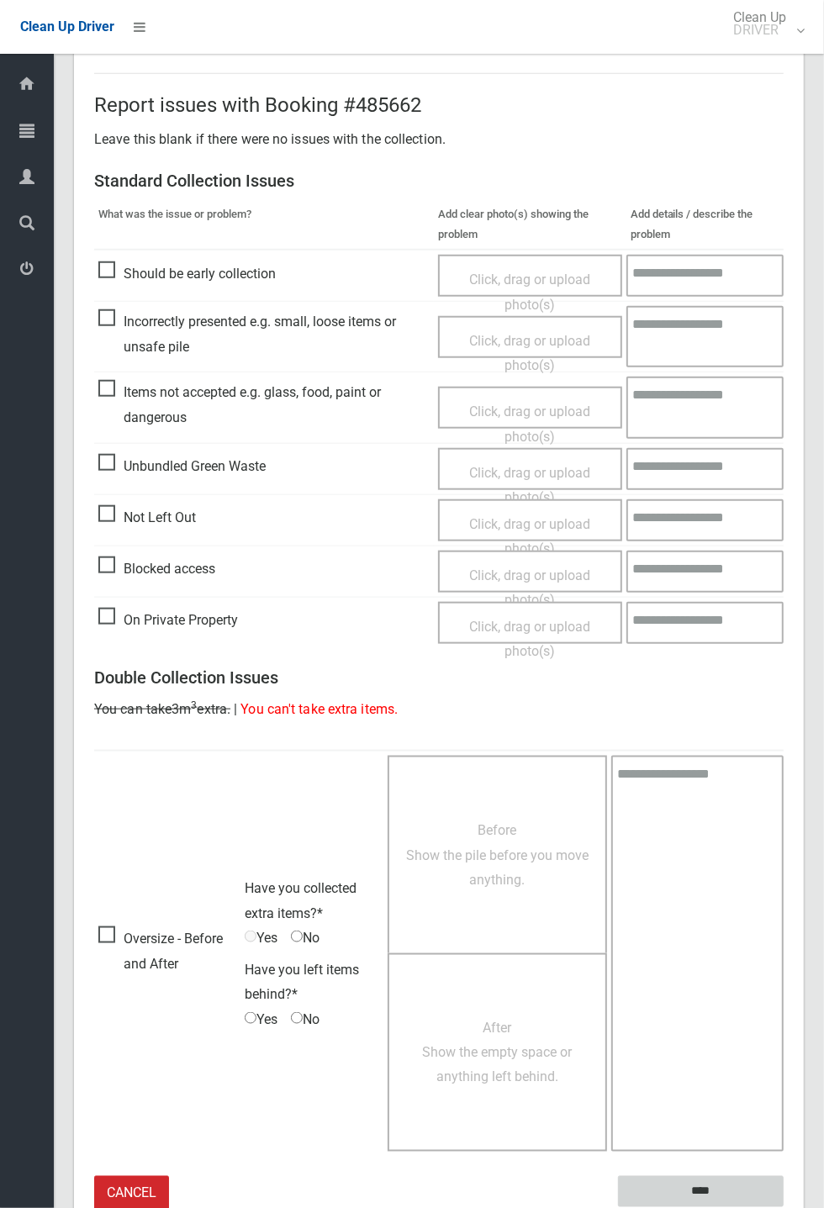
click at [783, 1207] on input "****" at bounding box center [701, 1191] width 166 height 31
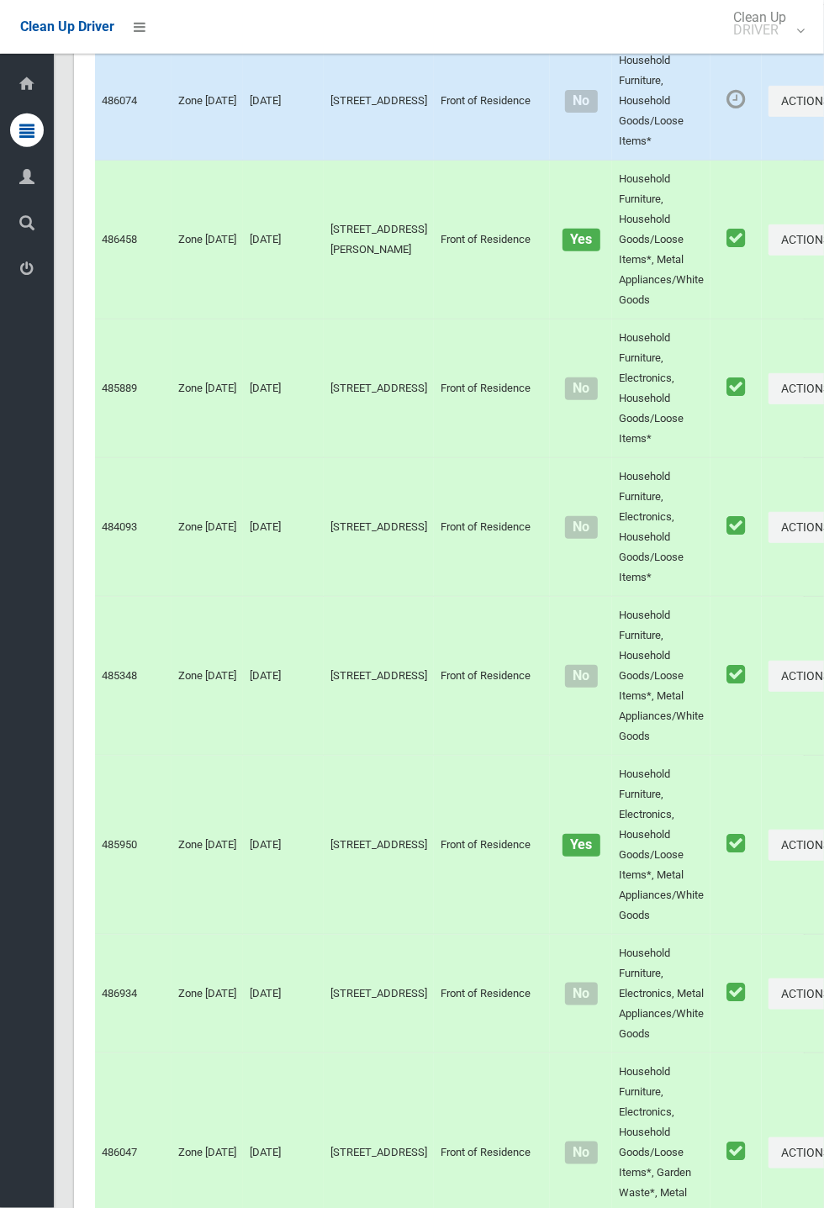
scroll to position [9310, 0]
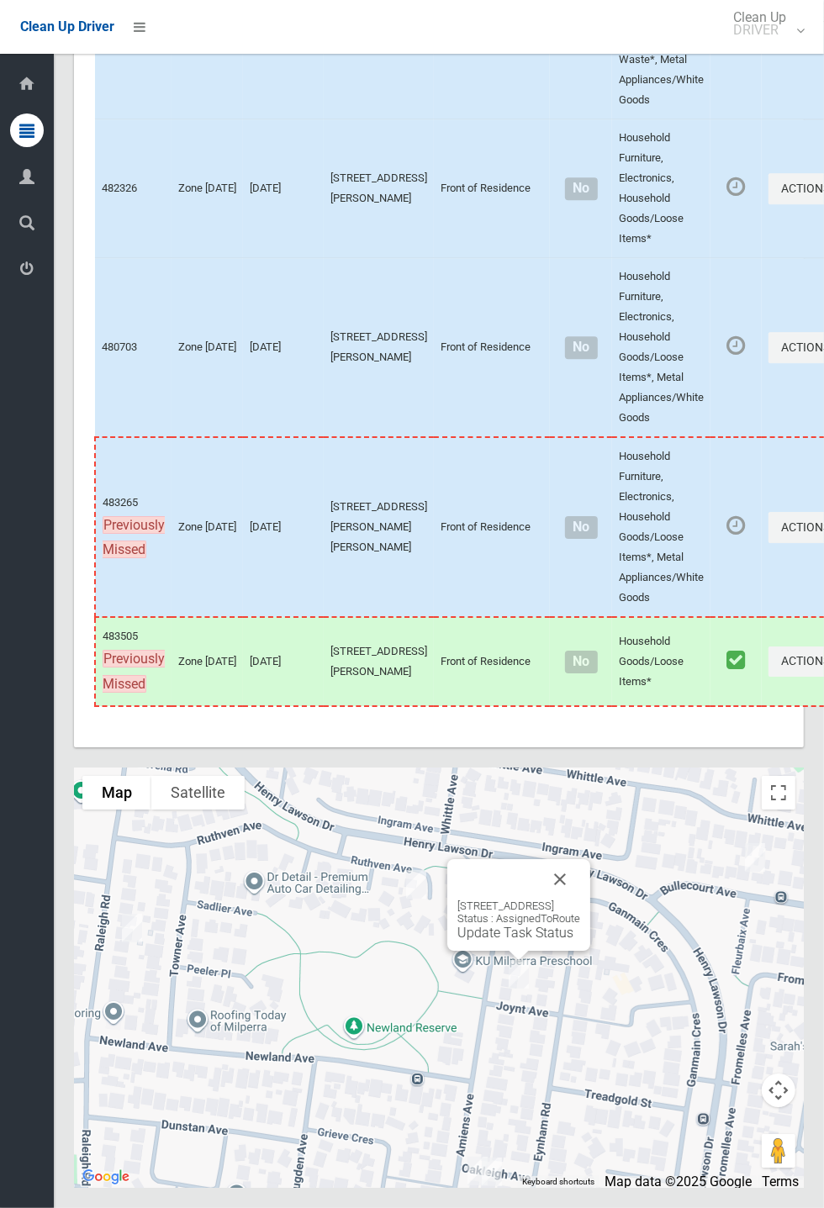
click at [580, 899] on button "Close" at bounding box center [560, 879] width 40 height 40
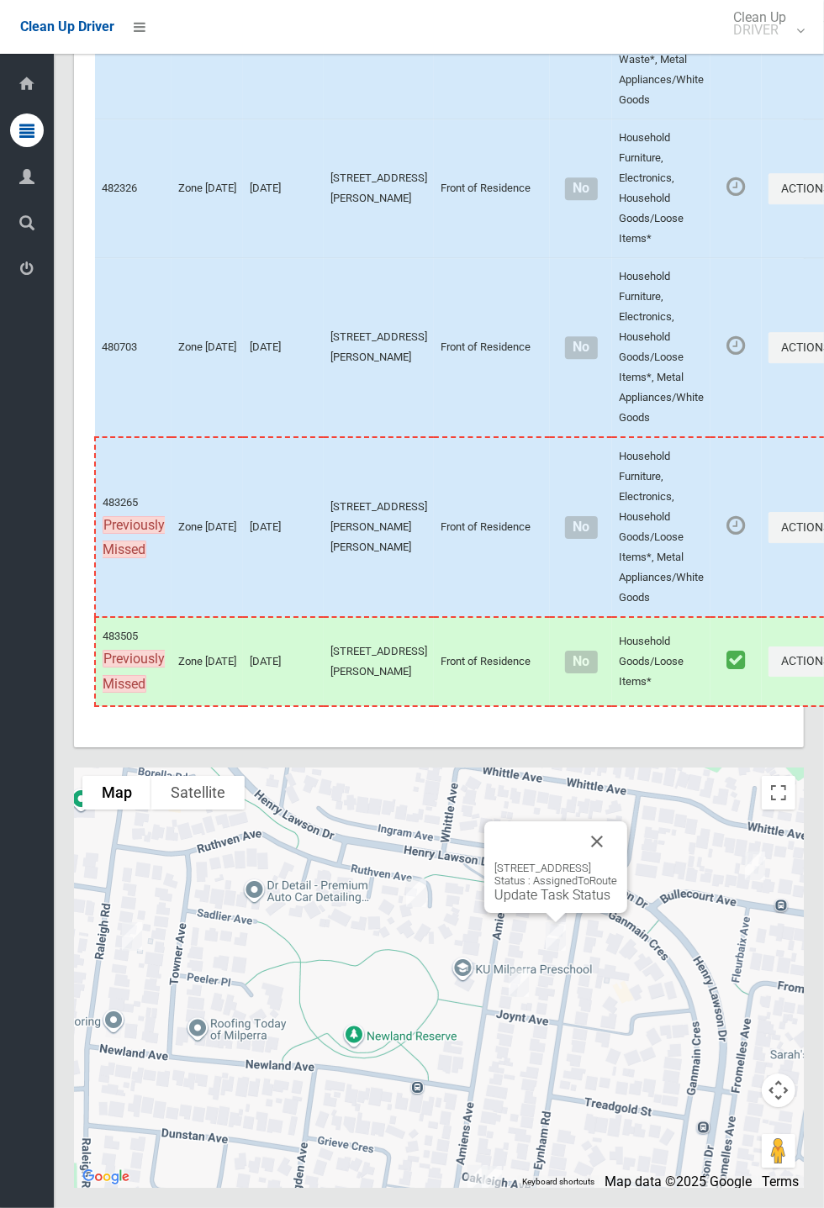
click at [617, 862] on button "Close" at bounding box center [597, 841] width 40 height 40
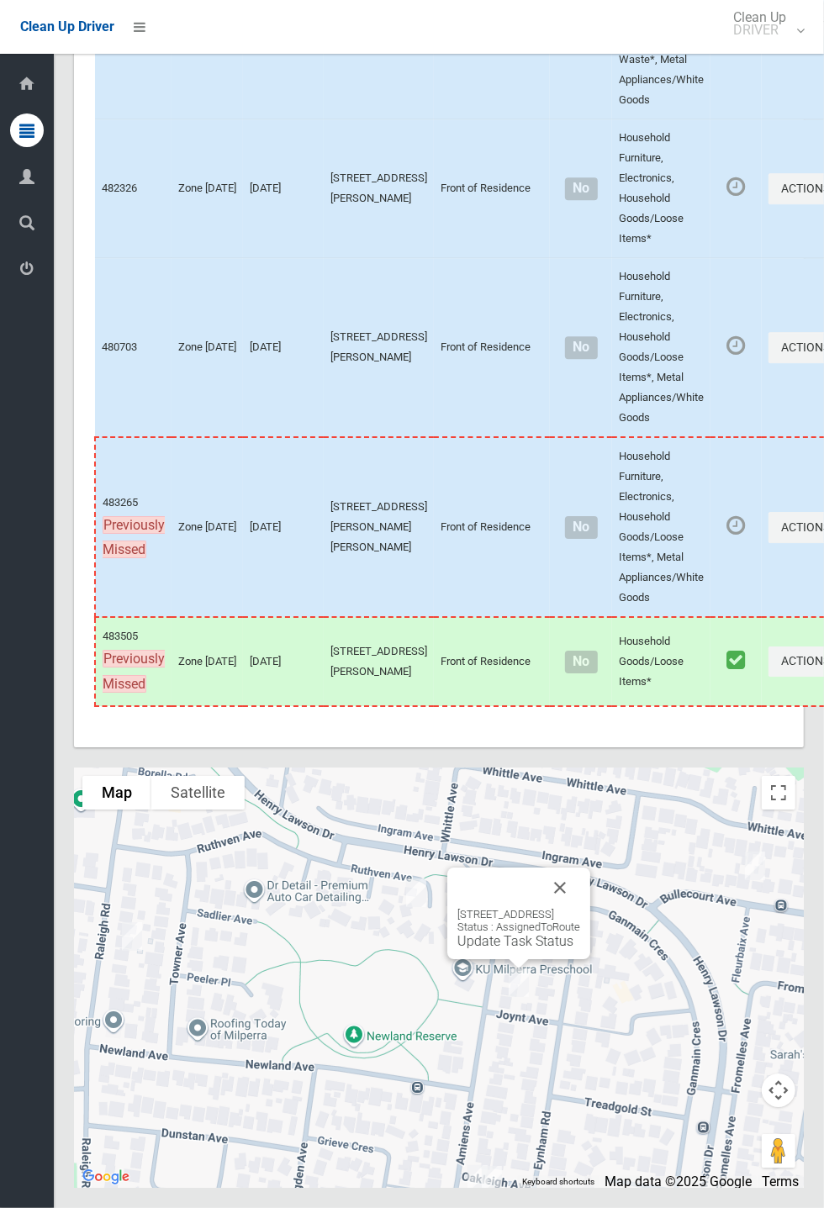
click at [511, 949] on link "Update Task Status" at bounding box center [515, 941] width 116 height 16
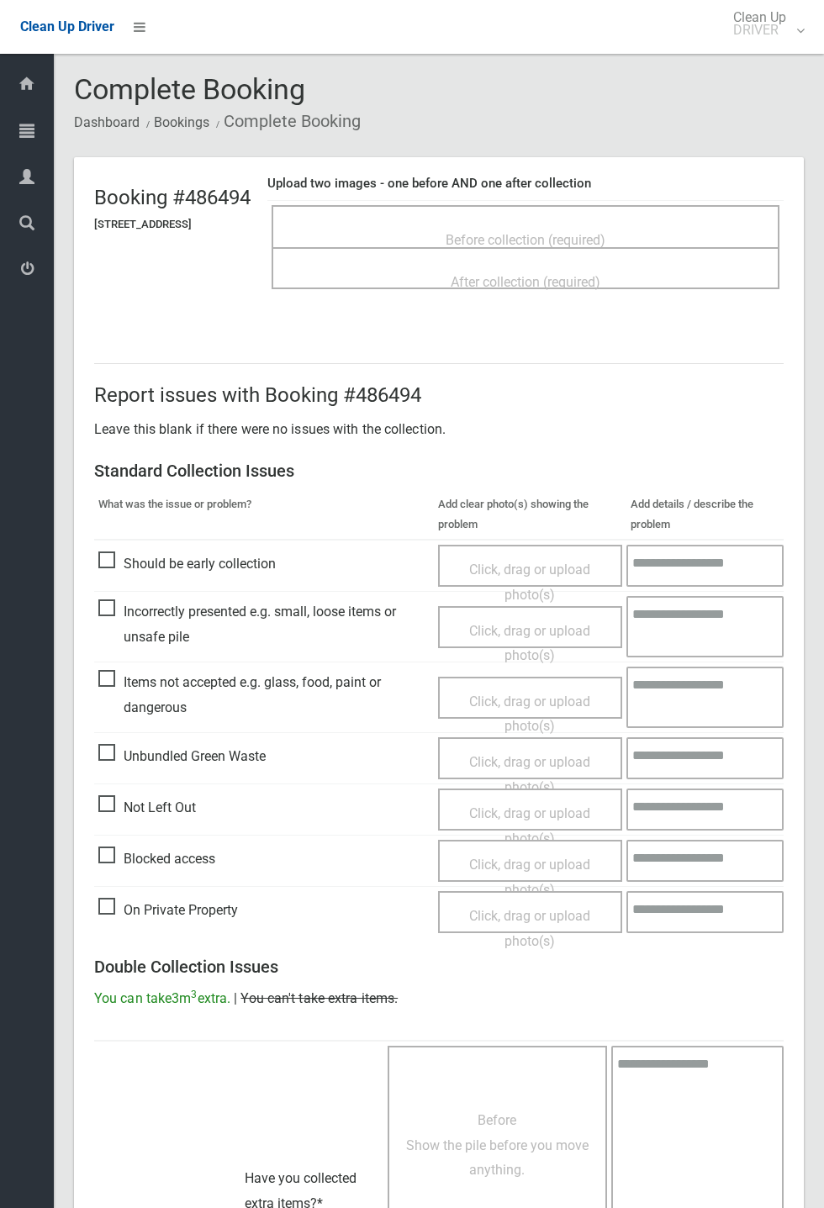
click at [540, 232] on span "Before collection (required)" at bounding box center [525, 240] width 160 height 16
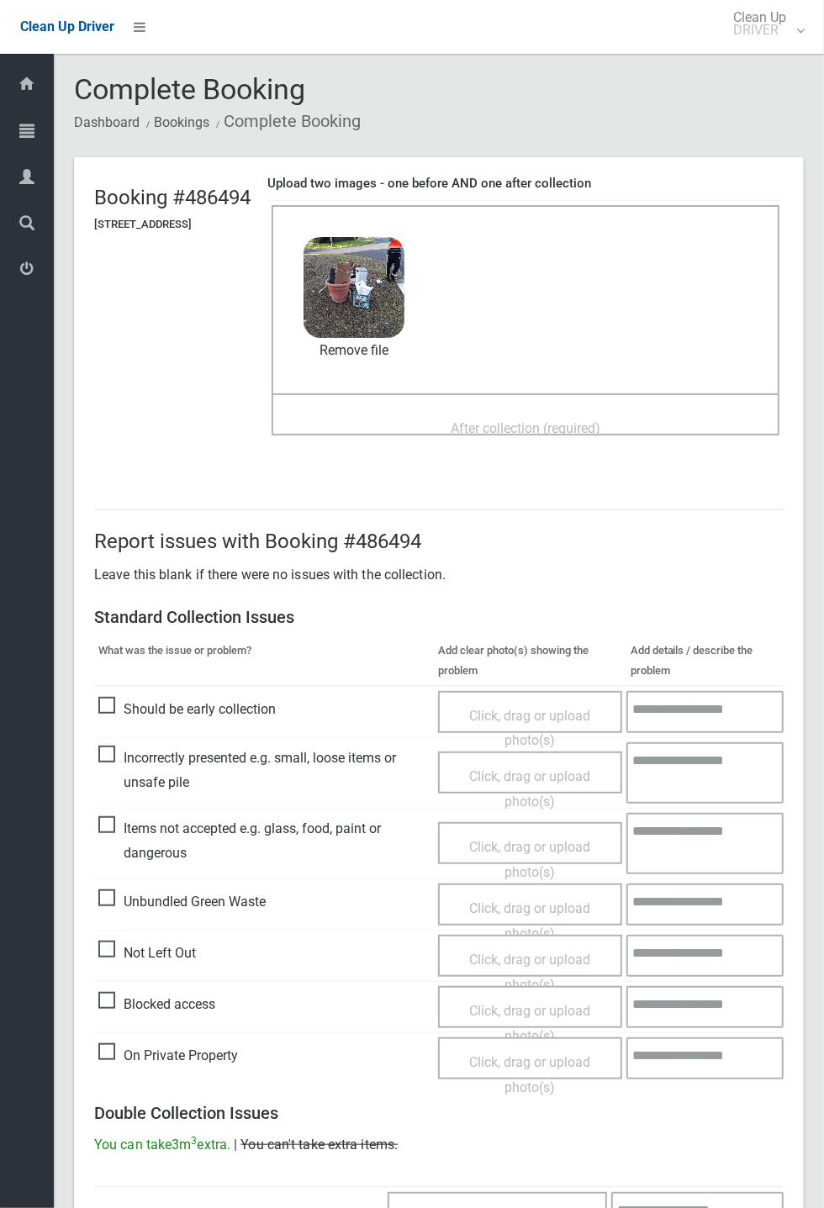
click at [480, 392] on div "Before collection (required) 4.4 MB 2025-09-2506.52.454459032057285763967.jpg C…" at bounding box center [525, 299] width 508 height 188
click at [539, 420] on span "After collection (required)" at bounding box center [526, 428] width 150 height 16
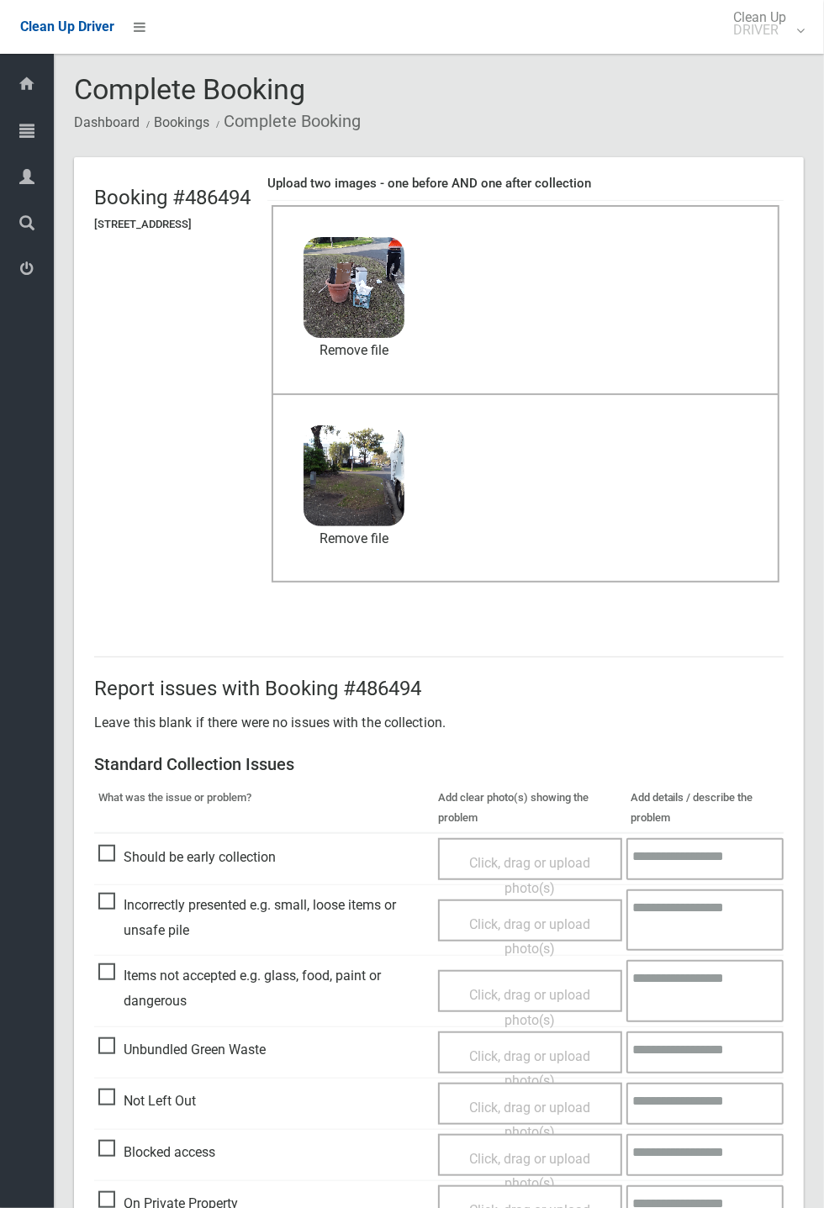
scroll to position [583, 0]
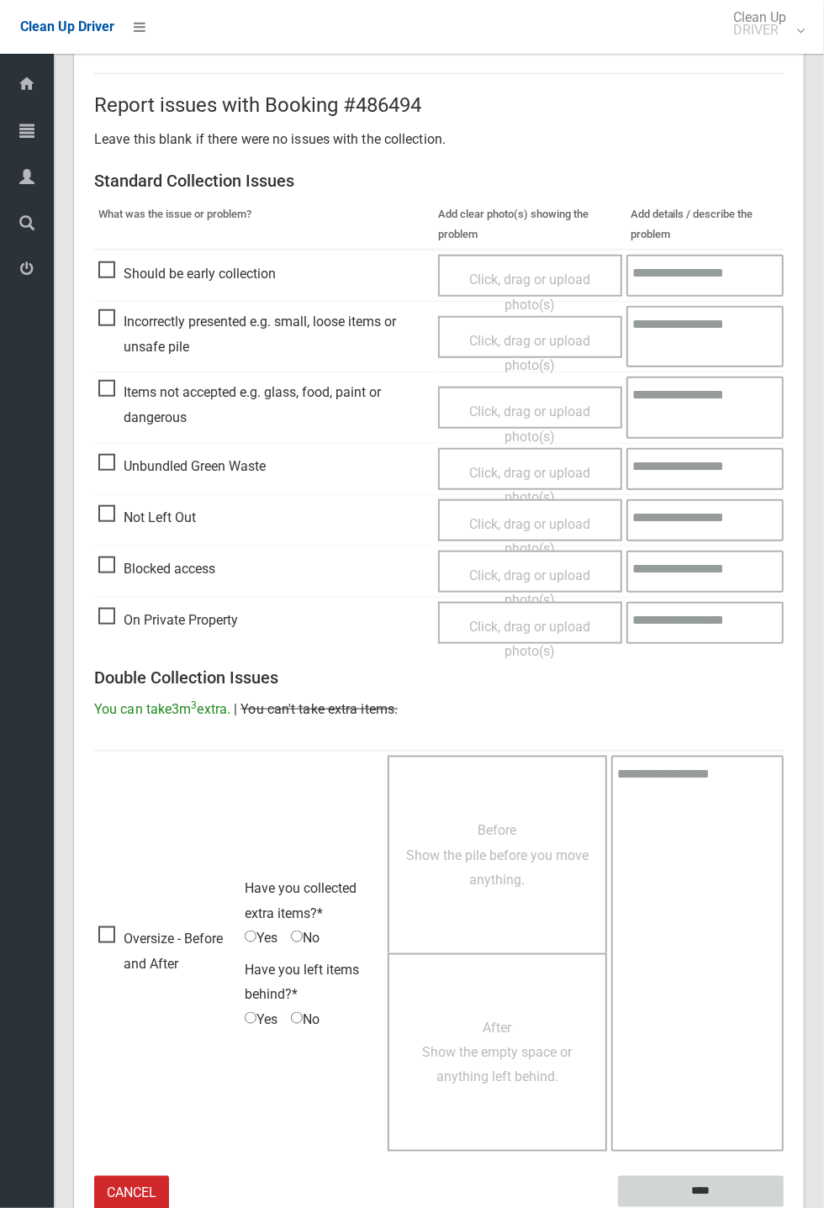
click at [783, 1207] on input "****" at bounding box center [701, 1191] width 166 height 31
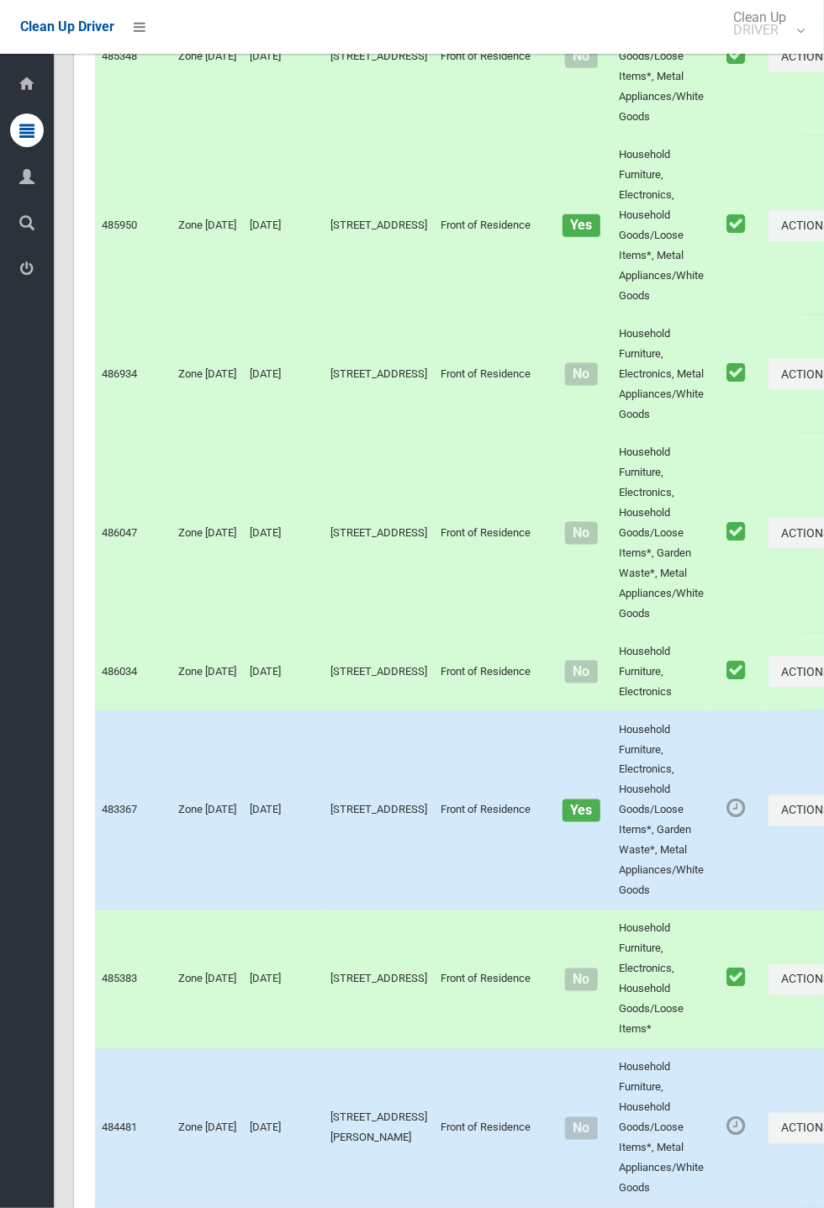
scroll to position [9310, 0]
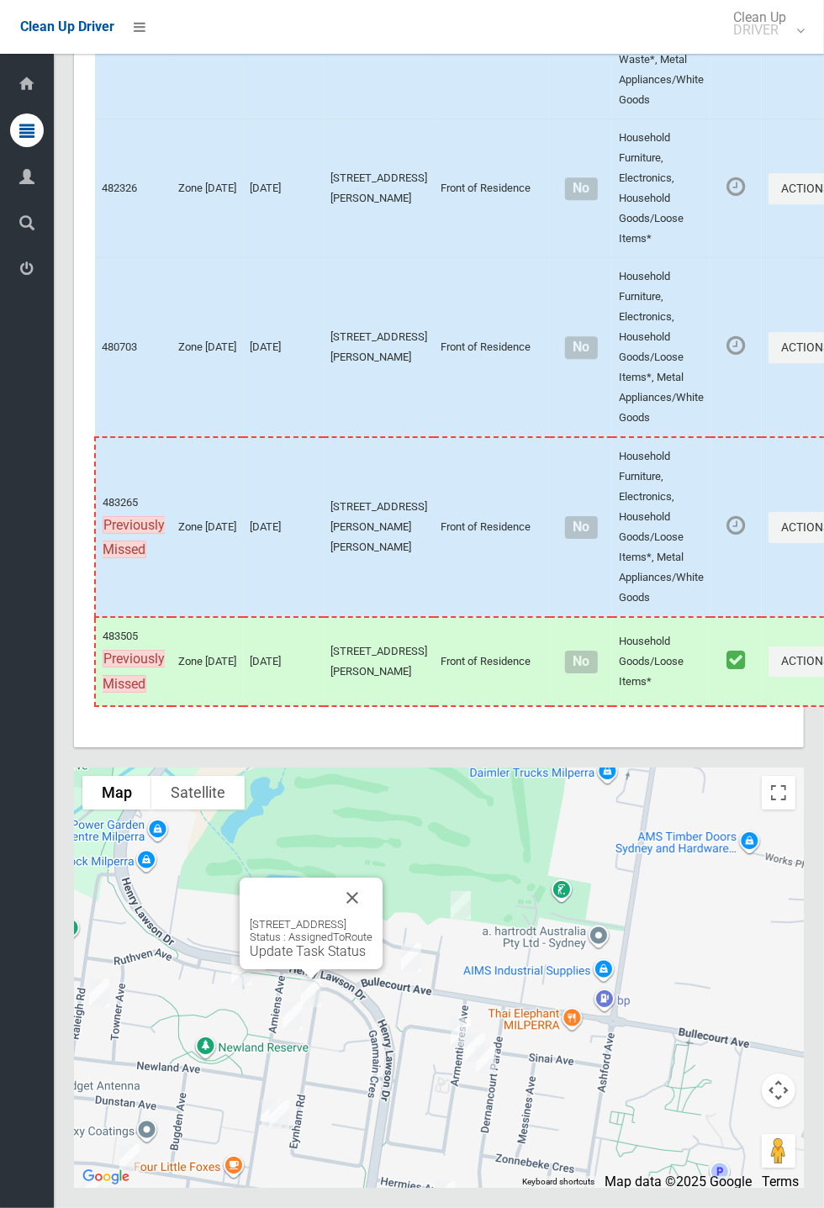
click at [317, 959] on div "[STREET_ADDRESS] Status : AssignedToRoute Update Task Status" at bounding box center [311, 938] width 123 height 41
click at [311, 959] on div "[STREET_ADDRESS] Status : AssignedToRoute Update Task Status" at bounding box center [311, 938] width 123 height 41
click at [297, 959] on link "Update Task Status" at bounding box center [308, 951] width 116 height 16
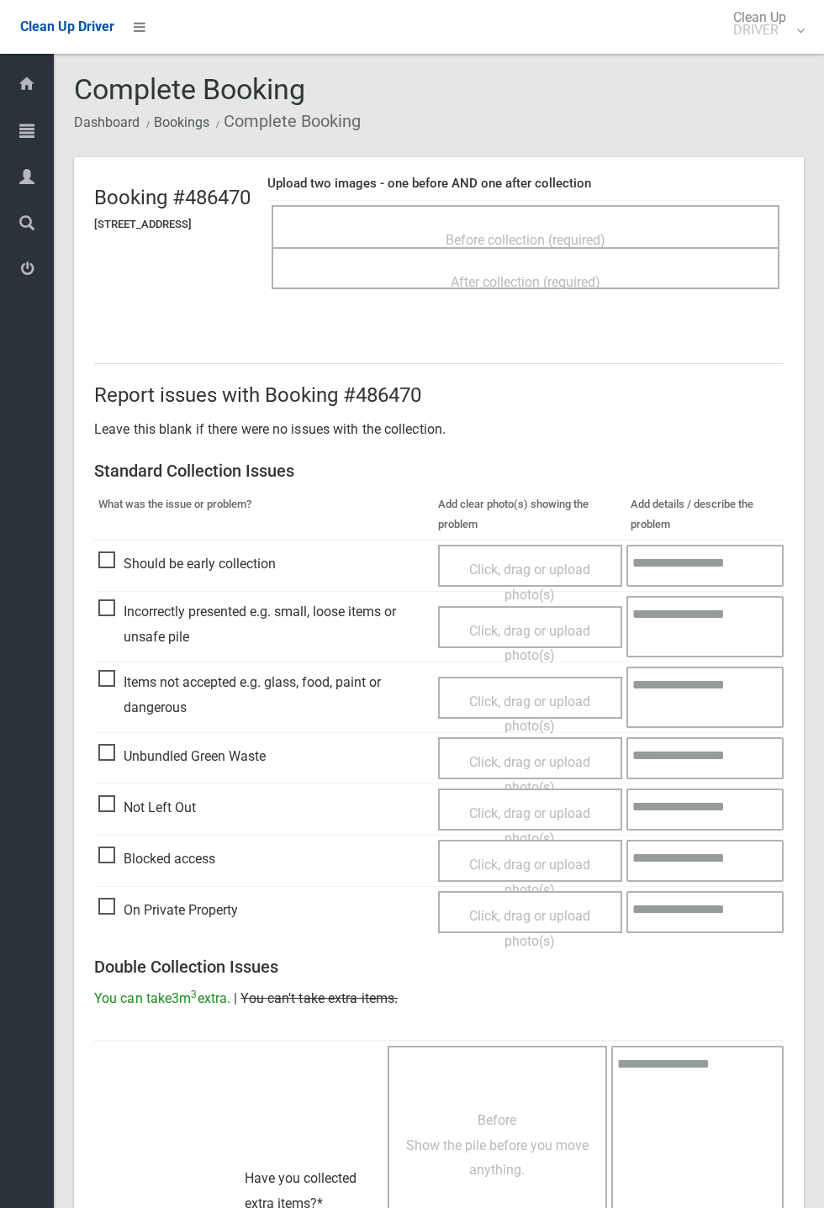
click at [575, 232] on span "Before collection (required)" at bounding box center [525, 240] width 160 height 16
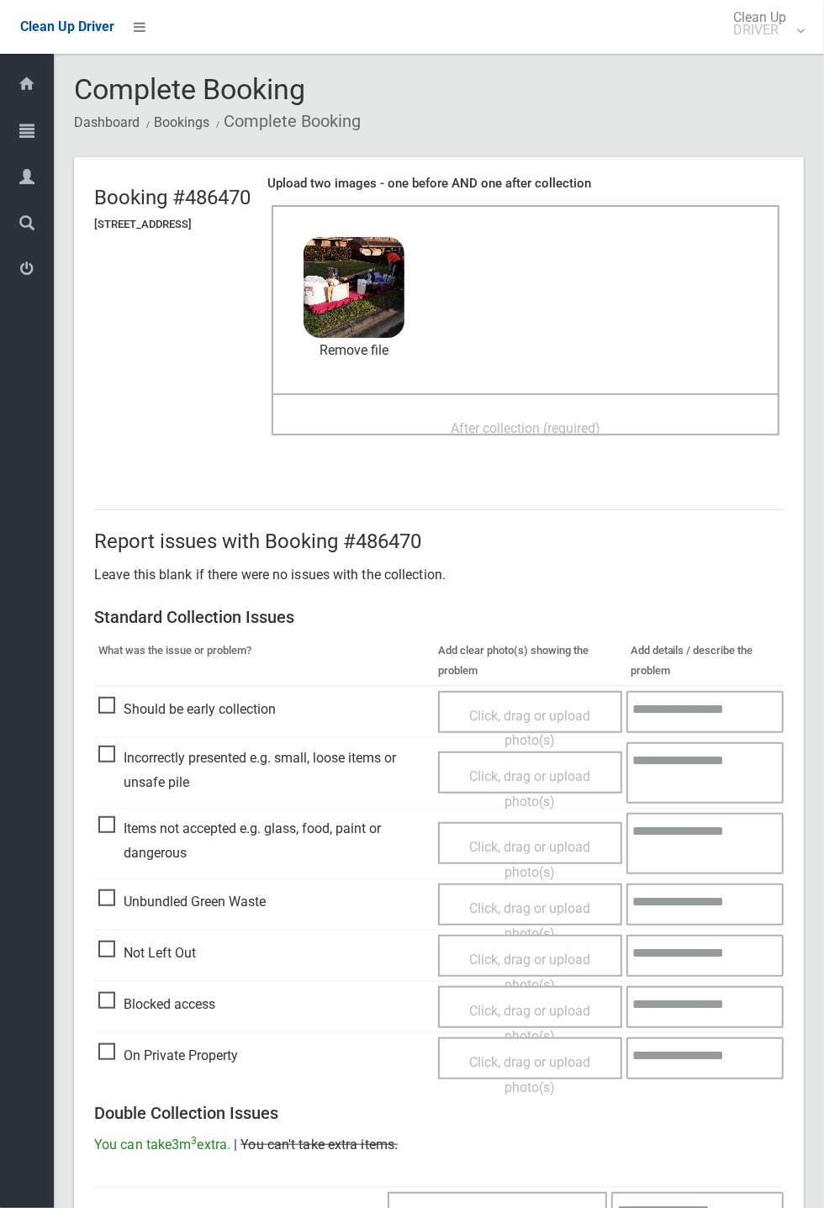
click at [507, 420] on span "After collection (required)" at bounding box center [526, 428] width 150 height 16
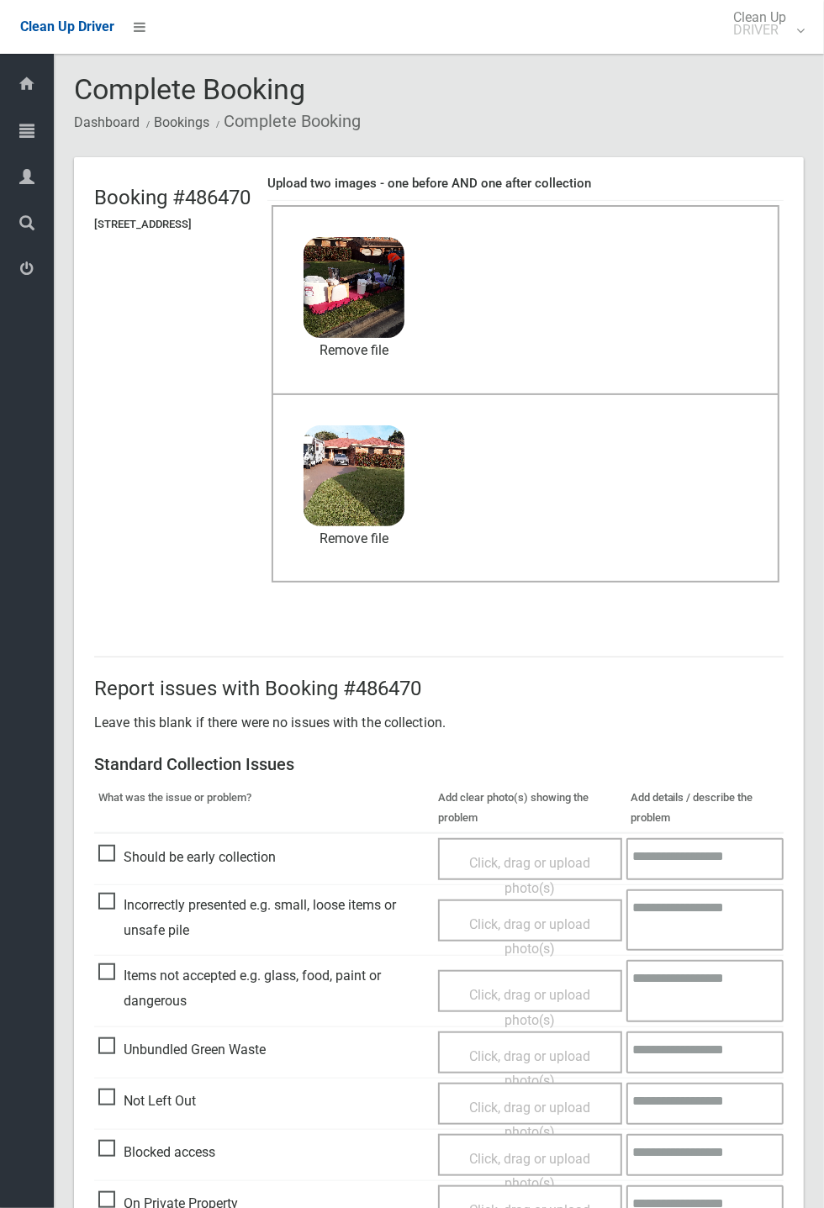
scroll to position [583, 0]
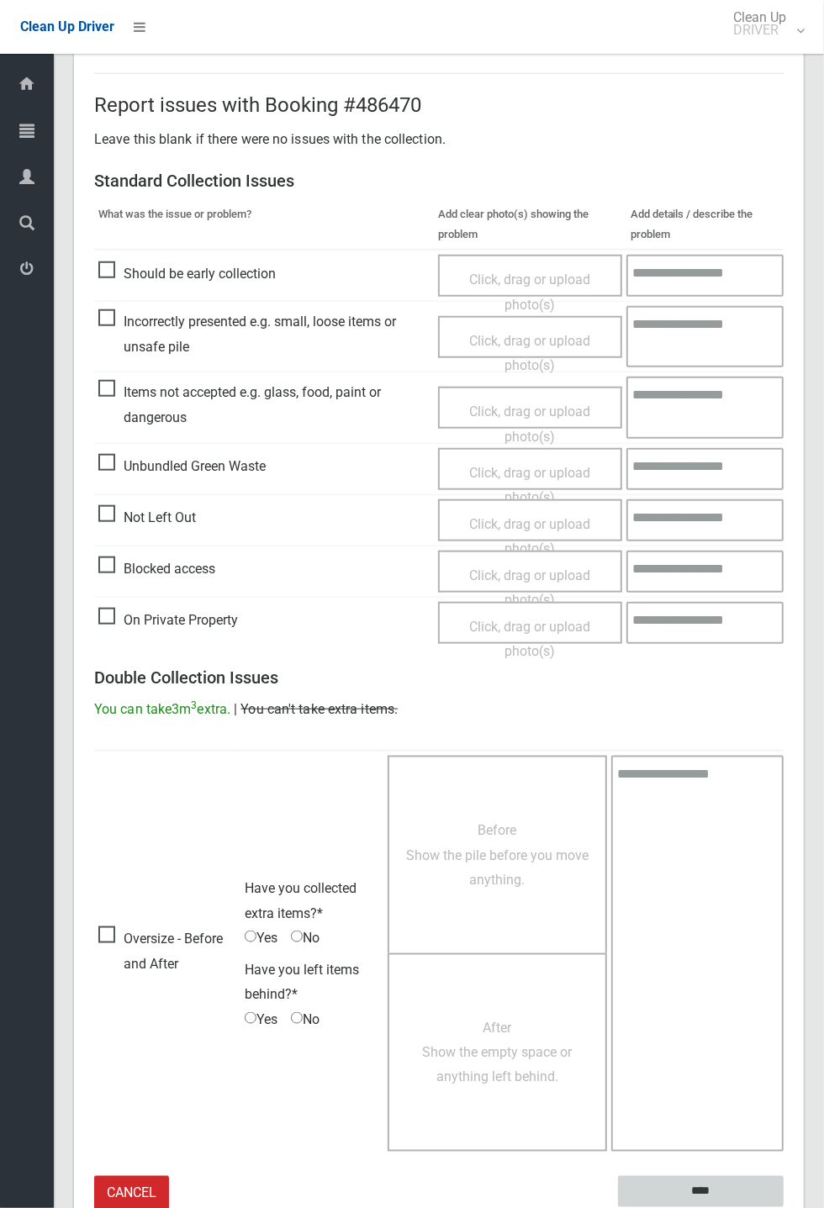
click at [691, 1190] on input "****" at bounding box center [701, 1191] width 166 height 31
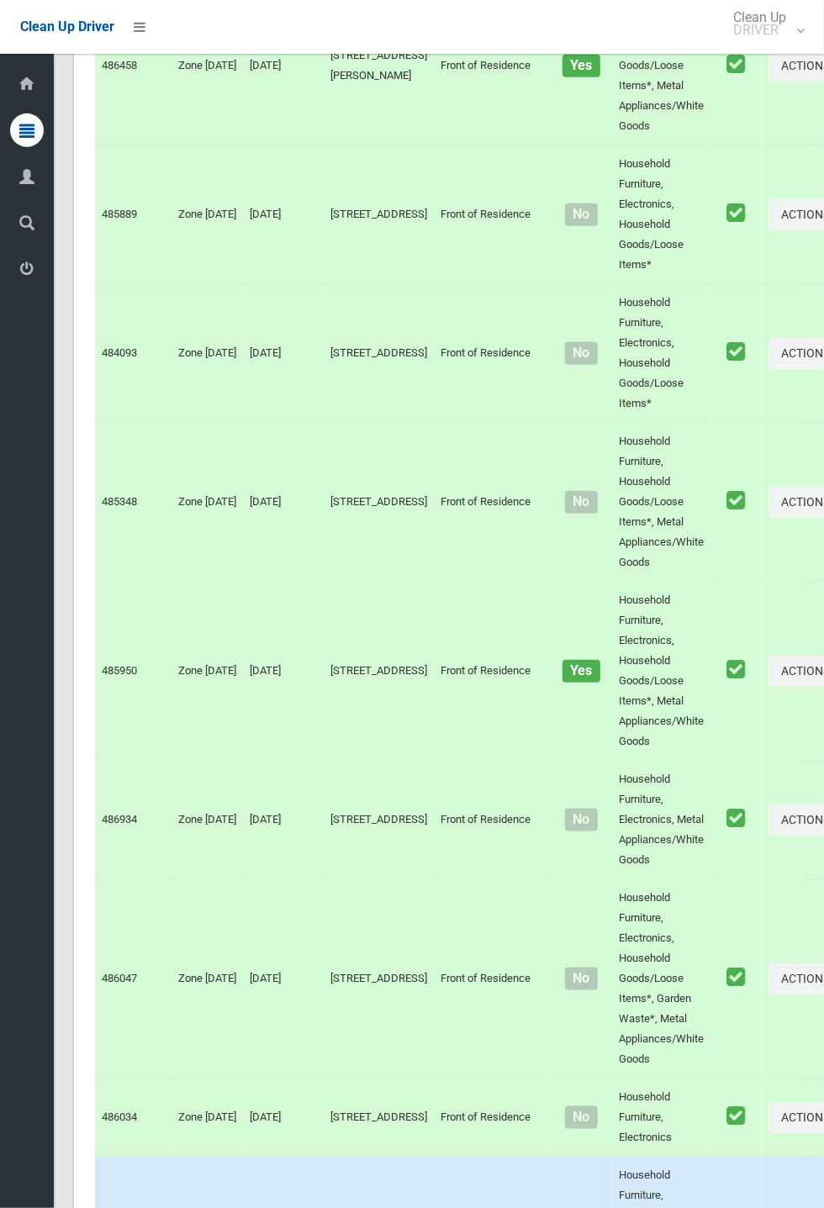
scroll to position [9310, 0]
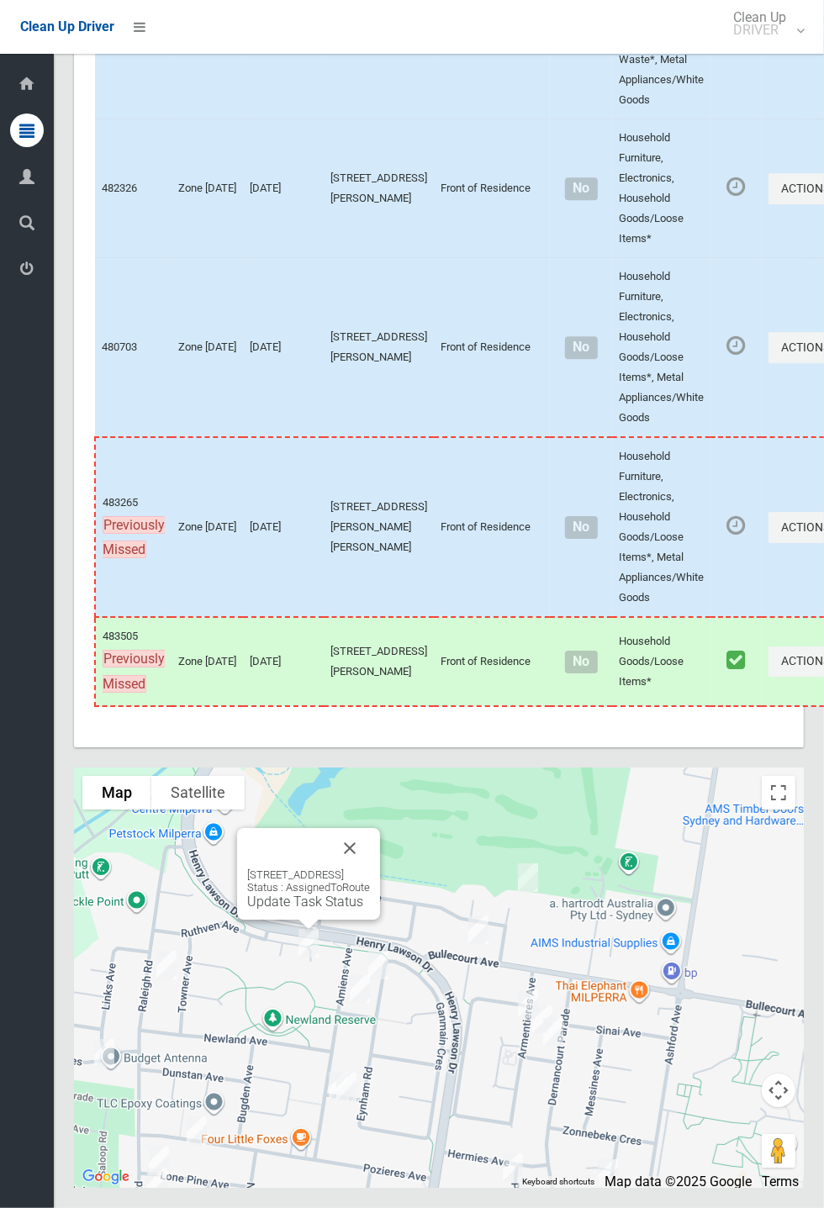
click at [370, 868] on button "Close" at bounding box center [349, 848] width 40 height 40
click at [311, 909] on link "Update Task Status" at bounding box center [305, 901] width 116 height 16
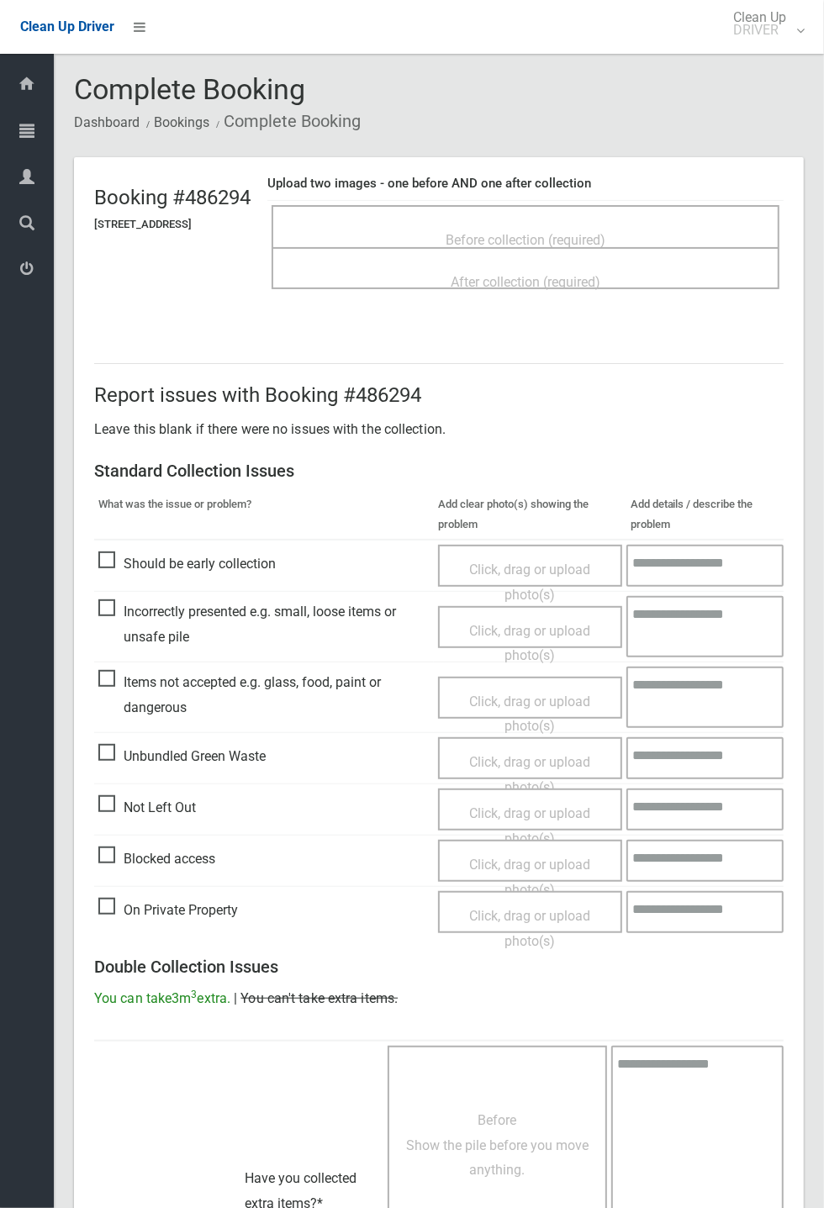
click at [522, 232] on span "Before collection (required)" at bounding box center [525, 240] width 160 height 16
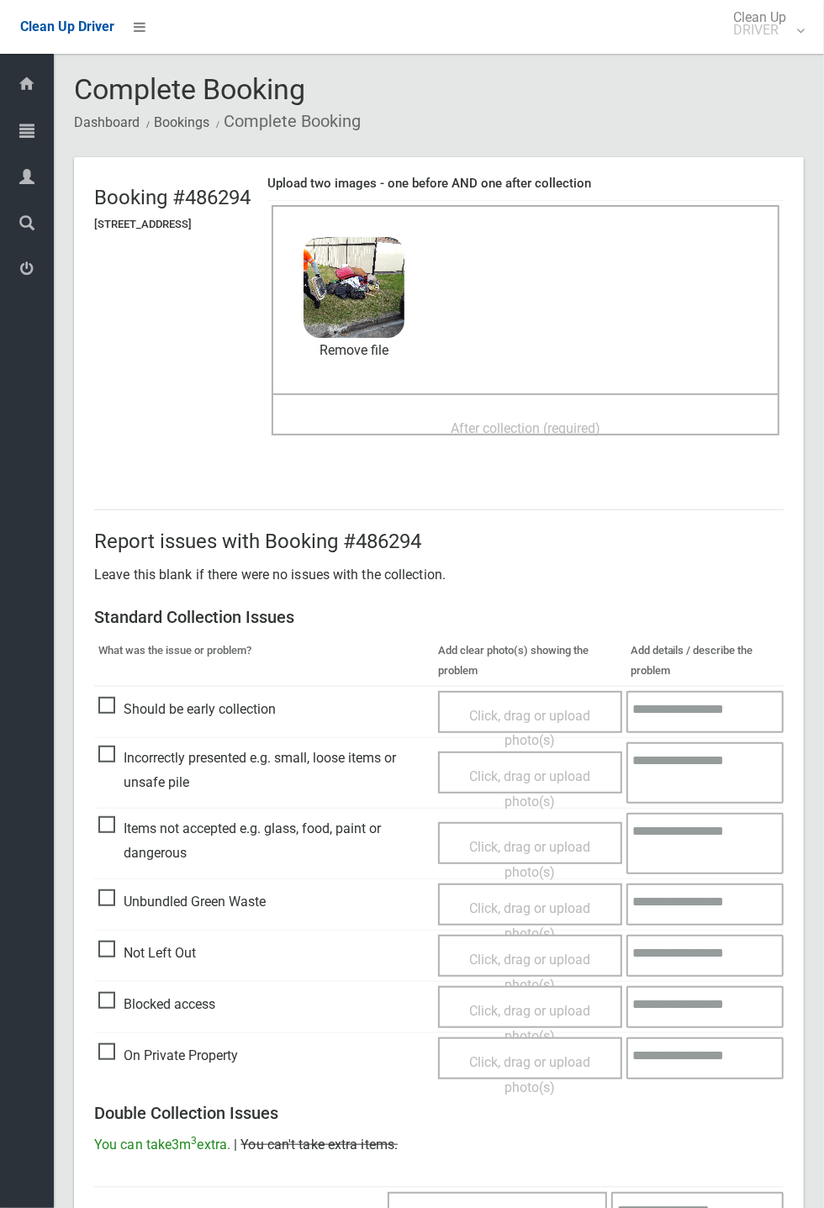
click at [549, 420] on span "After collection (required)" at bounding box center [526, 428] width 150 height 16
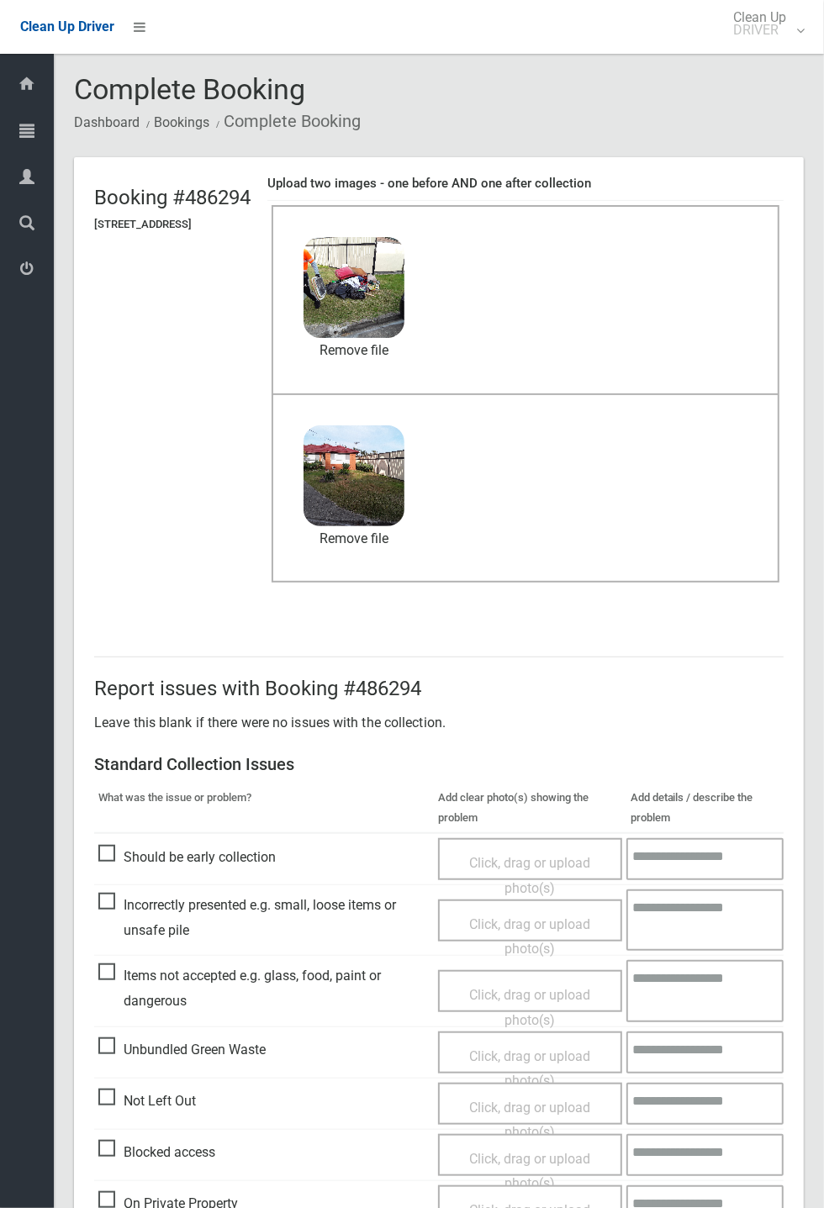
scroll to position [583, 0]
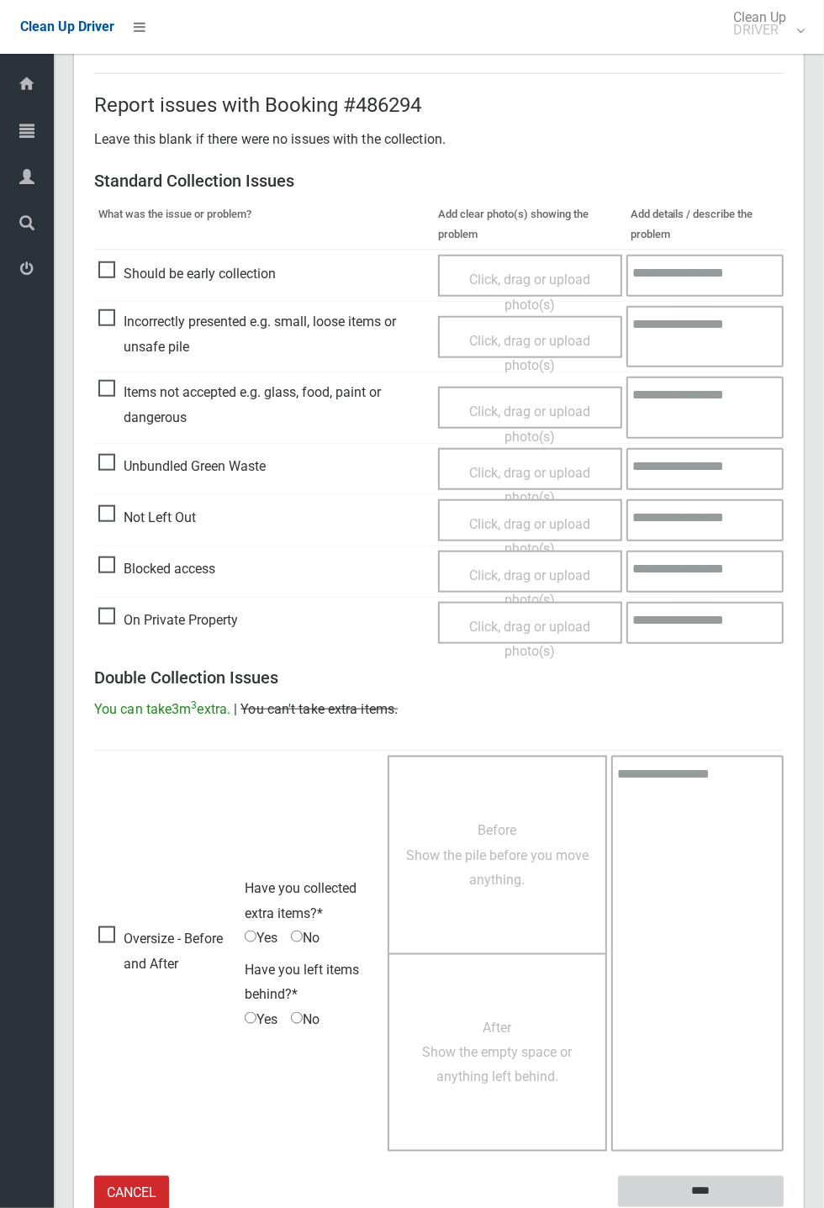
click at [713, 1180] on input "****" at bounding box center [701, 1191] width 166 height 31
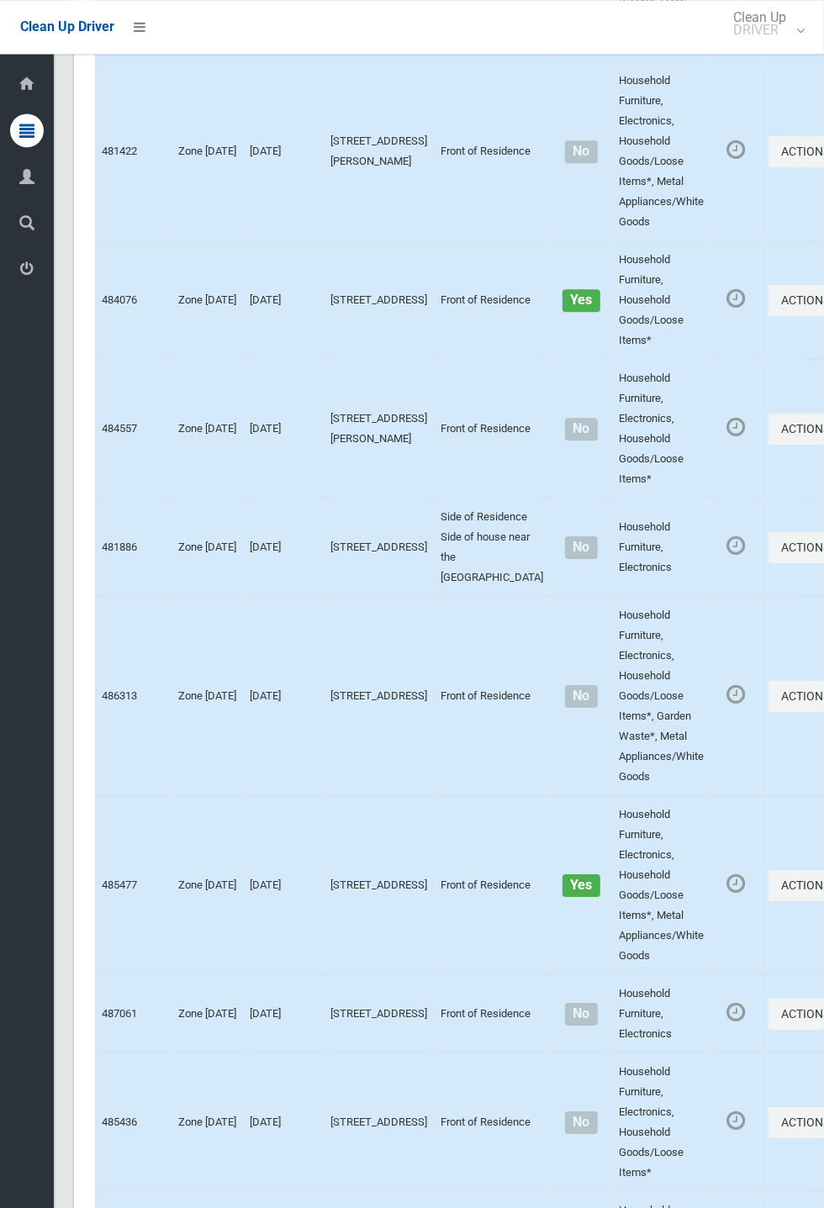
scroll to position [9310, 0]
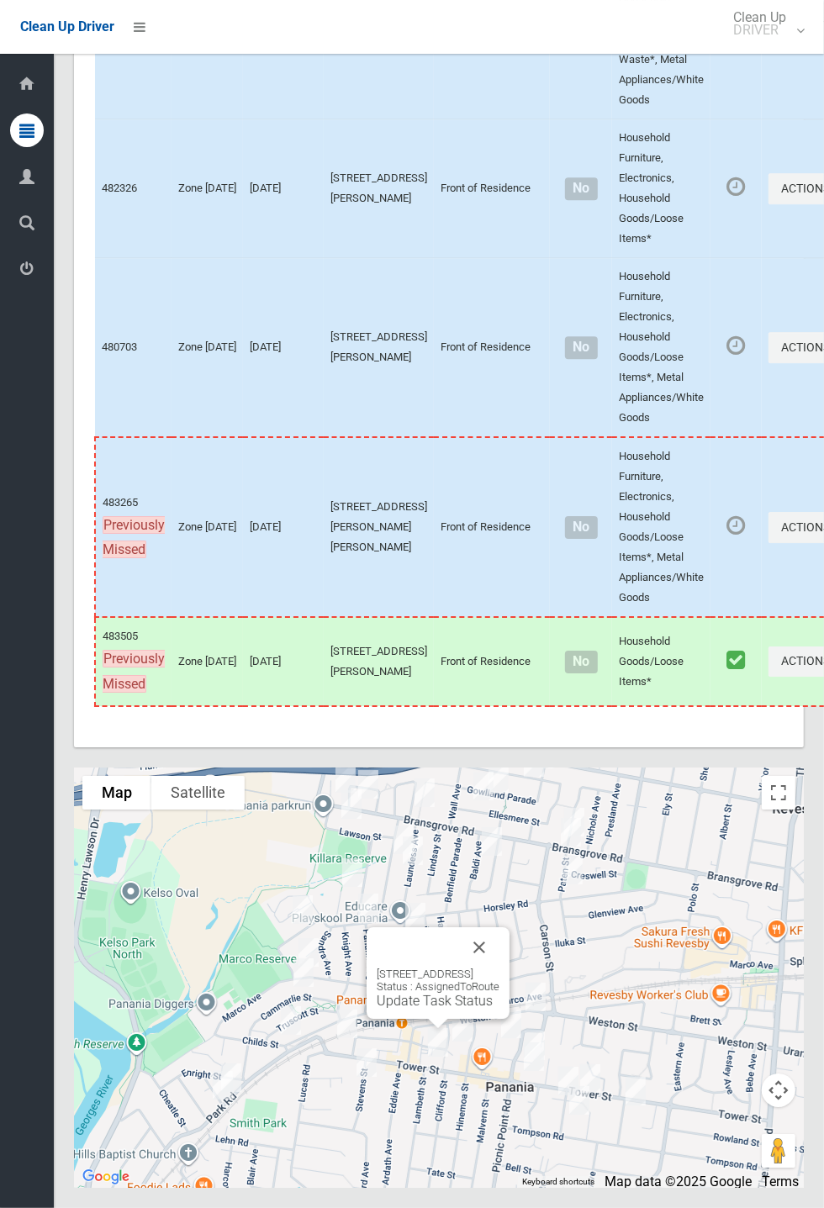
click at [499, 967] on button "Close" at bounding box center [479, 947] width 40 height 40
